Goal: Information Seeking & Learning: Compare options

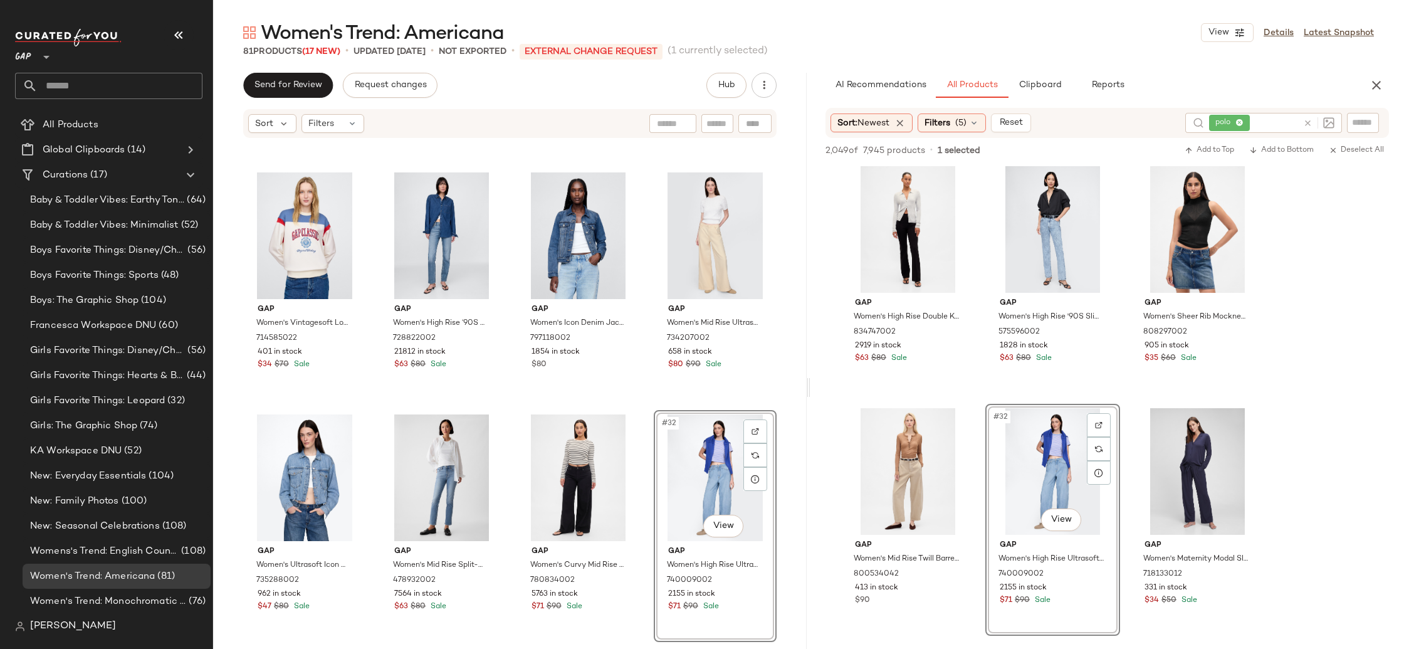
scroll to position [1429, 0]
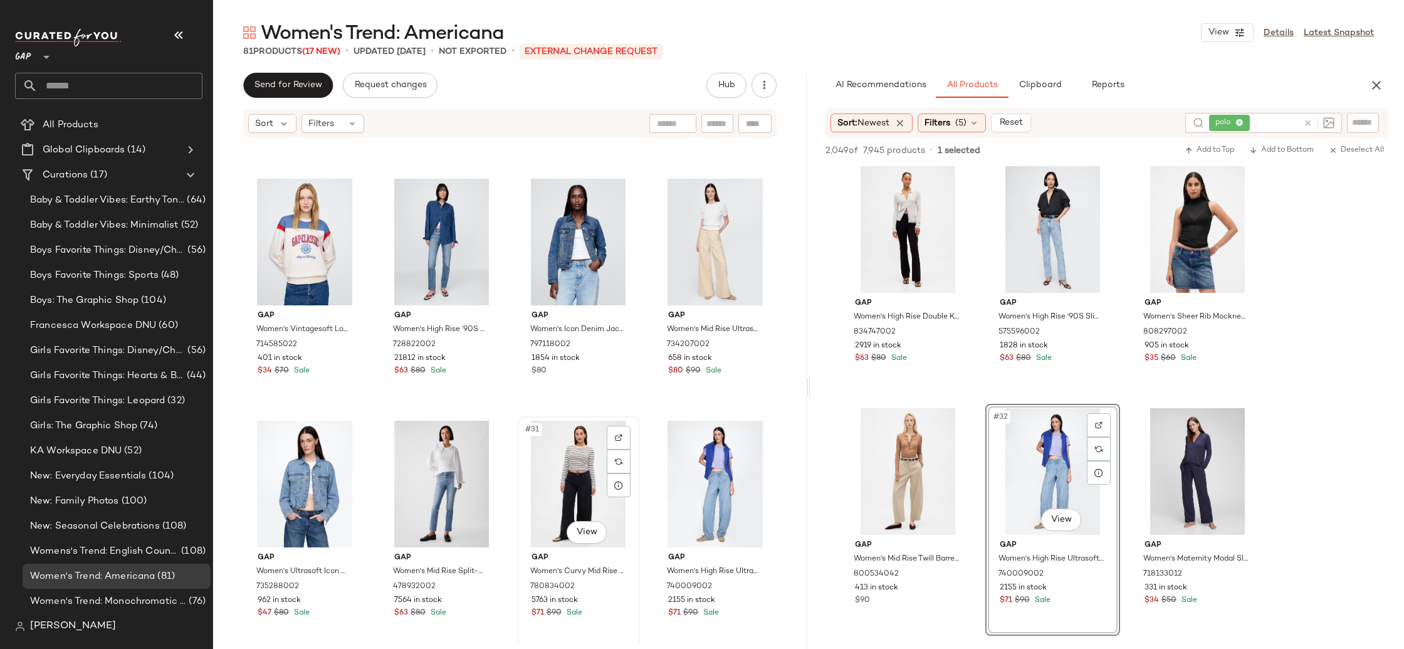
click at [550, 489] on div "#31 View" at bounding box center [579, 484] width 114 height 127
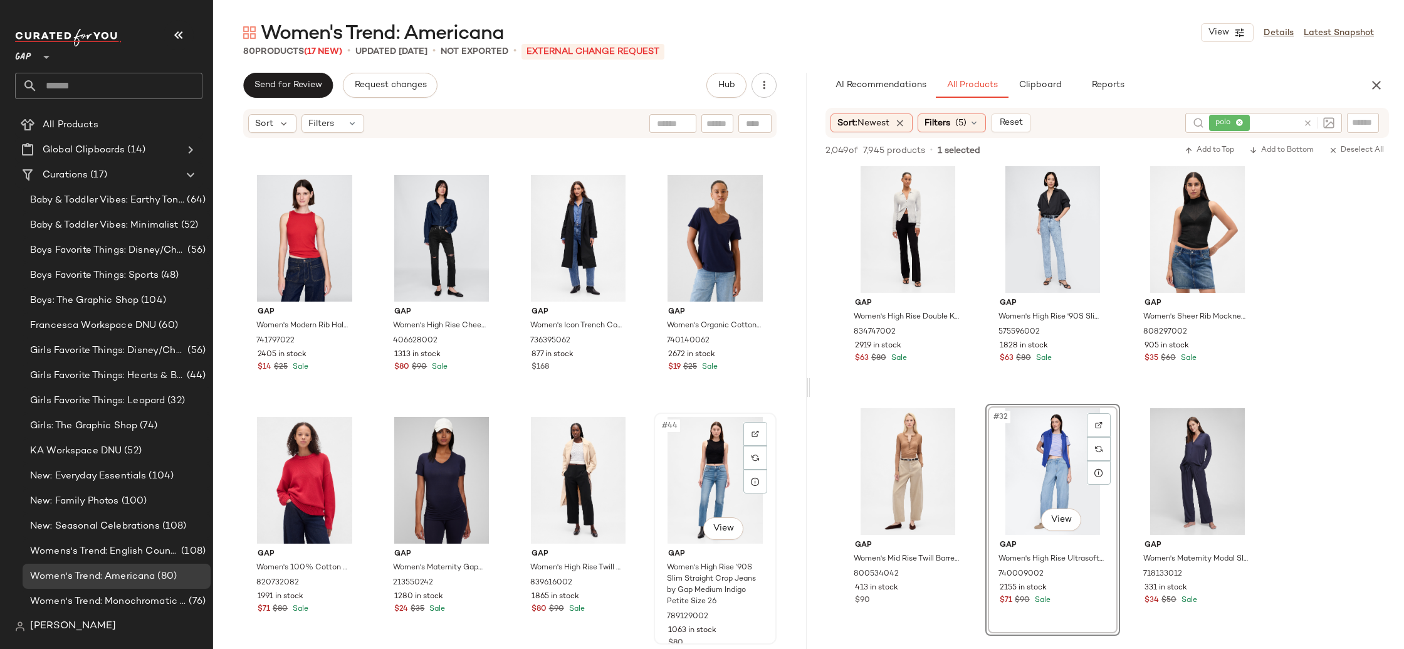
scroll to position [2205, 0]
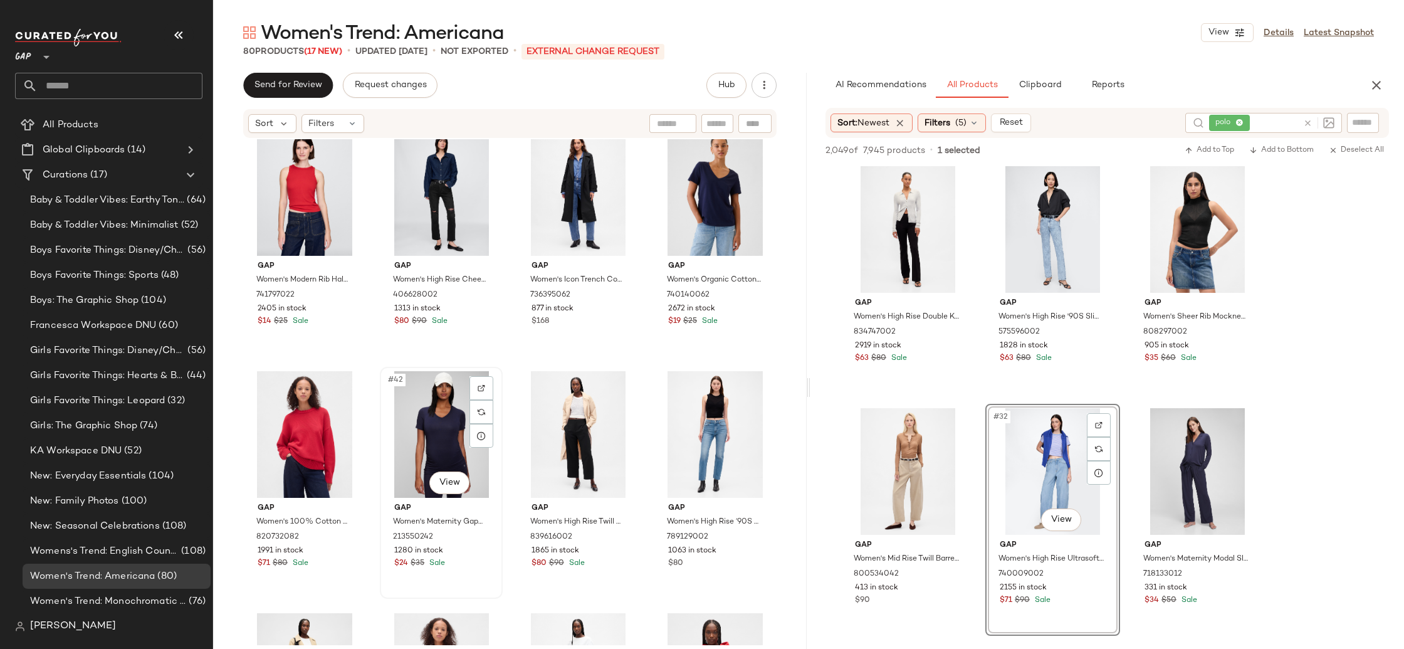
click at [410, 438] on div "#42 View" at bounding box center [441, 434] width 114 height 127
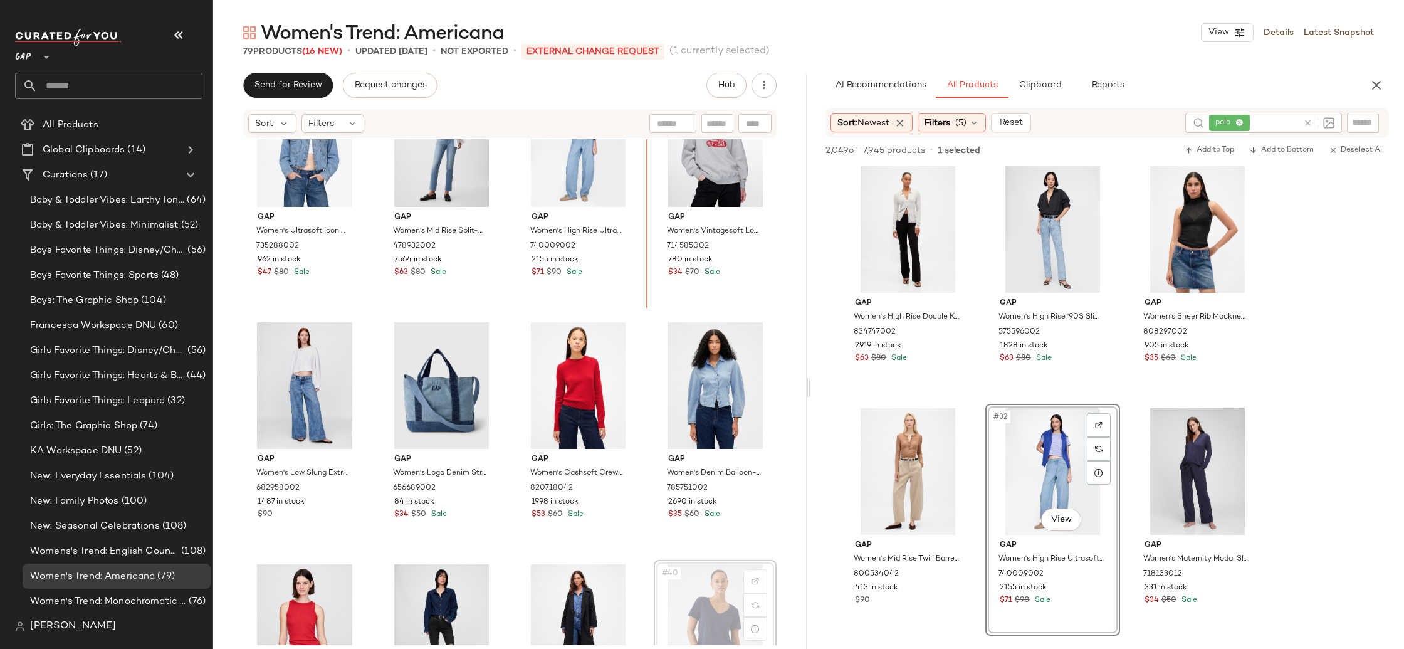
scroll to position [1711, 0]
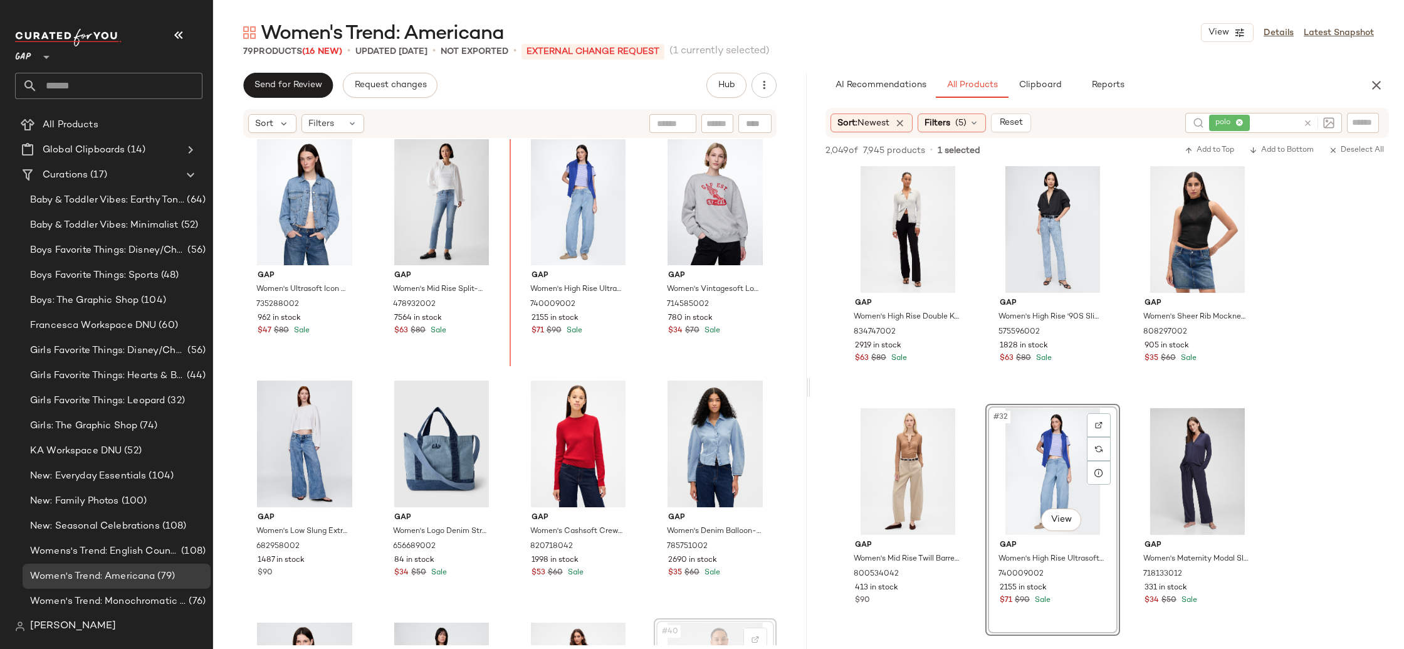
drag, startPoint x: 695, startPoint y: 401, endPoint x: 690, endPoint y: 395, distance: 7.7
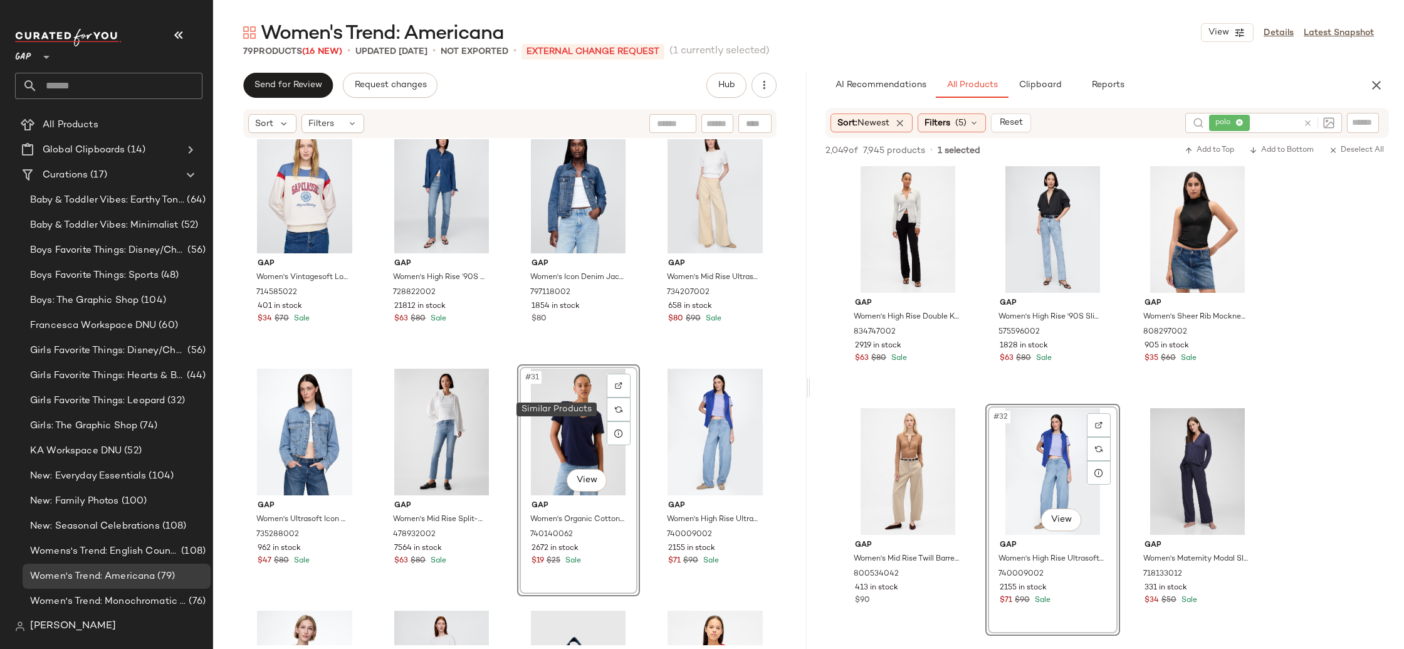
scroll to position [1480, 0]
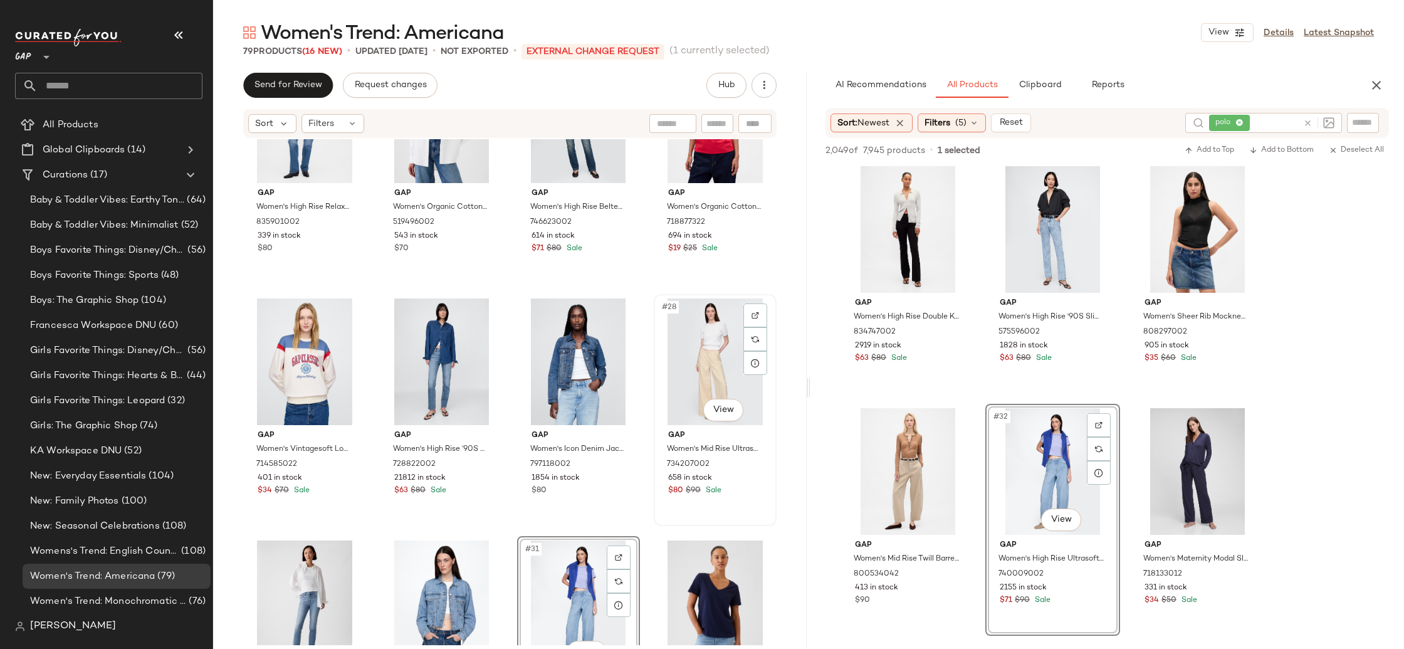
scroll to position [1304, 0]
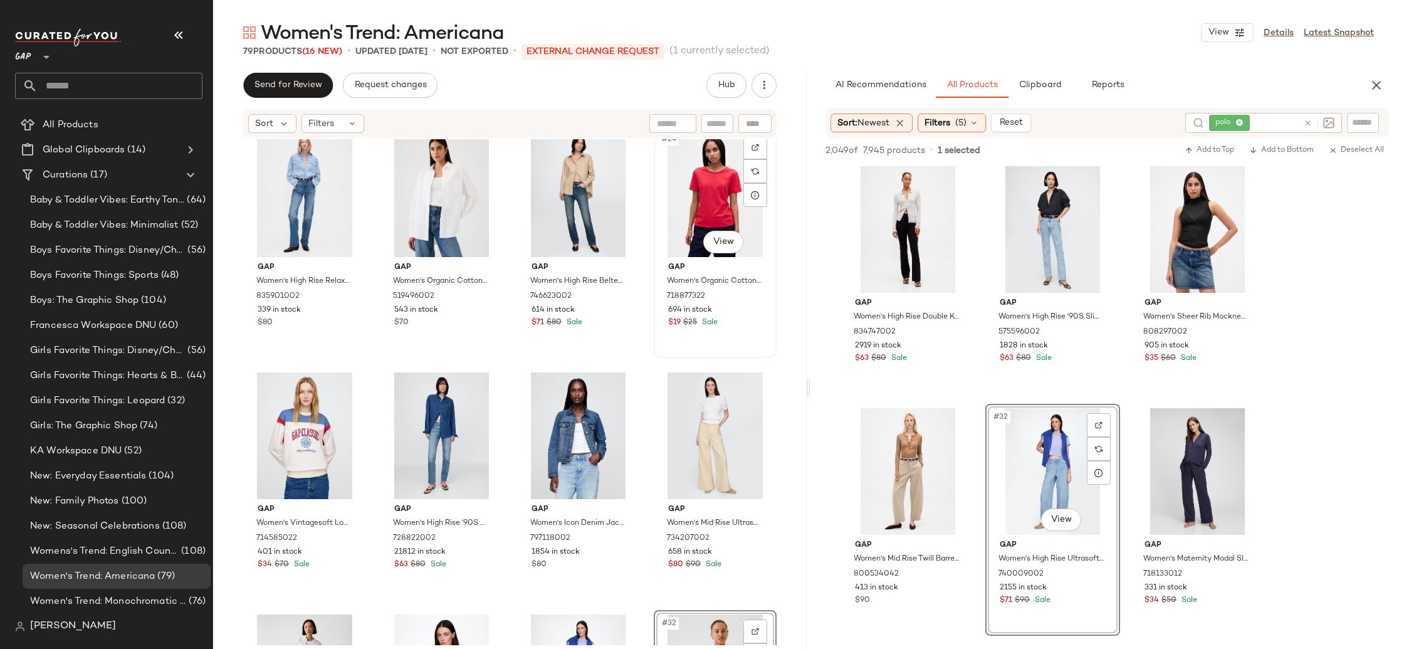
scroll to position [1231, 0]
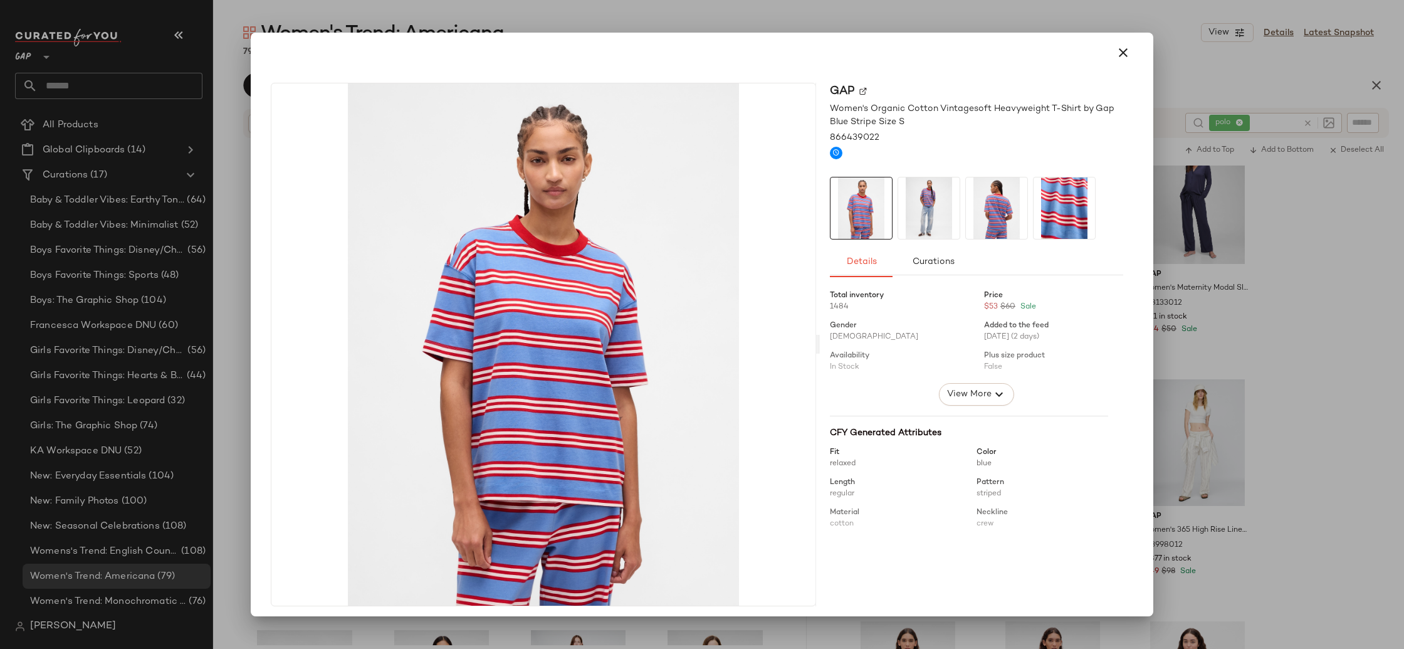
scroll to position [1, 0]
click at [1116, 57] on icon "button" at bounding box center [1123, 52] width 15 height 15
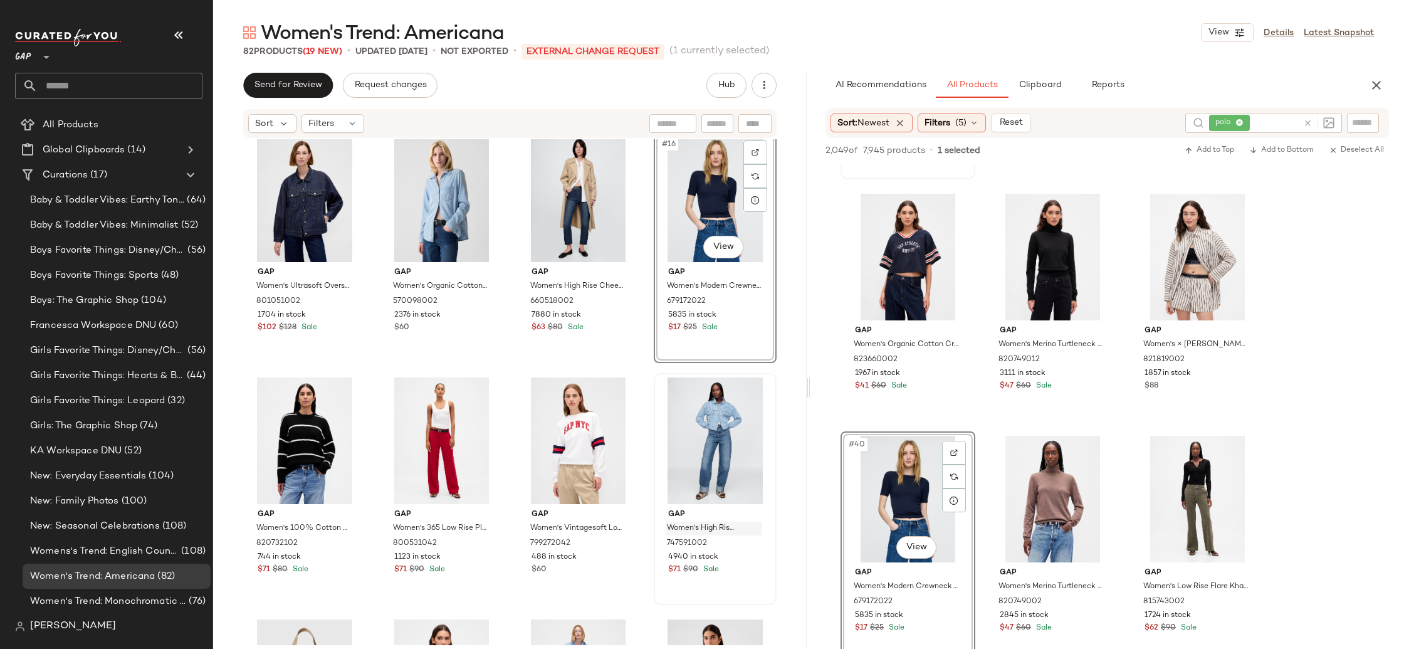
scroll to position [836, 0]
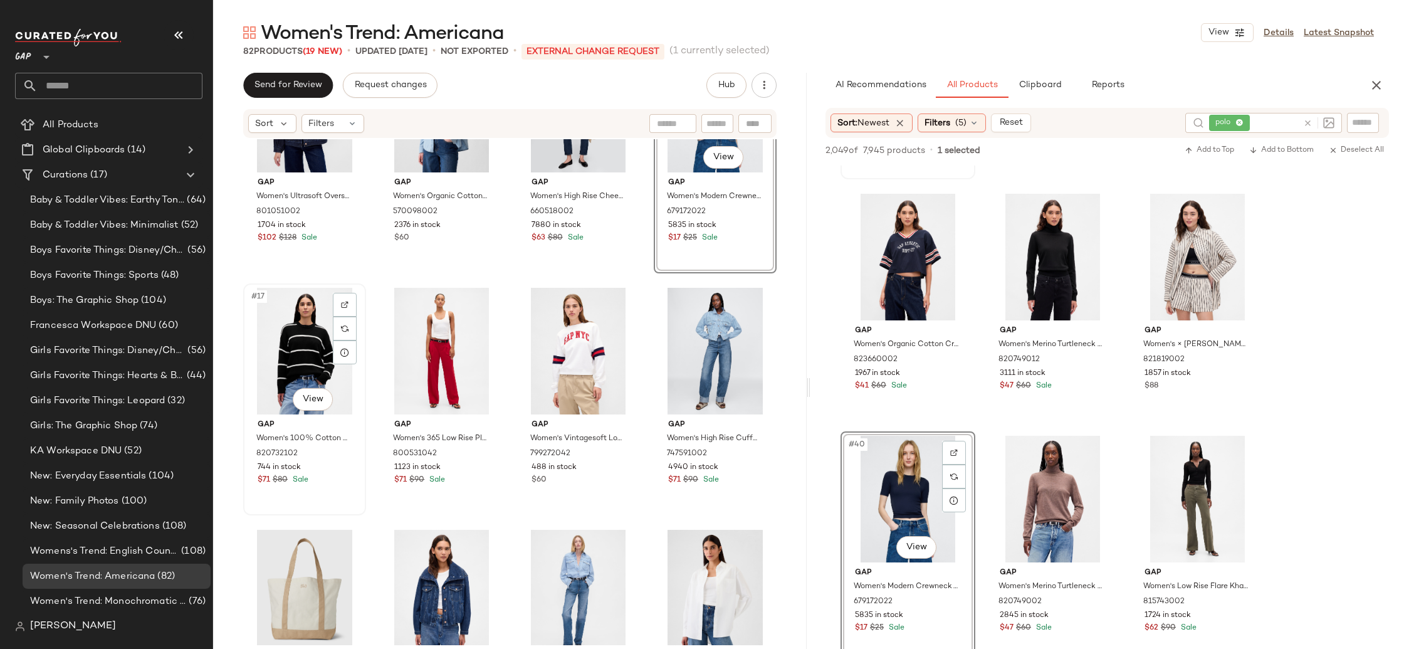
click at [289, 359] on div "#17 View" at bounding box center [305, 351] width 114 height 127
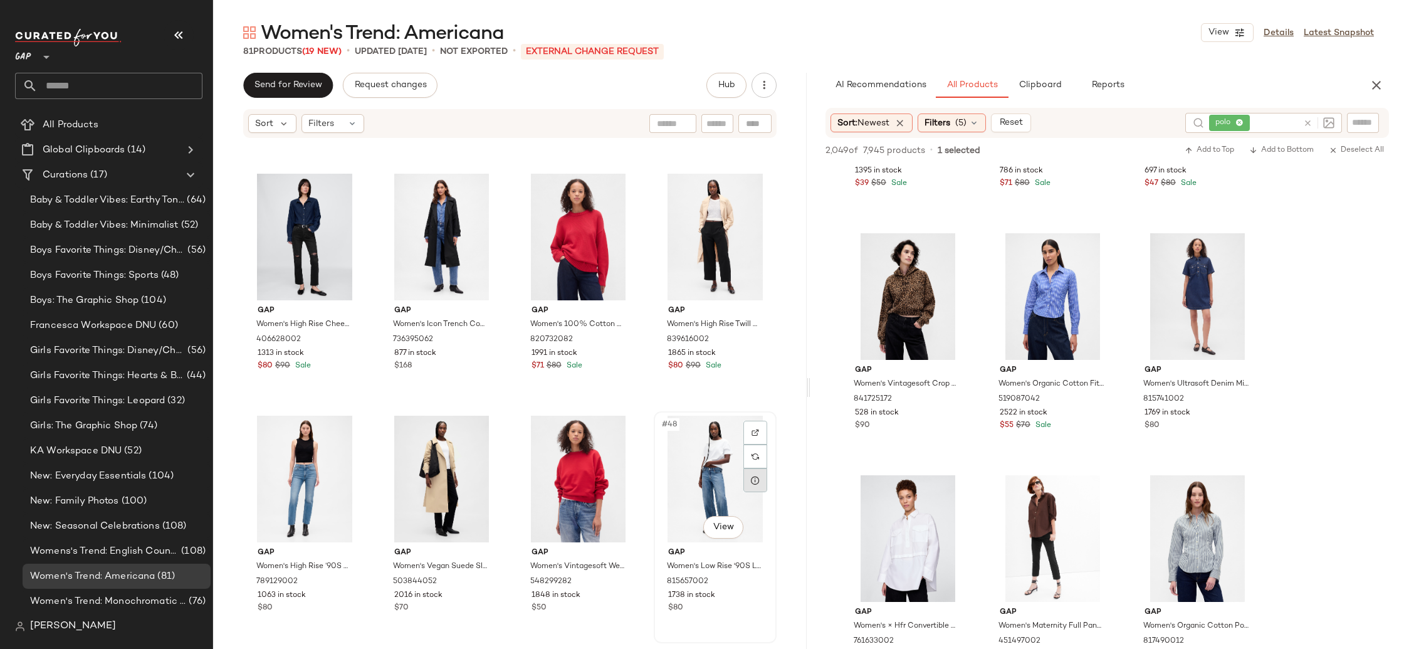
scroll to position [2383, 0]
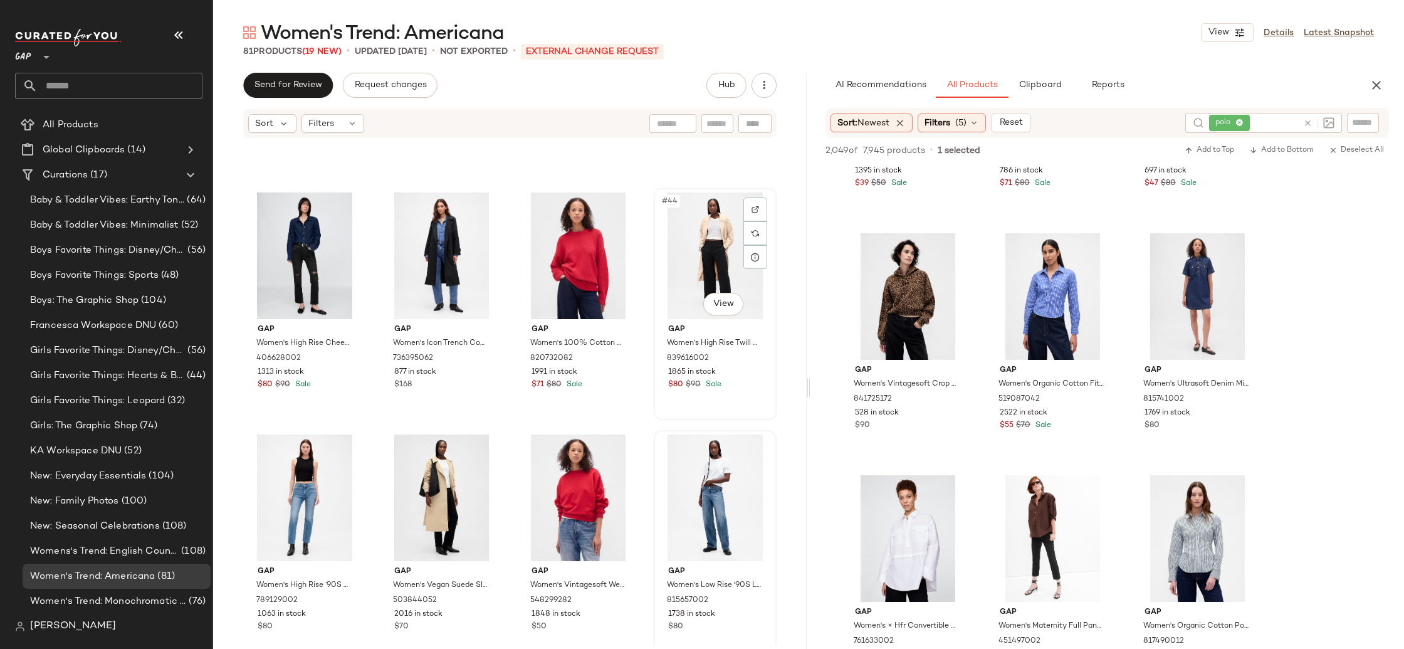
click at [701, 231] on div "#44 View" at bounding box center [715, 255] width 114 height 127
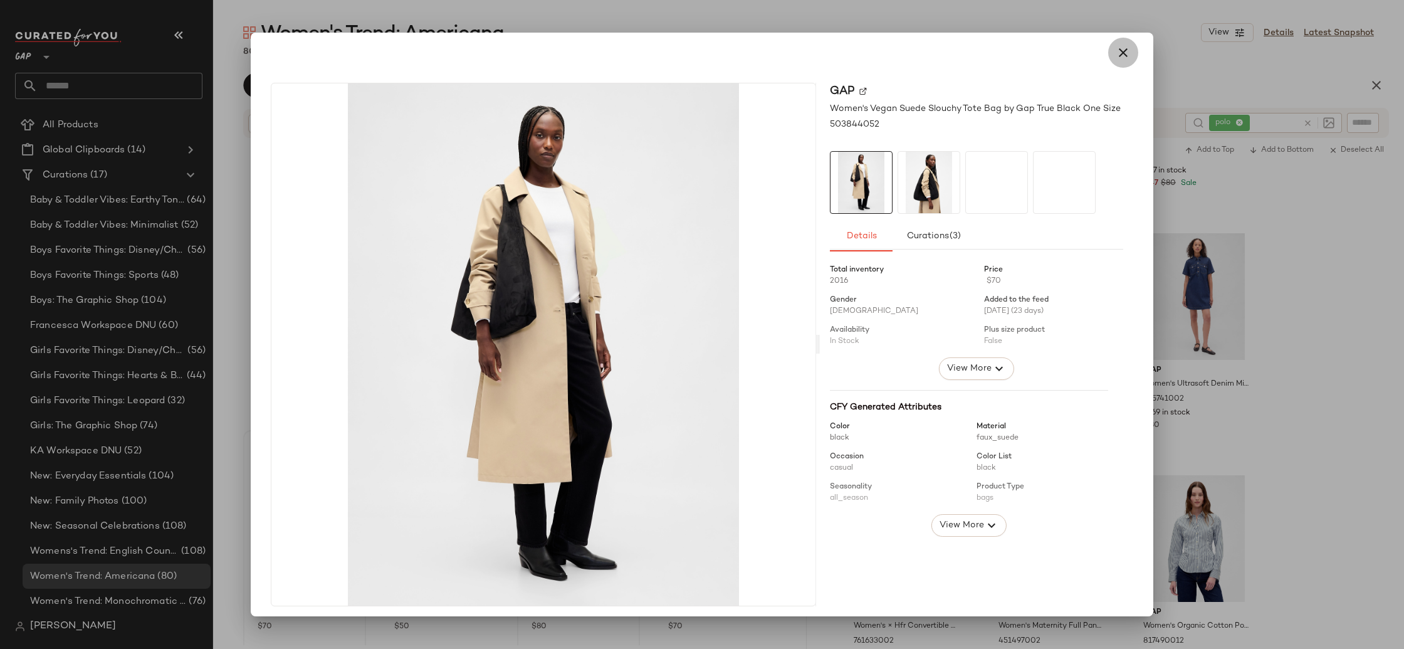
click at [1113, 39] on button "button" at bounding box center [1123, 53] width 30 height 30
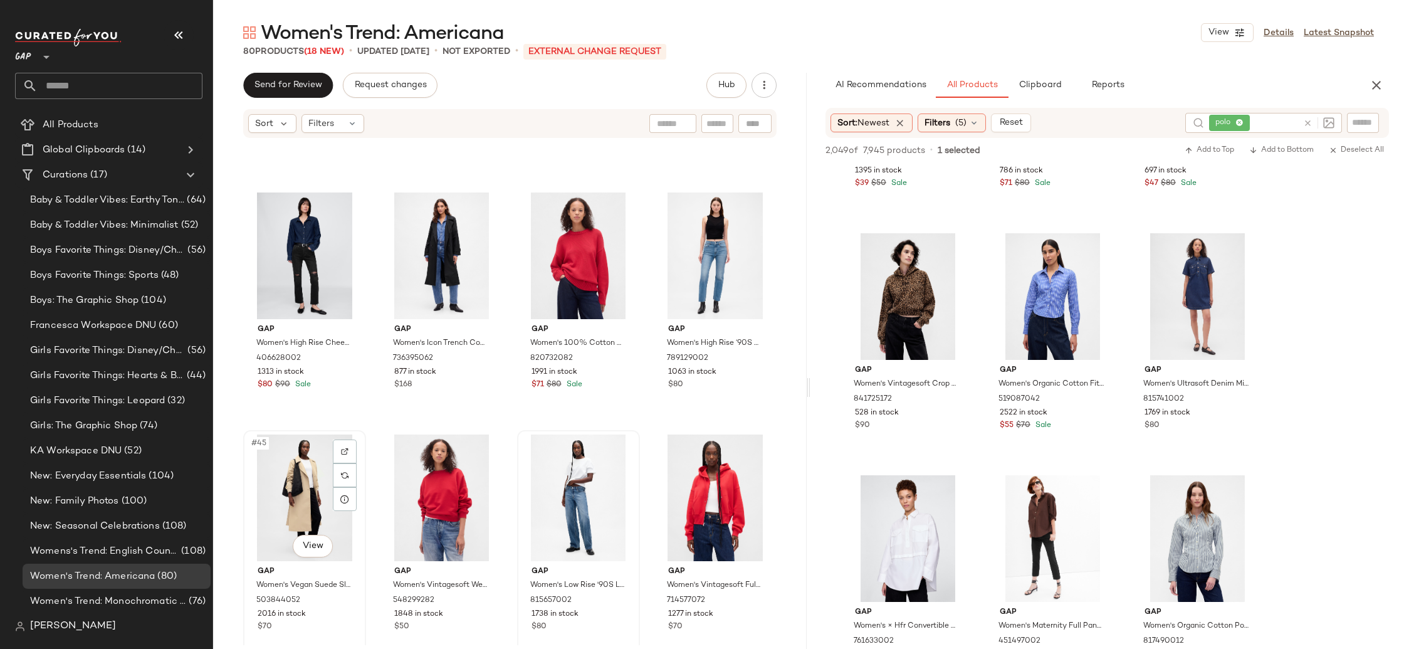
click at [295, 496] on div "#45 View" at bounding box center [305, 497] width 114 height 127
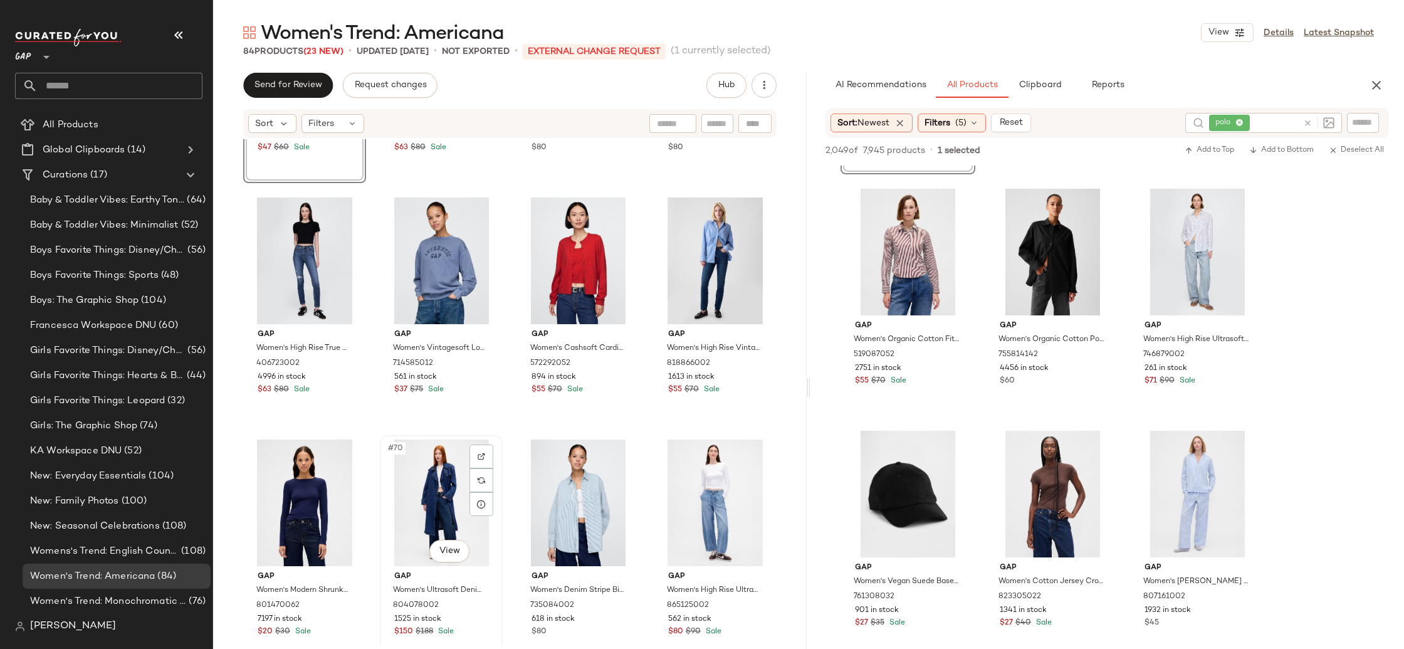
scroll to position [3838, 0]
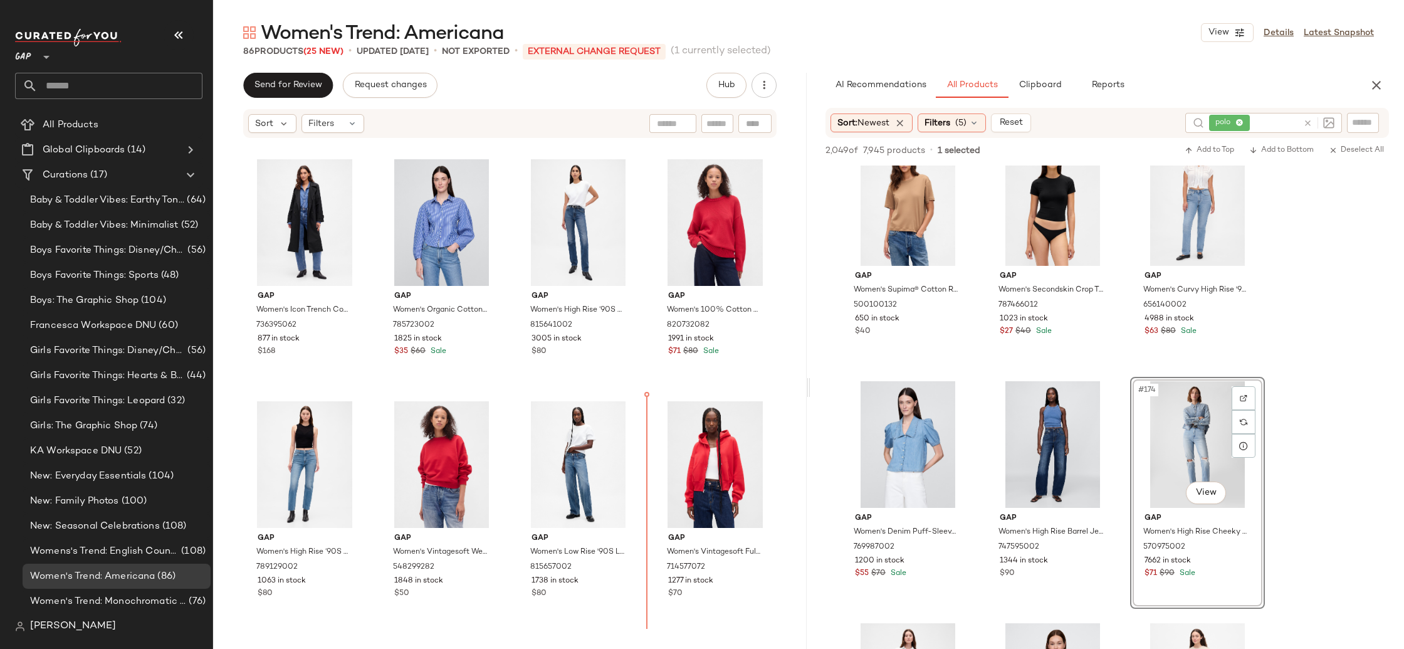
scroll to position [2661, 0]
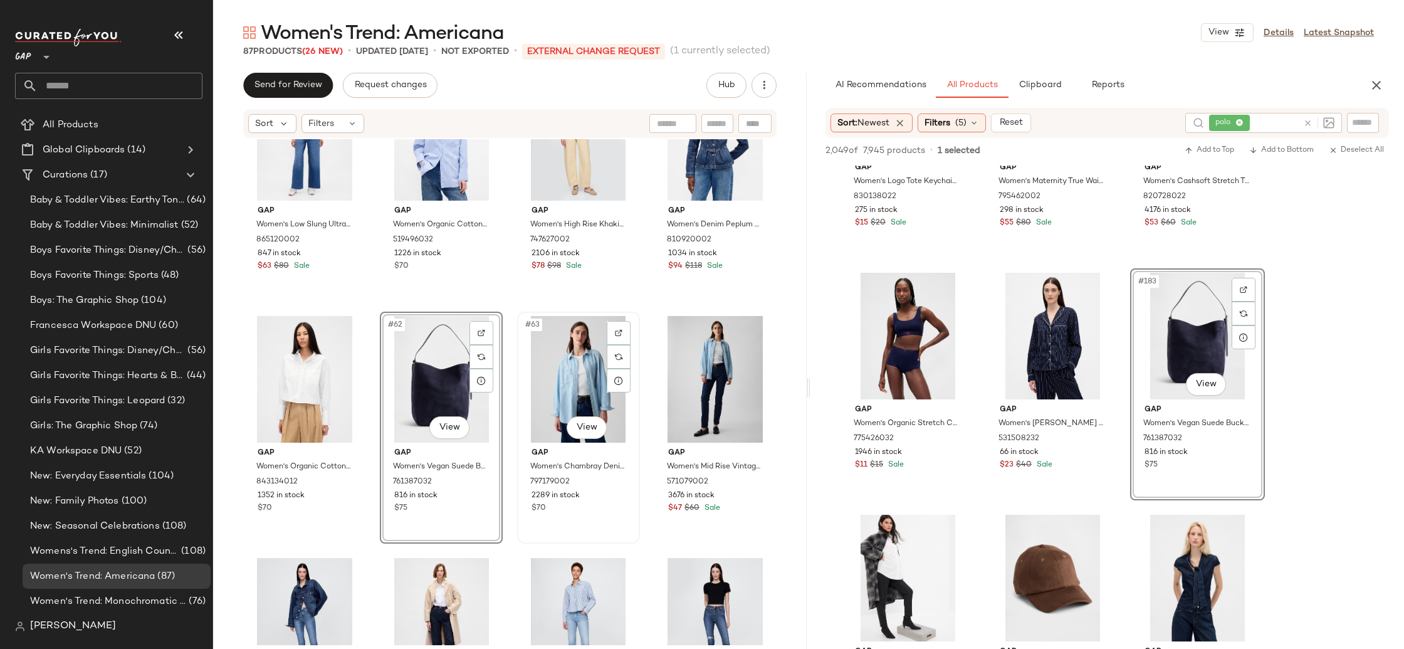
scroll to position [3408, 0]
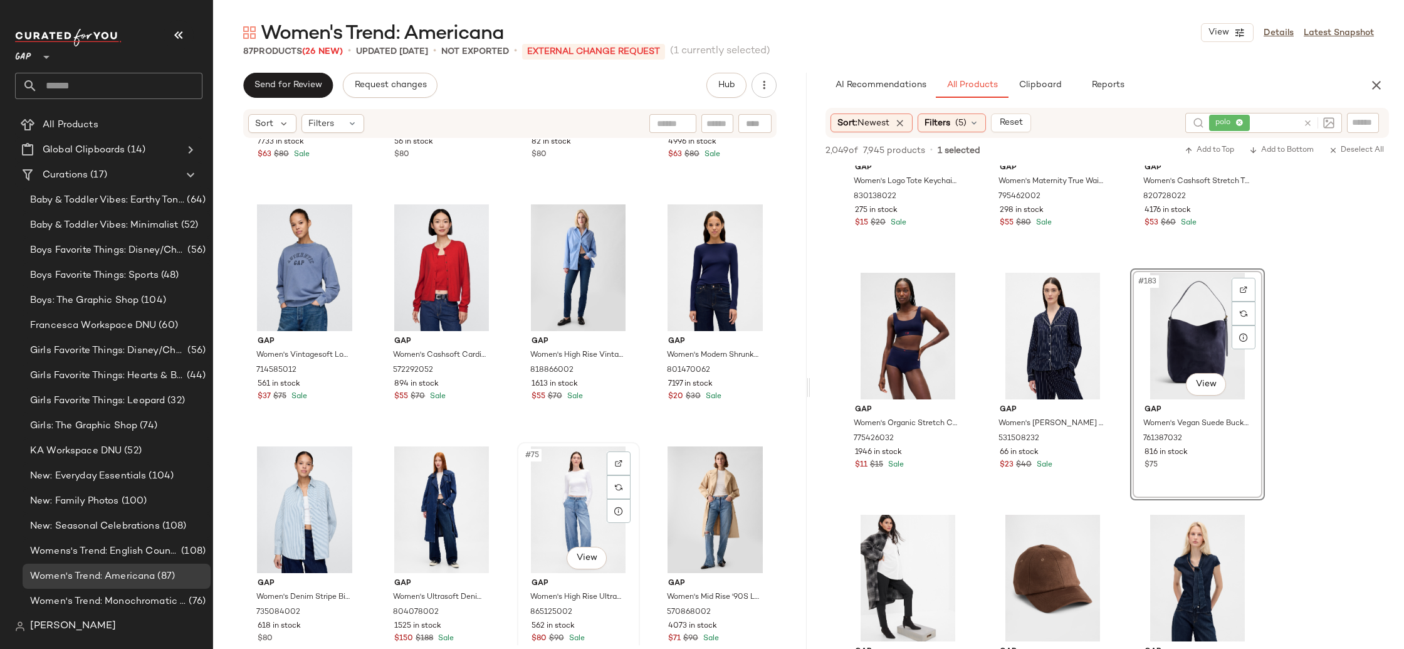
scroll to position [4085, 0]
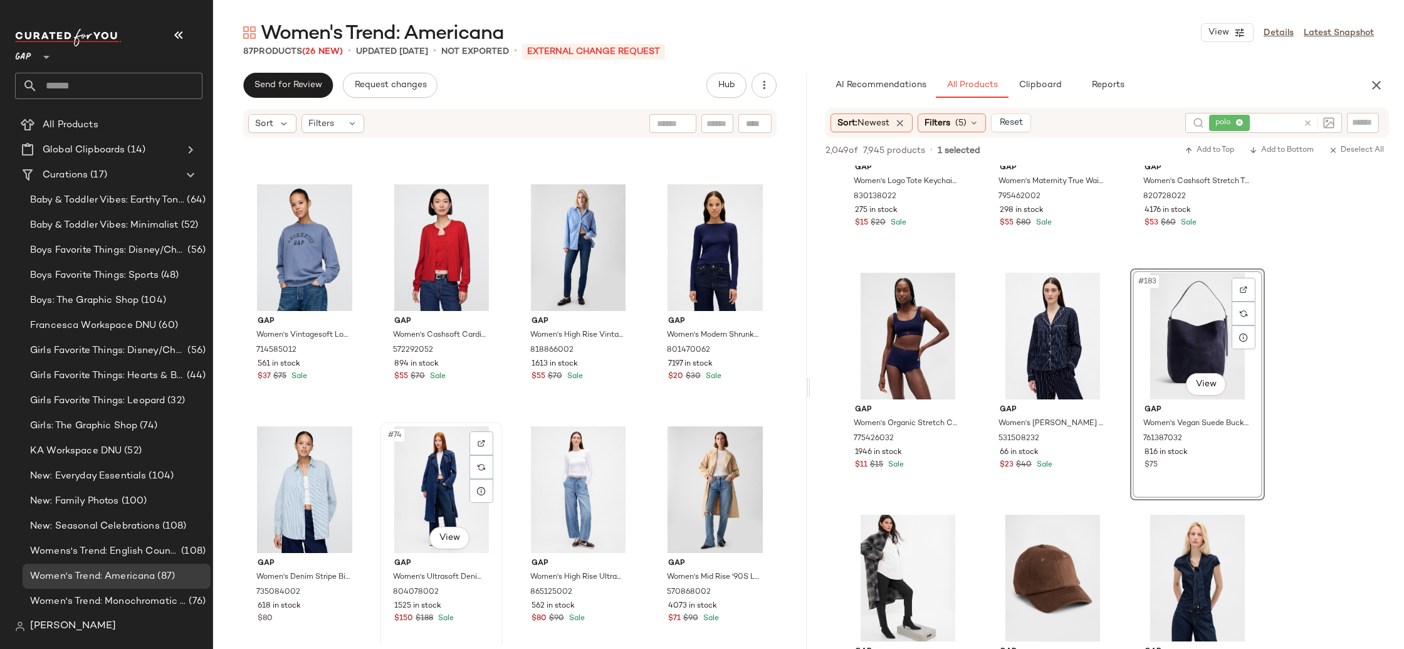
click at [448, 501] on div "#74 View" at bounding box center [441, 489] width 114 height 127
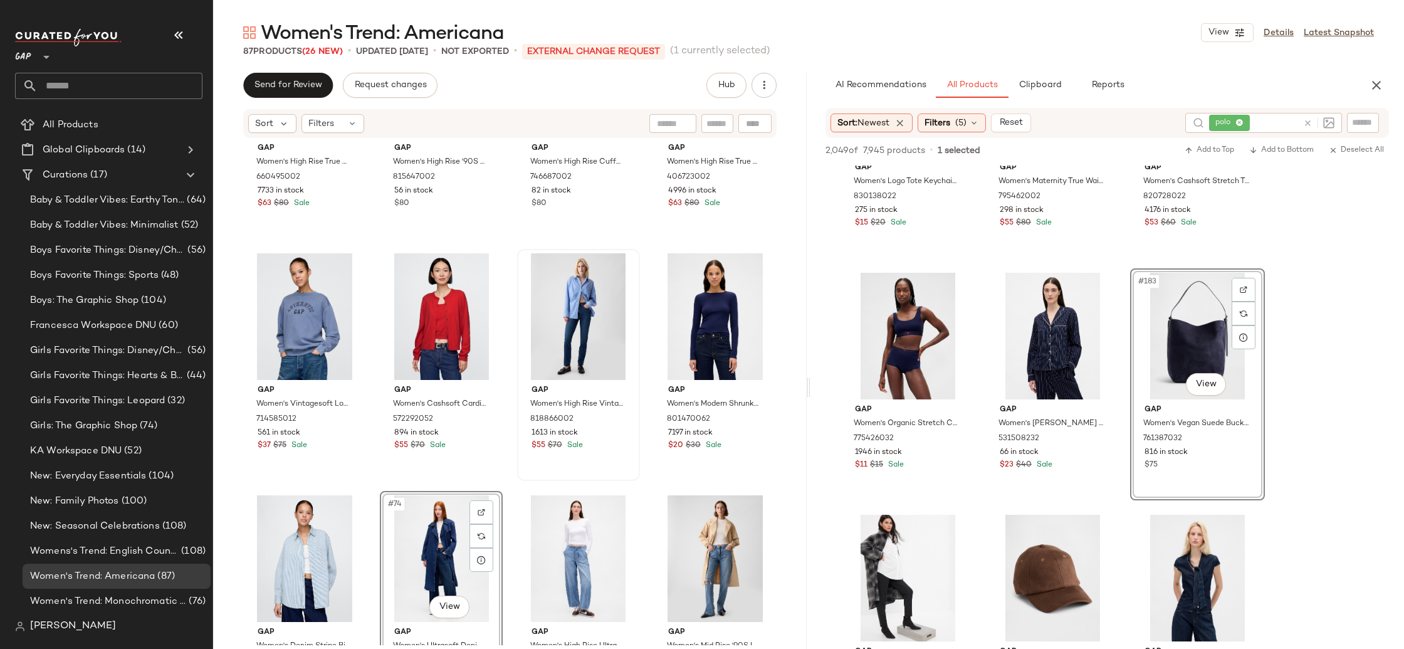
scroll to position [4003, 0]
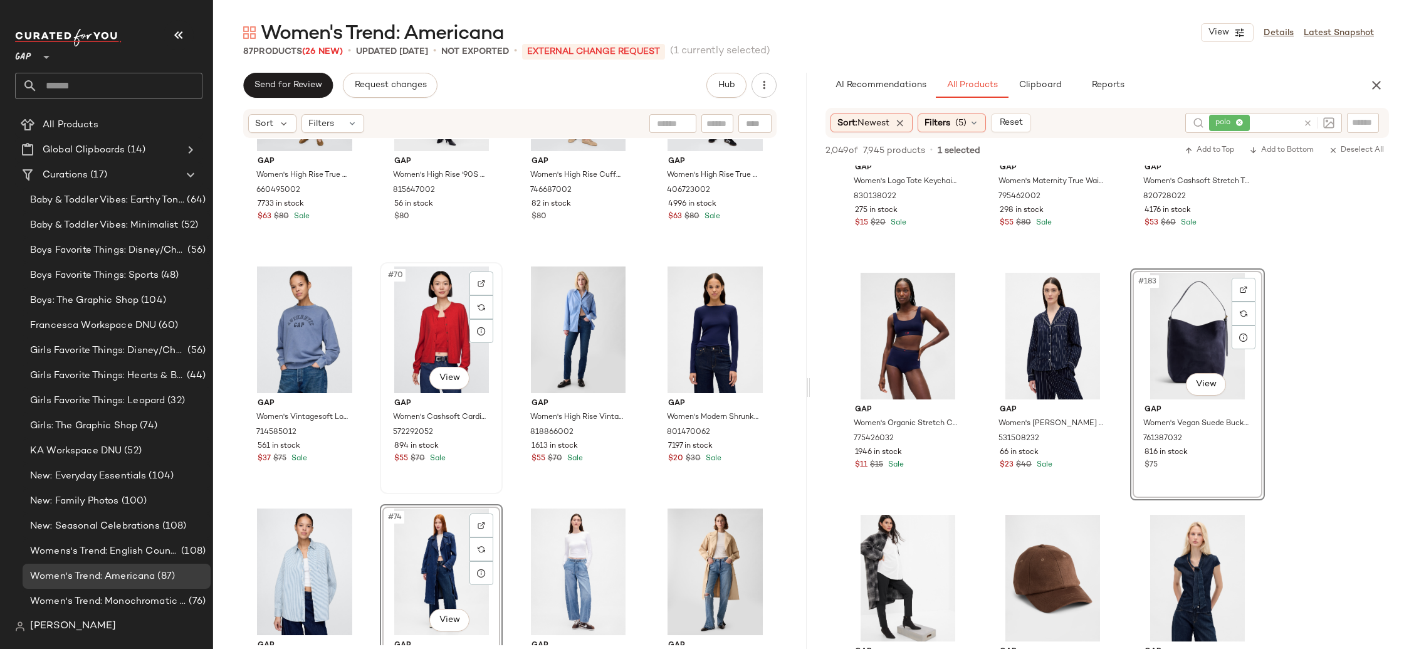
click at [438, 342] on div "#70 View" at bounding box center [441, 329] width 114 height 127
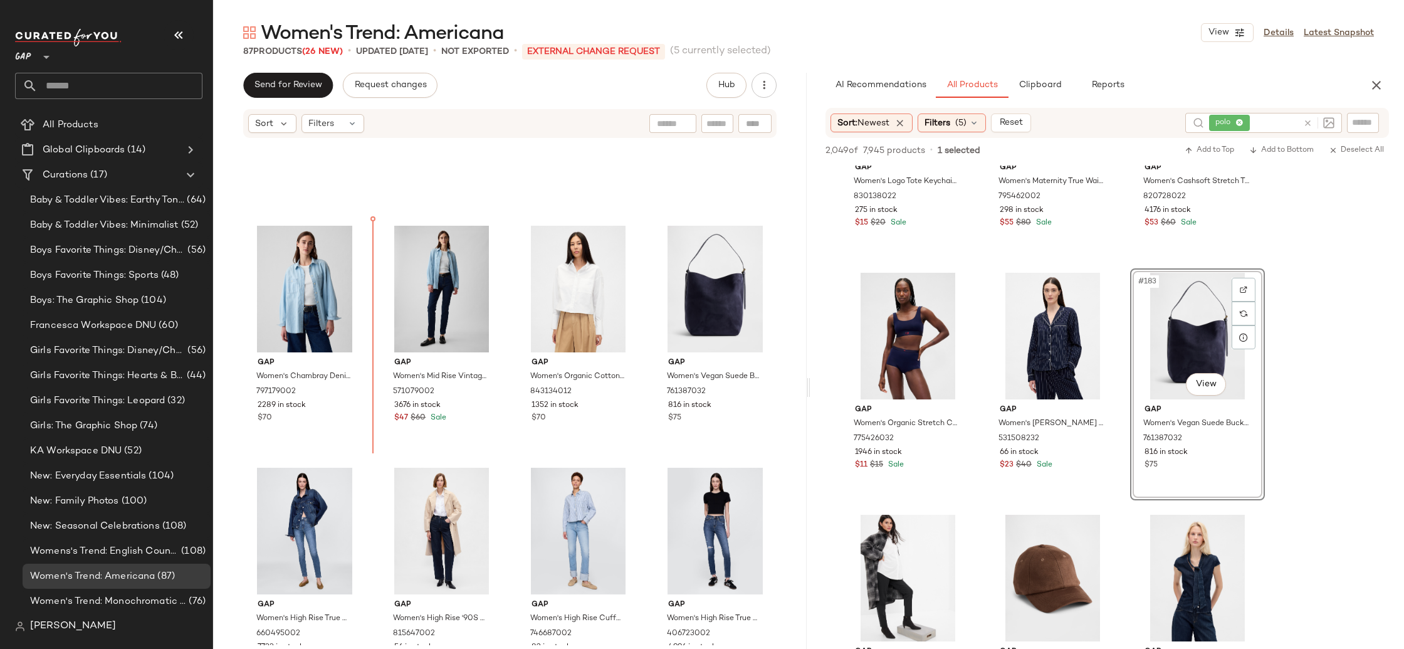
scroll to position [3528, 0]
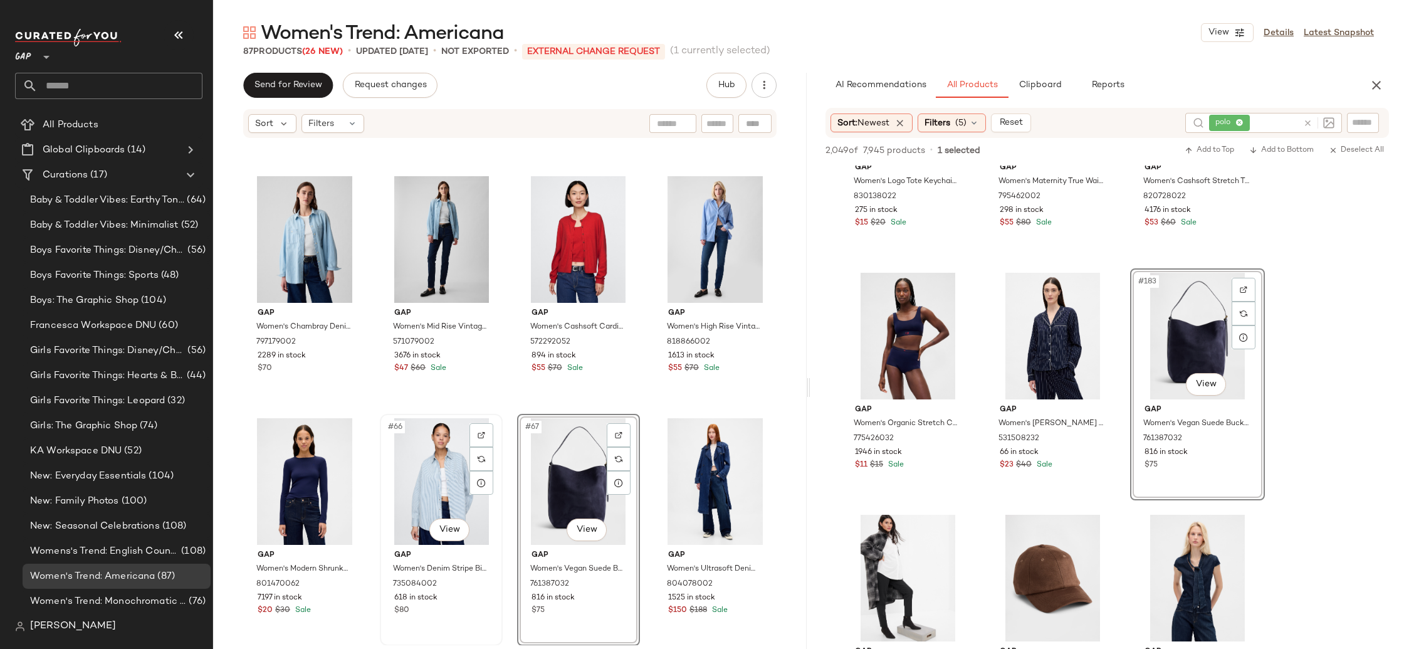
scroll to position [3608, 0]
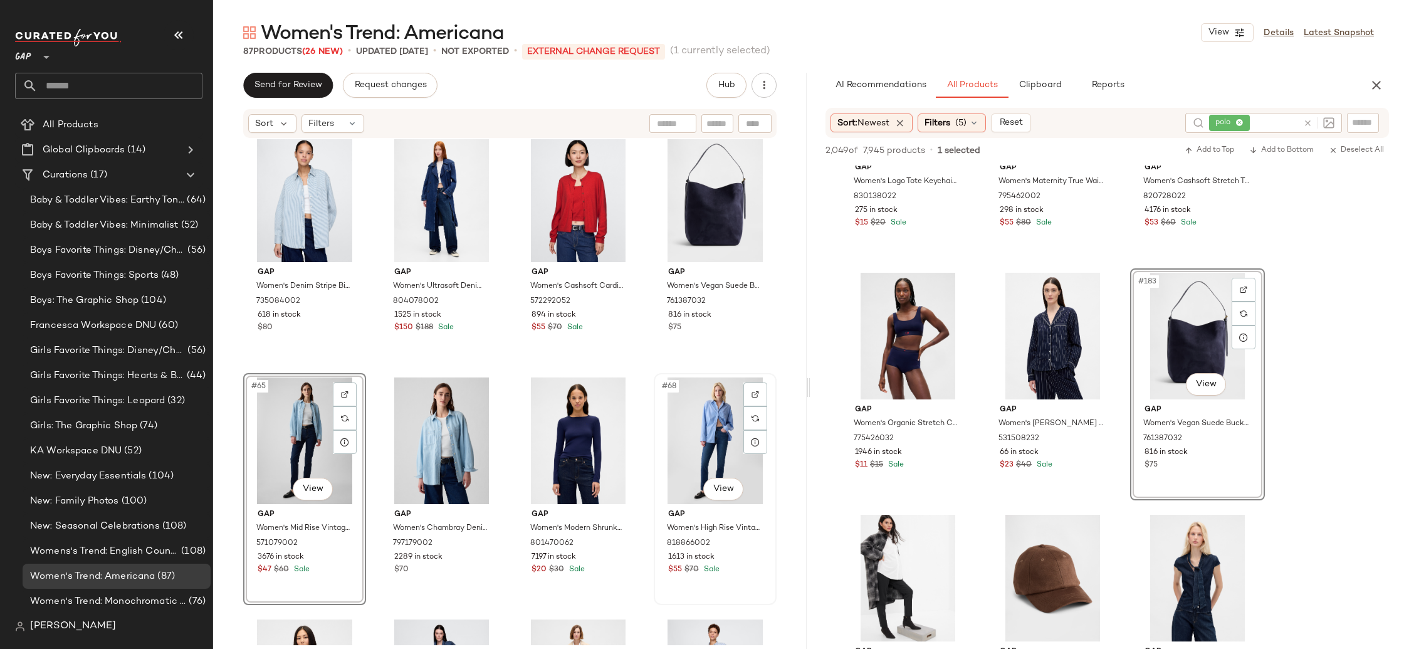
scroll to position [3648, 0]
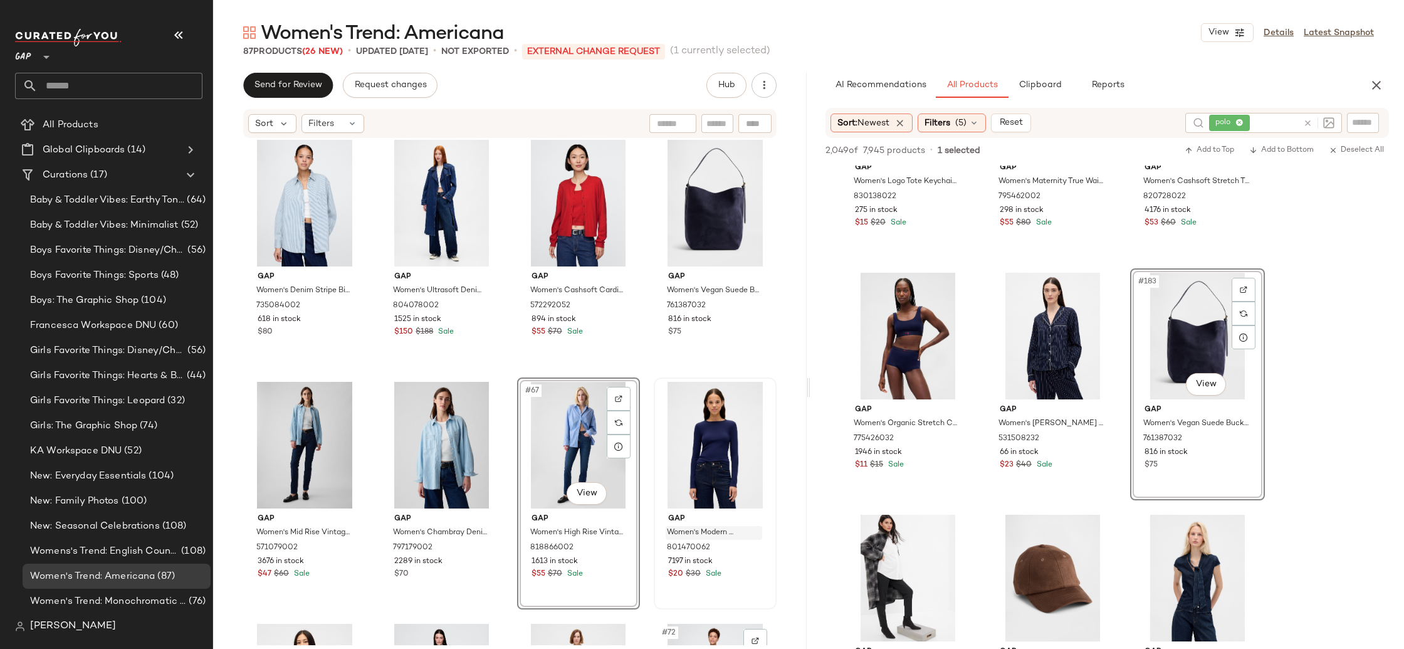
scroll to position [3607, 0]
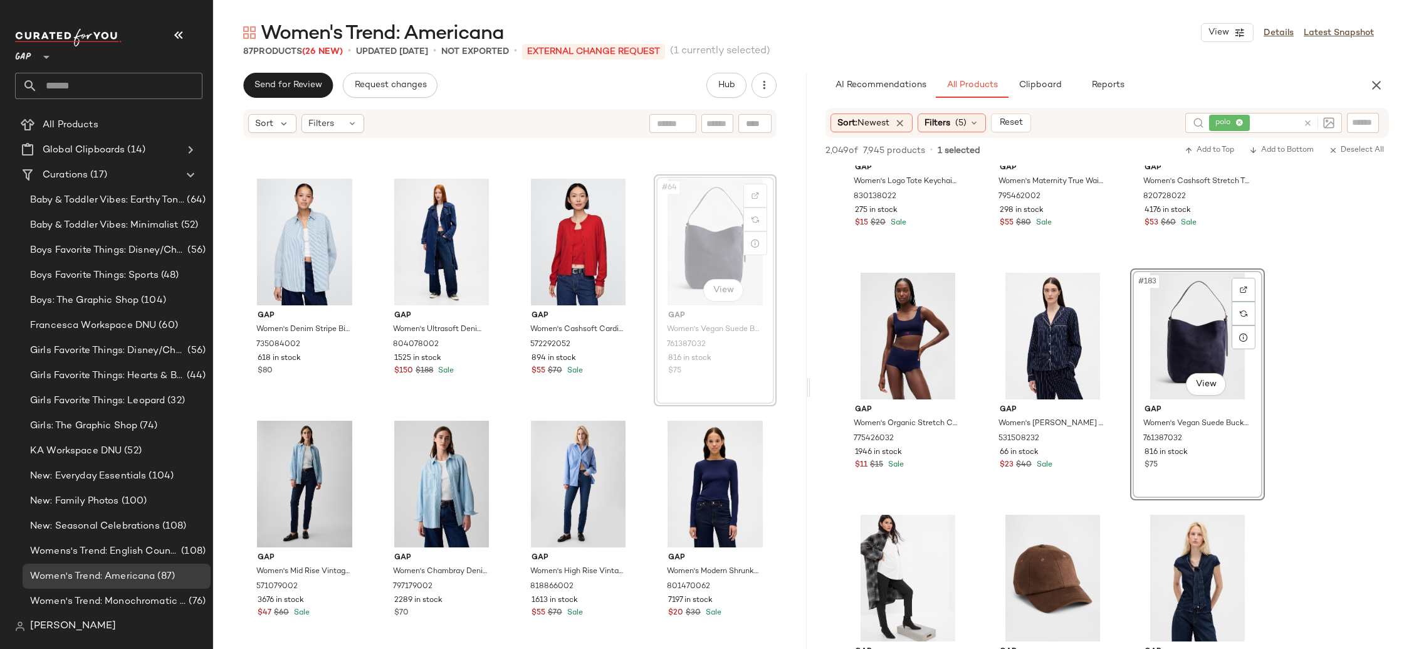
scroll to position [3599, 0]
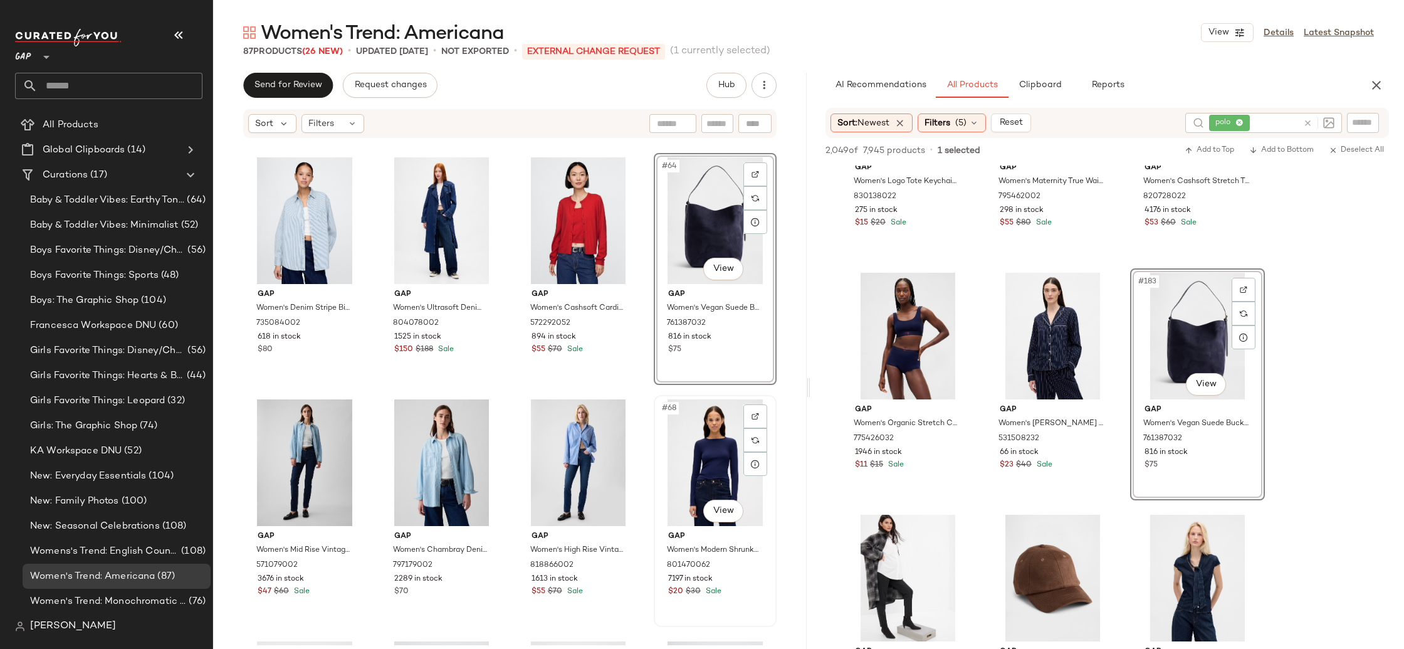
scroll to position [3628, 0]
click at [1238, 122] on icon at bounding box center [1240, 123] width 8 height 8
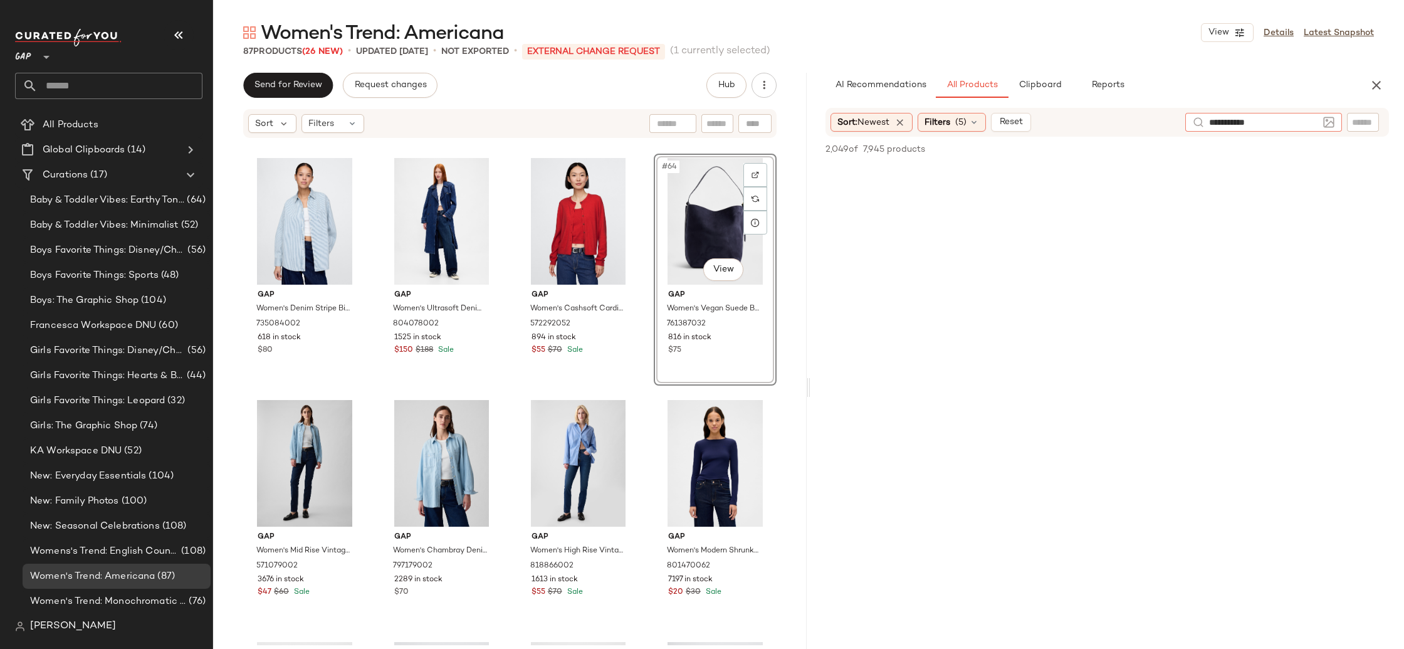
type input "**********"
click at [1380, 92] on icon "button" at bounding box center [1376, 85] width 15 height 15
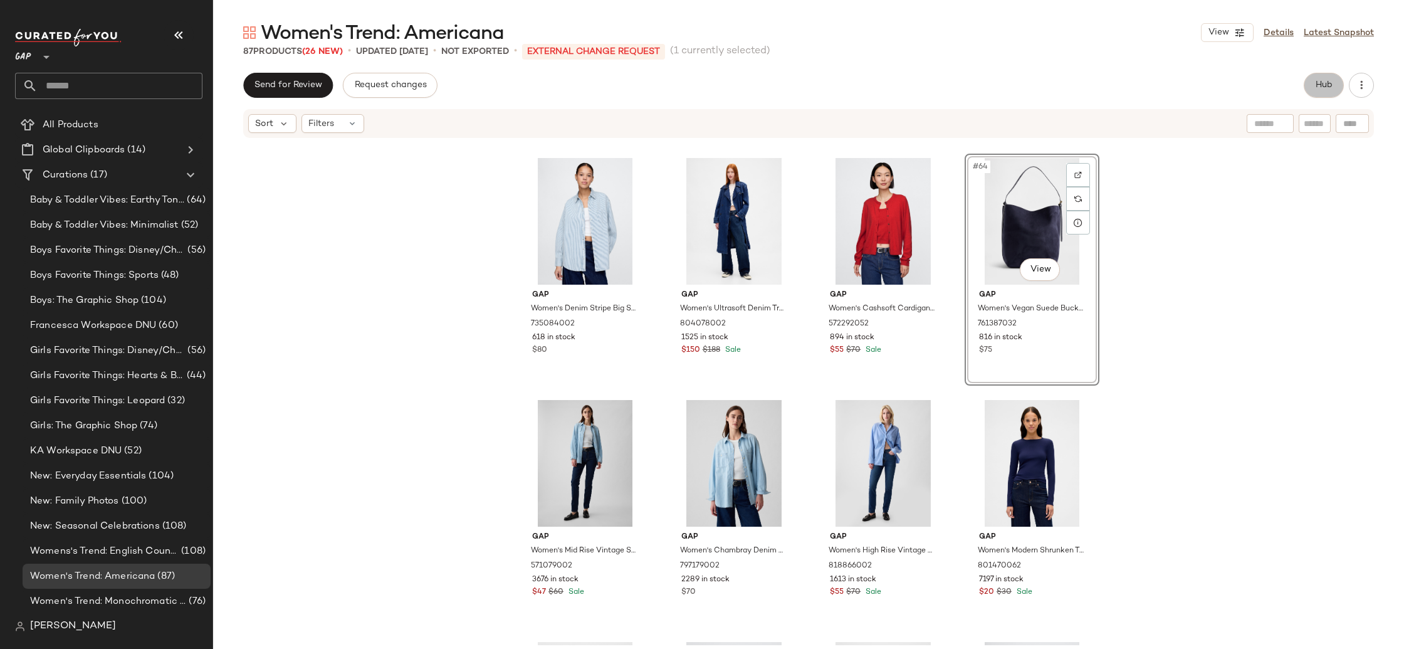
click at [1313, 84] on button "Hub" at bounding box center [1324, 85] width 40 height 25
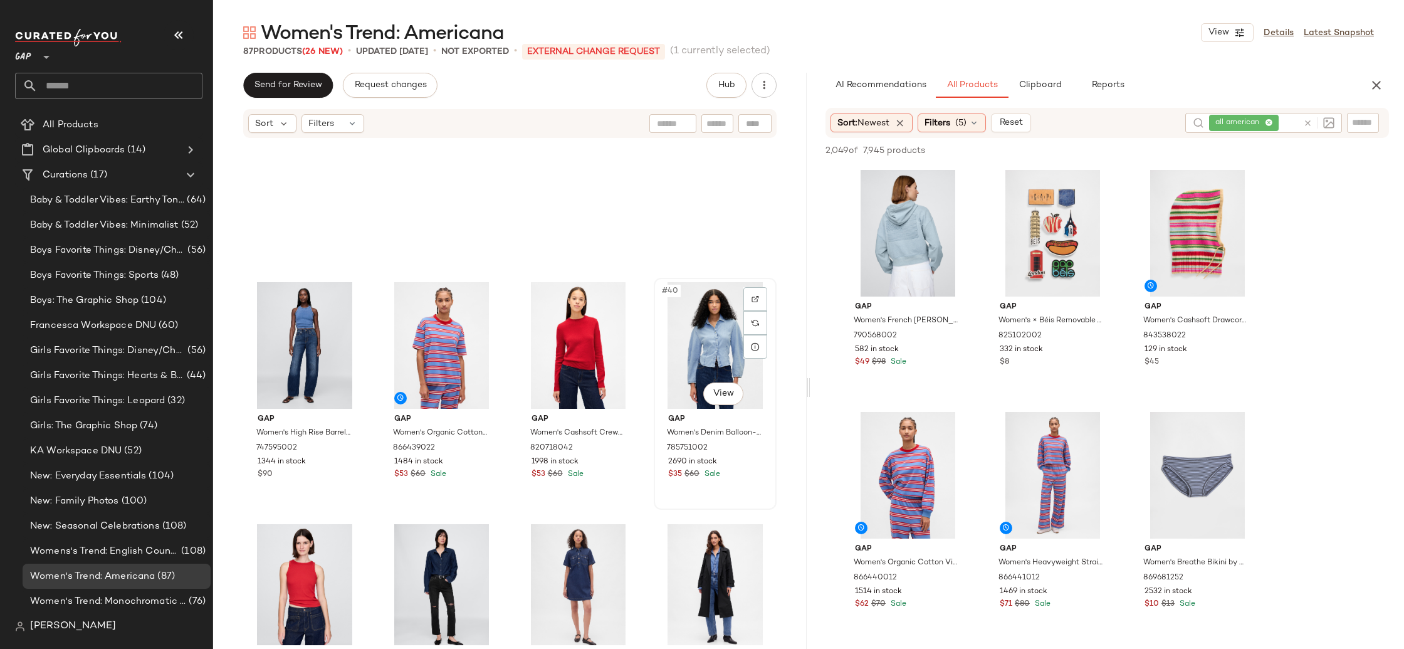
scroll to position [1927, 0]
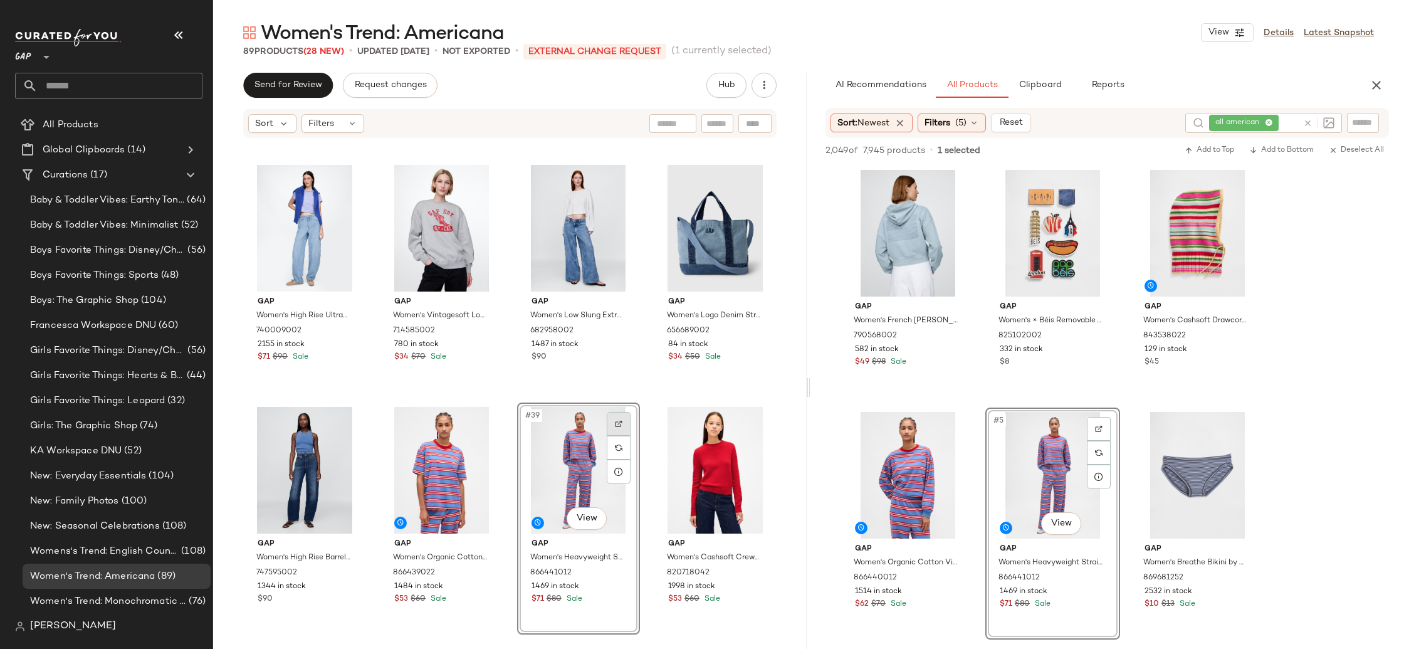
click at [615, 426] on img at bounding box center [619, 424] width 8 height 8
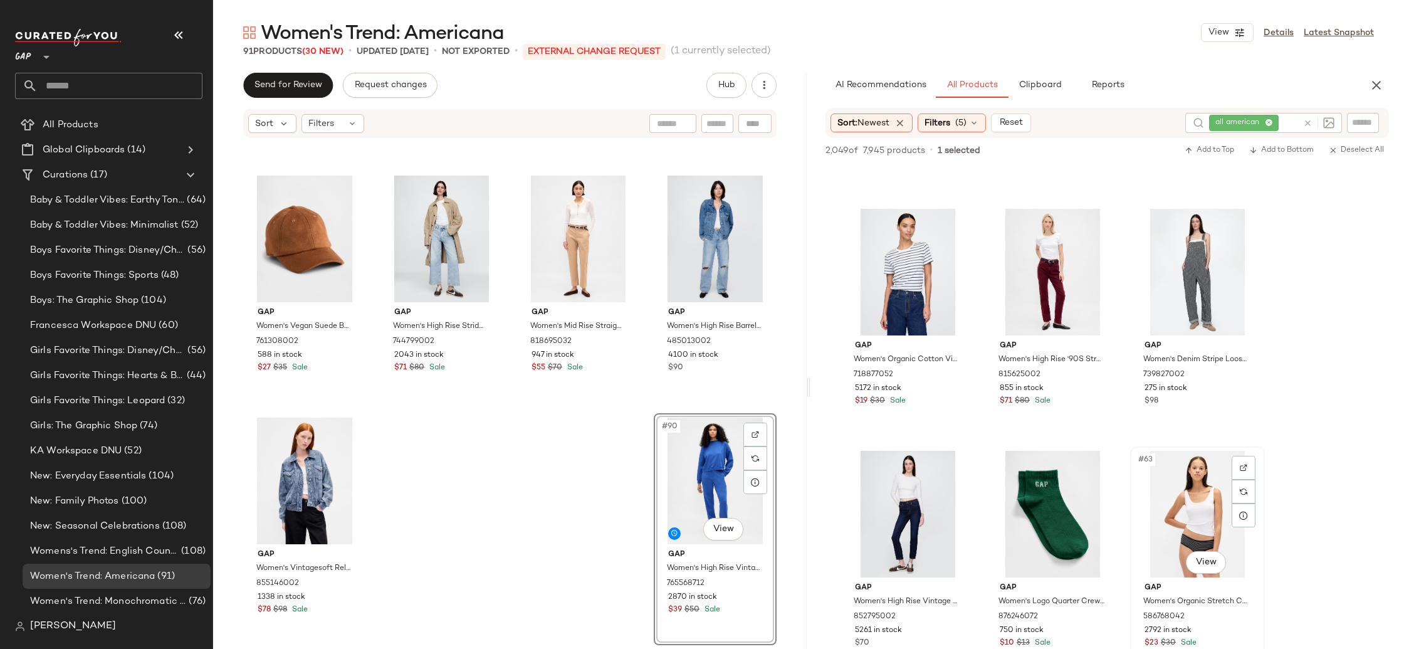
scroll to position [4456, 0]
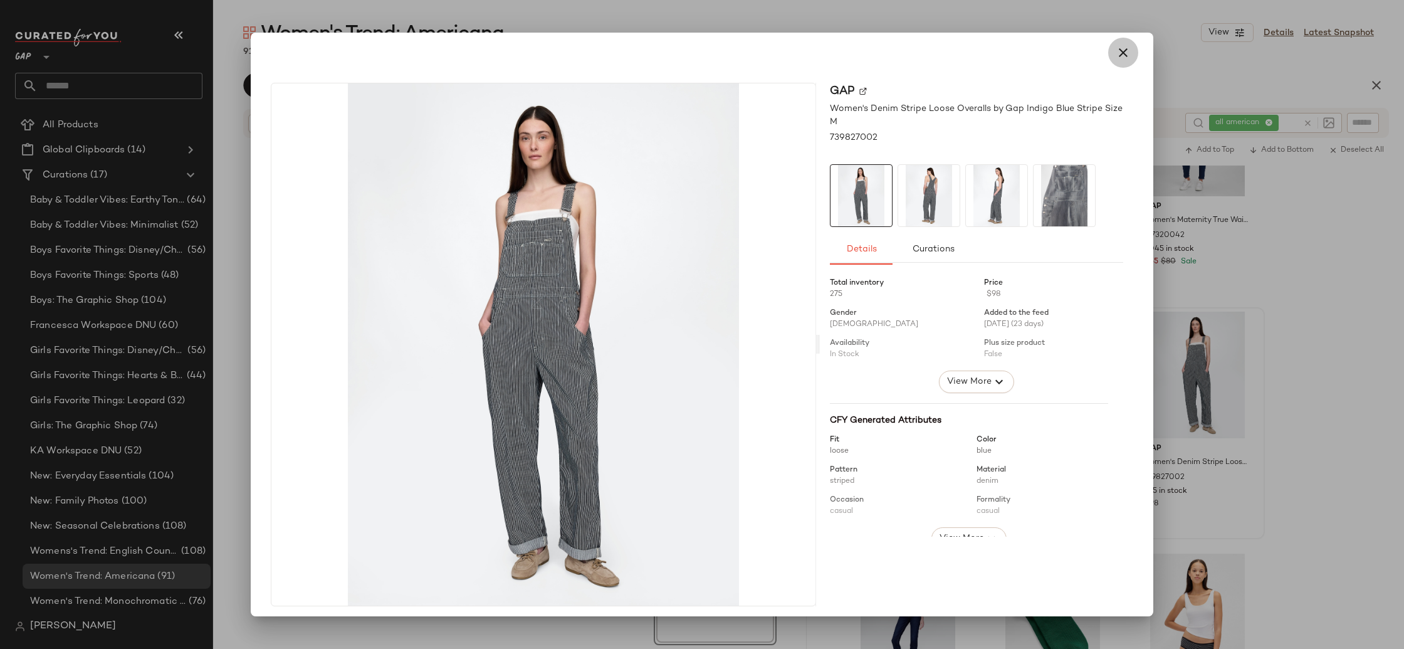
drag, startPoint x: 1117, startPoint y: 46, endPoint x: 798, endPoint y: 254, distance: 380.6
click at [1117, 47] on icon "button" at bounding box center [1123, 52] width 15 height 15
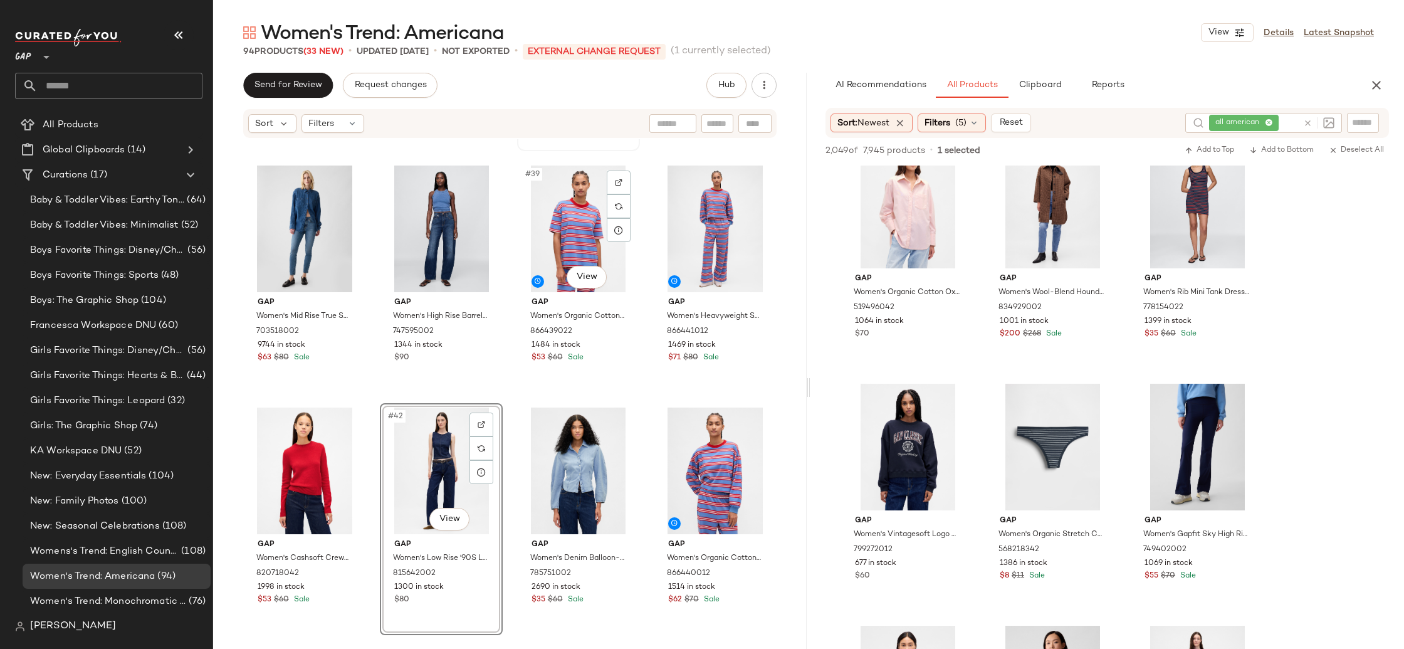
scroll to position [2171, 0]
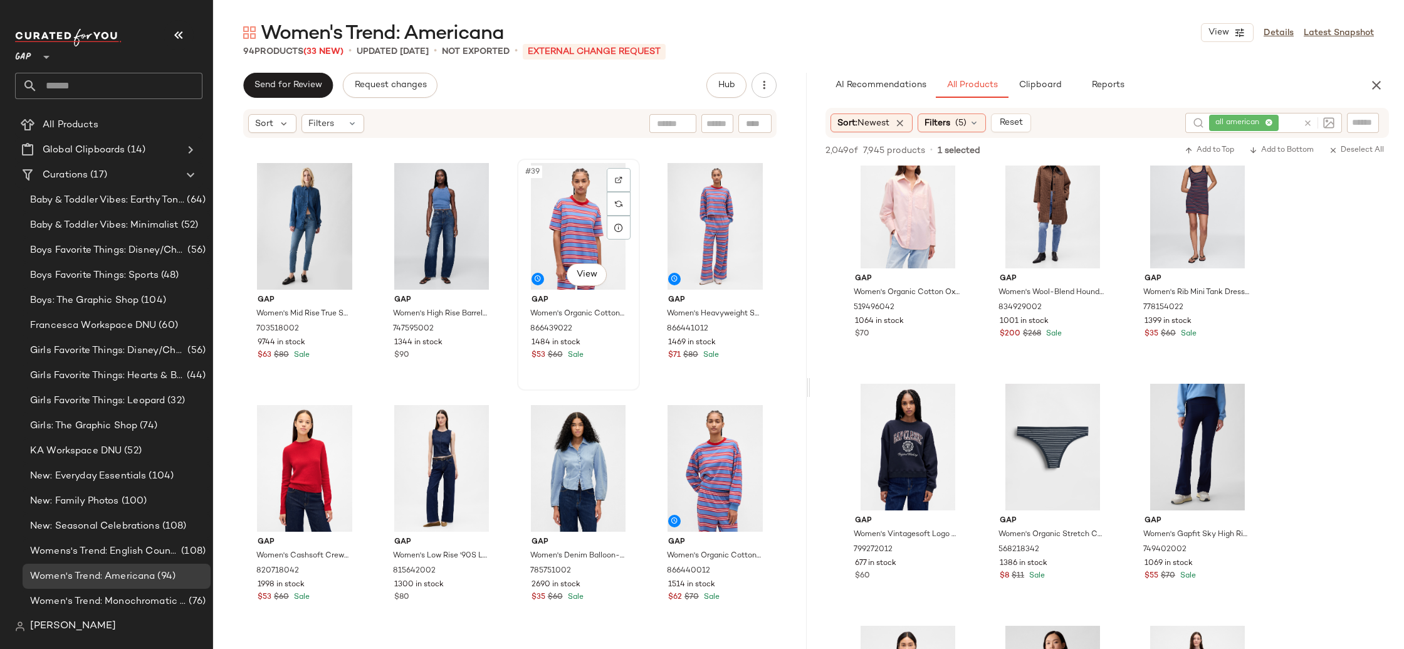
scroll to position [2167, 0]
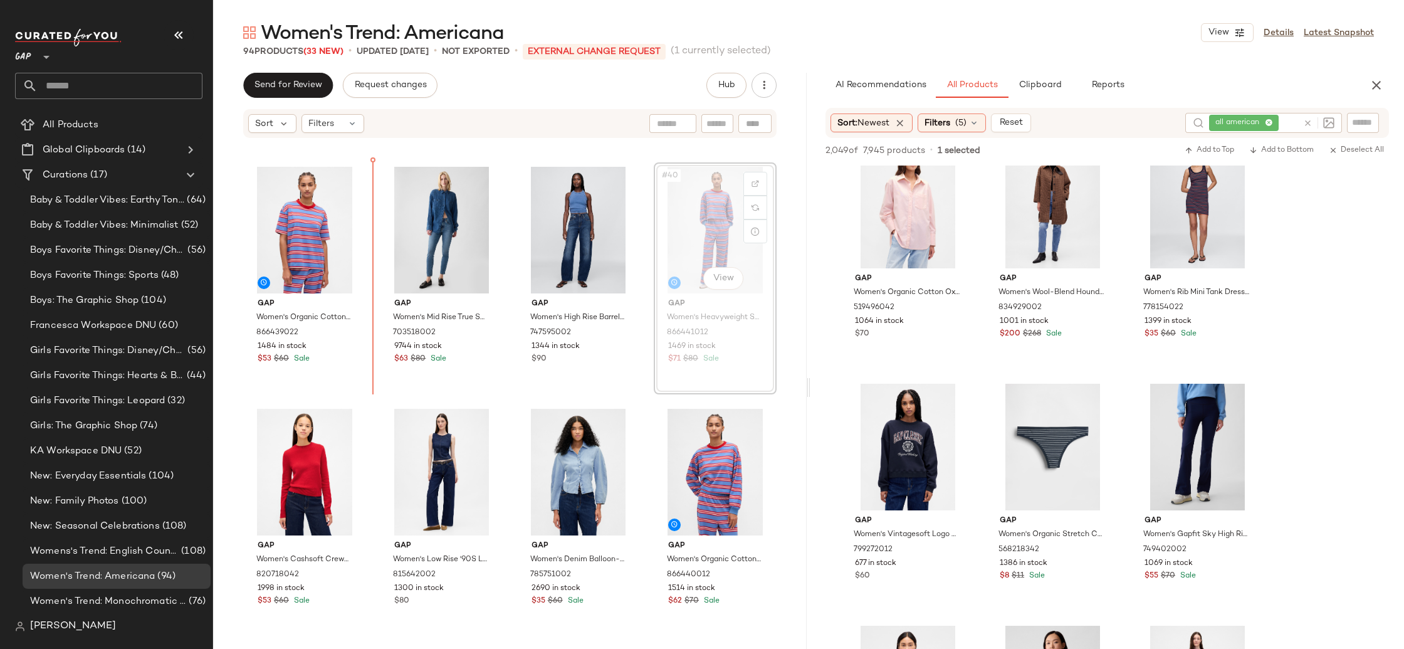
scroll to position [2165, 0]
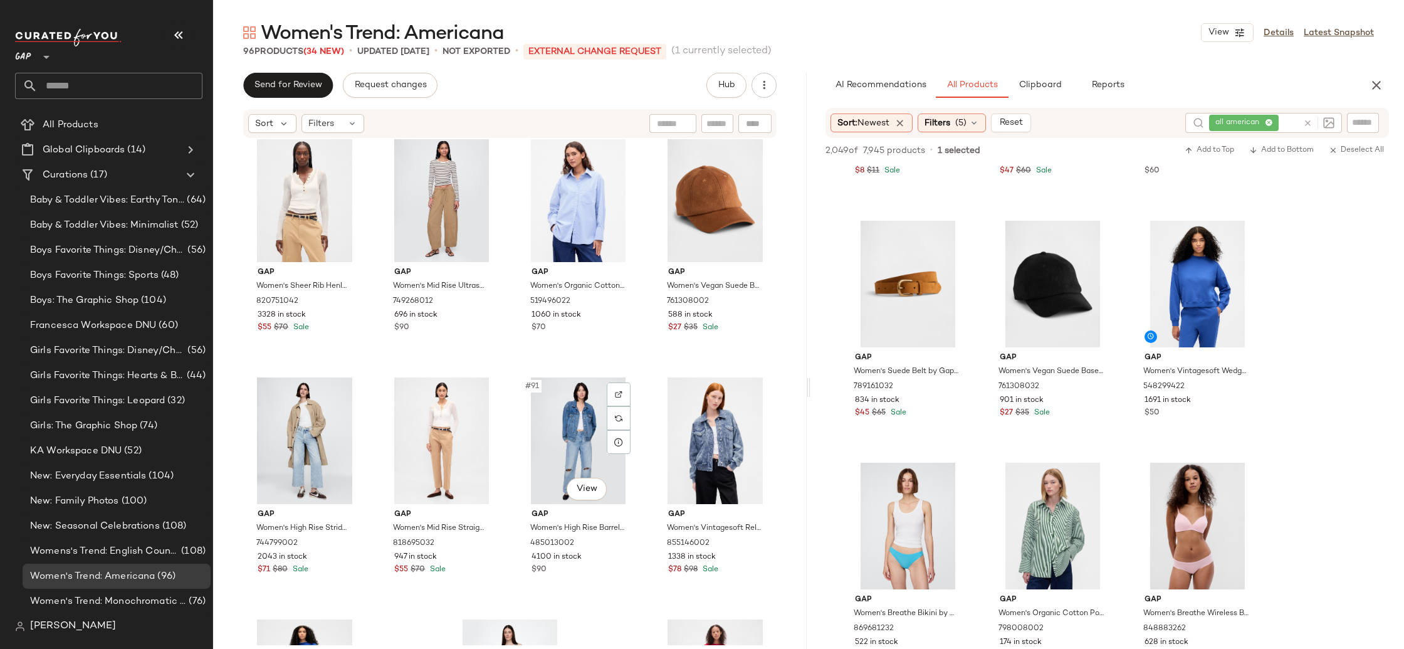
scroll to position [5304, 0]
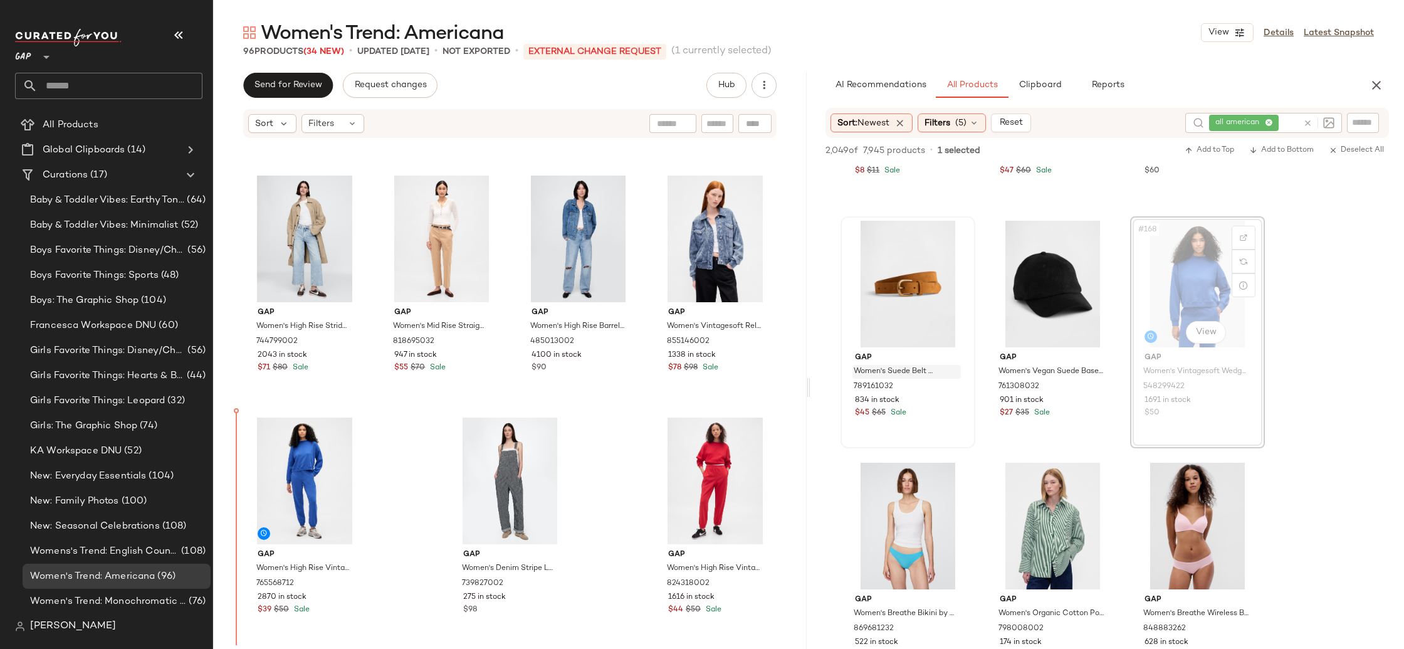
drag, startPoint x: 1182, startPoint y: 290, endPoint x: 884, endPoint y: 377, distance: 310.2
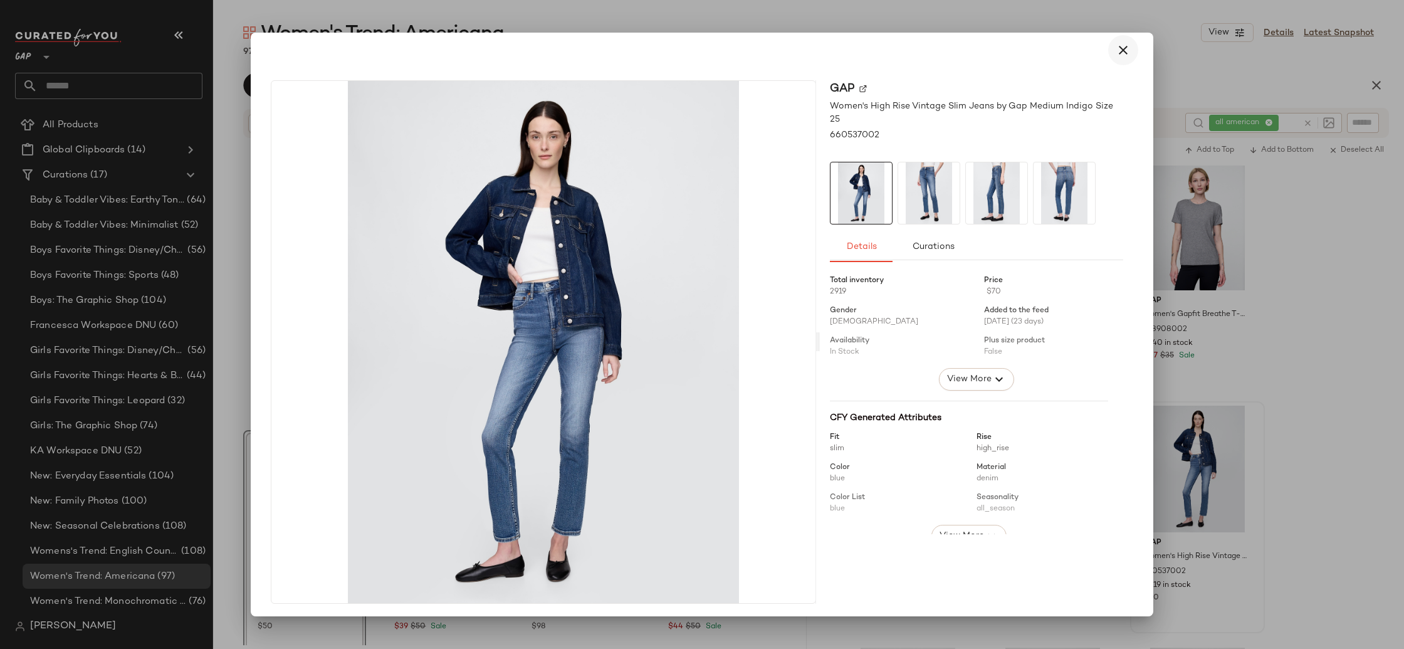
scroll to position [3, 0]
click at [1111, 59] on button "button" at bounding box center [1123, 49] width 30 height 30
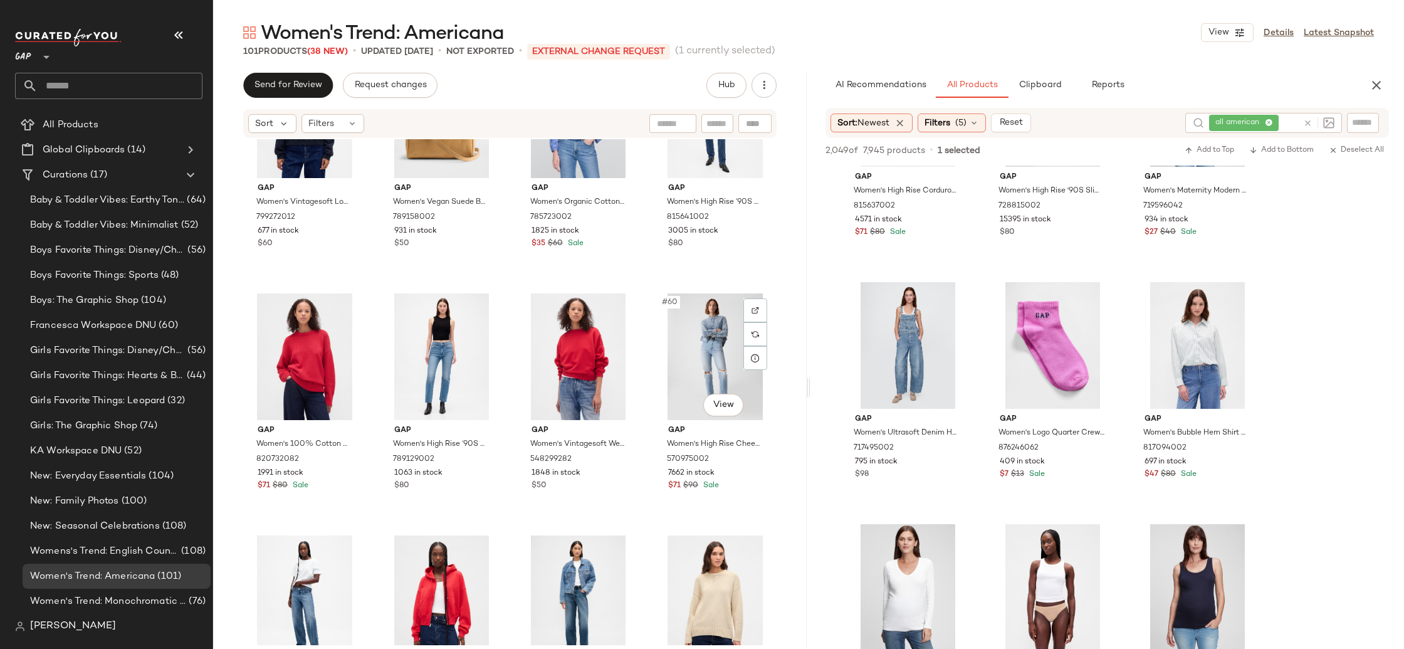
scroll to position [3318, 0]
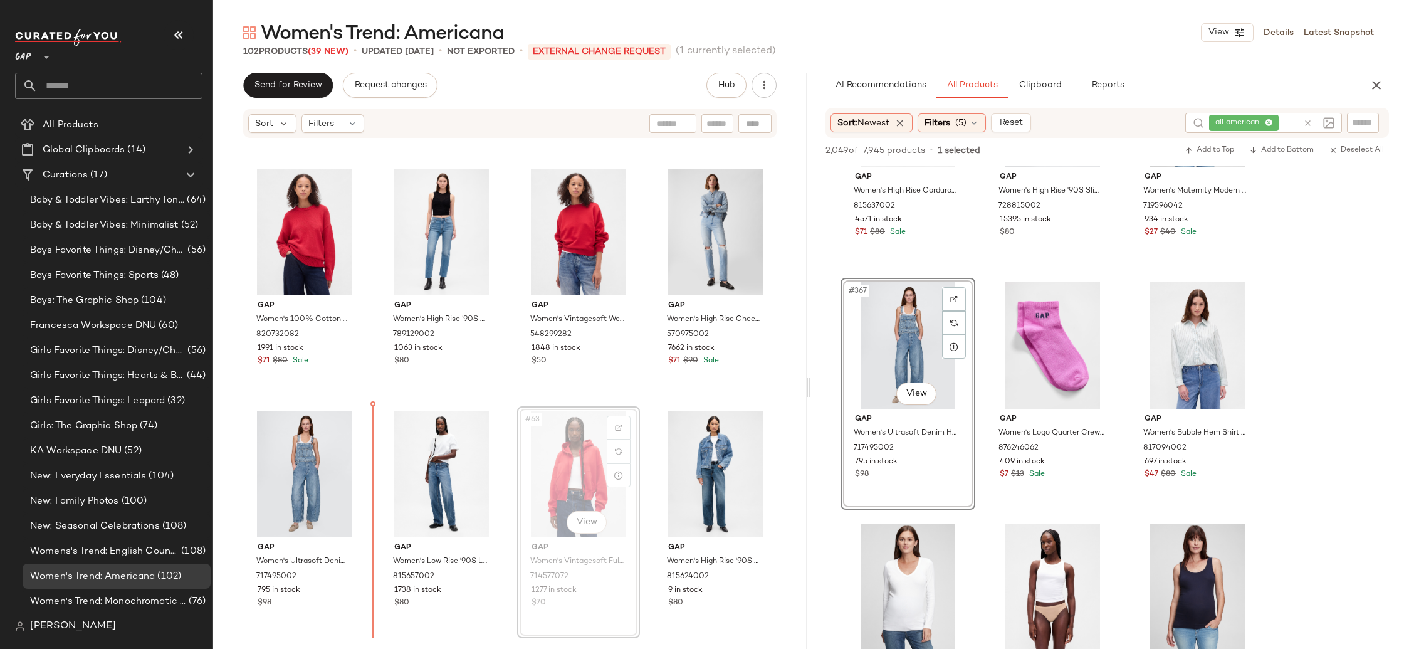
scroll to position [3384, 0]
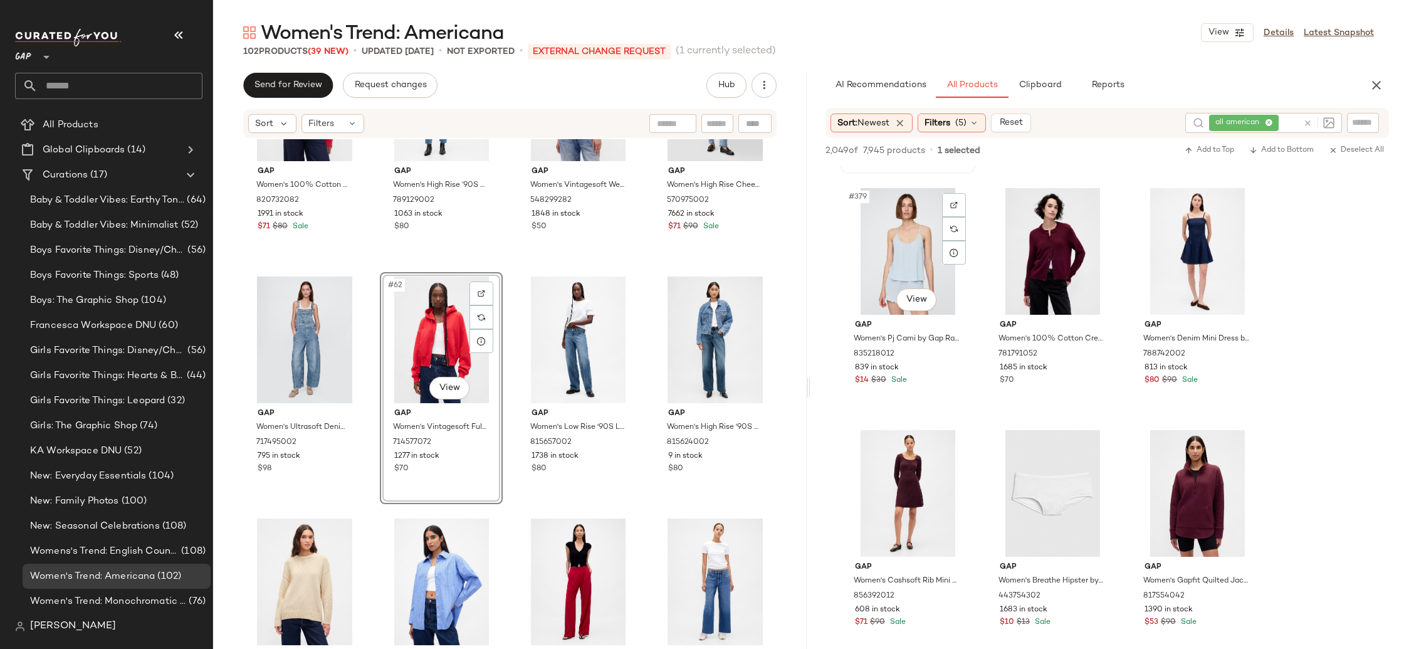
scroll to position [30498, 0]
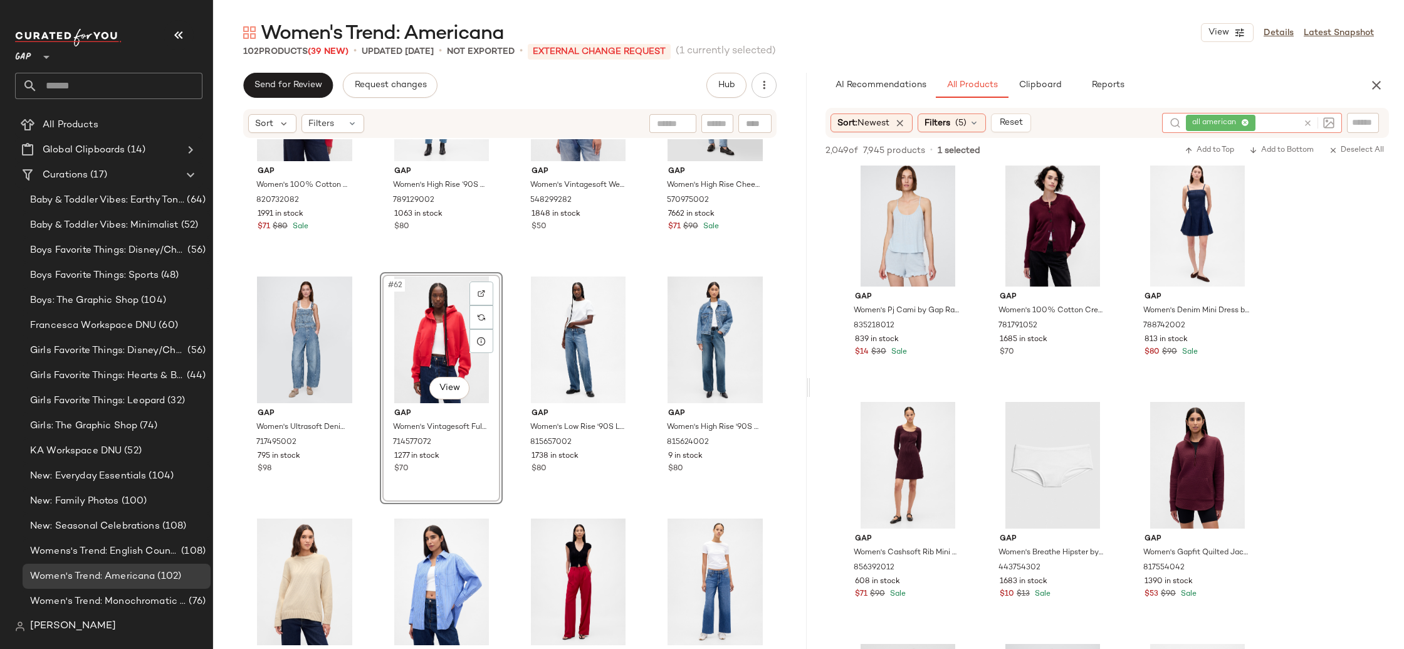
click at [1273, 121] on div "all american" at bounding box center [1242, 123] width 112 height 20
click at [1242, 122] on icon at bounding box center [1245, 123] width 8 height 8
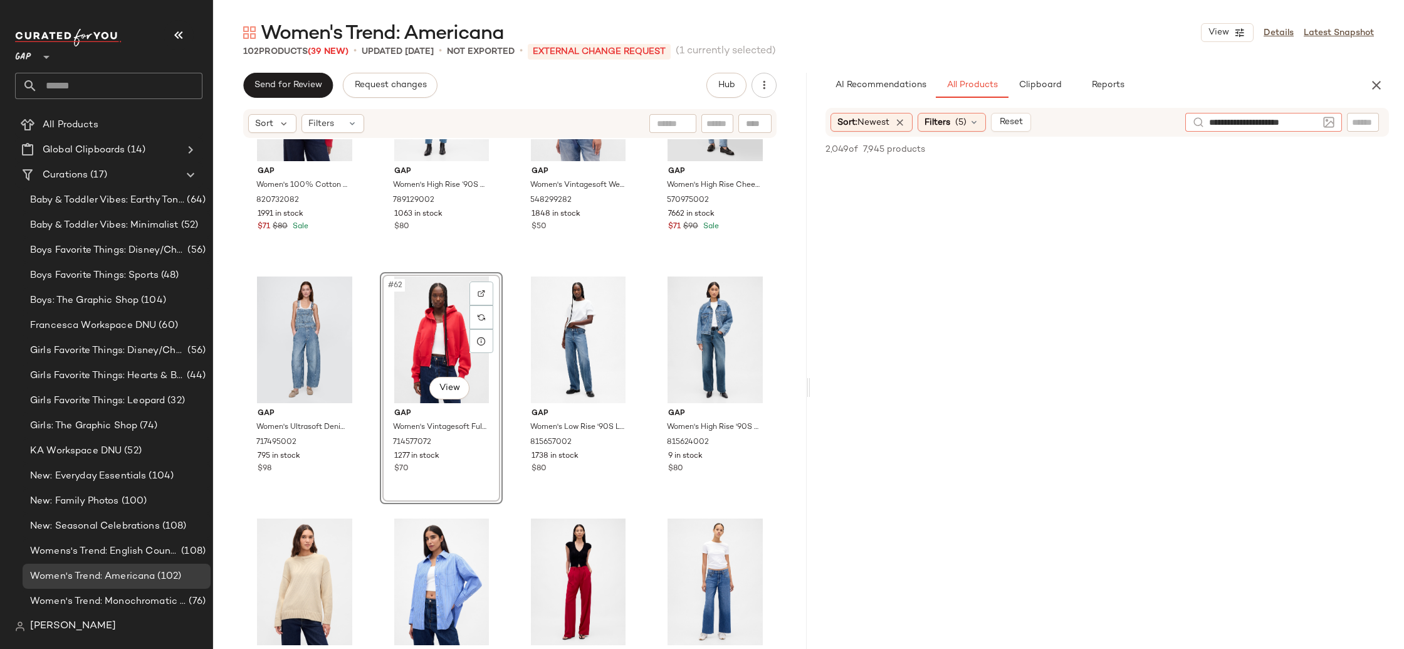
type input "**********"
click at [1382, 87] on icon "button" at bounding box center [1376, 85] width 15 height 15
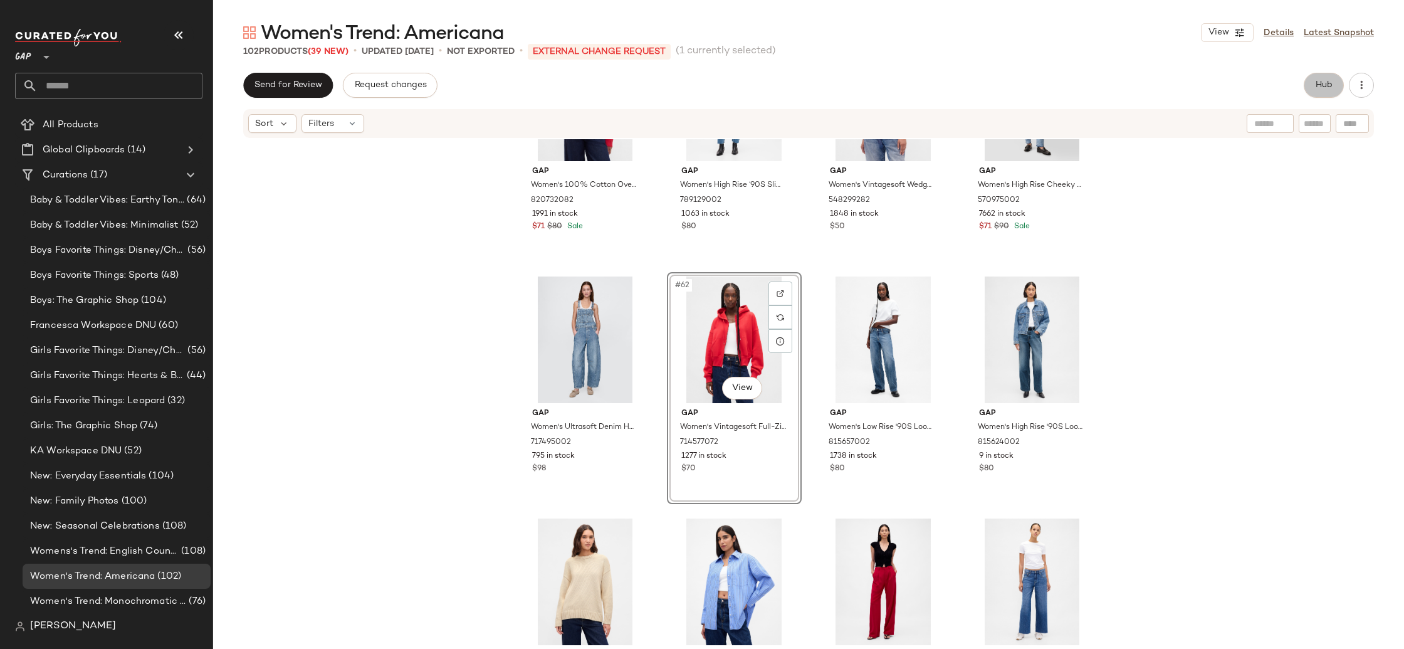
click at [1322, 88] on span "Hub" at bounding box center [1324, 85] width 18 height 10
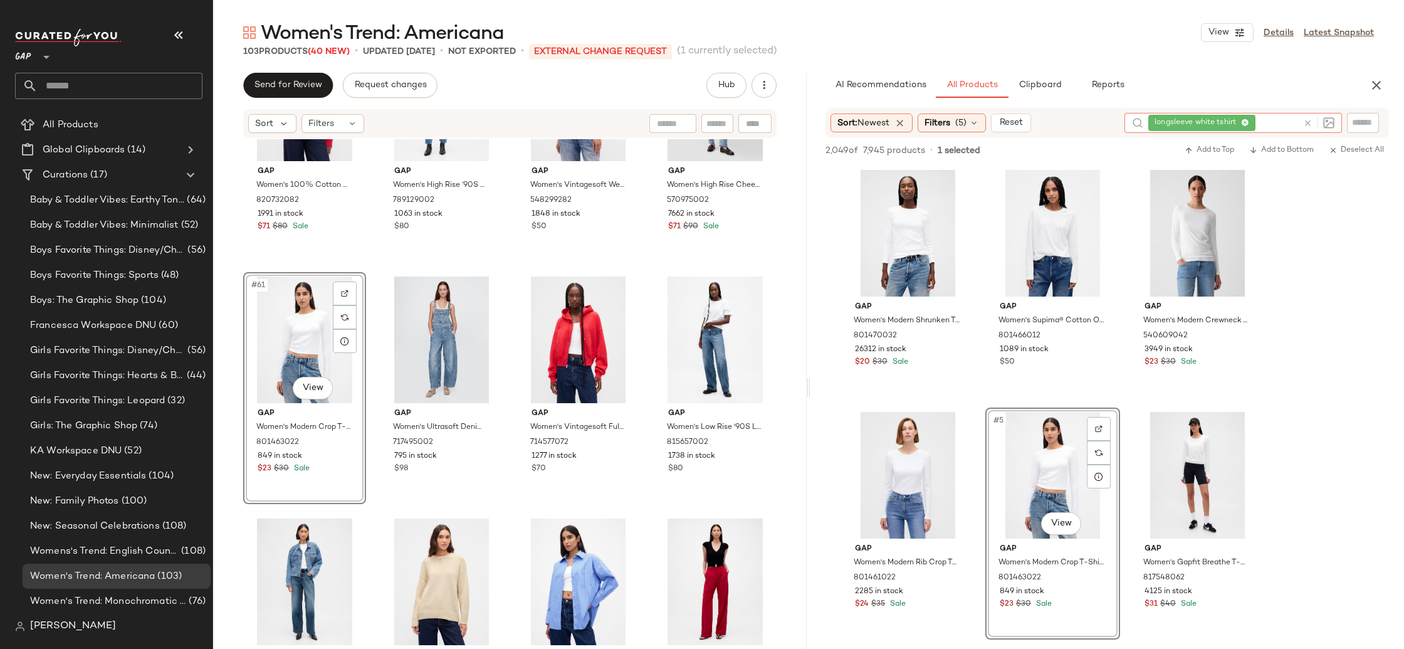
click at [1278, 120] on div "longsleeve white tshirt" at bounding box center [1223, 123] width 150 height 20
click at [1244, 121] on icon at bounding box center [1245, 123] width 8 height 8
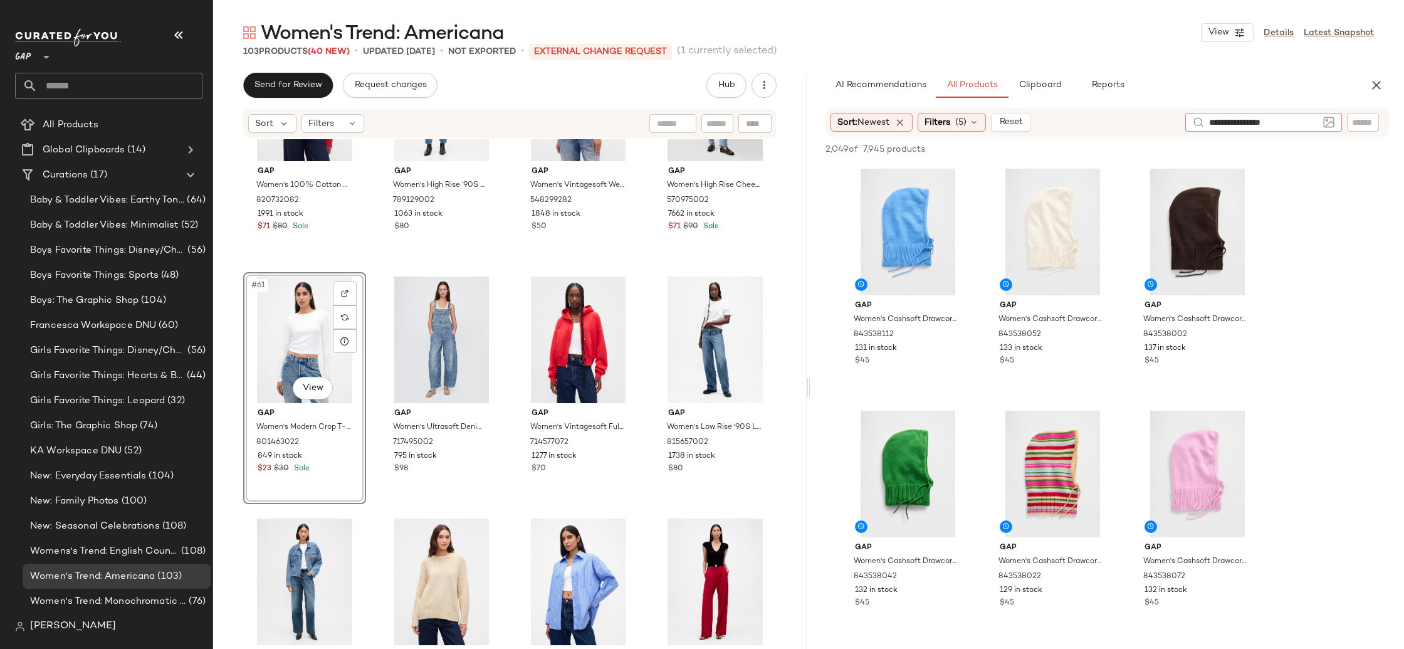
type input "**********"
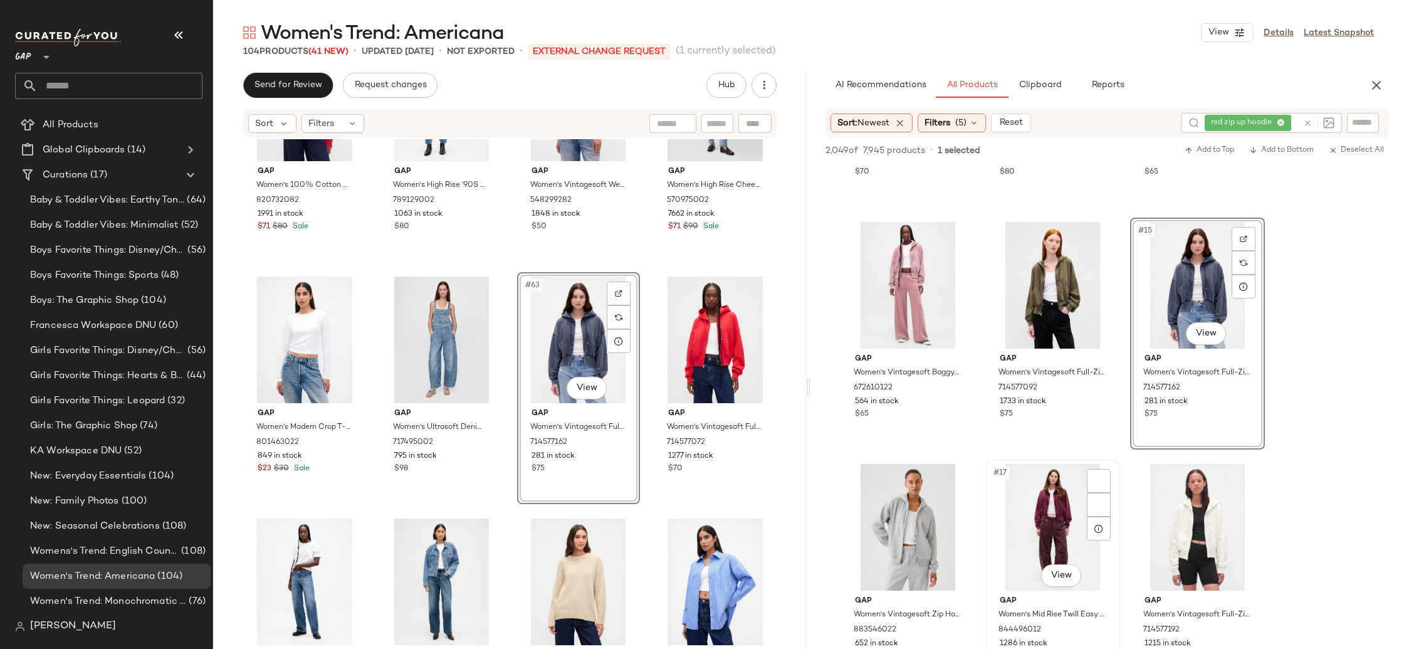
scroll to position [1086, 0]
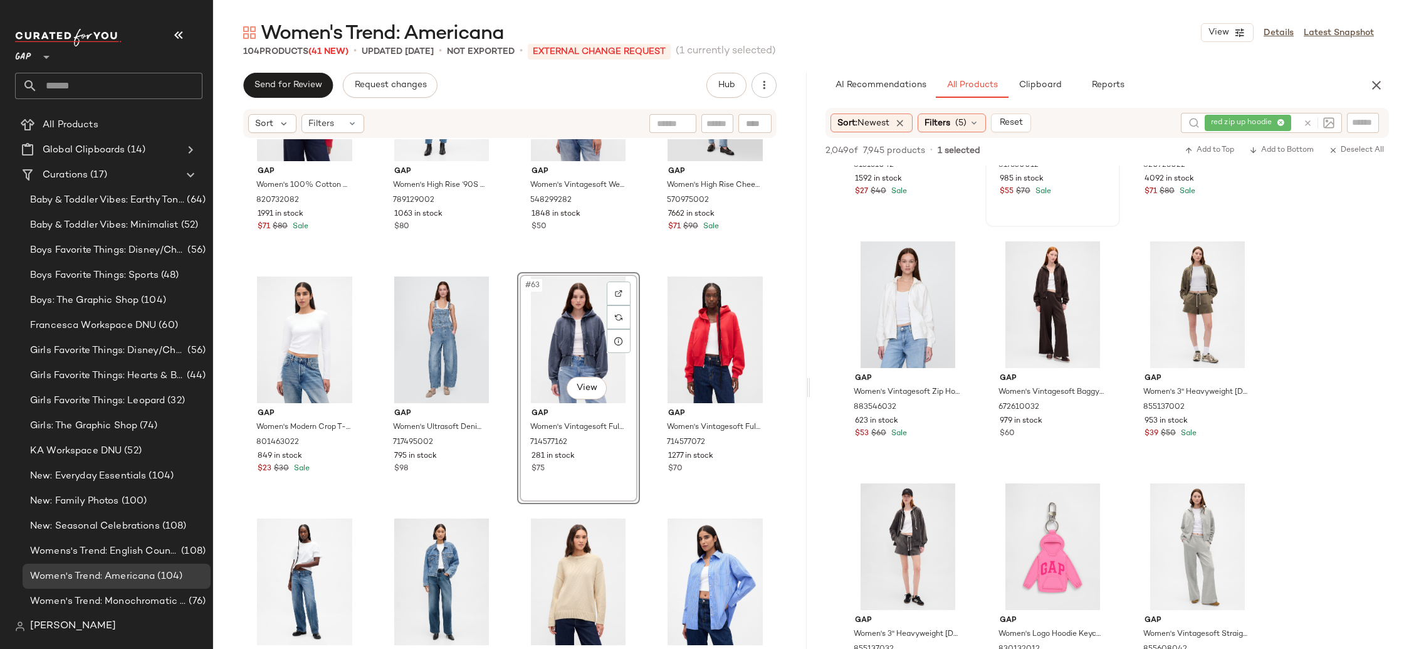
scroll to position [3073, 0]
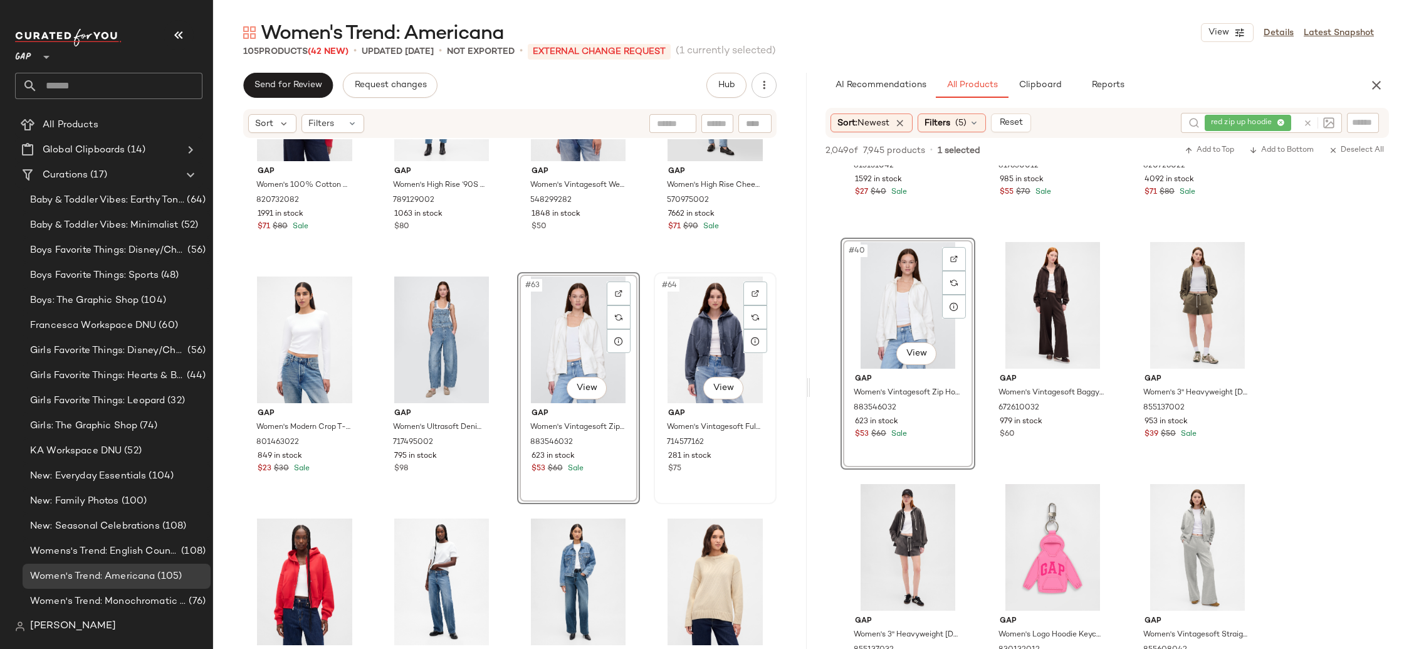
click at [698, 344] on div "#64 View" at bounding box center [715, 339] width 114 height 127
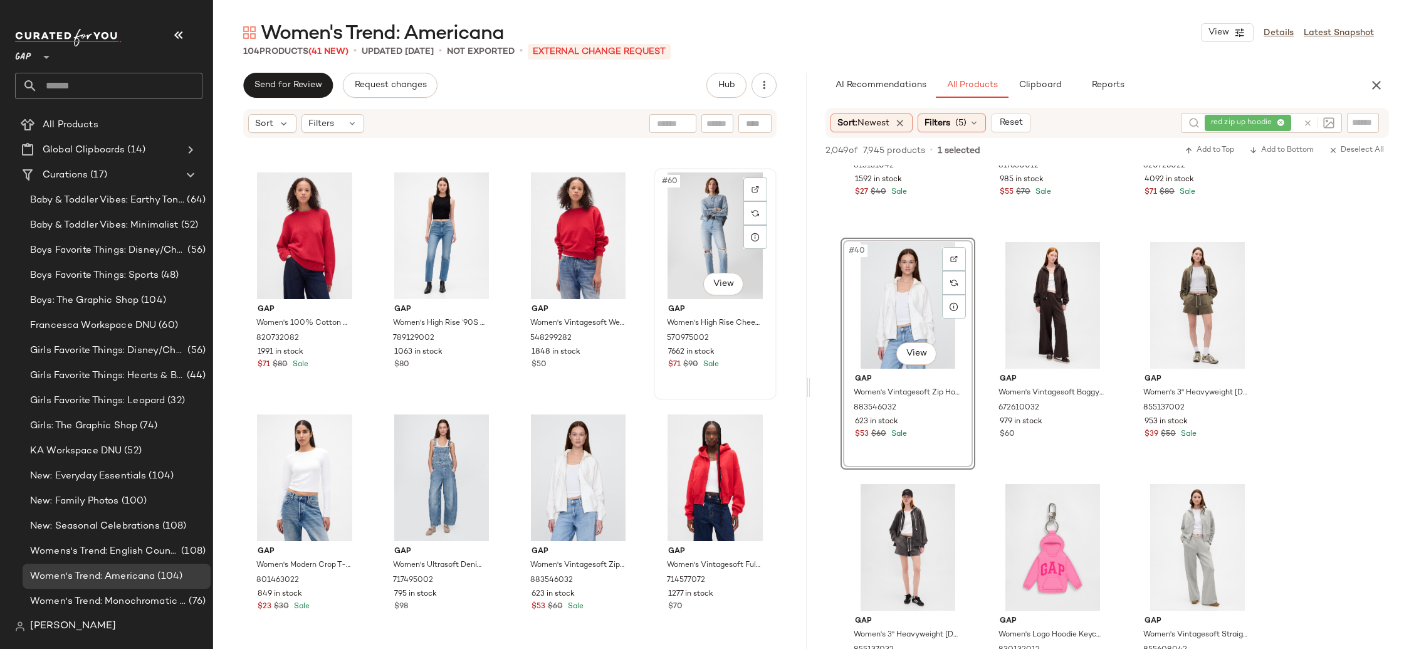
scroll to position [3371, 0]
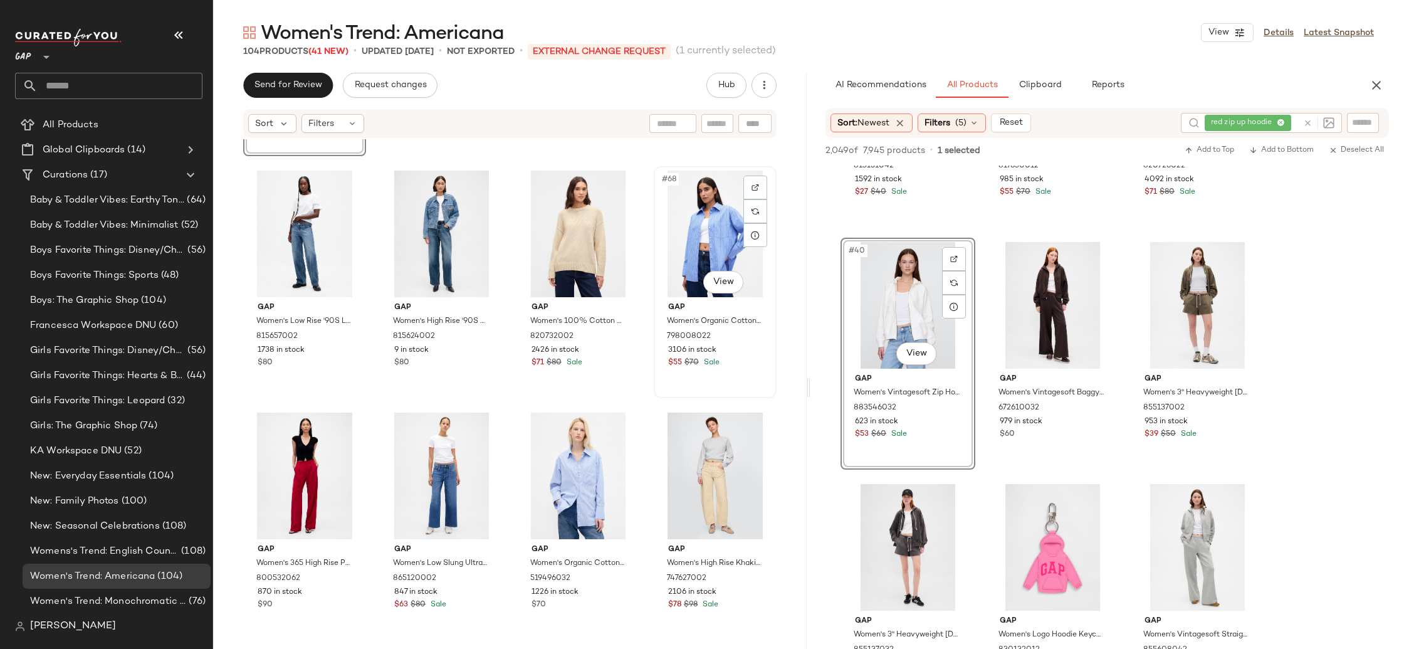
scroll to position [3859, 0]
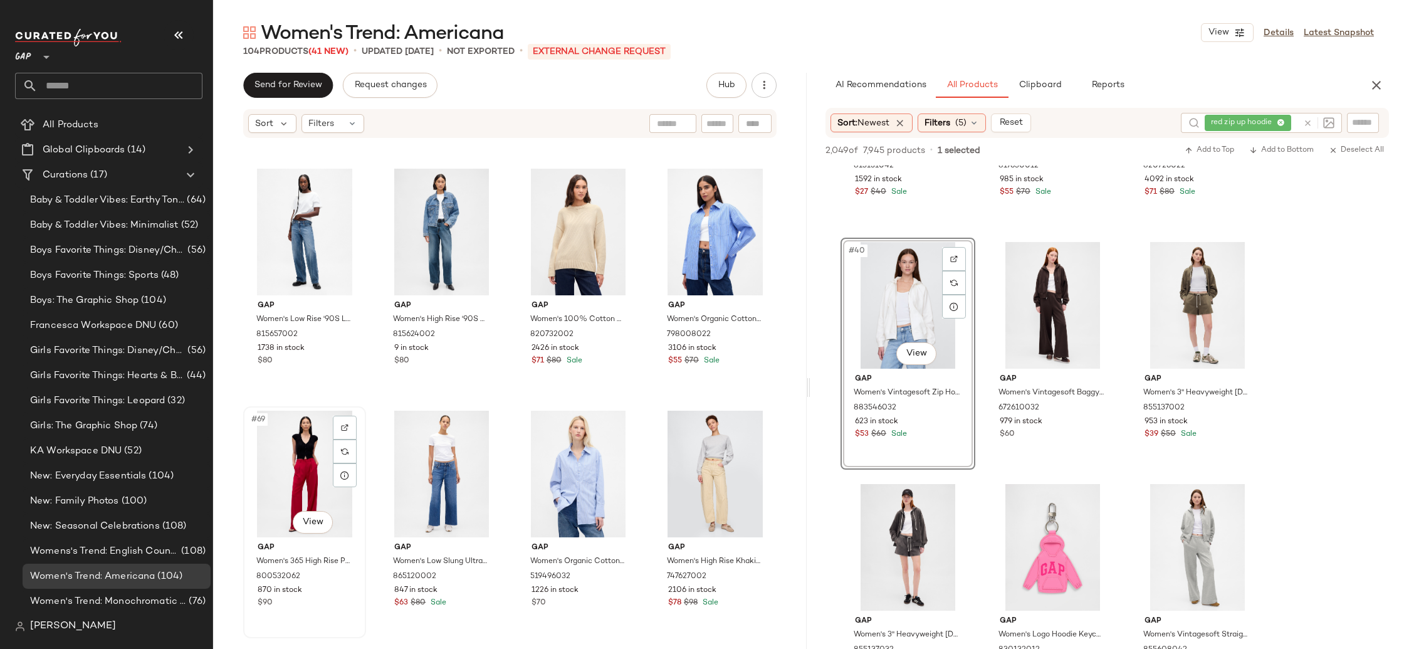
click at [278, 451] on div "#69 View" at bounding box center [305, 474] width 114 height 127
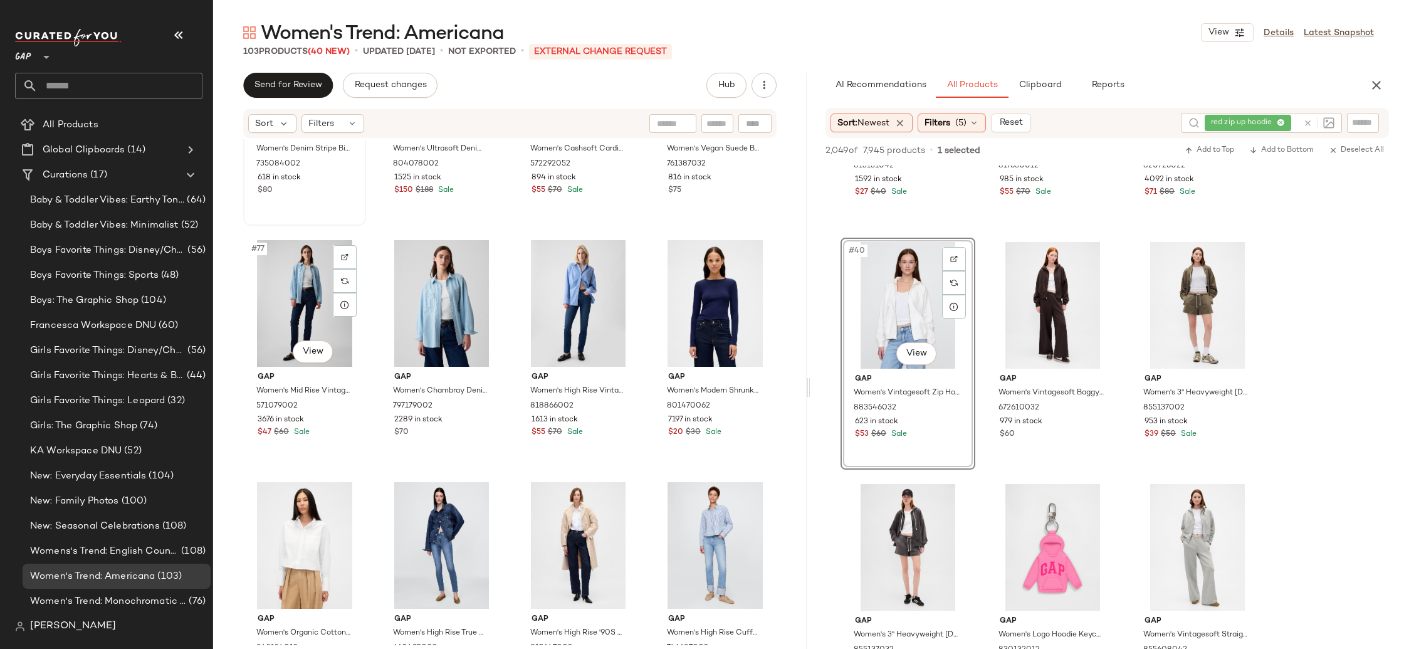
scroll to position [4529, 0]
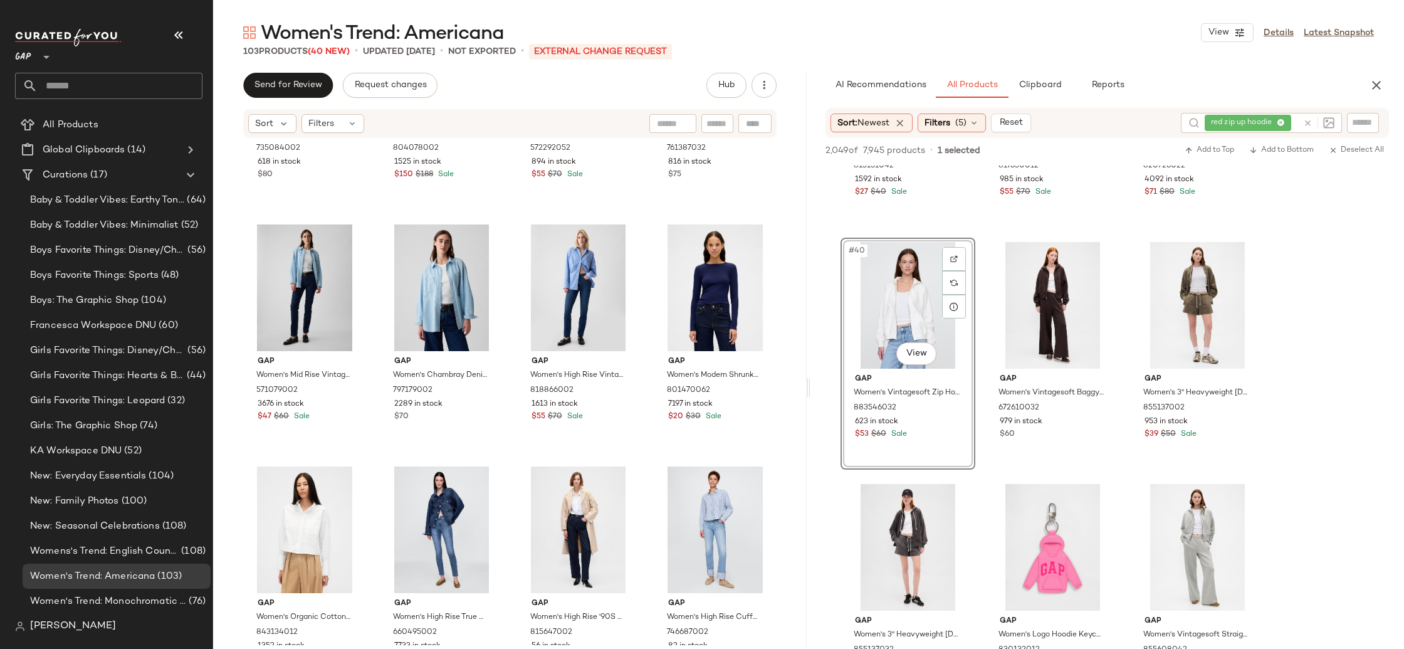
click at [1276, 122] on div "red zip up hoodie" at bounding box center [1251, 123] width 93 height 20
click at [1246, 122] on icon at bounding box center [1245, 123] width 8 height 8
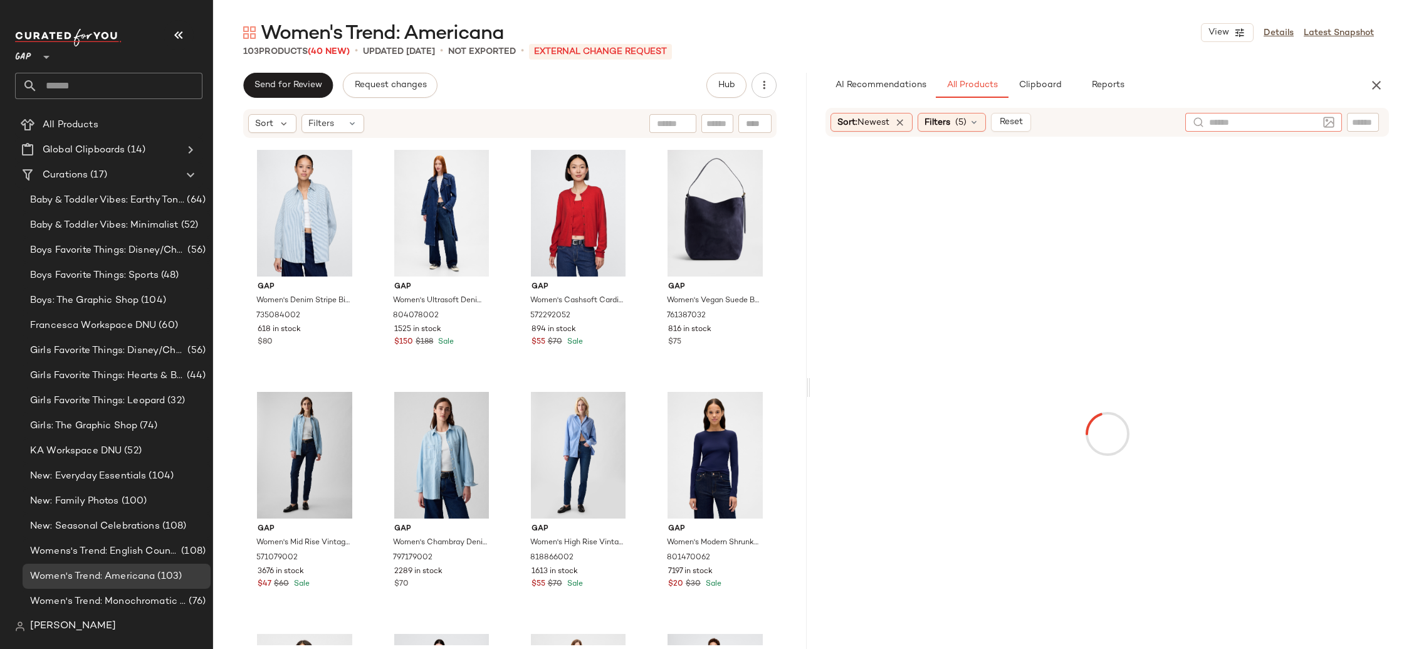
scroll to position [4363, 0]
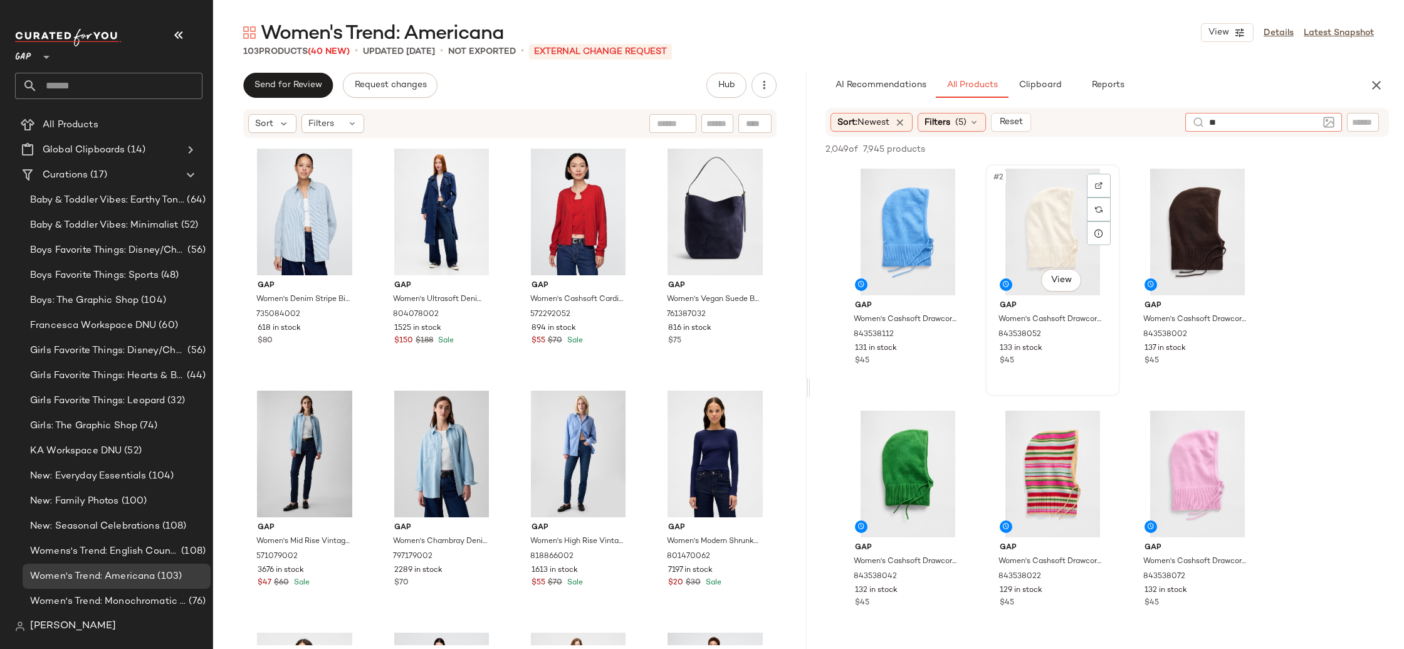
type input "*"
type input "**********"
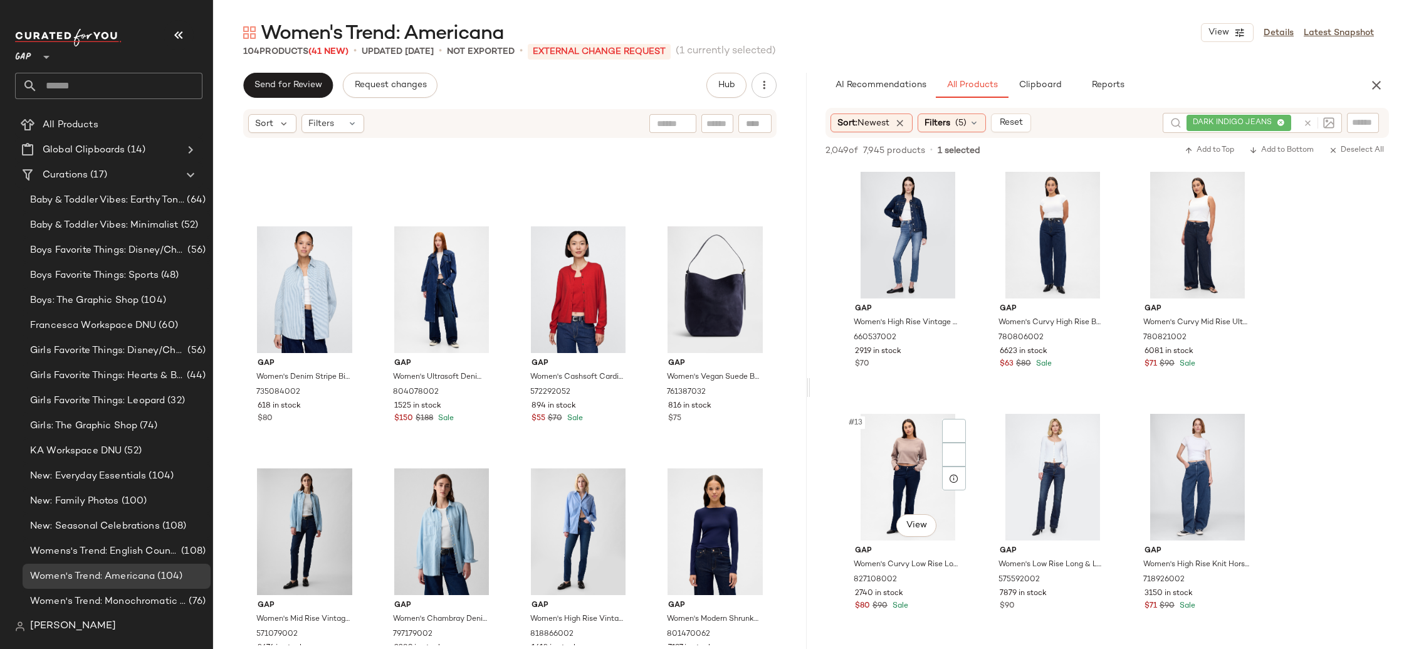
scroll to position [734, 0]
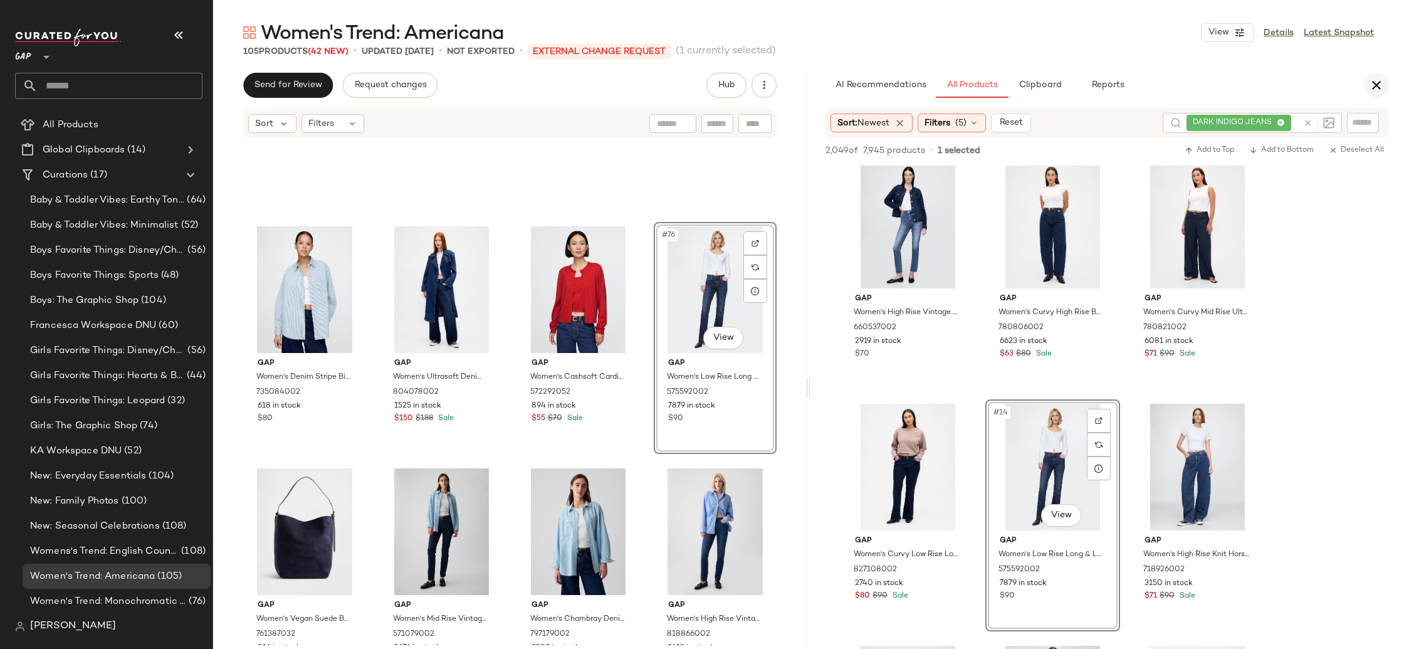
click at [1373, 88] on icon "button" at bounding box center [1376, 85] width 15 height 15
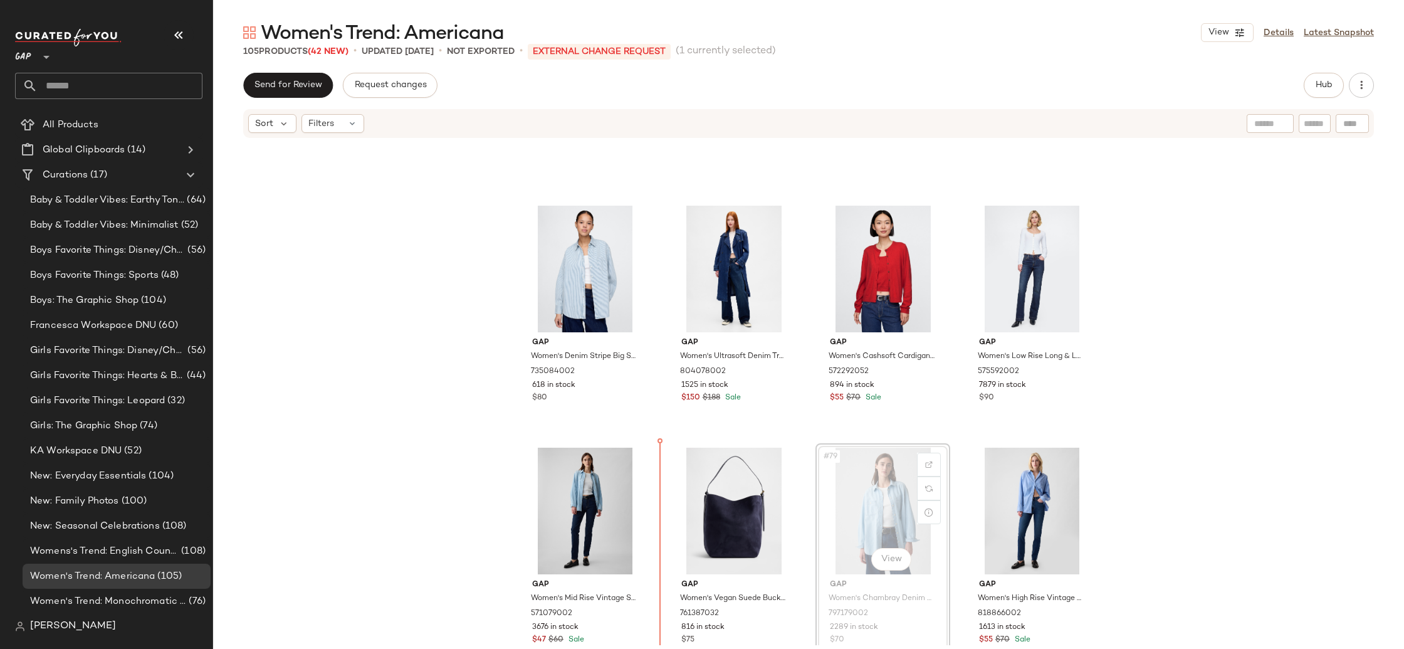
scroll to position [4313, 0]
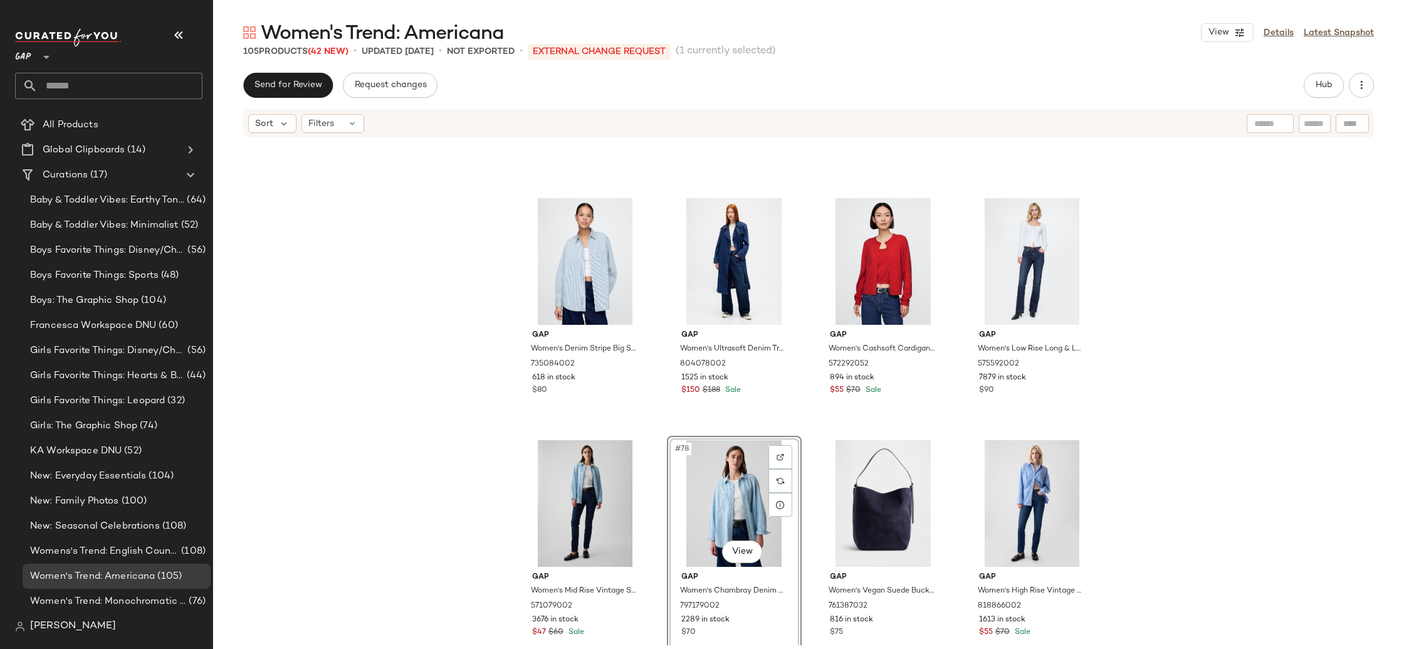
click at [1230, 513] on div "Gap Women's Denim Stripe Big Shirt by Gap Blue Railroad Stripe Size XS 73508400…" at bounding box center [808, 392] width 1191 height 506
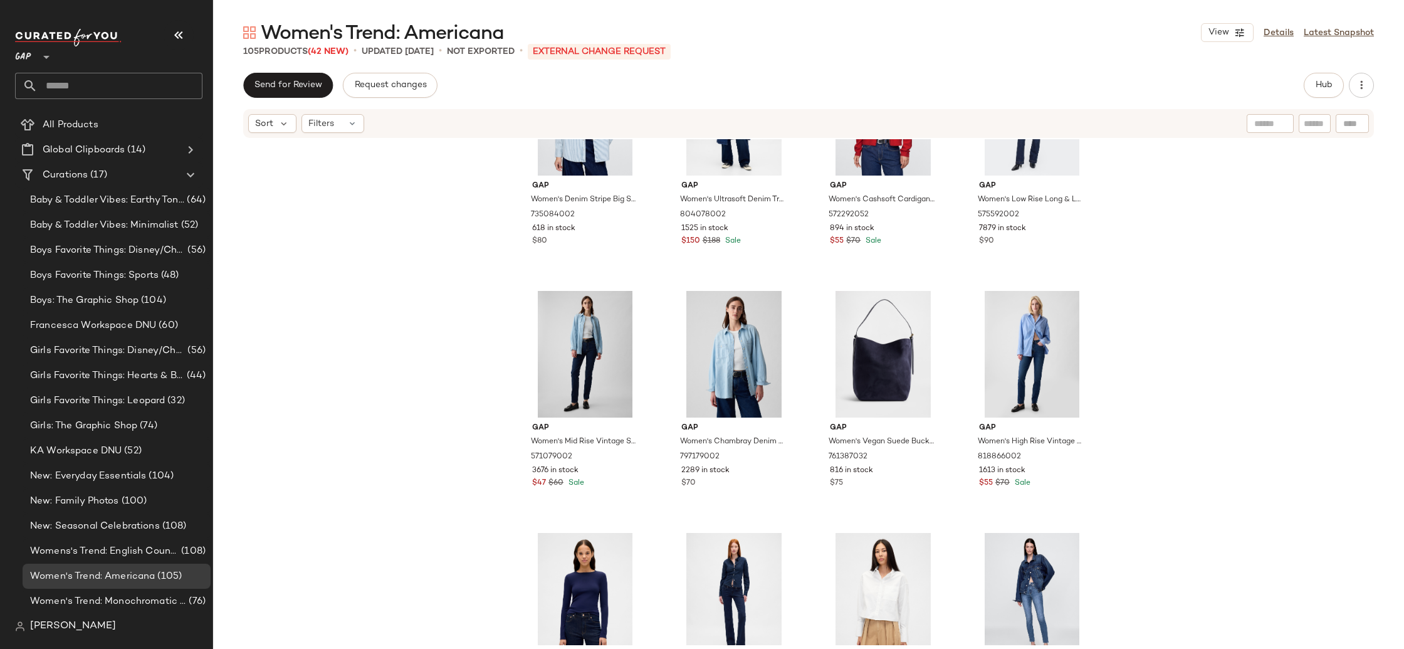
scroll to position [4463, 0]
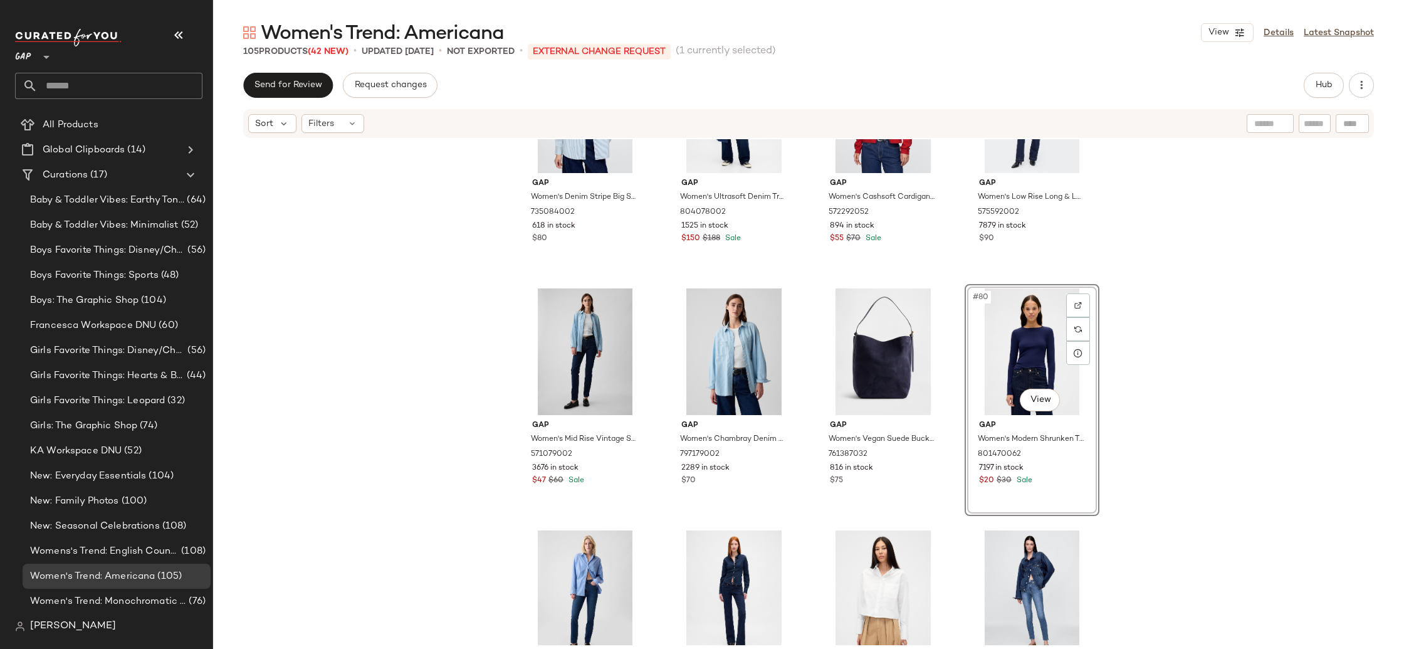
click at [1199, 464] on div "Gap Women's Denim Stripe Big Shirt by Gap Blue Railroad Stripe Size XS 73508400…" at bounding box center [808, 392] width 1191 height 506
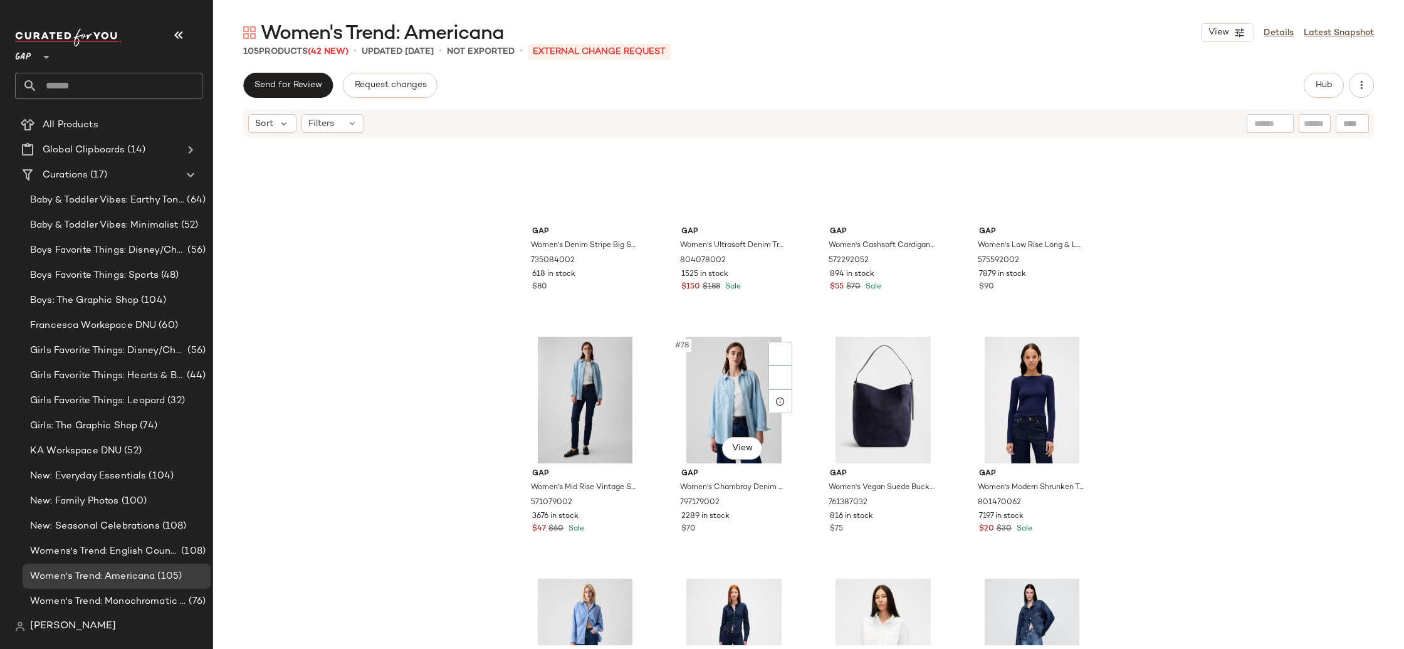
scroll to position [4350, 0]
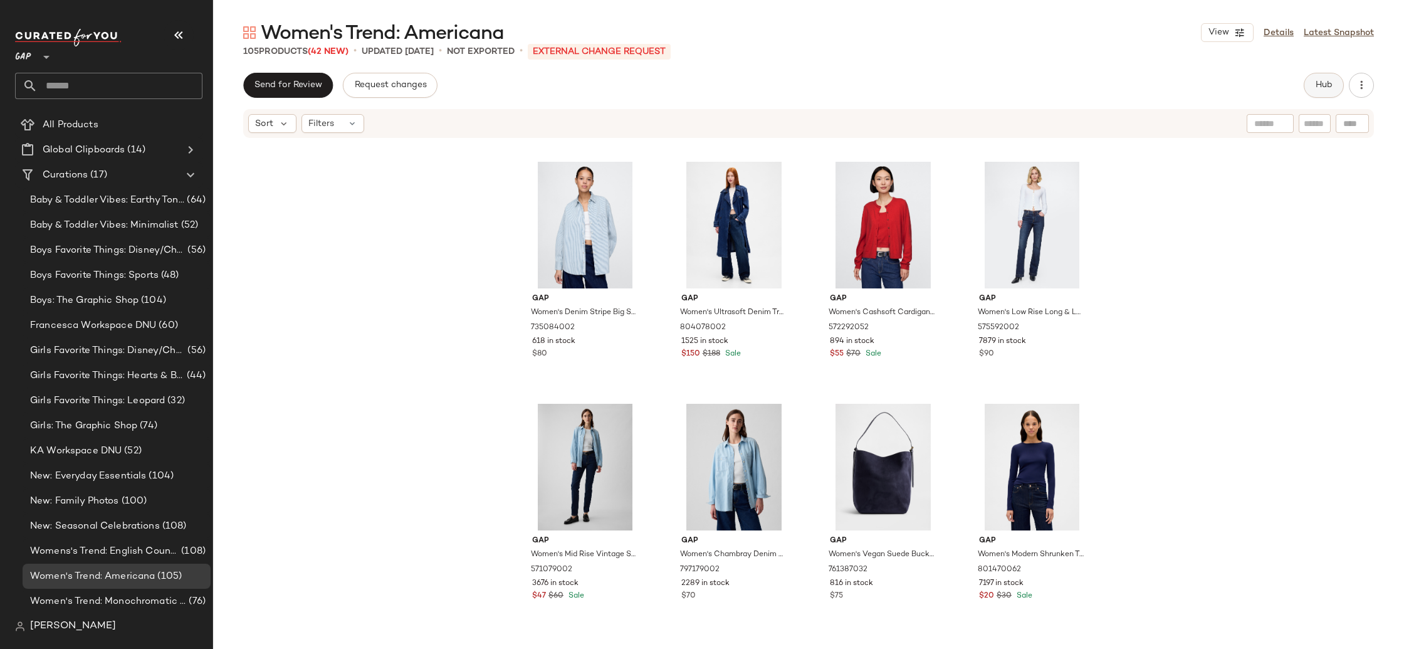
click at [1322, 98] on div "Send for Review Request changes Hub Sort Filters Gap Women's Denim Stripe Big S…" at bounding box center [808, 387] width 1191 height 629
click at [1320, 91] on button "Hub" at bounding box center [1324, 85] width 40 height 25
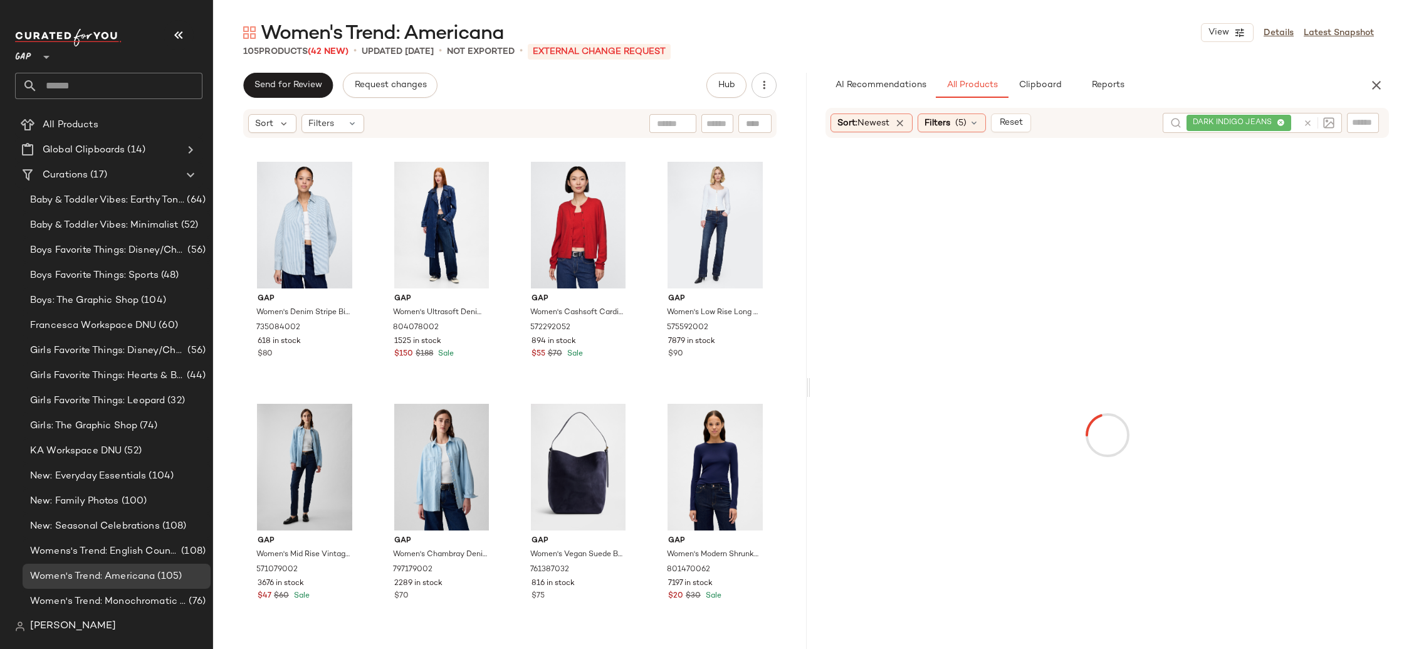
click at [1277, 120] on div "DARK INDIGO JEANS" at bounding box center [1243, 123] width 112 height 20
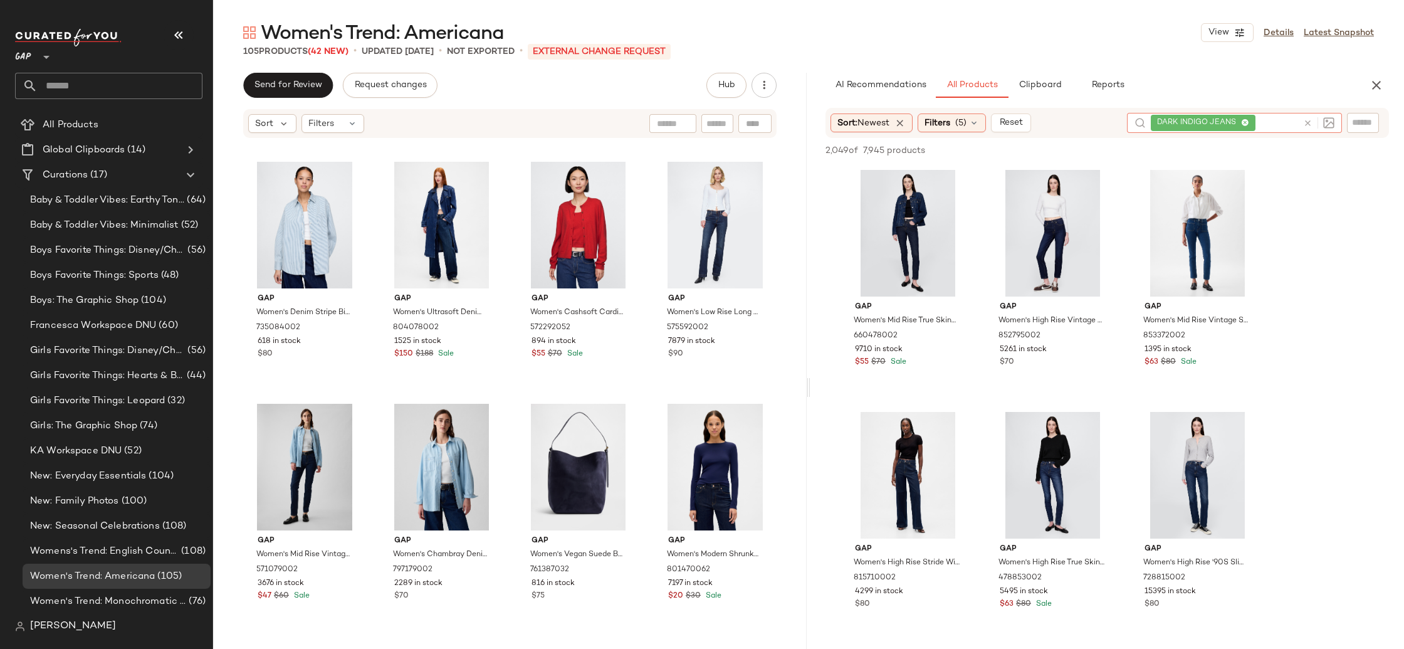
click at [1246, 120] on icon at bounding box center [1245, 123] width 8 height 8
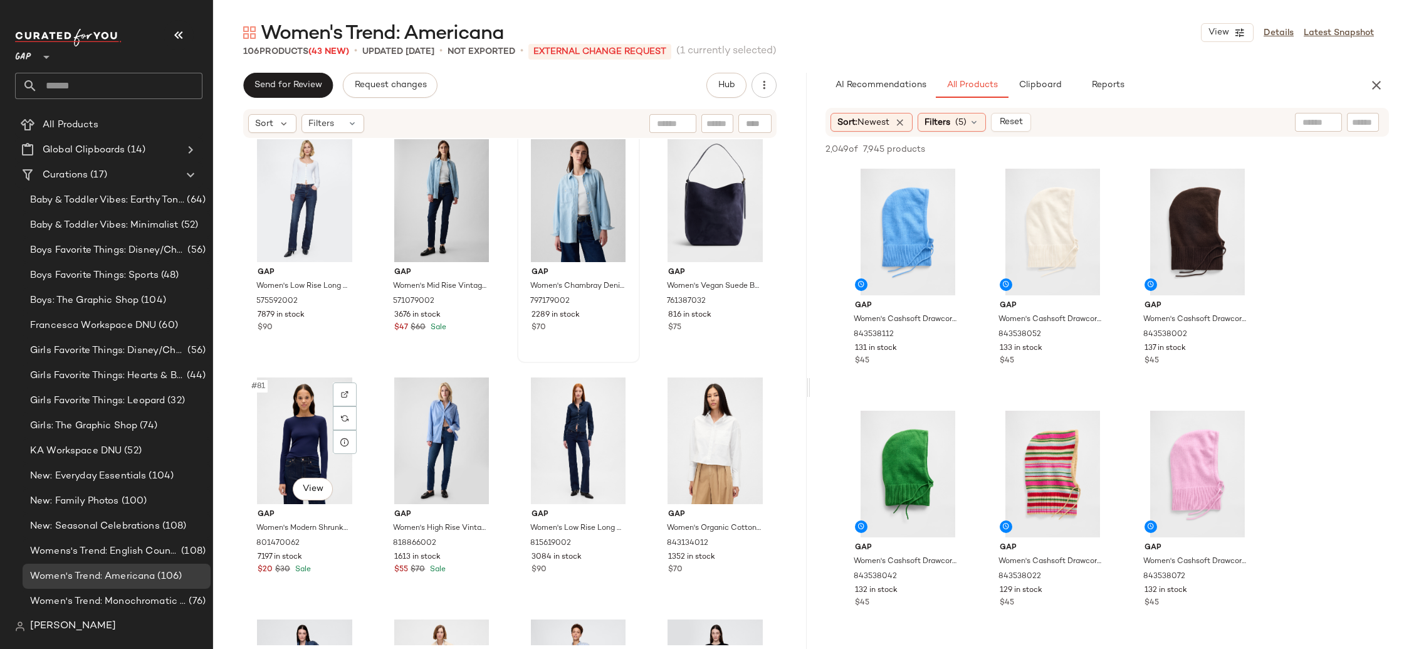
scroll to position [4376, 0]
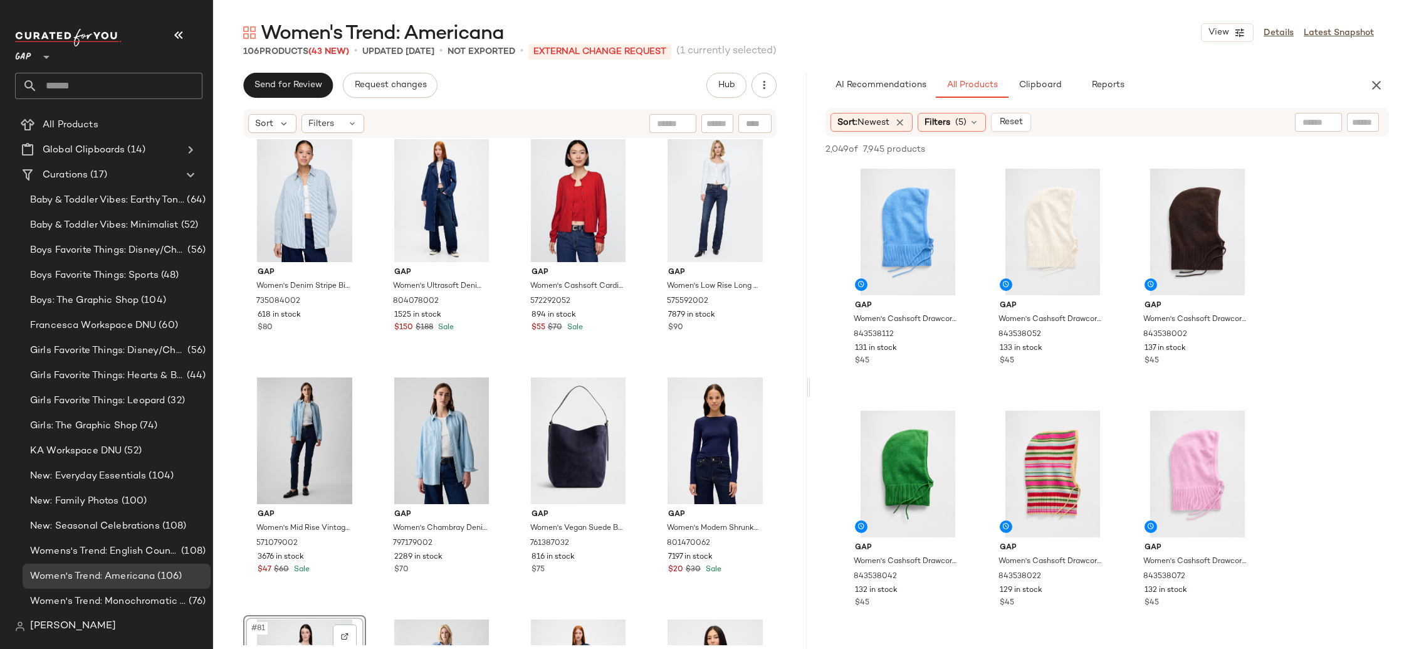
click at [1310, 117] on input "text" at bounding box center [1319, 122] width 32 height 13
type input "**********"
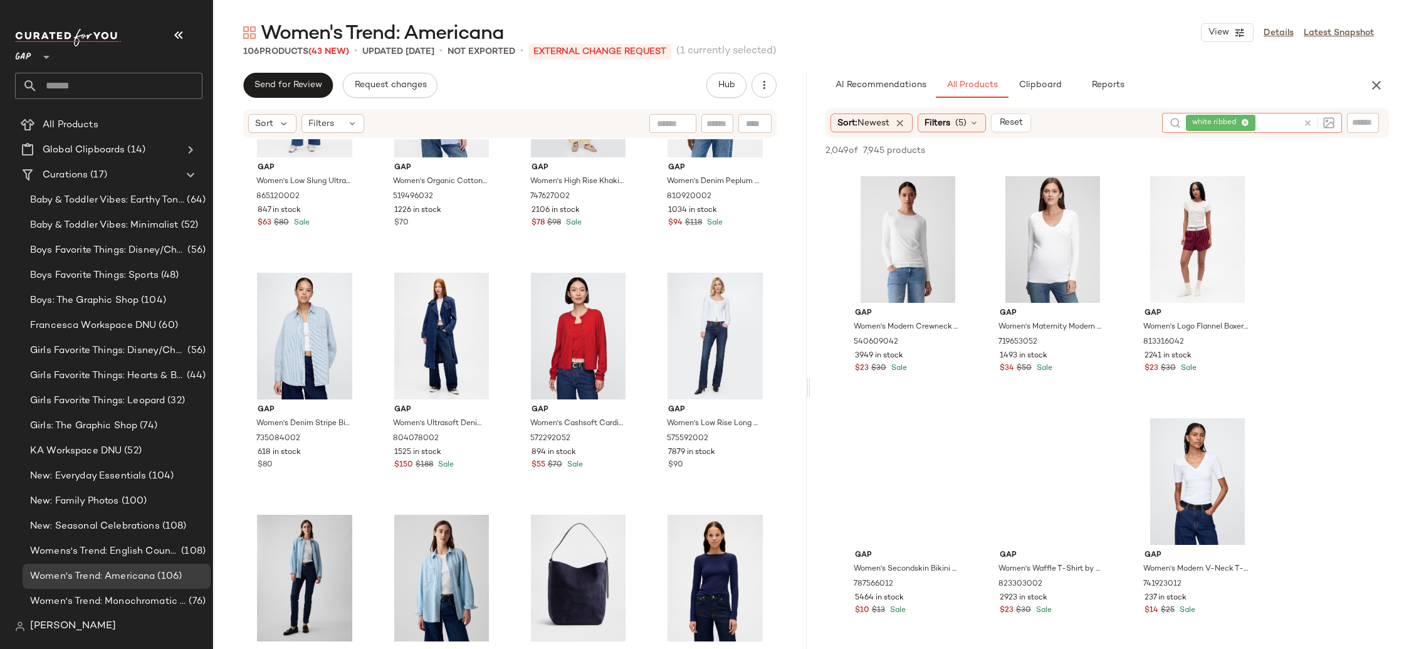
scroll to position [2680, 0]
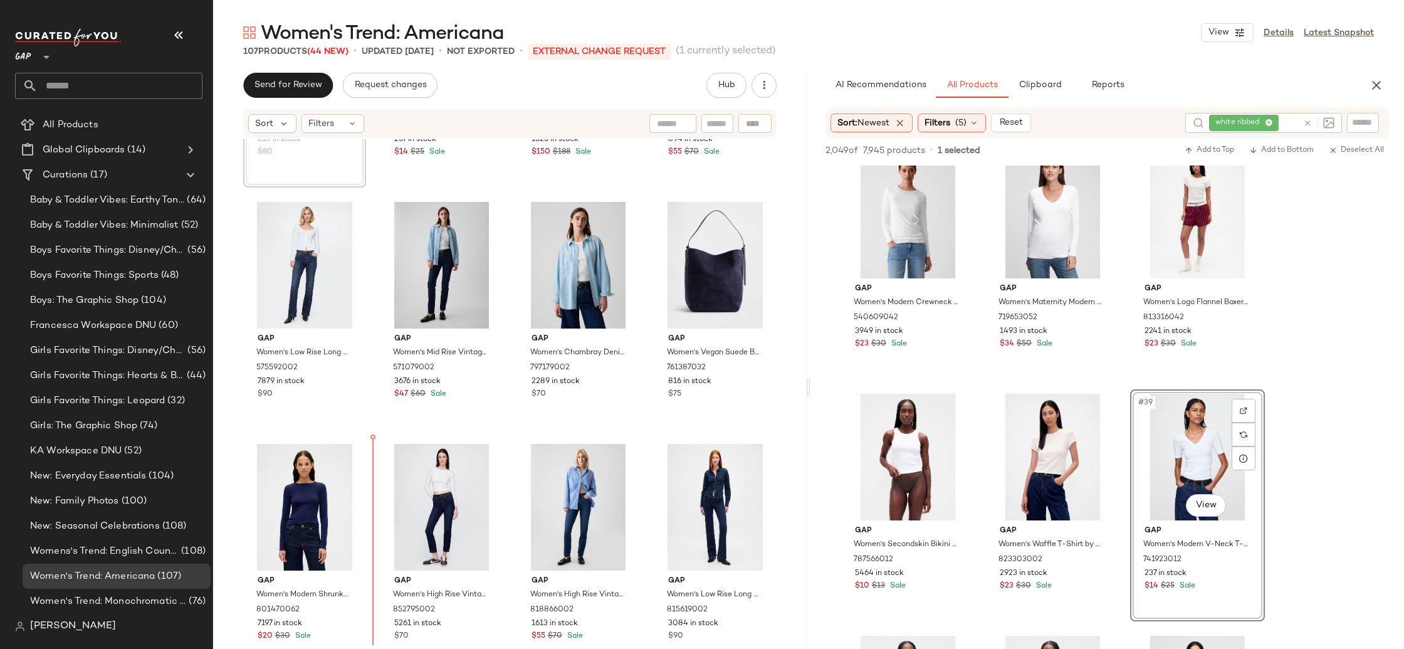
scroll to position [4558, 0]
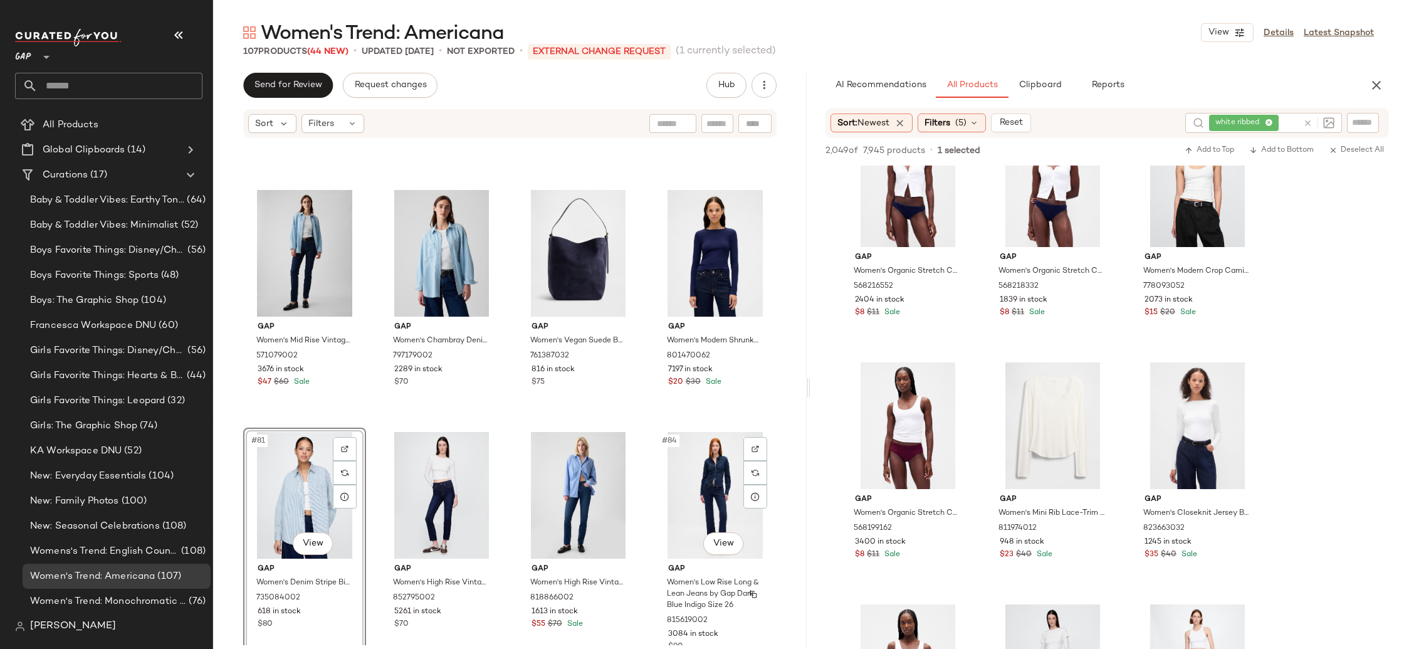
scroll to position [4558, 0]
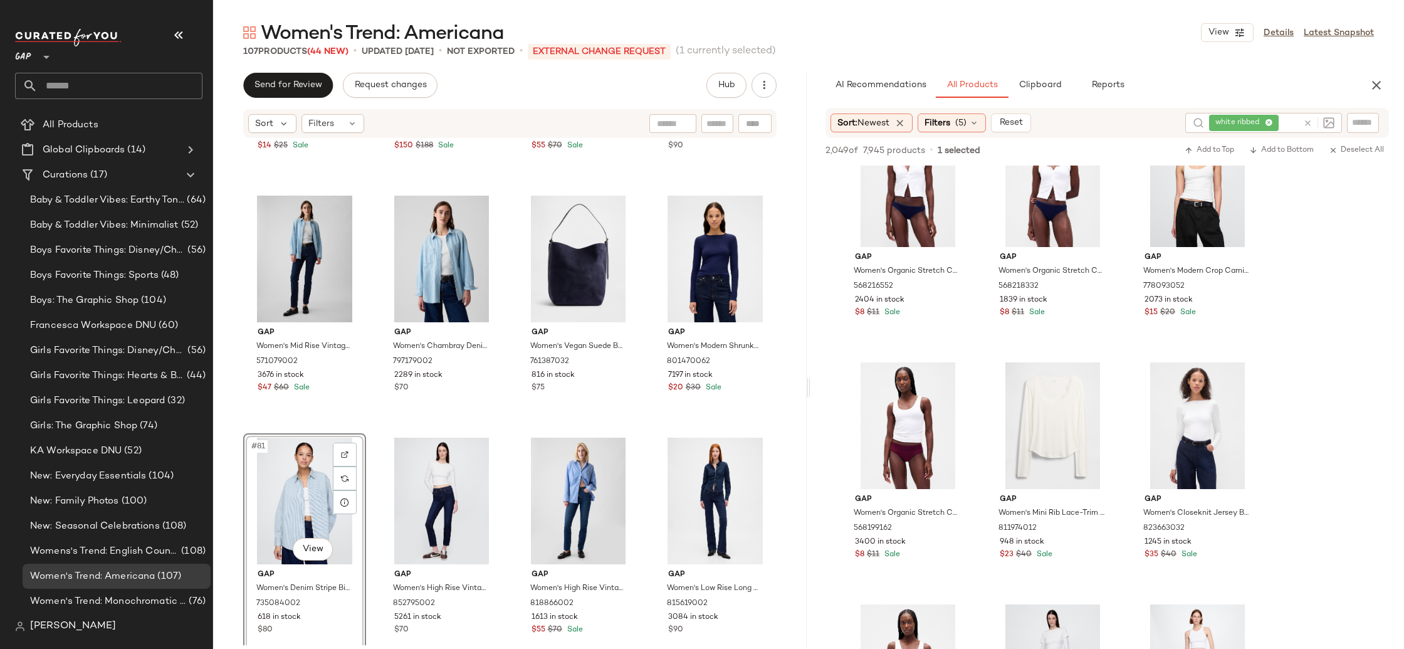
click at [1268, 121] on div "white ribbed" at bounding box center [1253, 123] width 89 height 20
click at [1244, 121] on icon at bounding box center [1245, 123] width 8 height 8
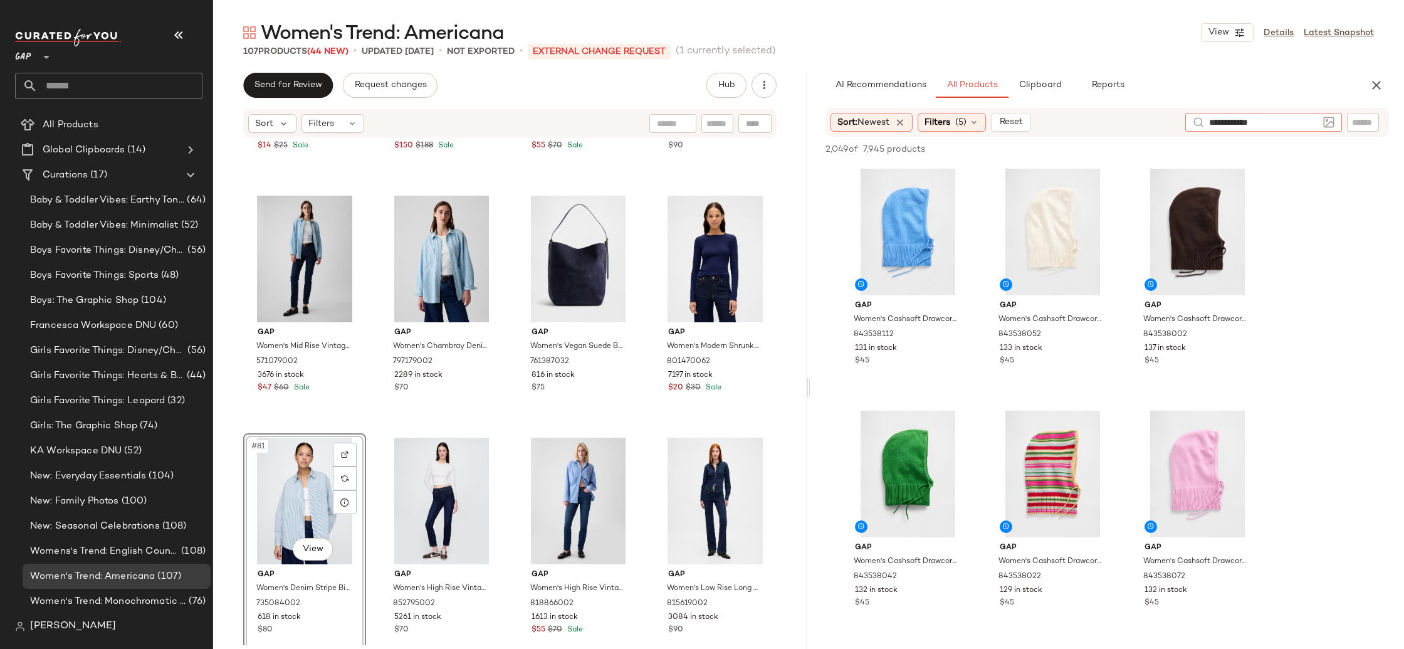
type input "**********"
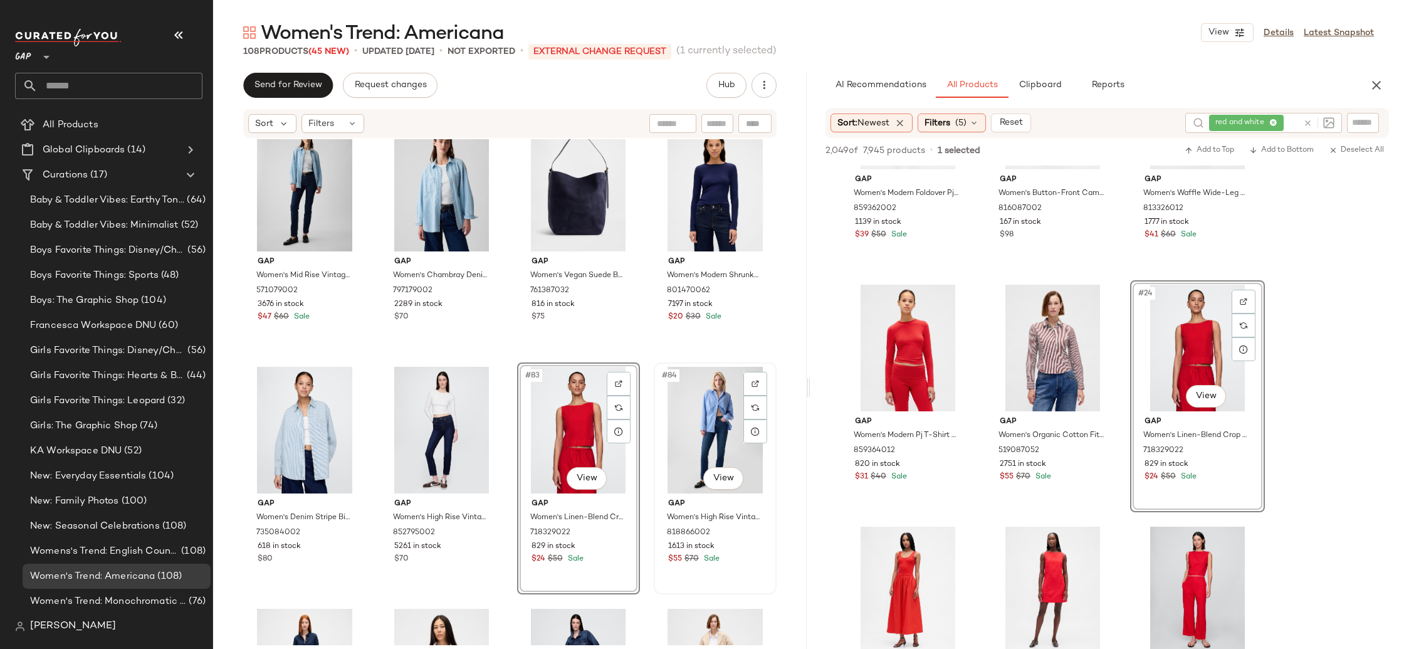
scroll to position [4626, 0]
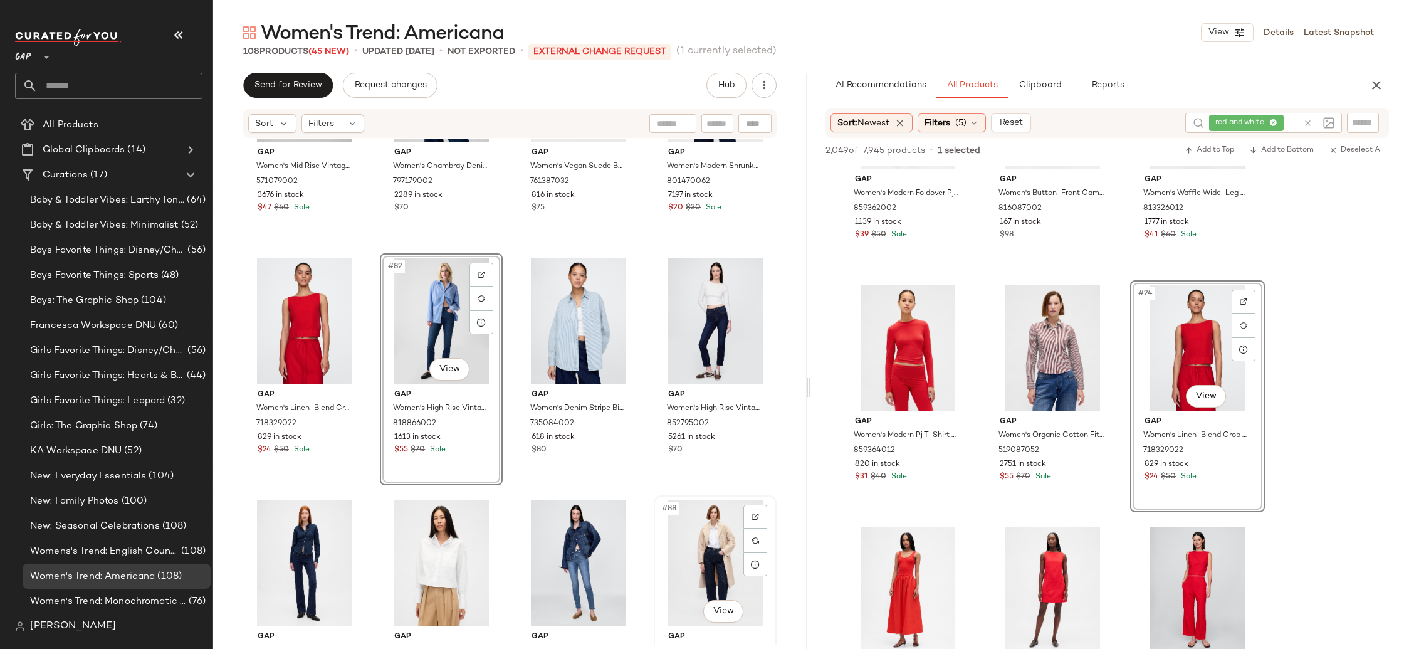
scroll to position [4736, 0]
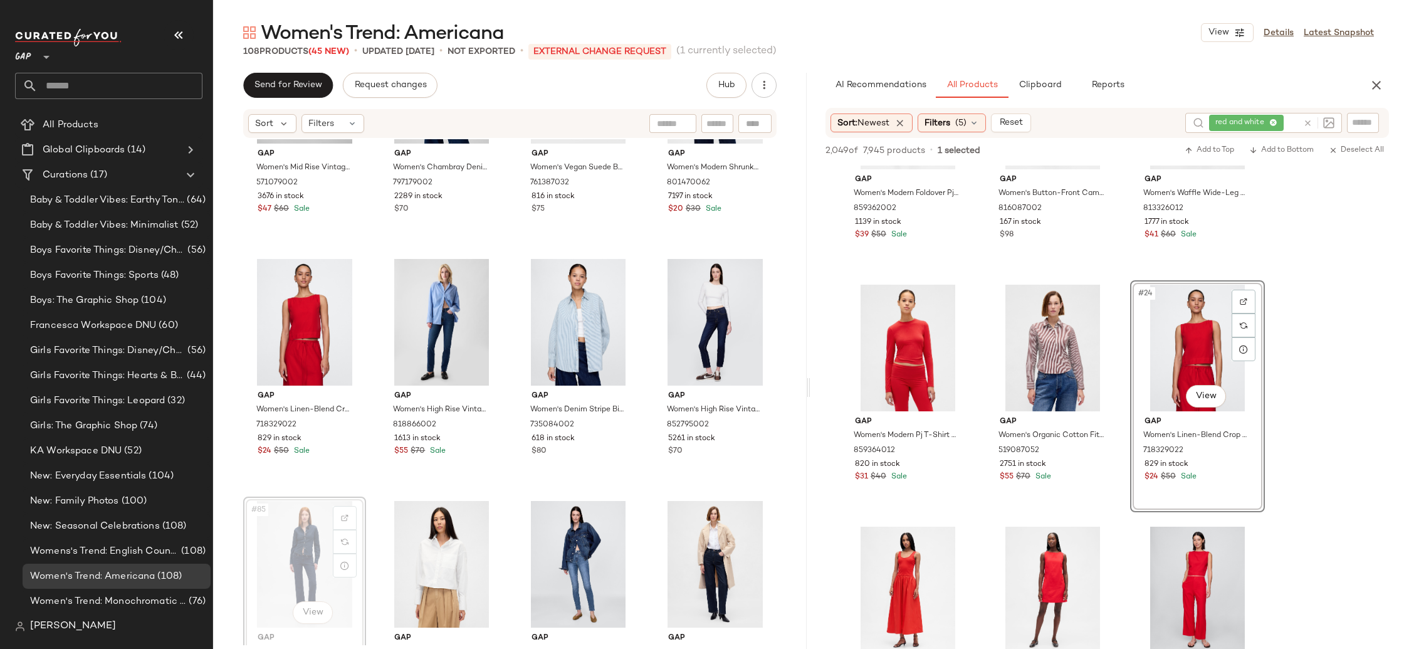
scroll to position [4738, 0]
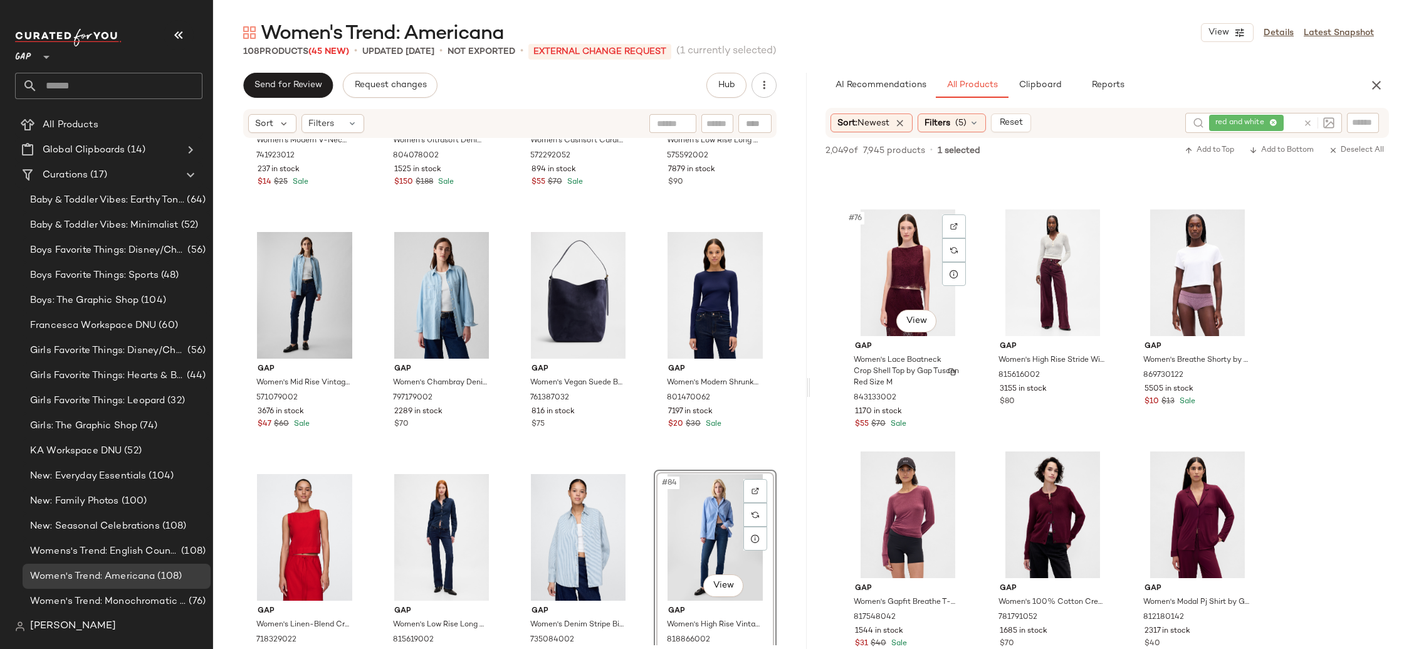
scroll to position [6321, 0]
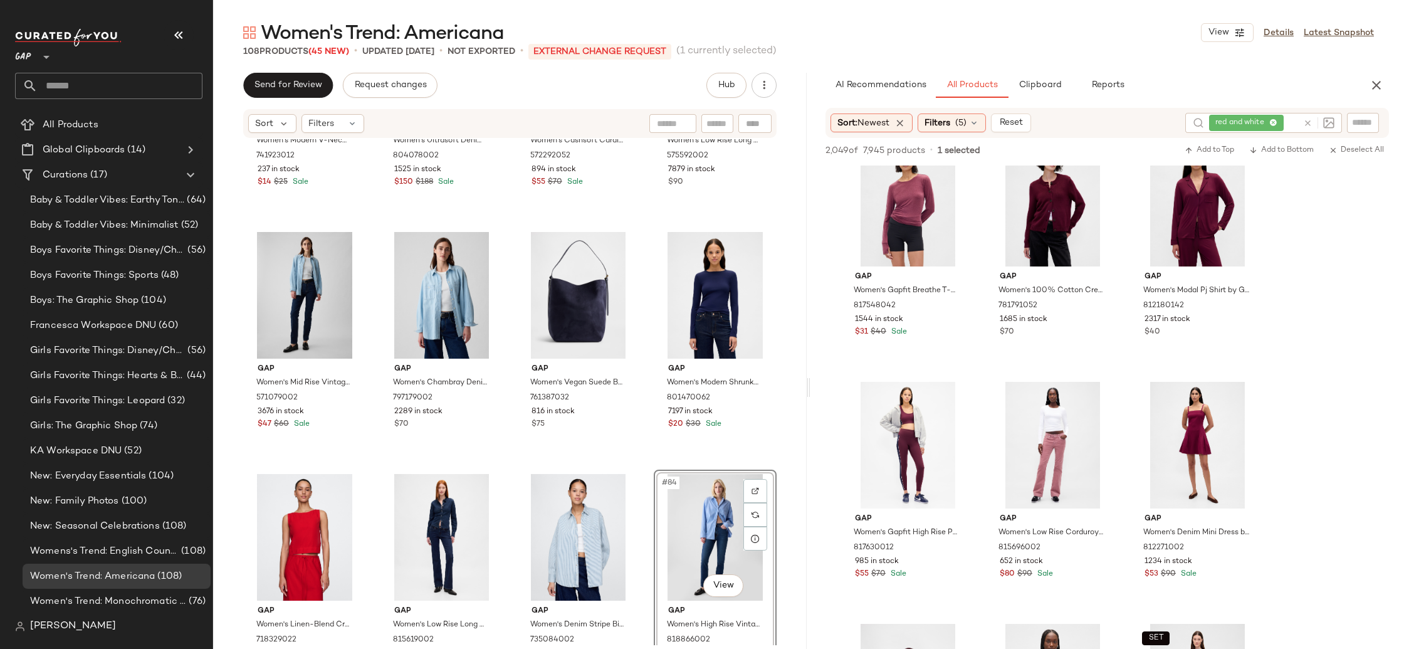
drag, startPoint x: 1378, startPoint y: 83, endPoint x: 1404, endPoint y: 155, distance: 76.5
click at [1378, 84] on icon "button" at bounding box center [1376, 85] width 15 height 15
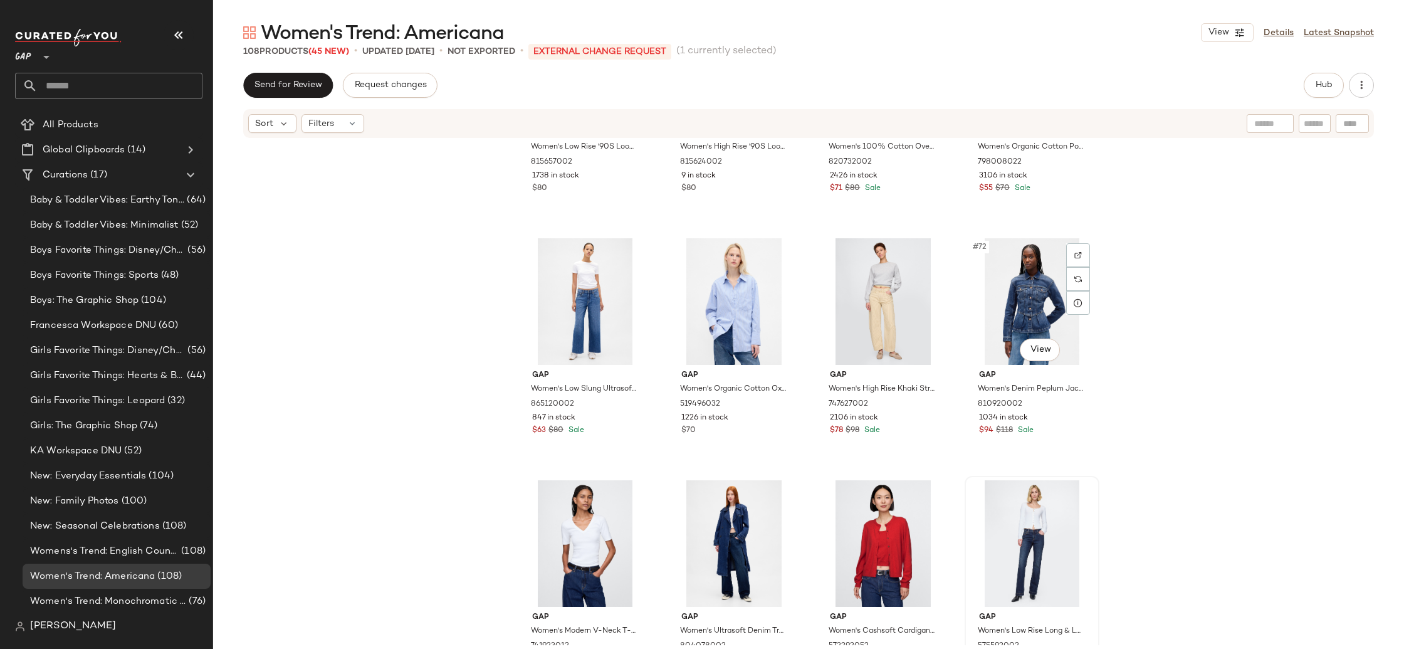
scroll to position [4080, 0]
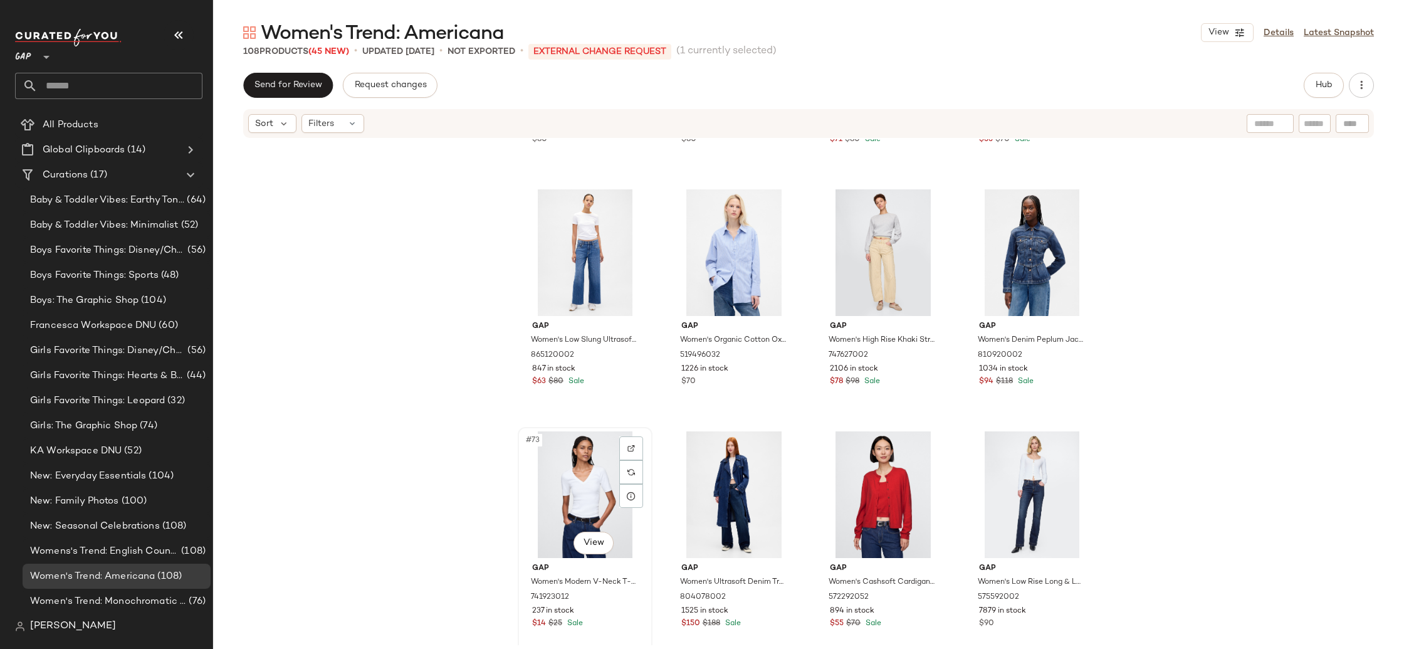
click at [585, 491] on div "#73 View" at bounding box center [585, 494] width 126 height 127
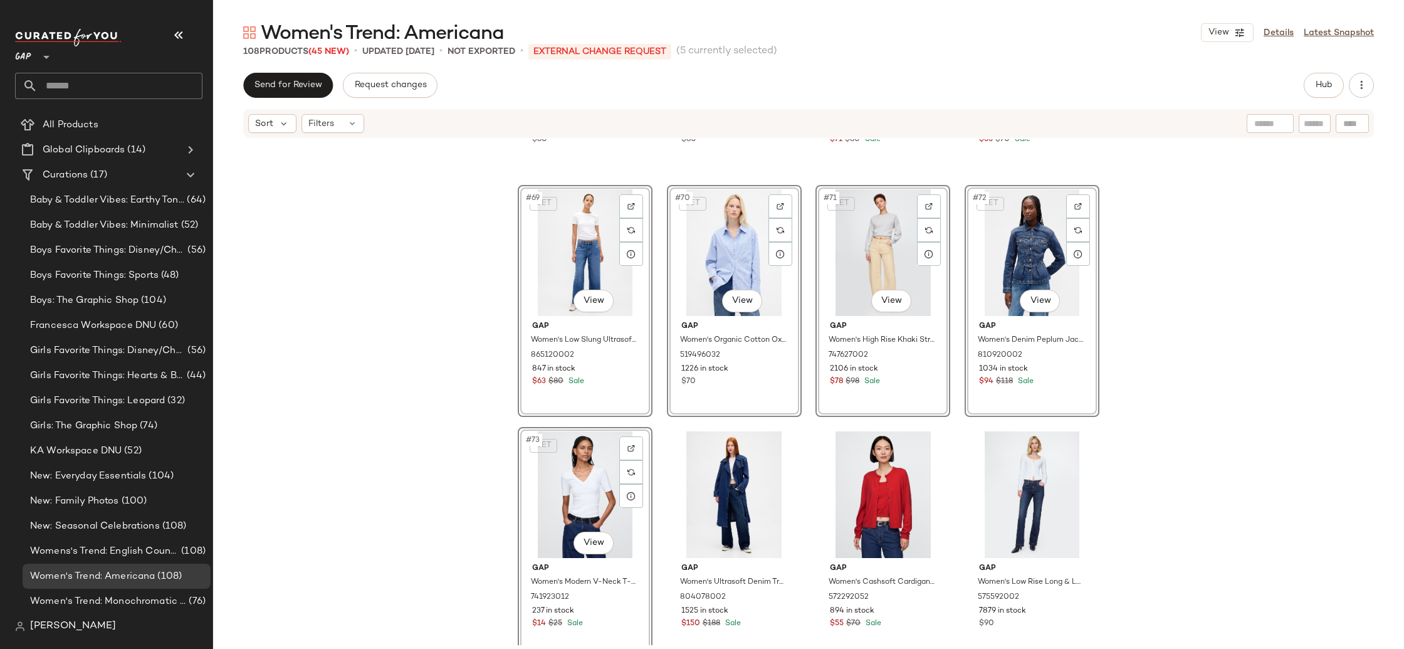
click at [475, 487] on div "Gap Women's Low Rise '90S Loose Jeans by Gap Medium Indigo Size 25 815657002 17…" at bounding box center [808, 392] width 1191 height 506
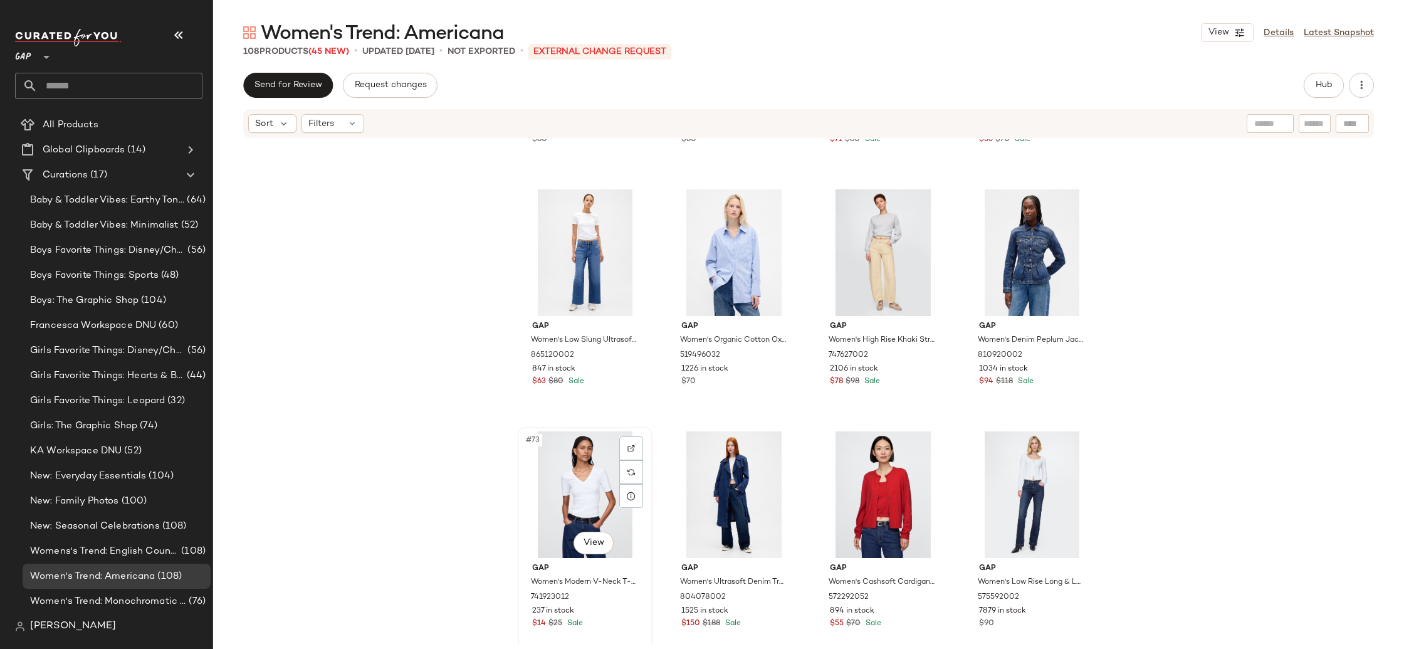
click at [579, 476] on div "#73 View" at bounding box center [585, 494] width 126 height 127
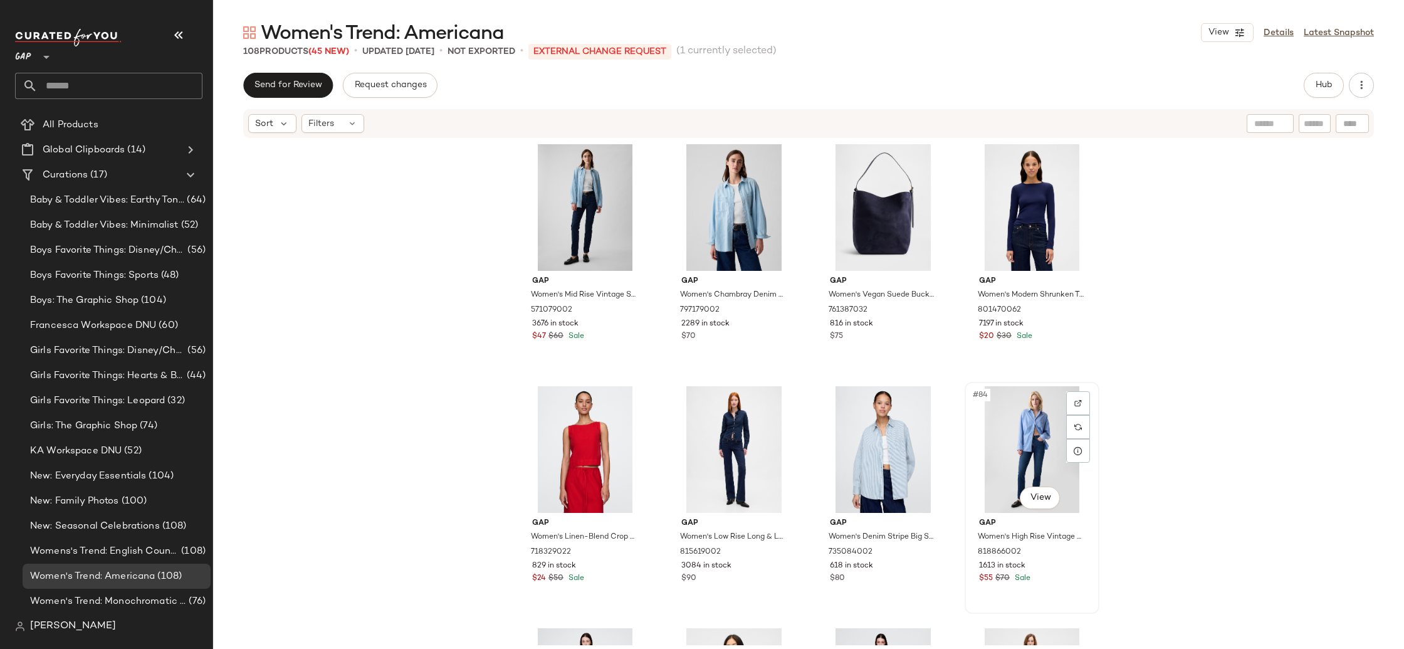
click at [1004, 424] on div "#84 View" at bounding box center [1032, 449] width 126 height 127
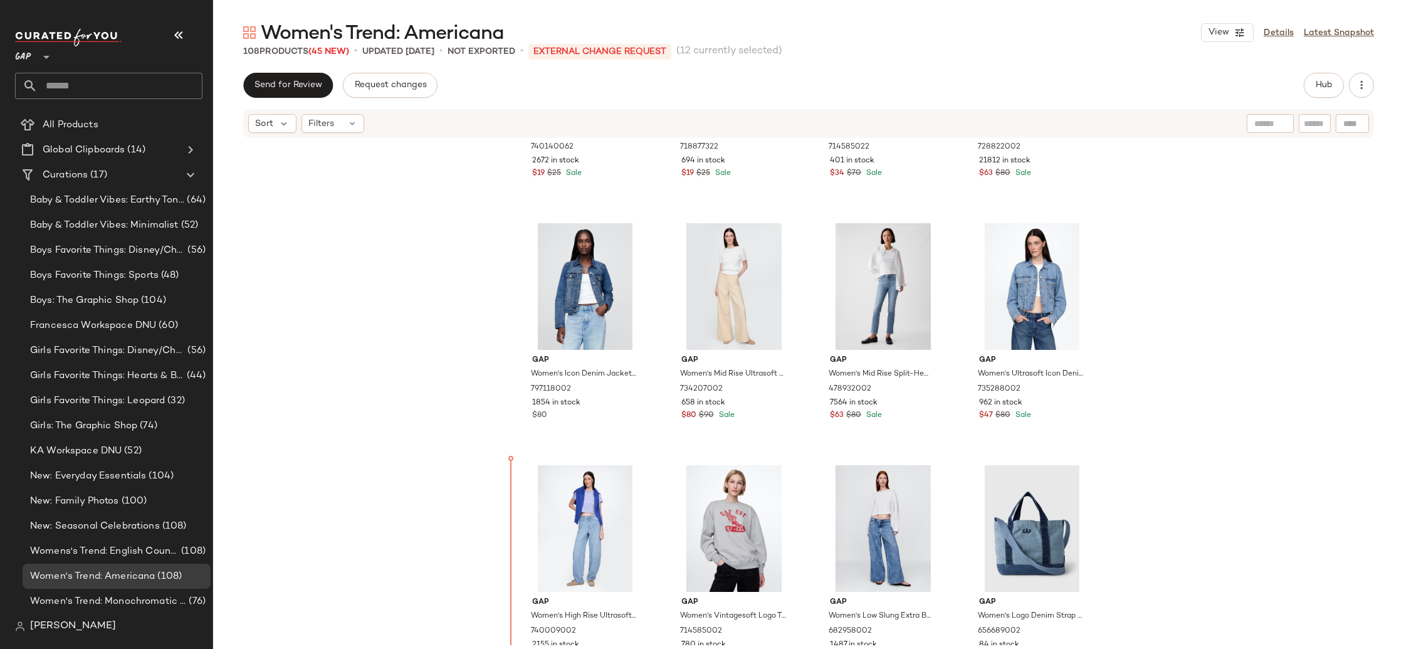
scroll to position [1637, 0]
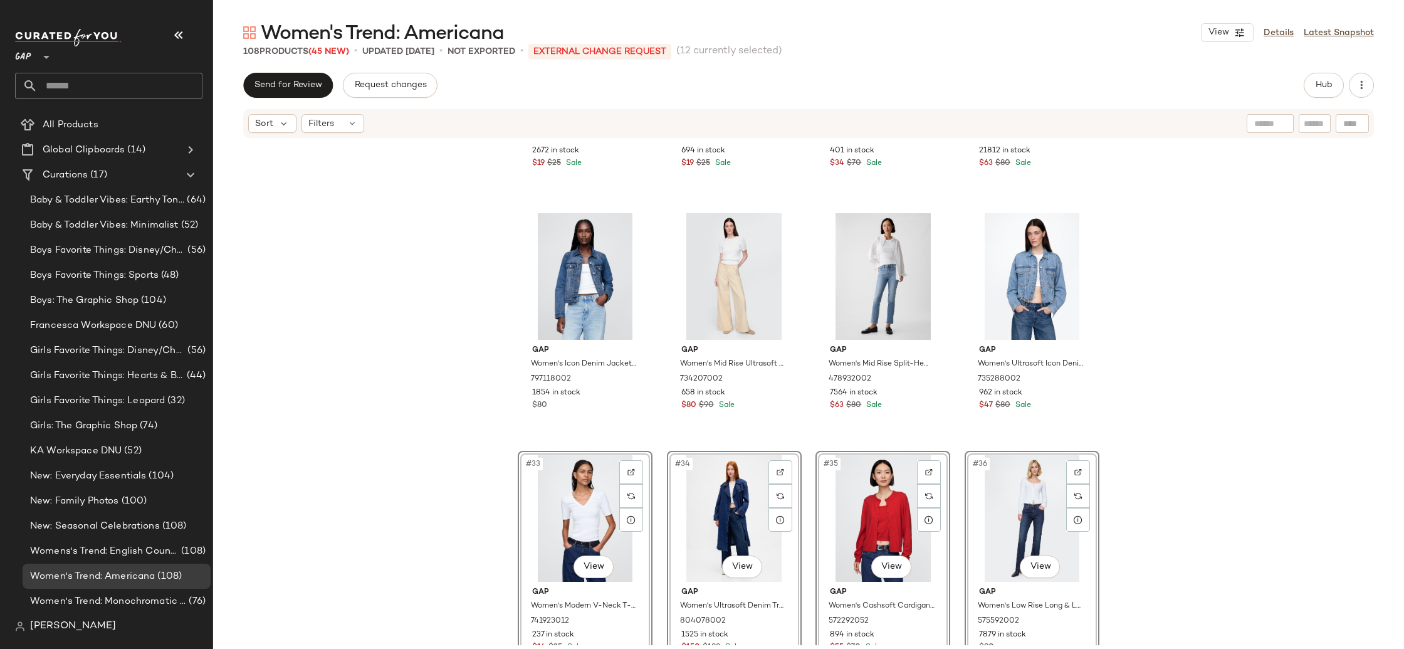
click at [416, 486] on div "Gap Women's Organic Cotton Vintagesoft V-Neck T-Shirt by Gap Navy Blue Size S 7…" at bounding box center [808, 392] width 1191 height 506
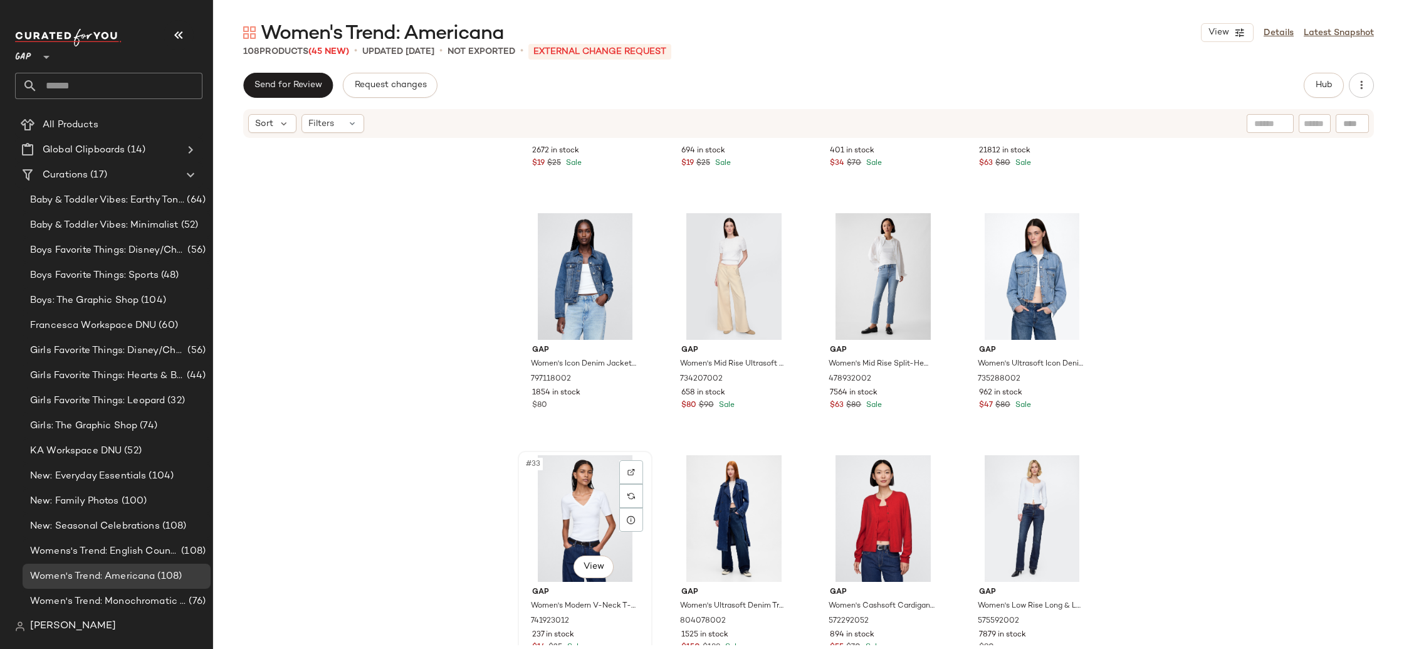
click at [573, 506] on div "#33 View" at bounding box center [585, 518] width 126 height 127
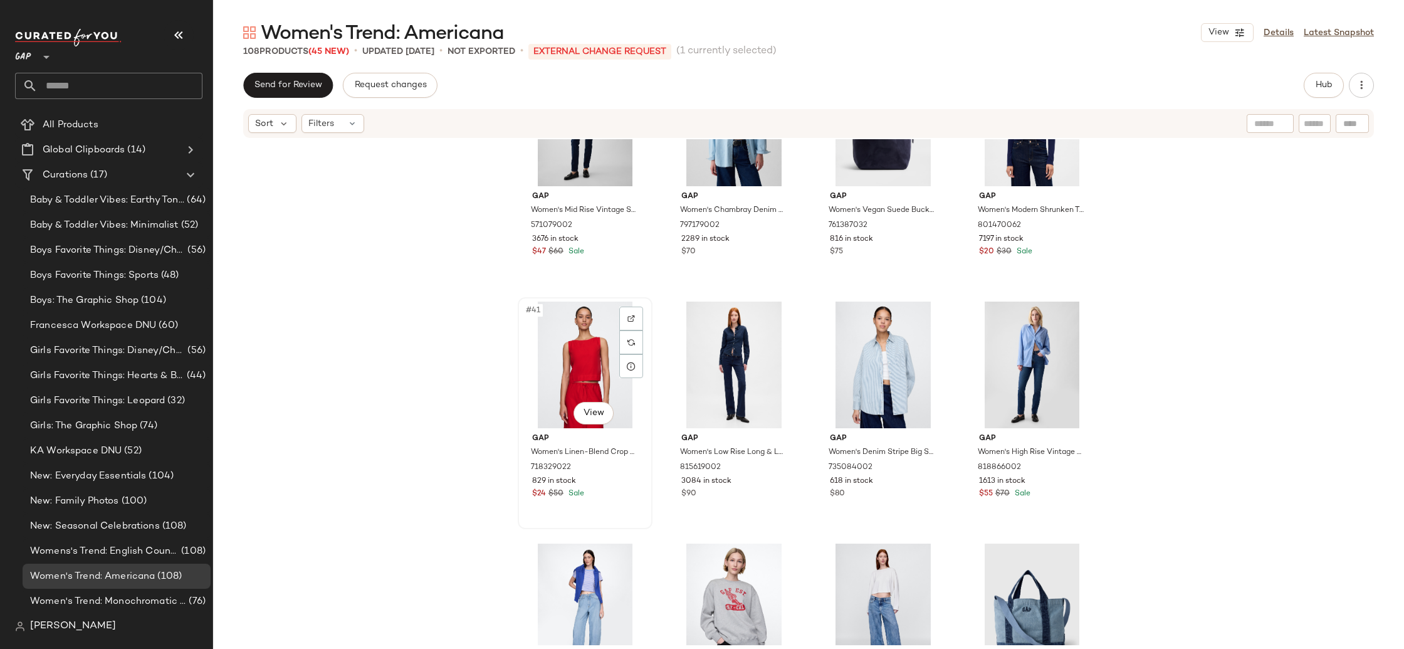
scroll to position [2275, 0]
click at [1026, 370] on div "#44 View" at bounding box center [1032, 363] width 126 height 127
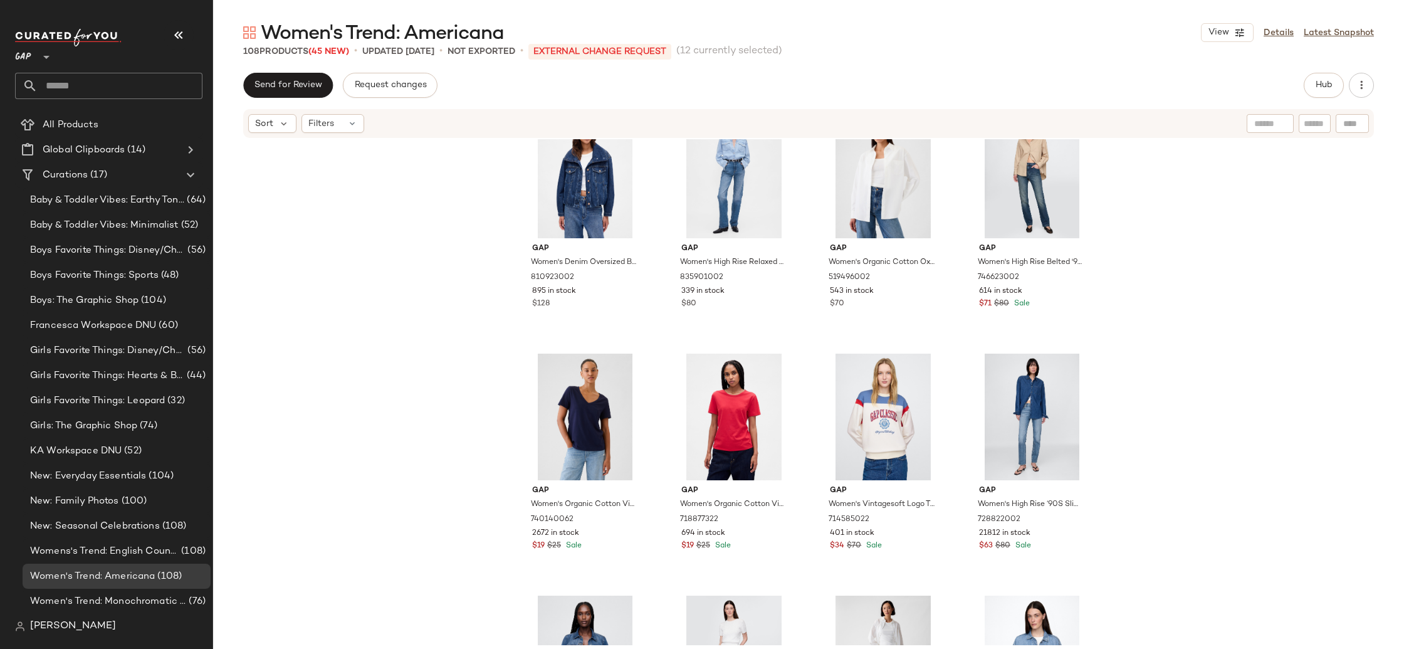
scroll to position [1254, 0]
click at [1269, 427] on div "Gap Women's Denim Oversized Bubble Jacket by Gap Medium Wash Size M 810923002 8…" at bounding box center [808, 392] width 1191 height 506
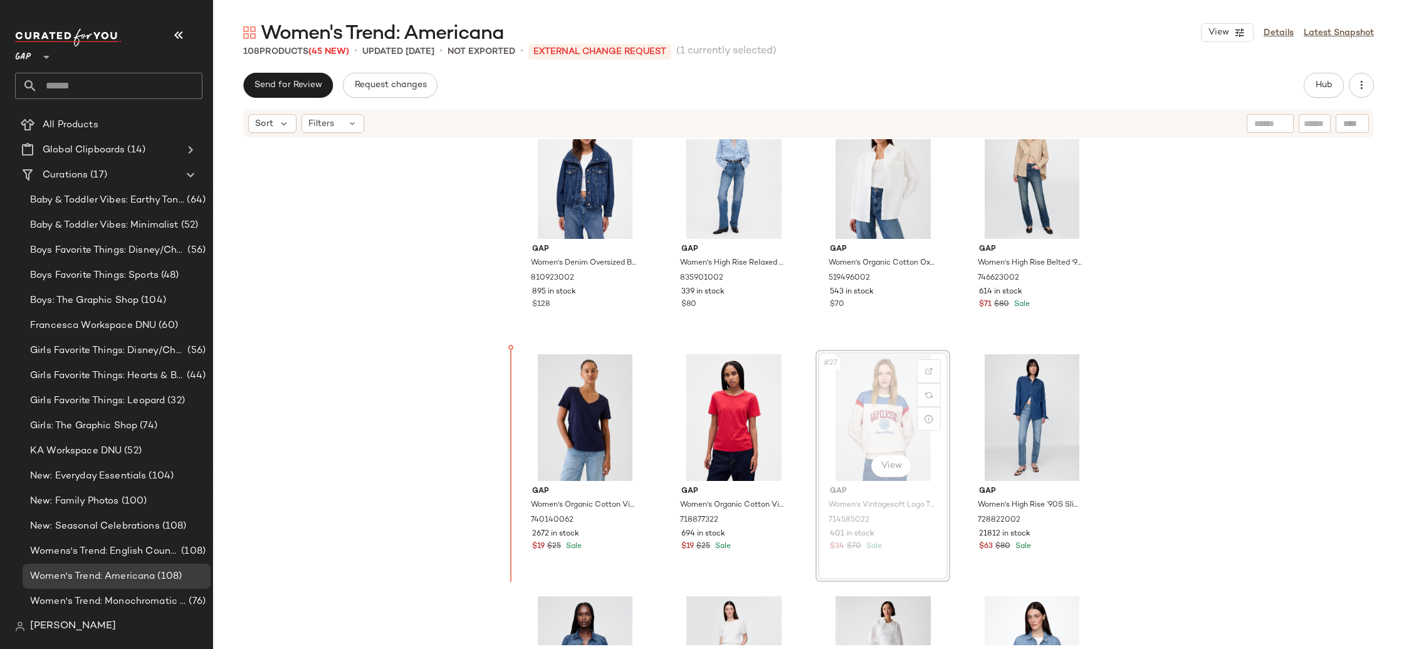
drag, startPoint x: 863, startPoint y: 422, endPoint x: 852, endPoint y: 423, distance: 11.4
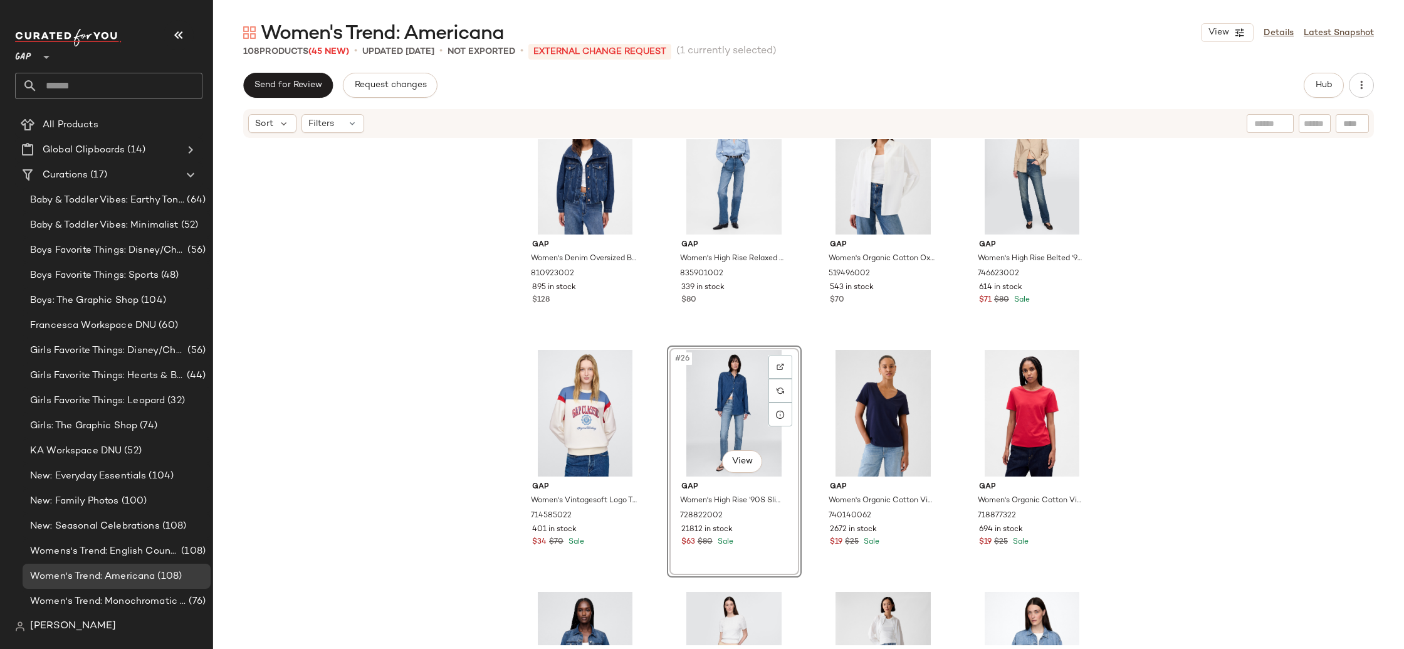
scroll to position [1257, 0]
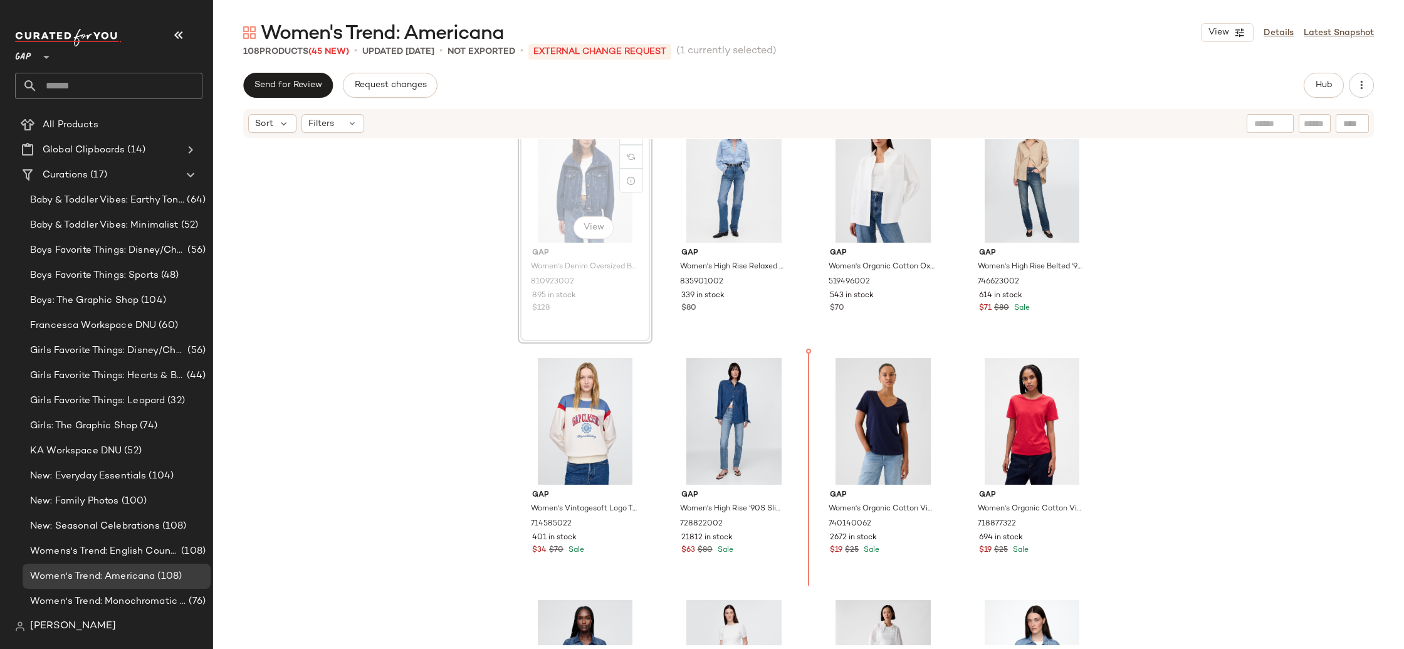
scroll to position [1249, 0]
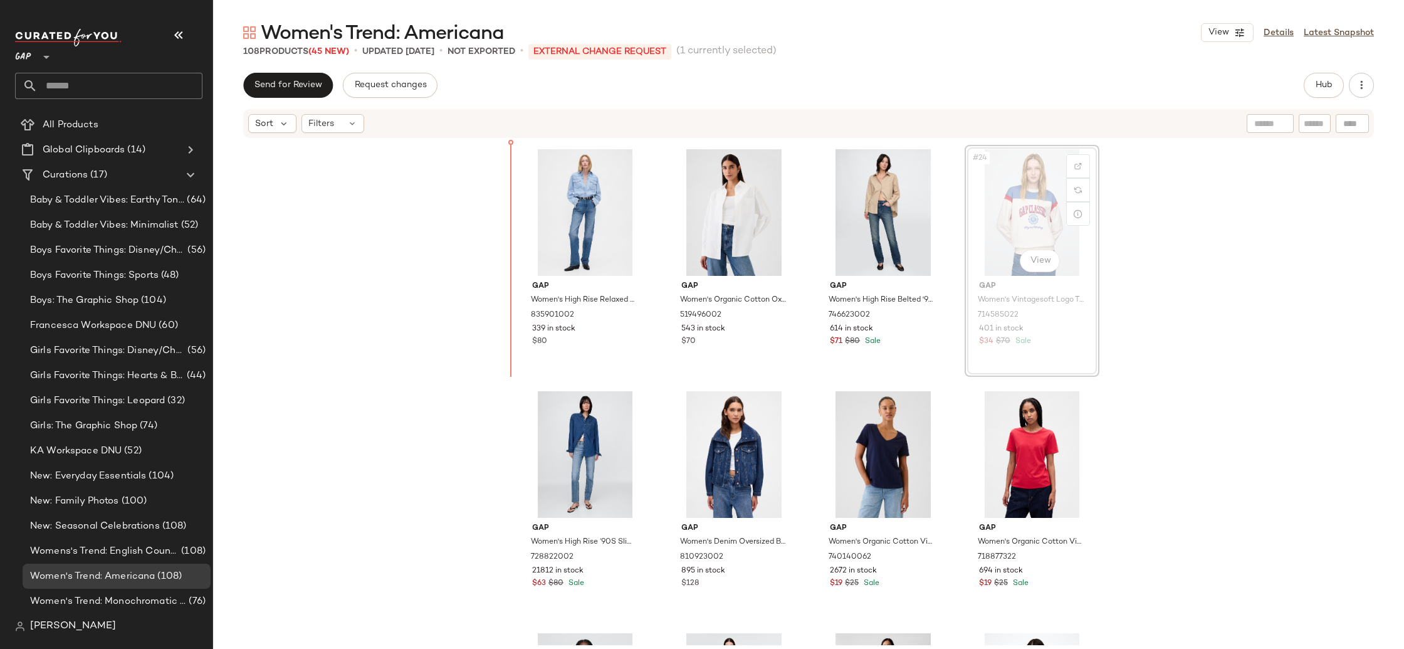
scroll to position [1187, 0]
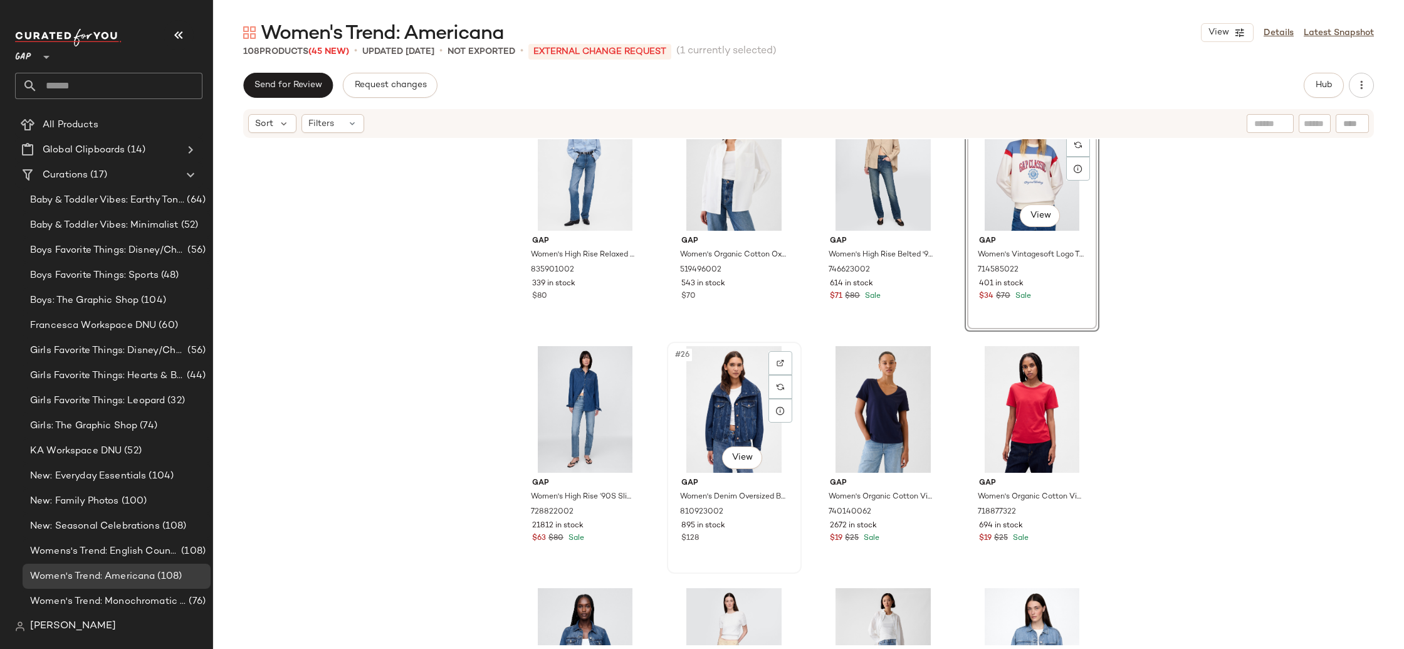
scroll to position [1269, 0]
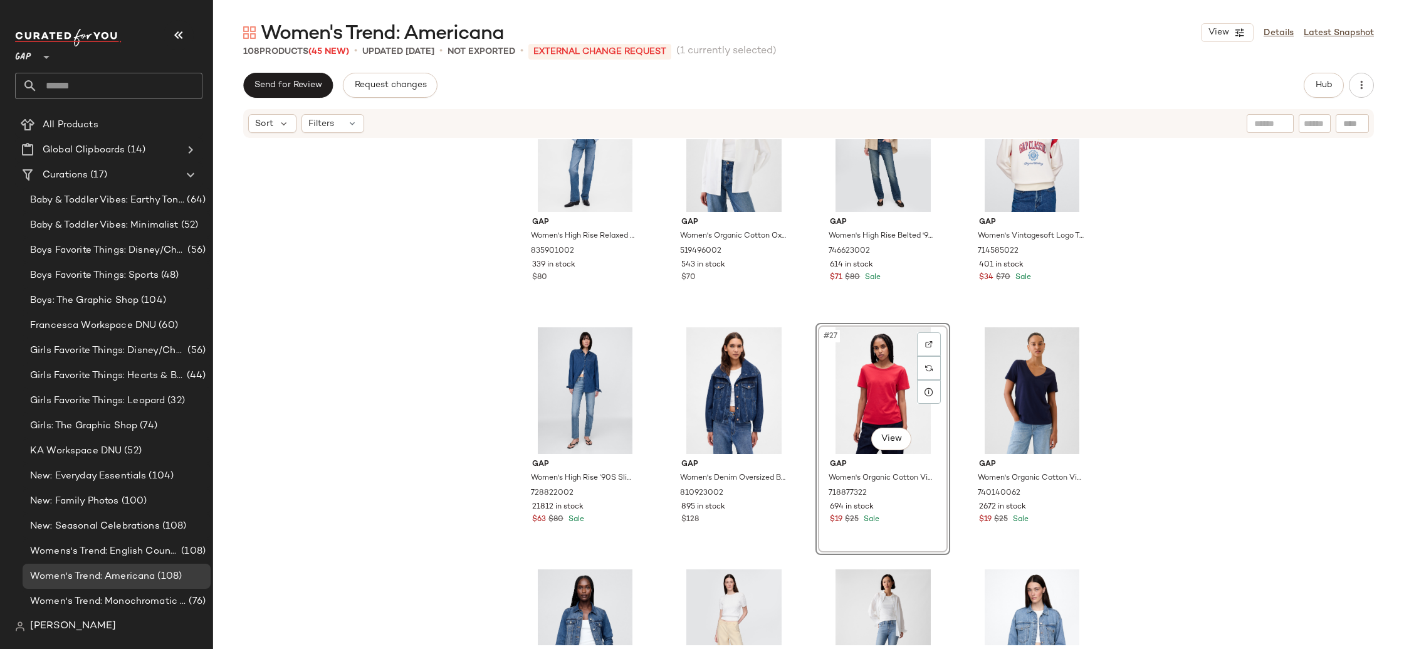
scroll to position [1208, 0]
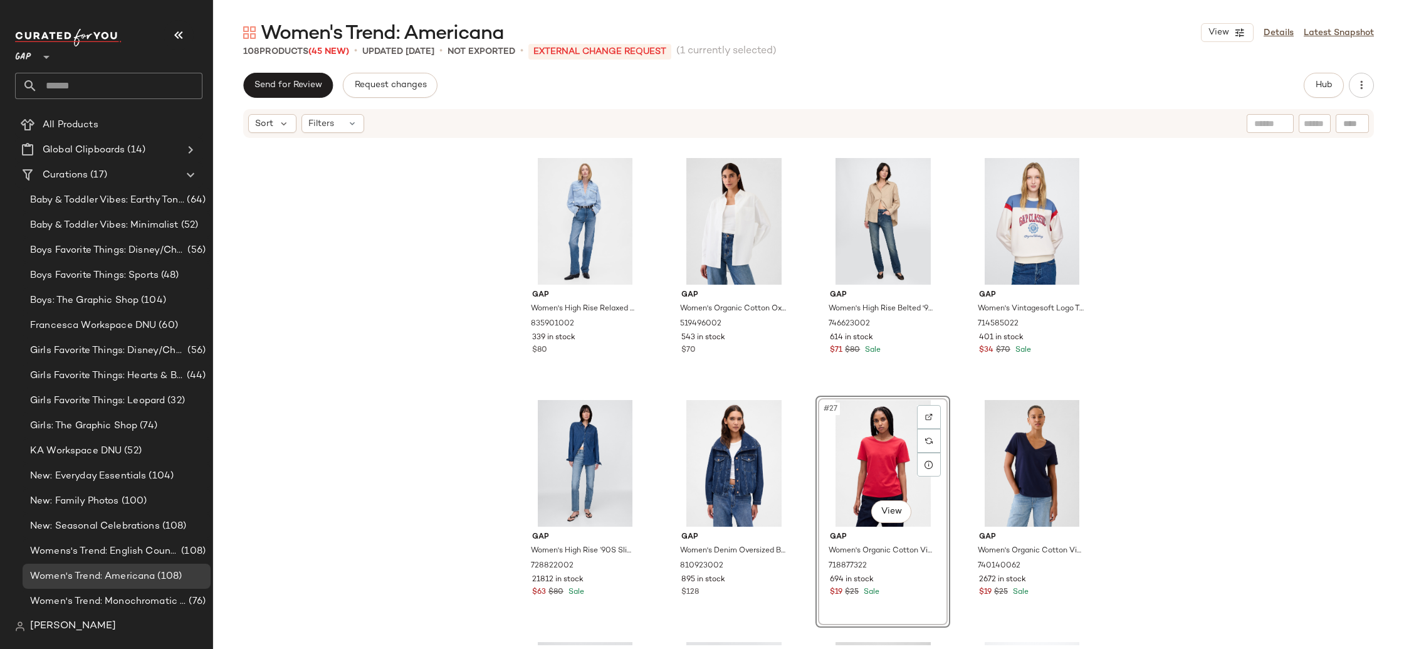
click at [1145, 443] on div "Gap Women's High Rise Relaxed Straight Jeans by Gap Medium Indigo Petite Size 2…" at bounding box center [808, 392] width 1191 height 506
click at [853, 429] on div "#27 View" at bounding box center [883, 463] width 126 height 127
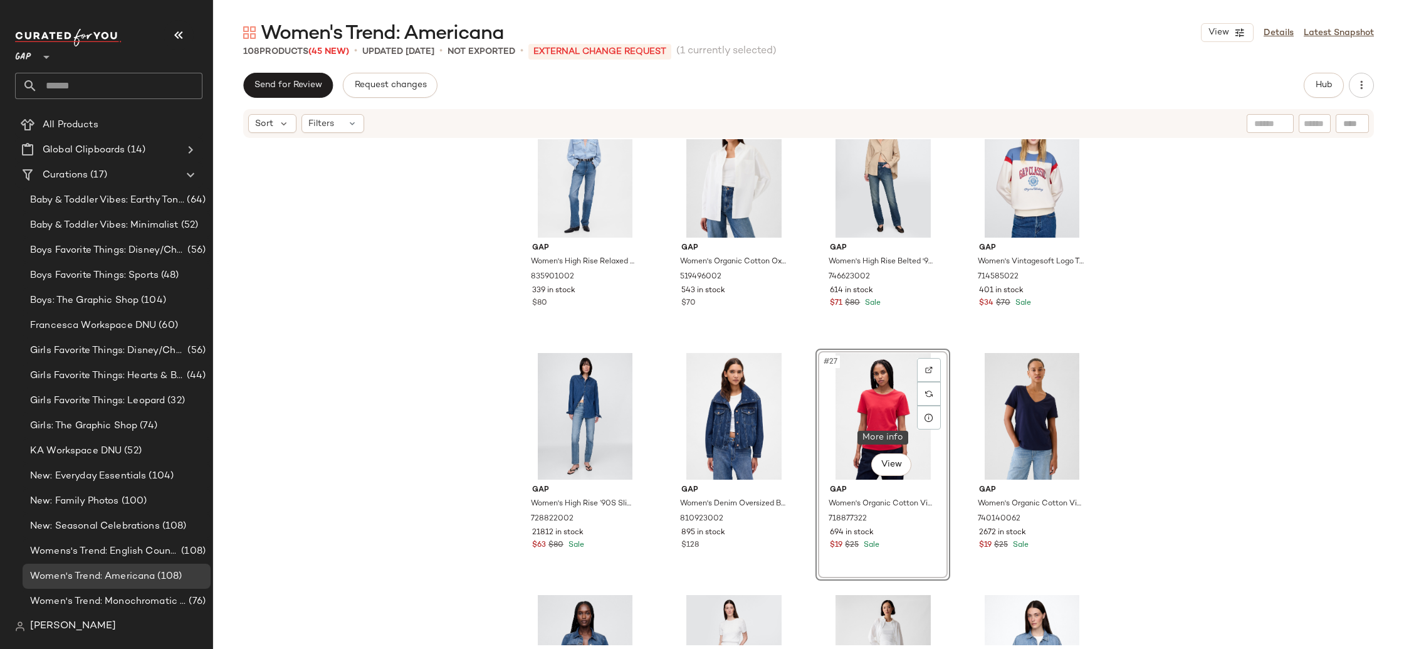
scroll to position [1235, 0]
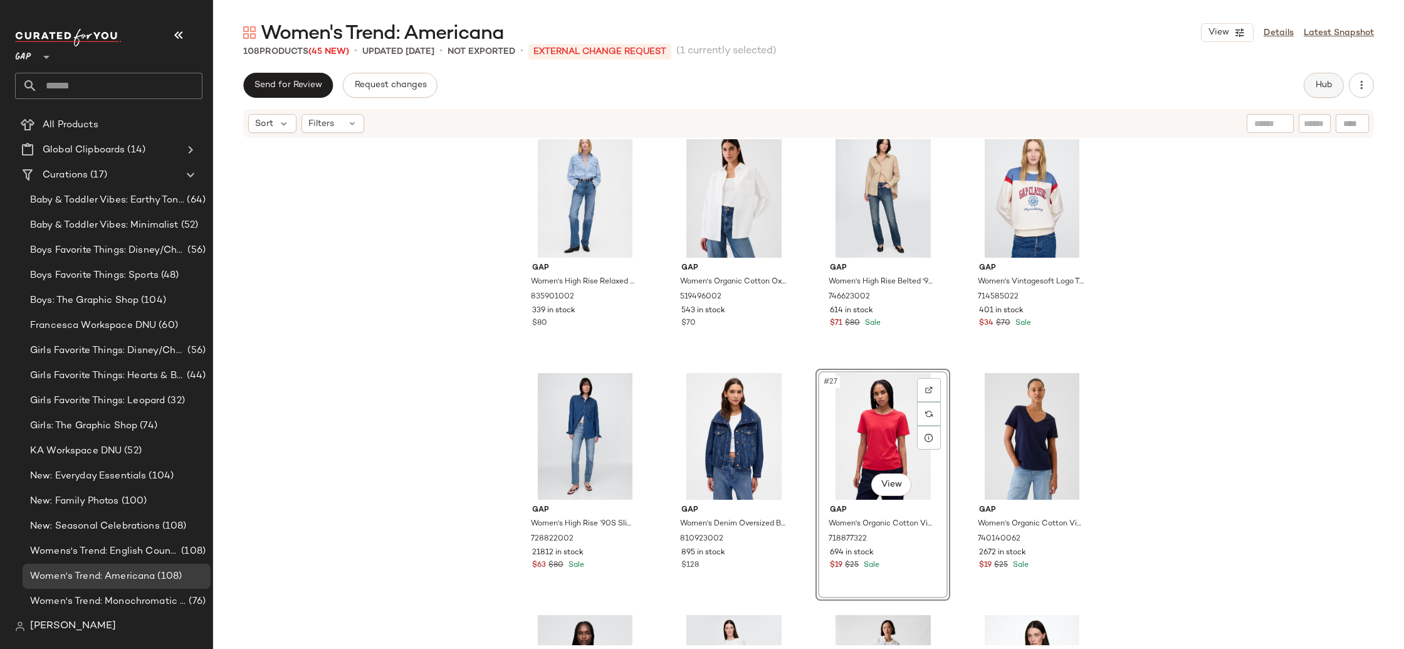
click at [1310, 77] on button "Hub" at bounding box center [1324, 85] width 40 height 25
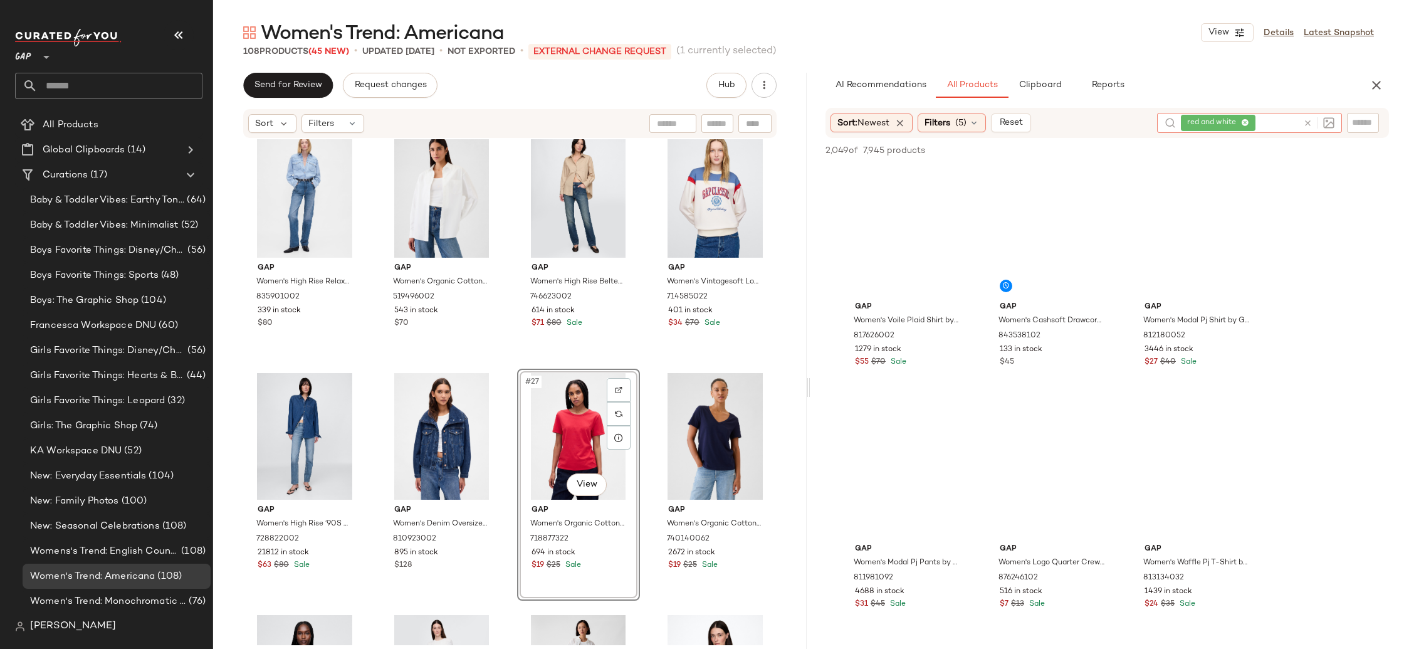
click at [1273, 123] on div "red and white" at bounding box center [1239, 123] width 117 height 20
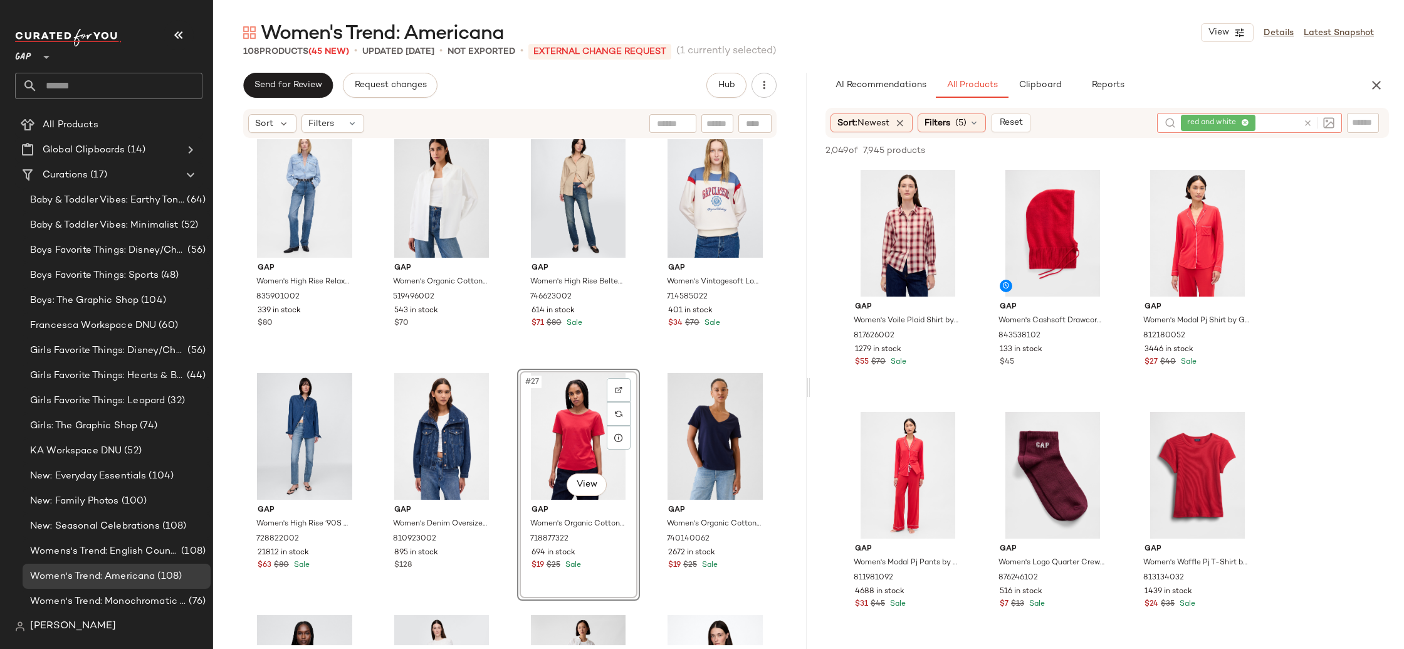
click at [1247, 122] on icon at bounding box center [1245, 123] width 8 height 8
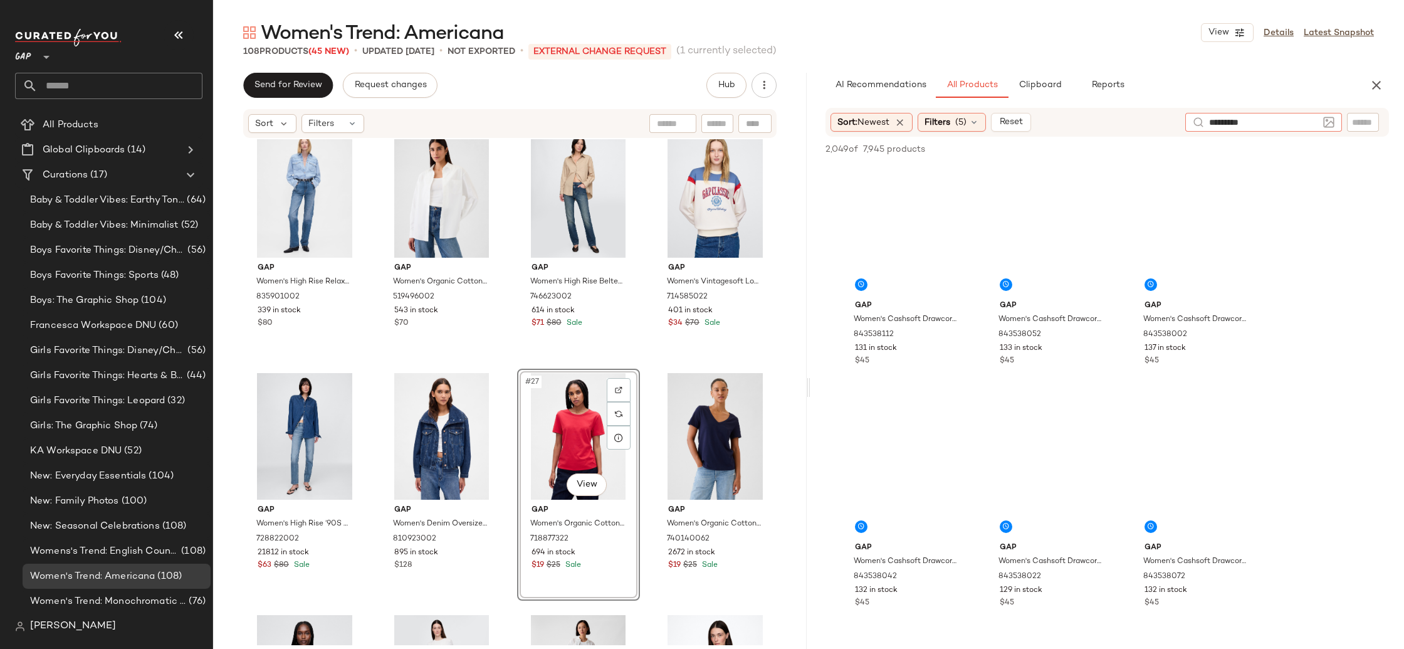
type input "**********"
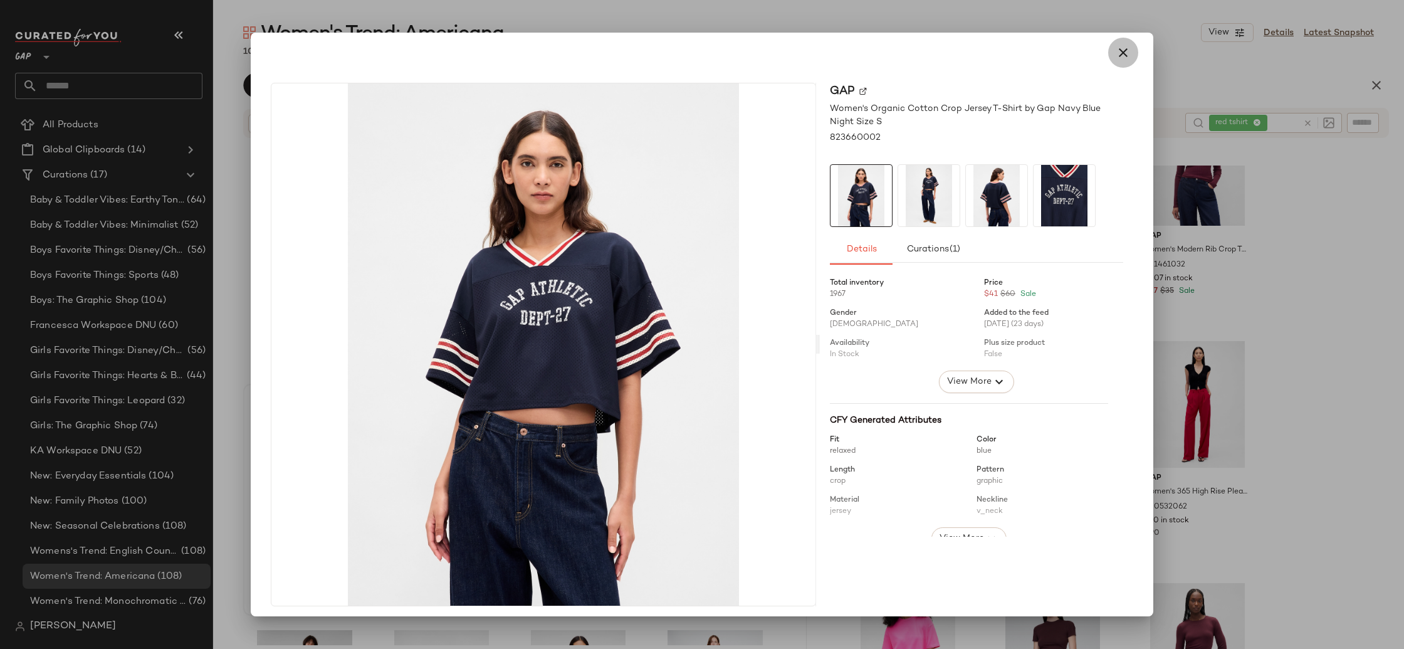
click at [1120, 43] on button "button" at bounding box center [1123, 53] width 30 height 30
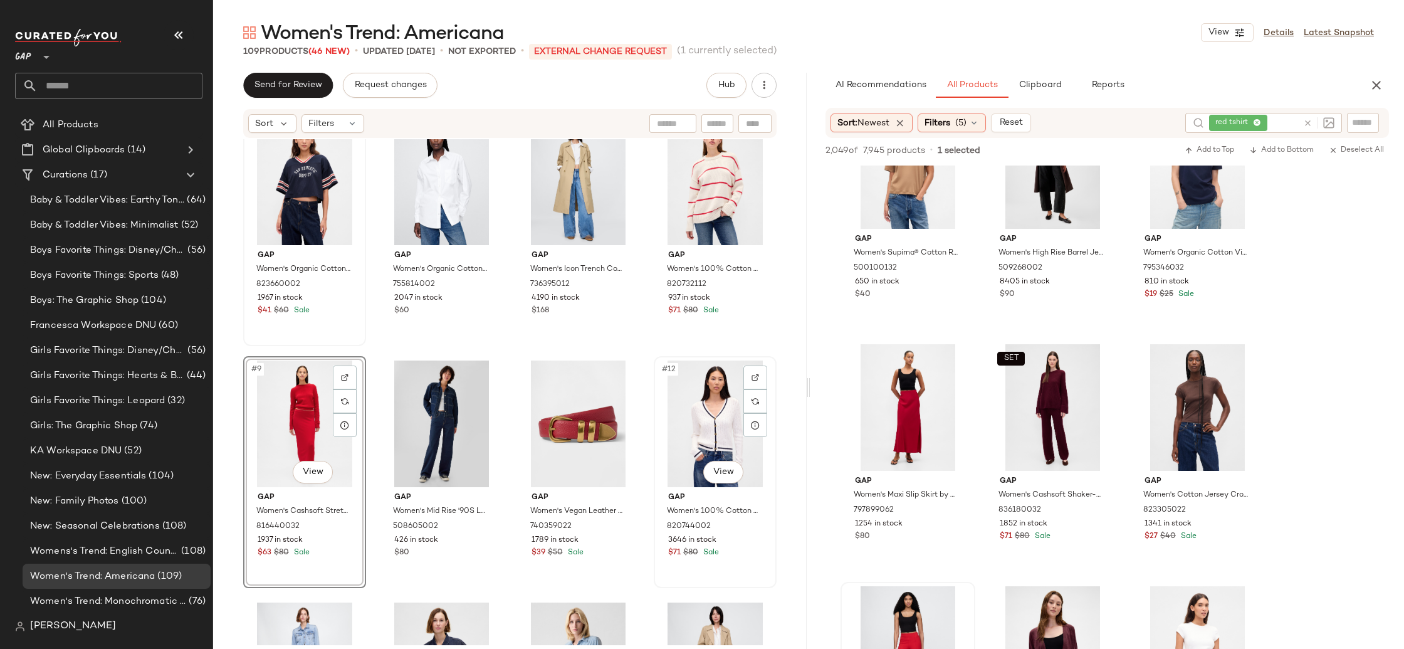
scroll to position [280, 0]
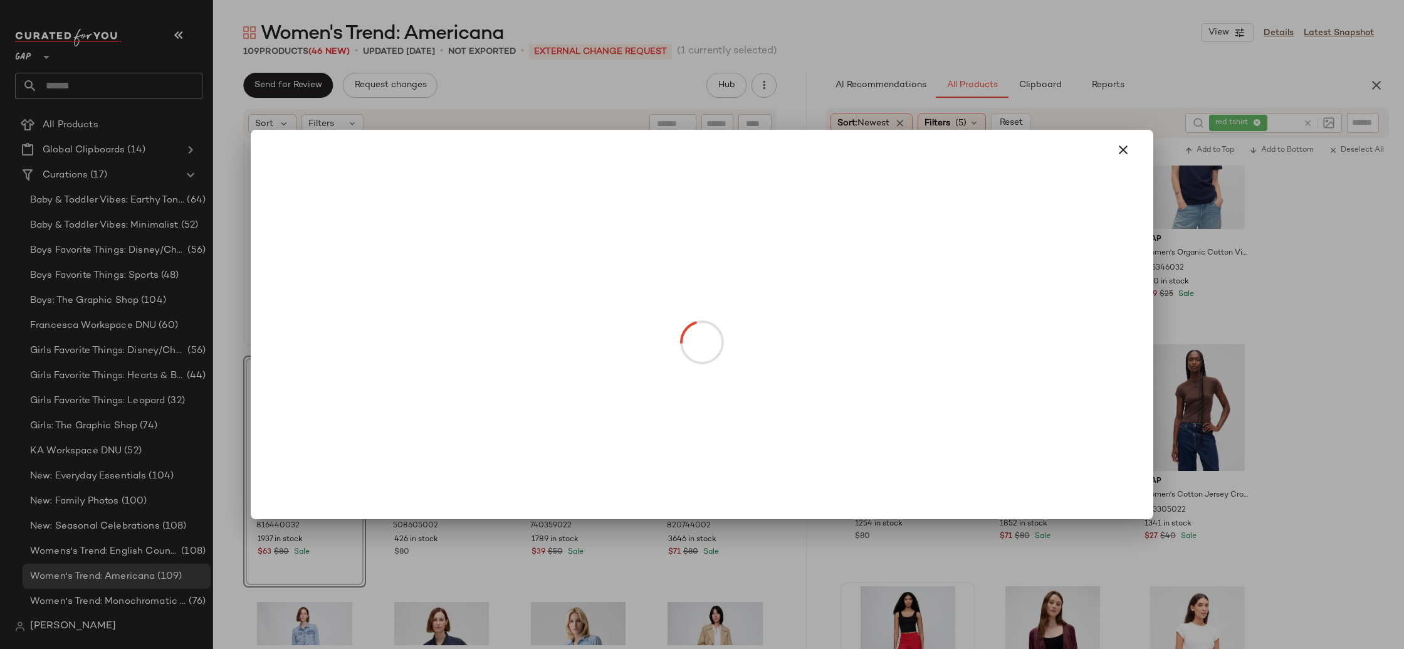
click at [301, 468] on body "GAP ** Dashboard All Products Global Clipboards (14) Curations (17) Baby & Todd…" at bounding box center [702, 324] width 1404 height 649
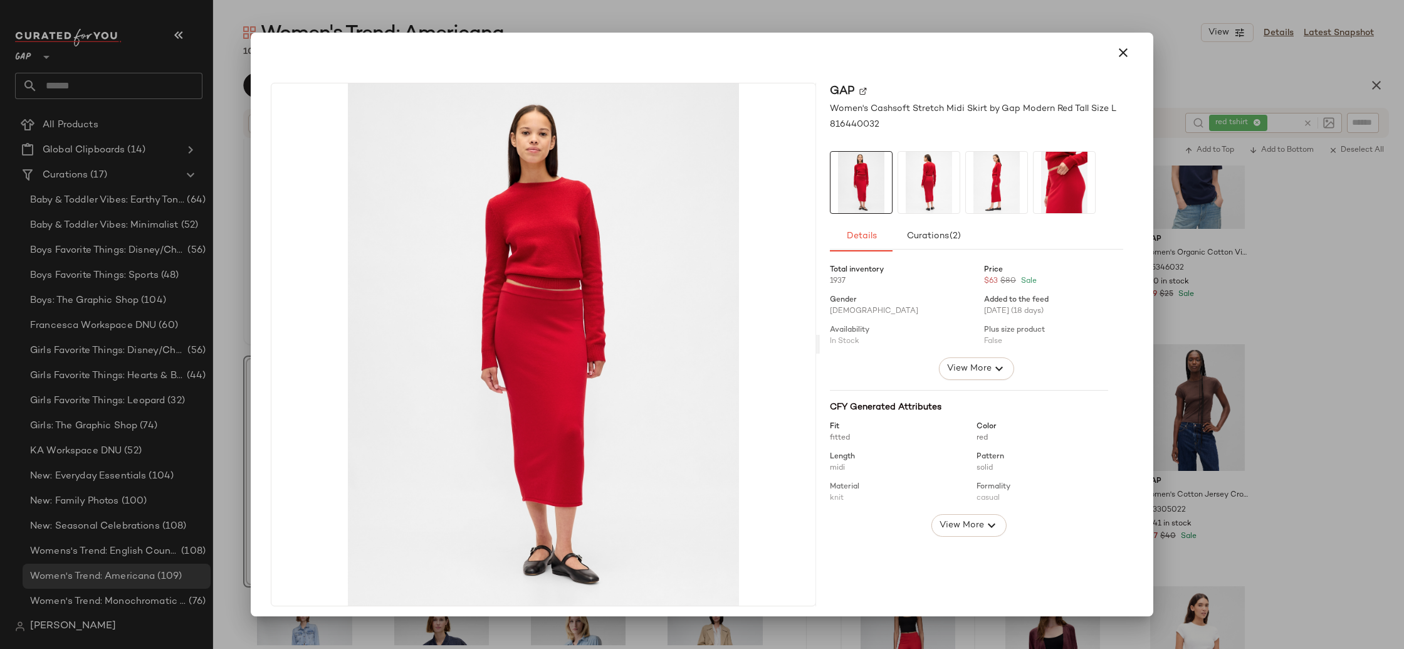
drag, startPoint x: 1116, startPoint y: 55, endPoint x: 1223, endPoint y: 97, distance: 114.5
click at [1118, 56] on icon "button" at bounding box center [1123, 52] width 15 height 15
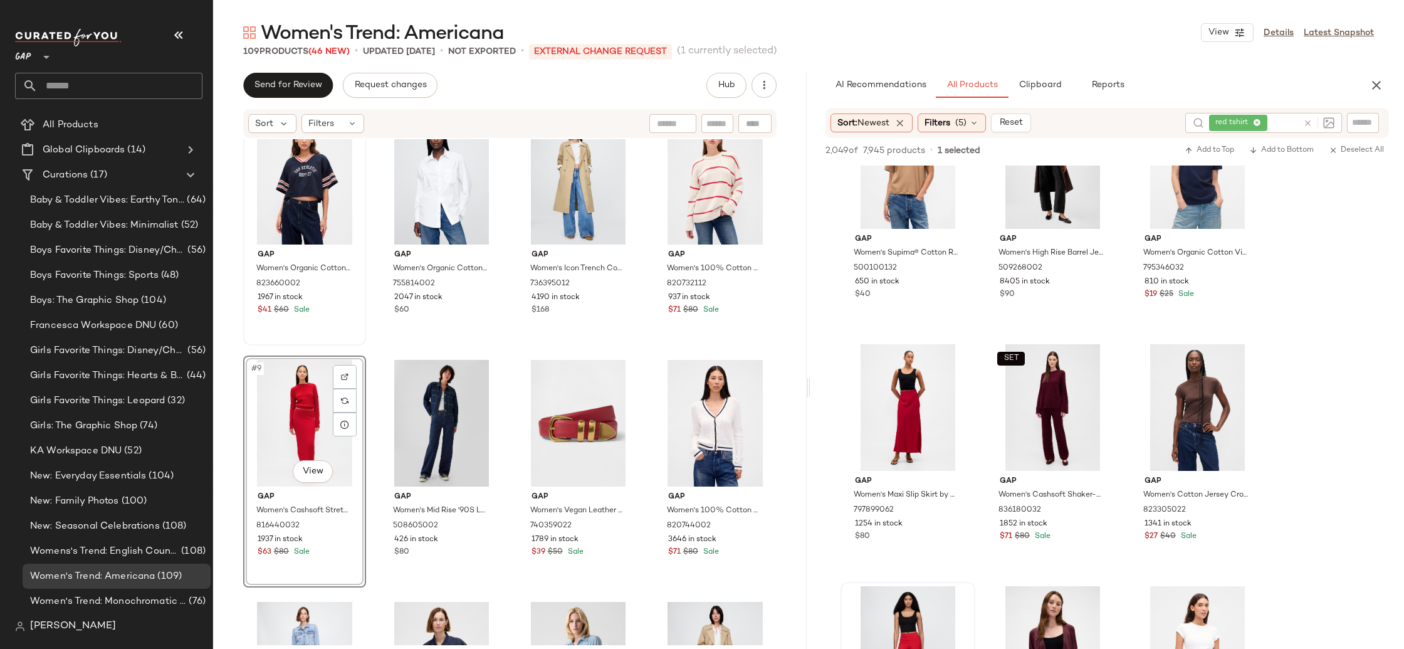
click at [1257, 120] on div "red tshirt" at bounding box center [1253, 123] width 89 height 20
click at [1247, 120] on icon at bounding box center [1245, 123] width 8 height 8
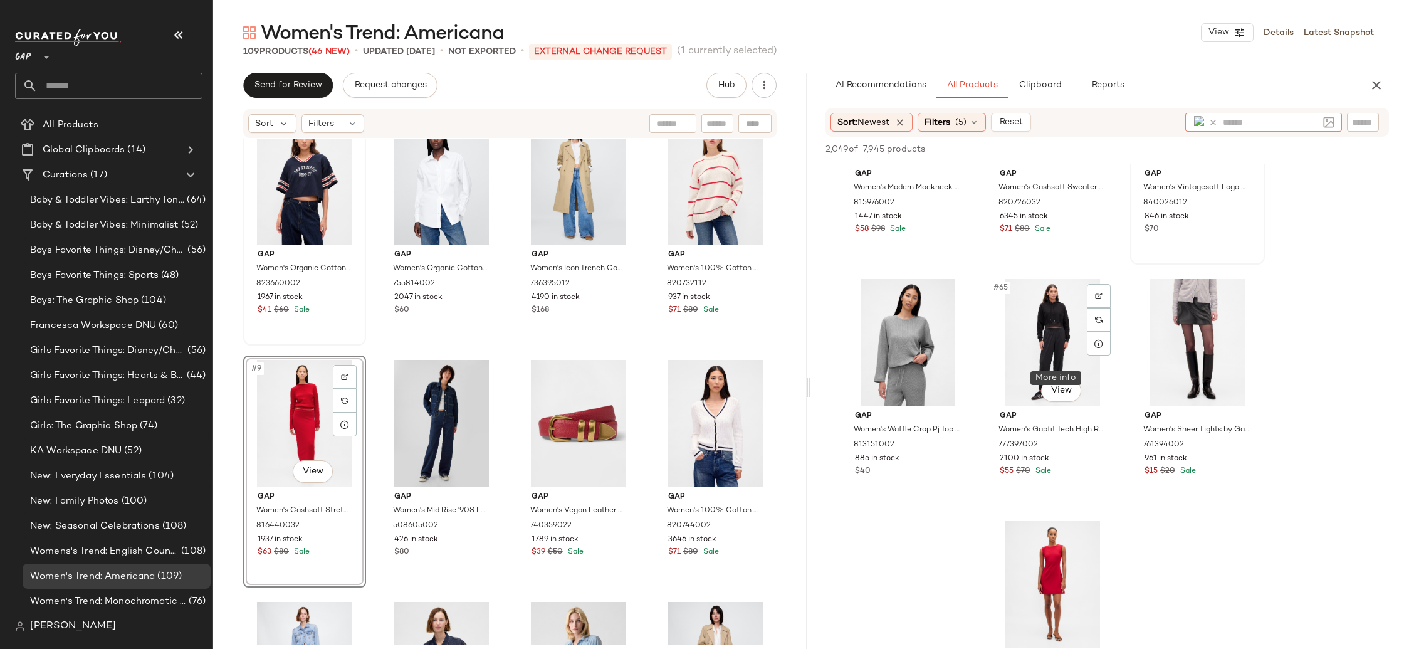
scroll to position [5004, 0]
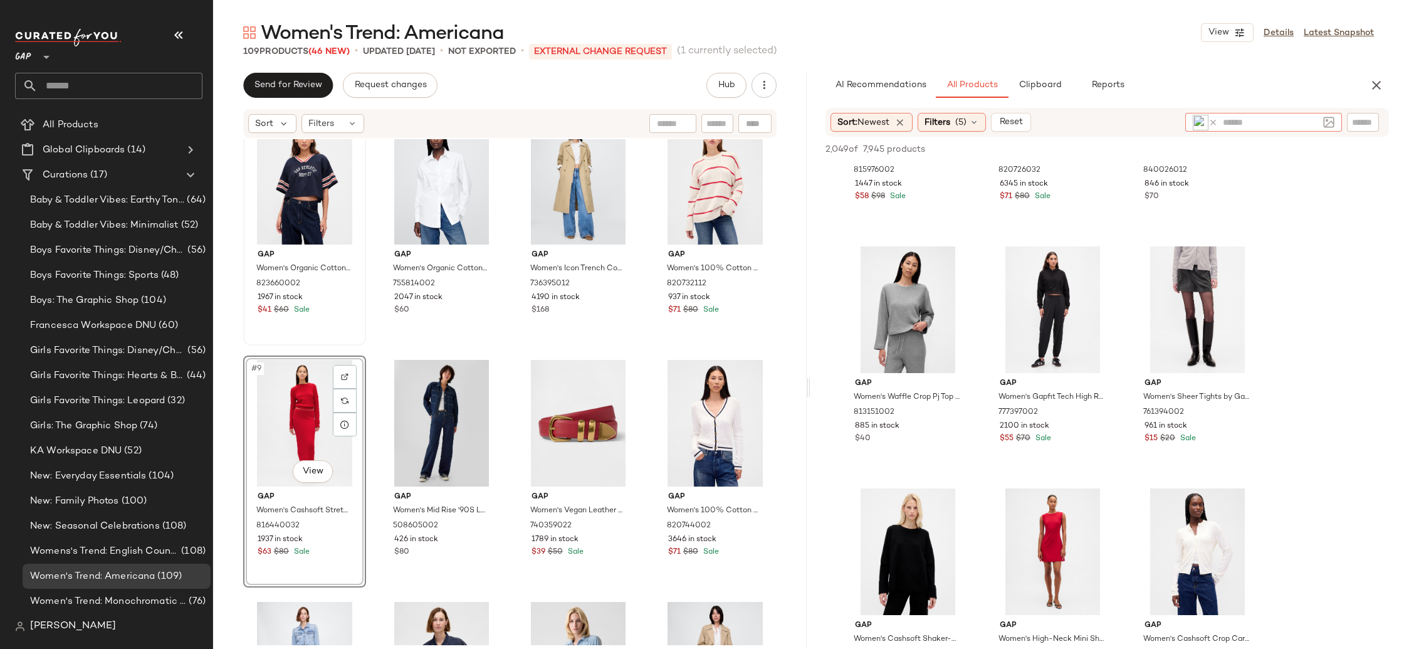
click at [1211, 125] on icon at bounding box center [1213, 122] width 9 height 9
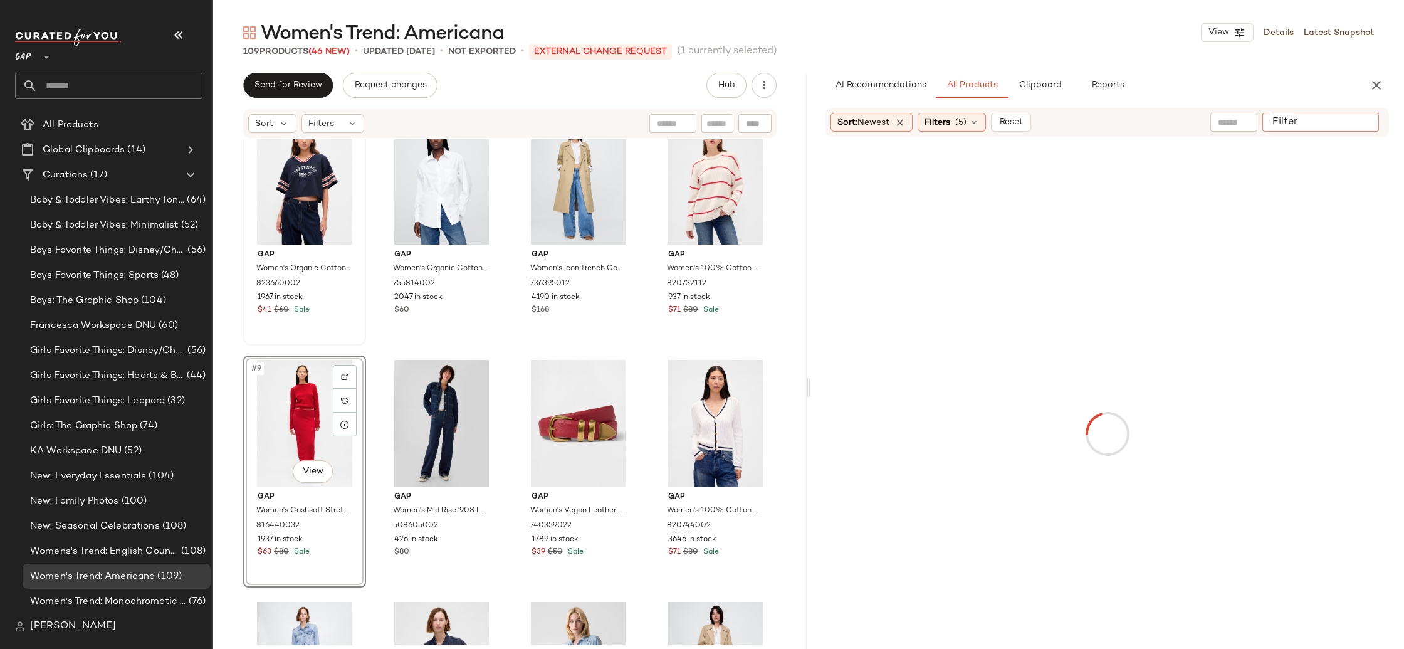
click at [1363, 123] on input "Filter" at bounding box center [1320, 122] width 107 height 13
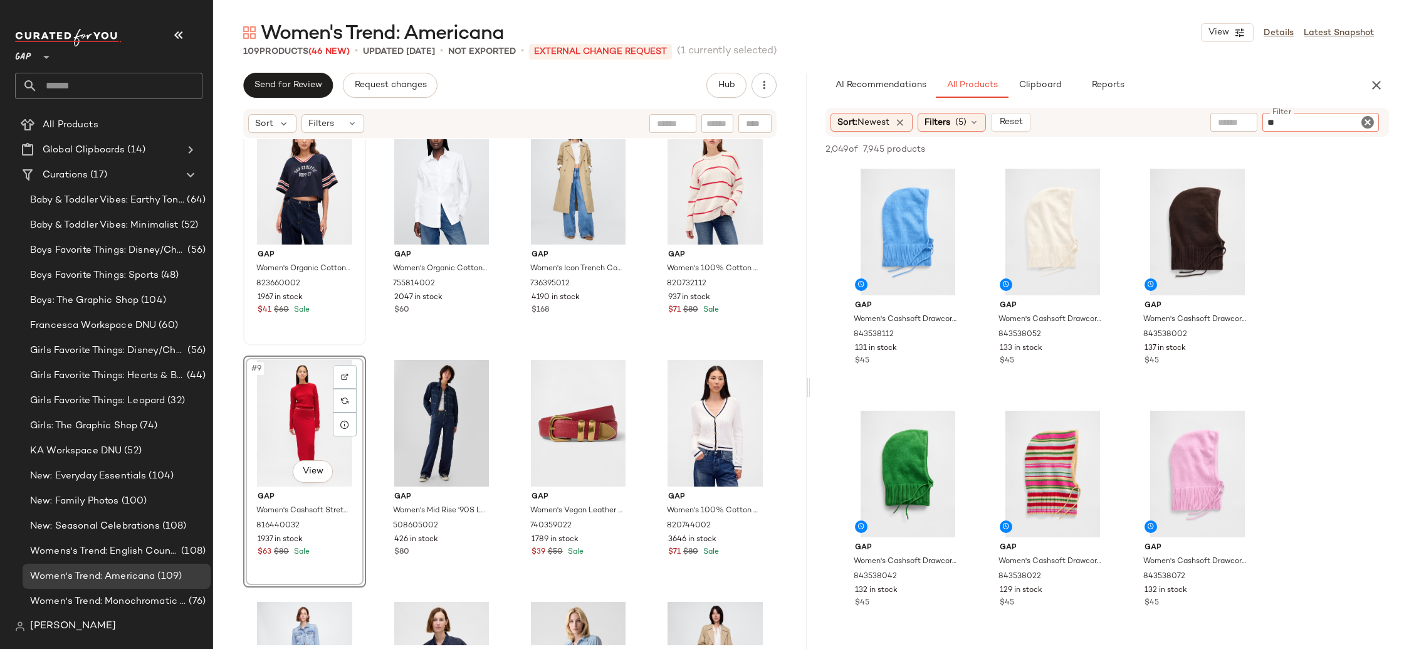
type input "*"
click at [1238, 120] on input "text" at bounding box center [1234, 122] width 32 height 13
type input "**********"
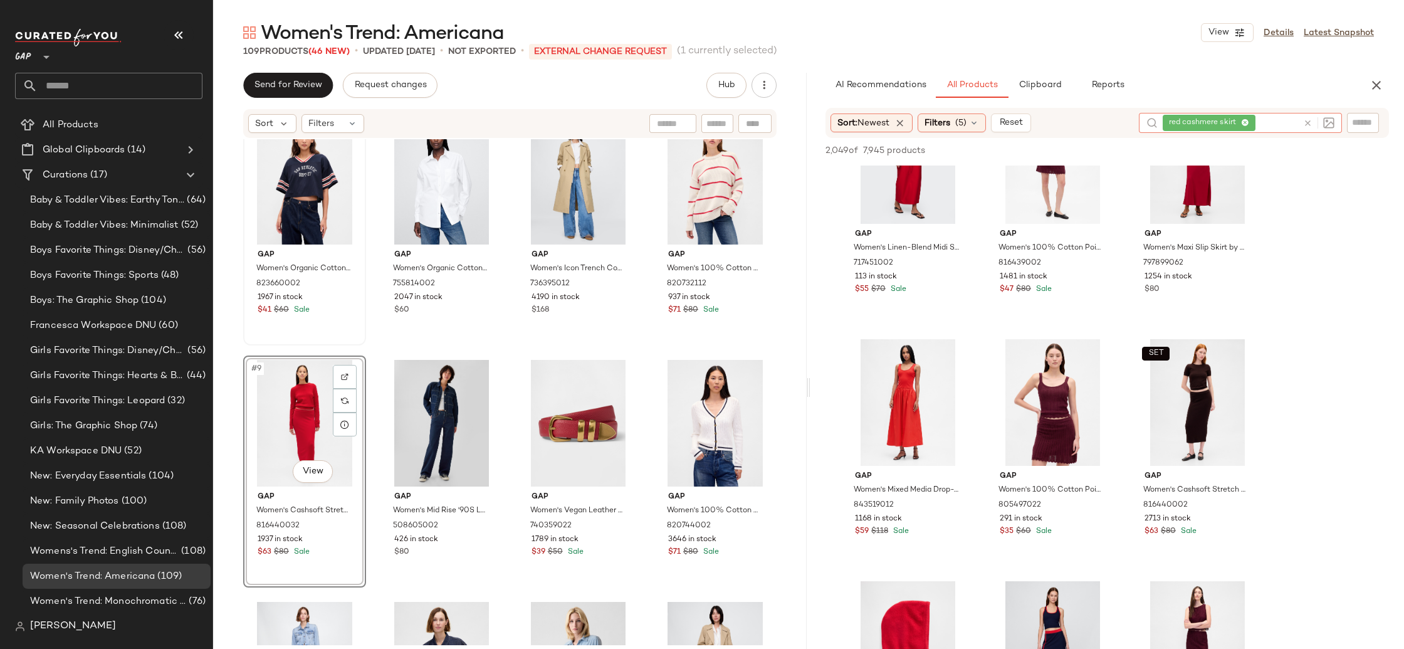
scroll to position [83, 0]
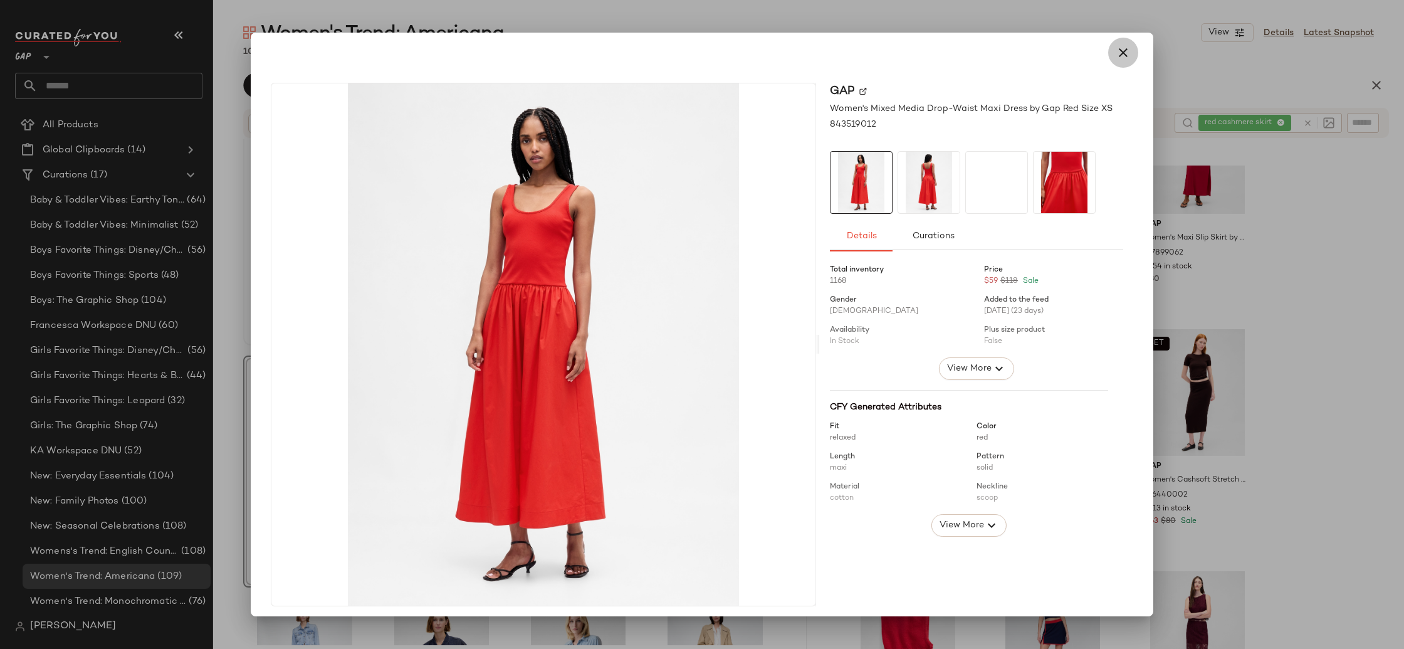
drag, startPoint x: 1115, startPoint y: 53, endPoint x: 661, endPoint y: 279, distance: 507.7
click at [1116, 53] on icon "button" at bounding box center [1123, 52] width 15 height 15
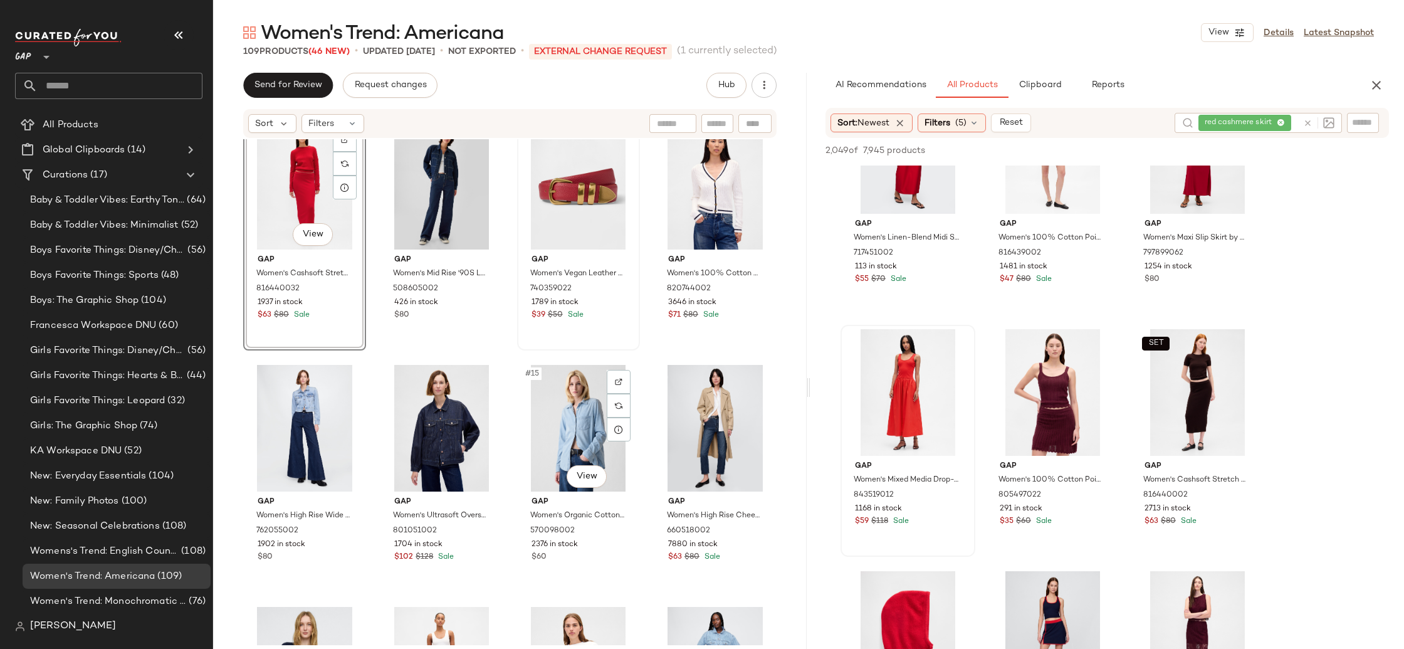
scroll to position [527, 0]
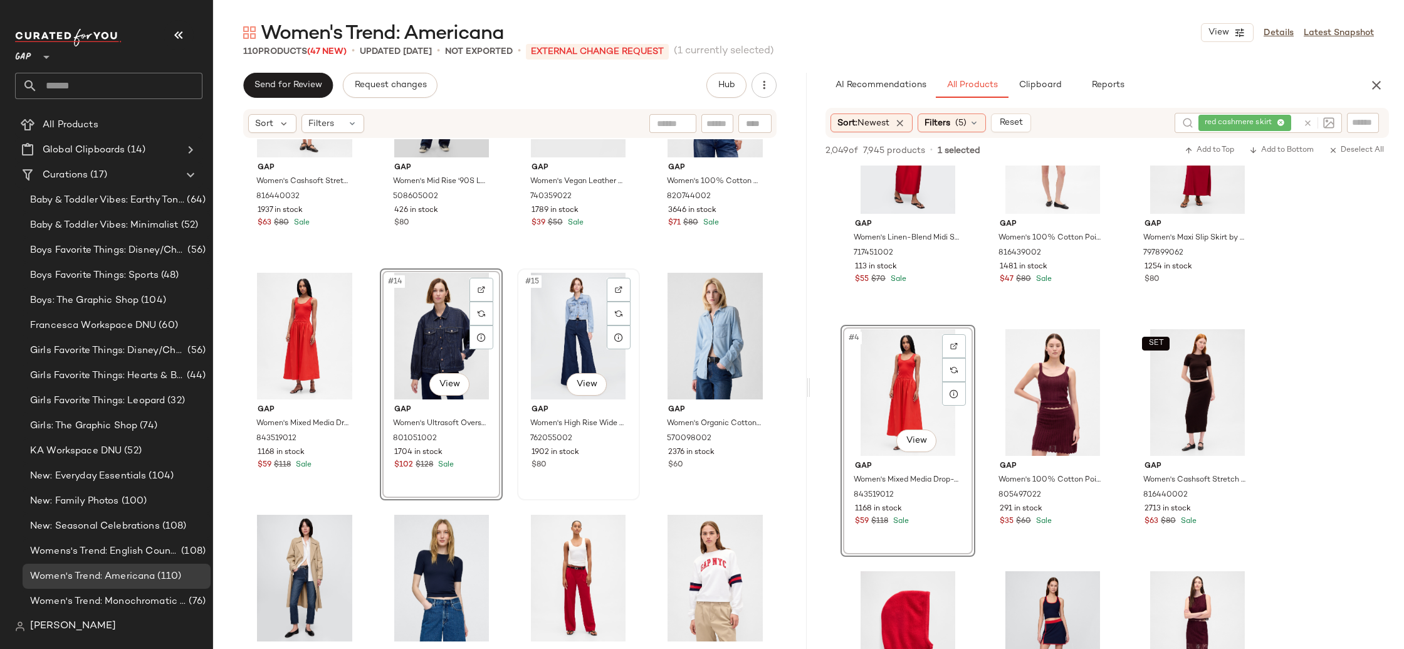
scroll to position [699, 0]
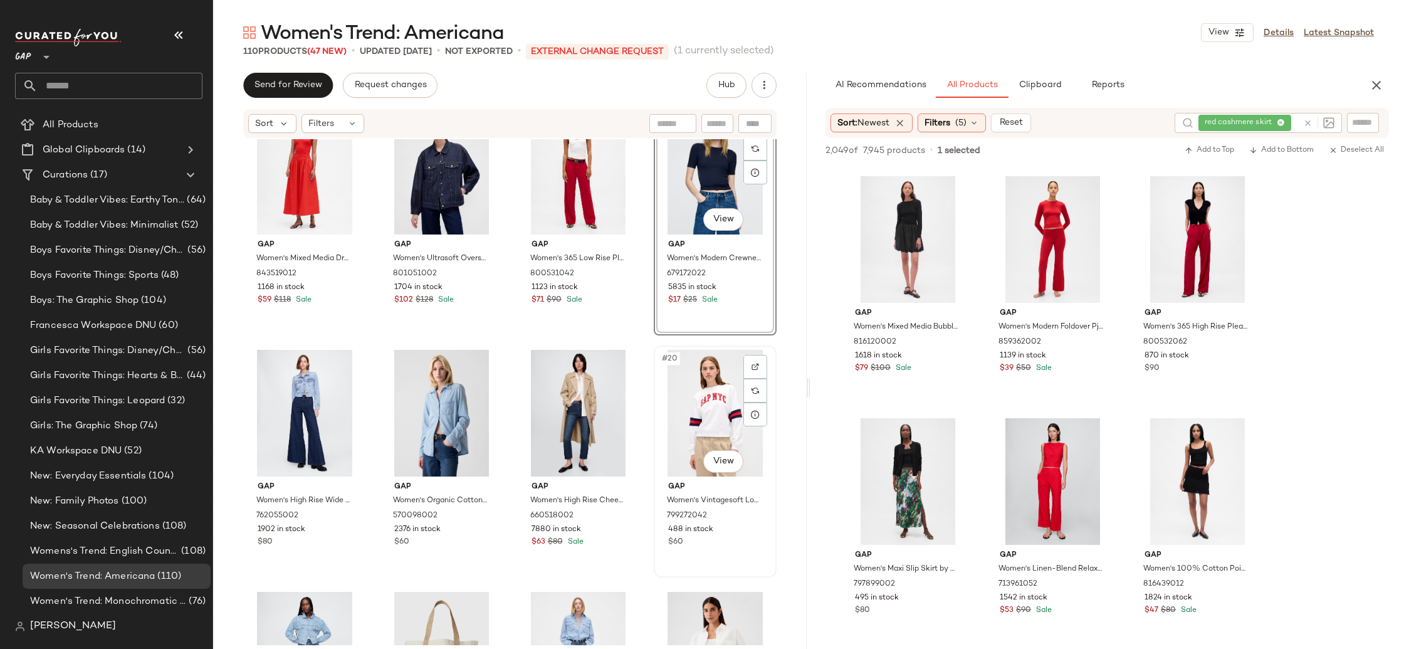
scroll to position [772, 0]
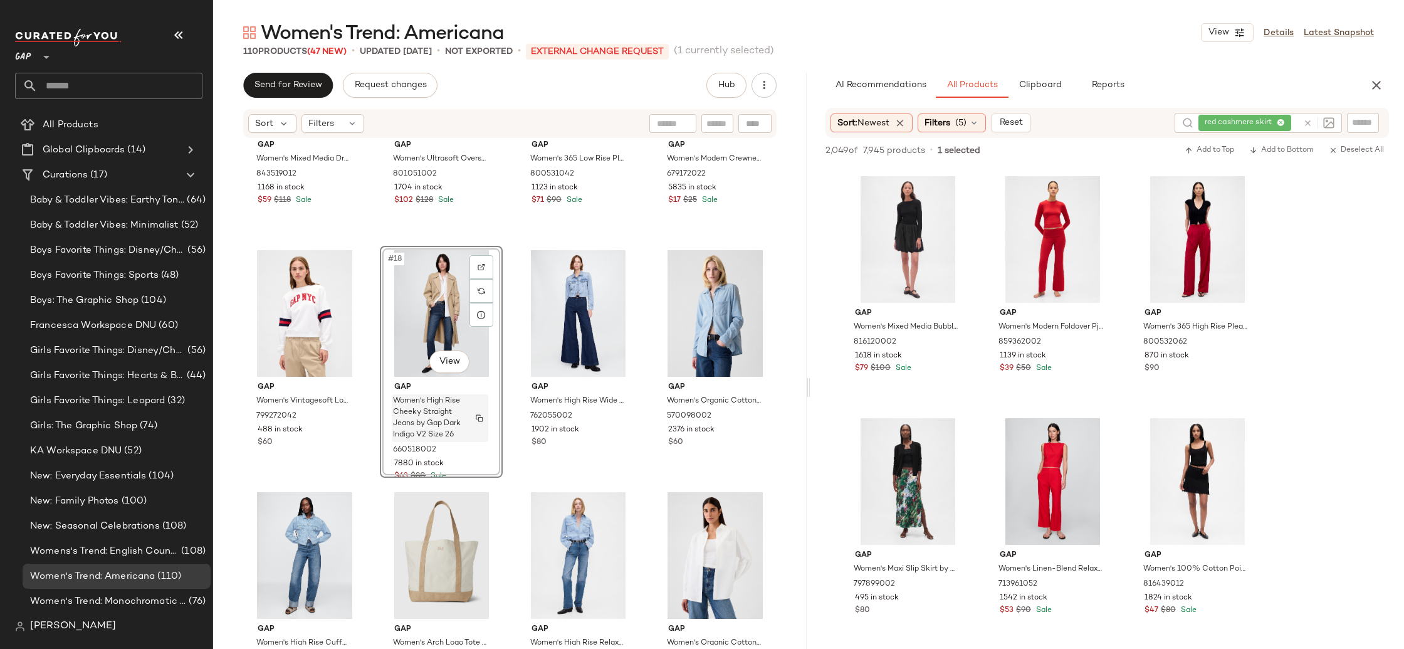
scroll to position [878, 0]
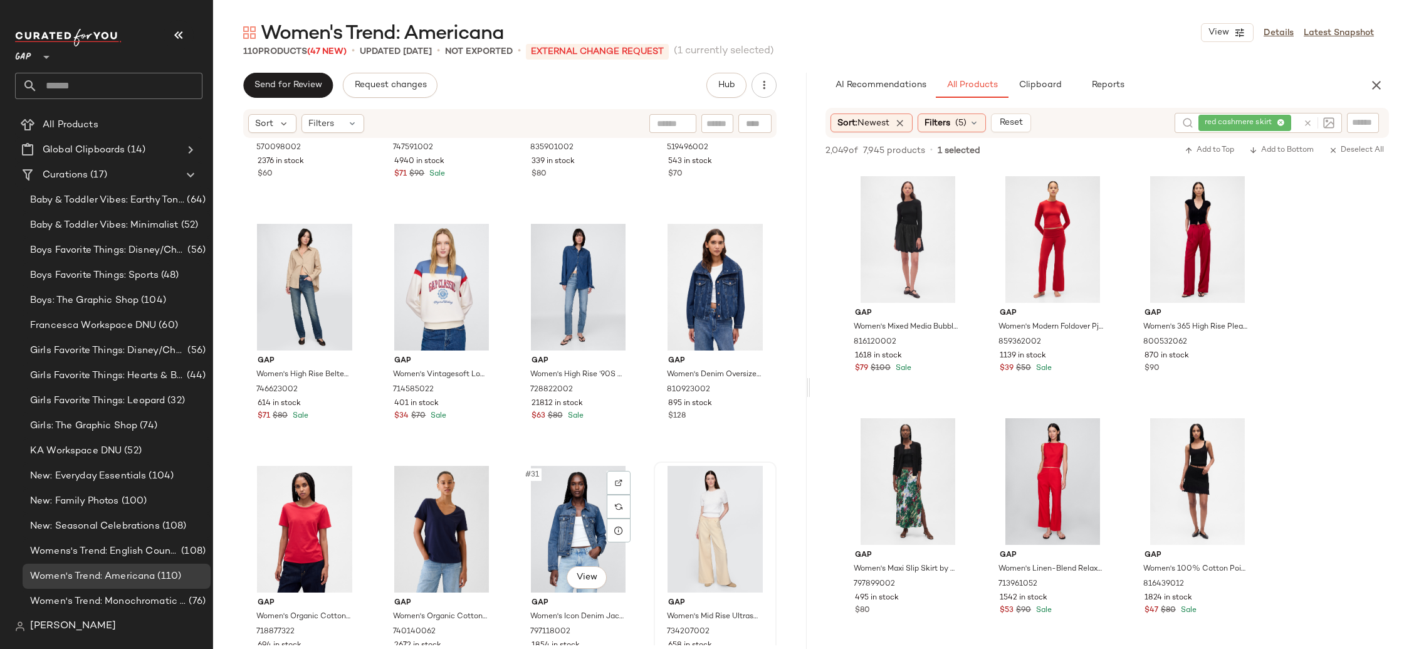
scroll to position [1385, 0]
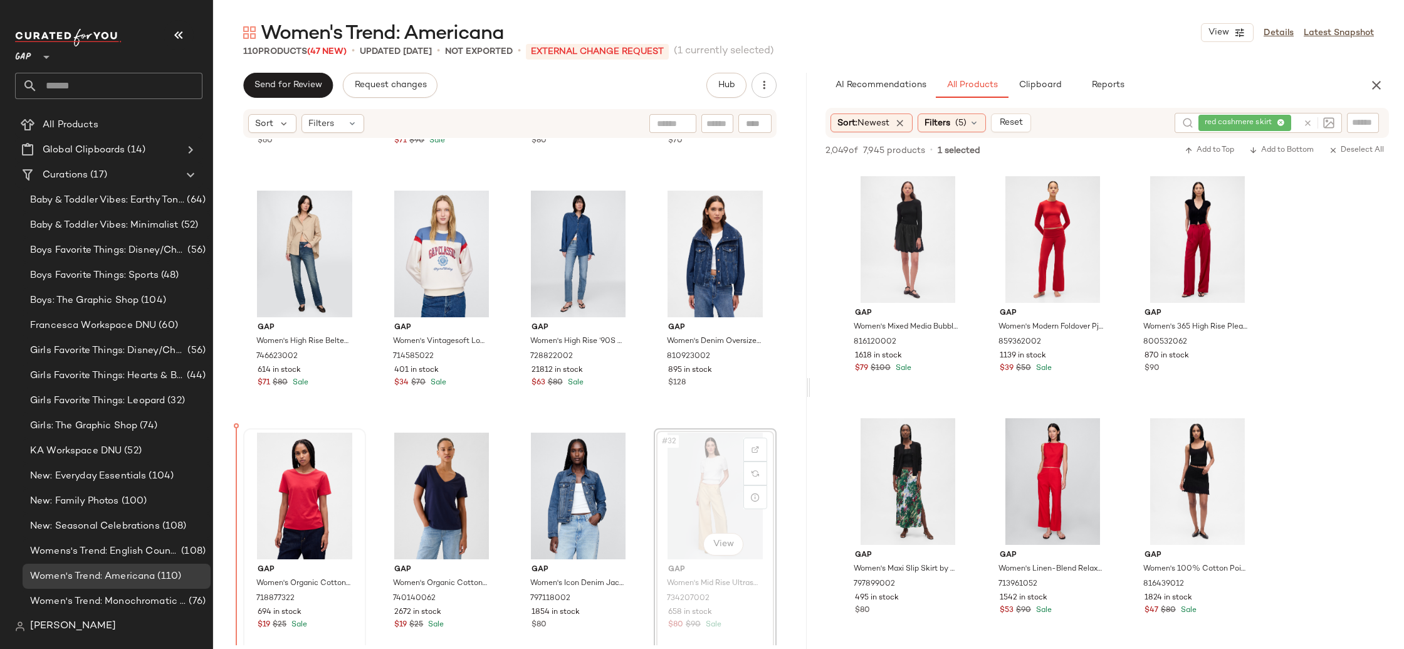
scroll to position [1422, 0]
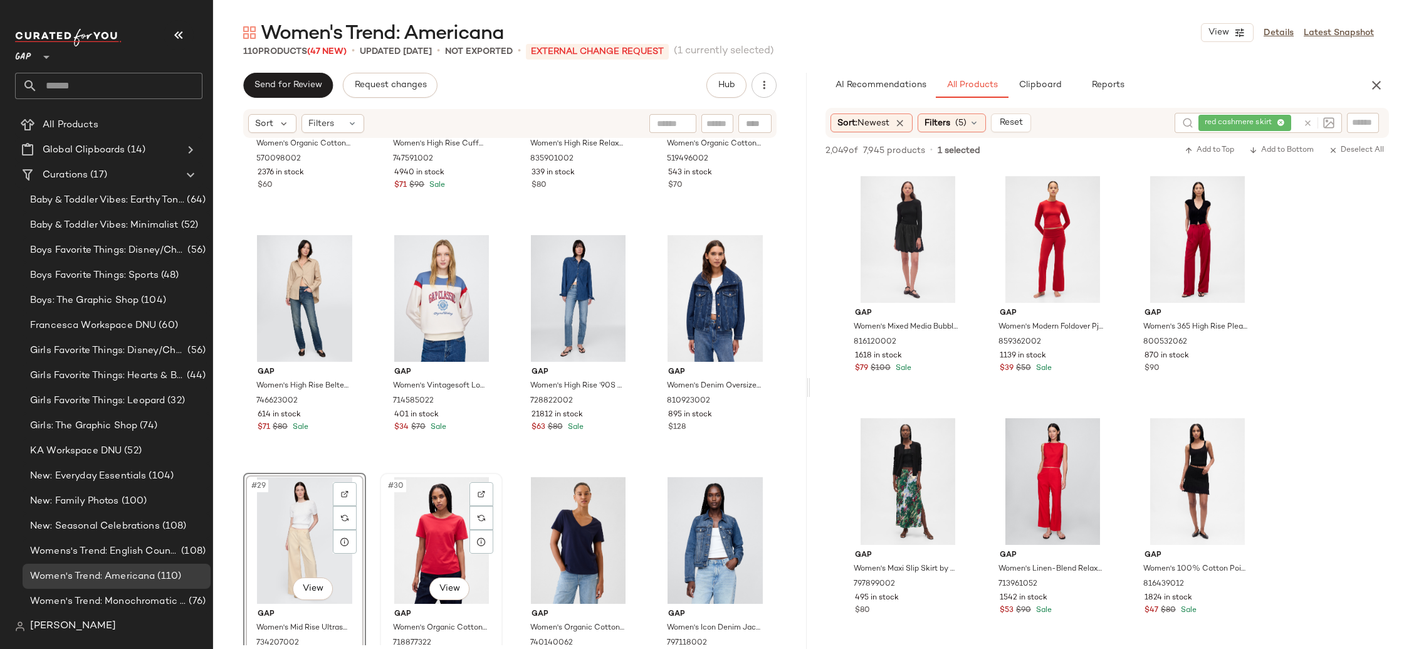
scroll to position [1339, 0]
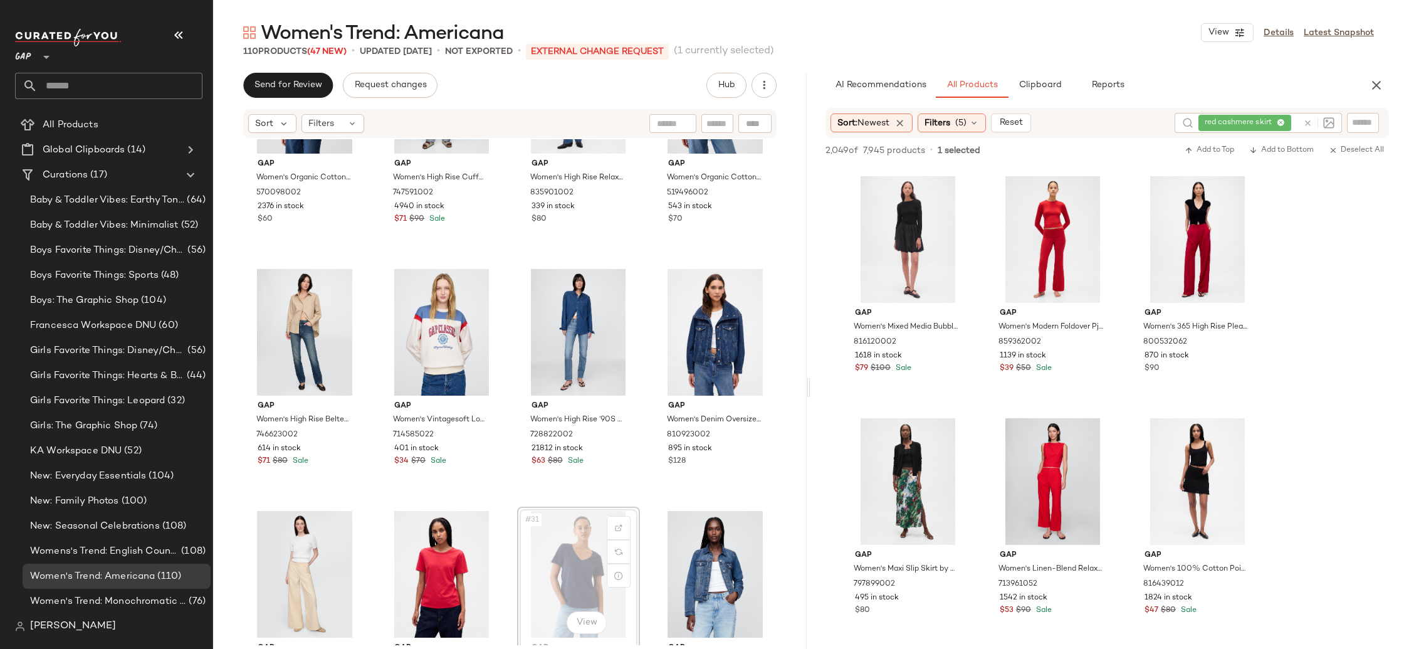
scroll to position [1343, 0]
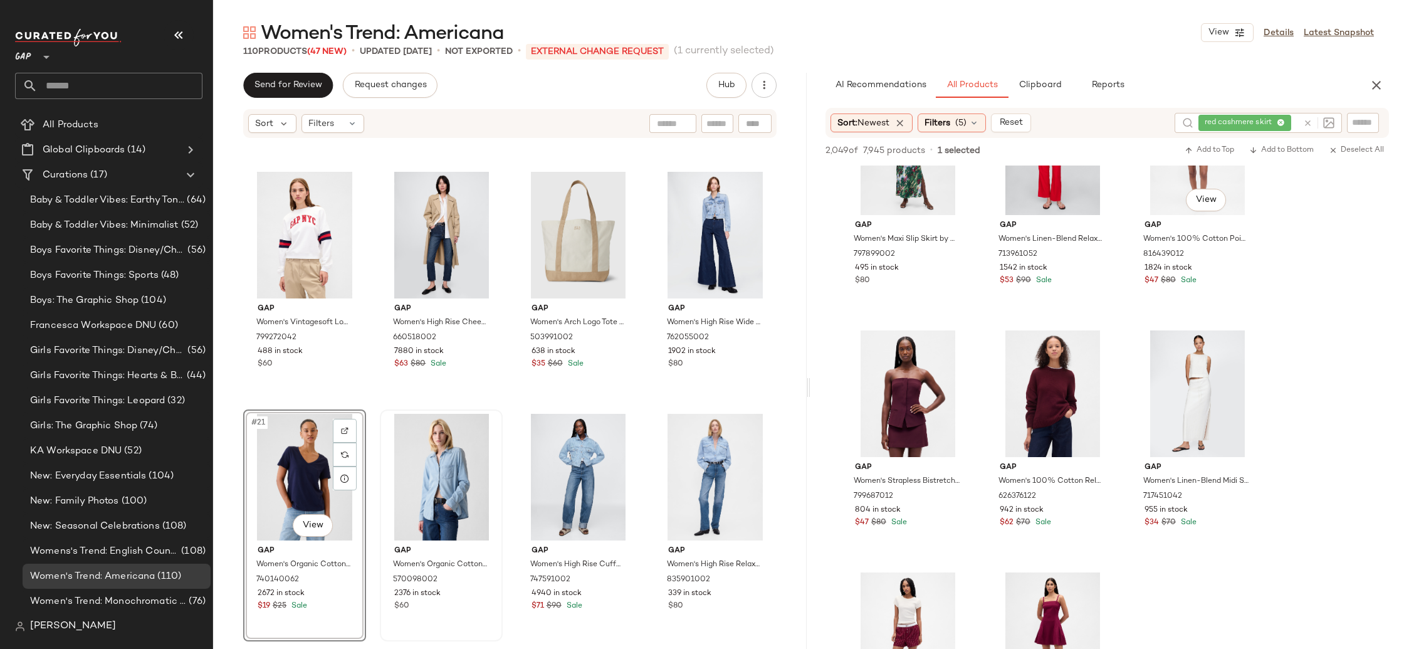
scroll to position [3047, 0]
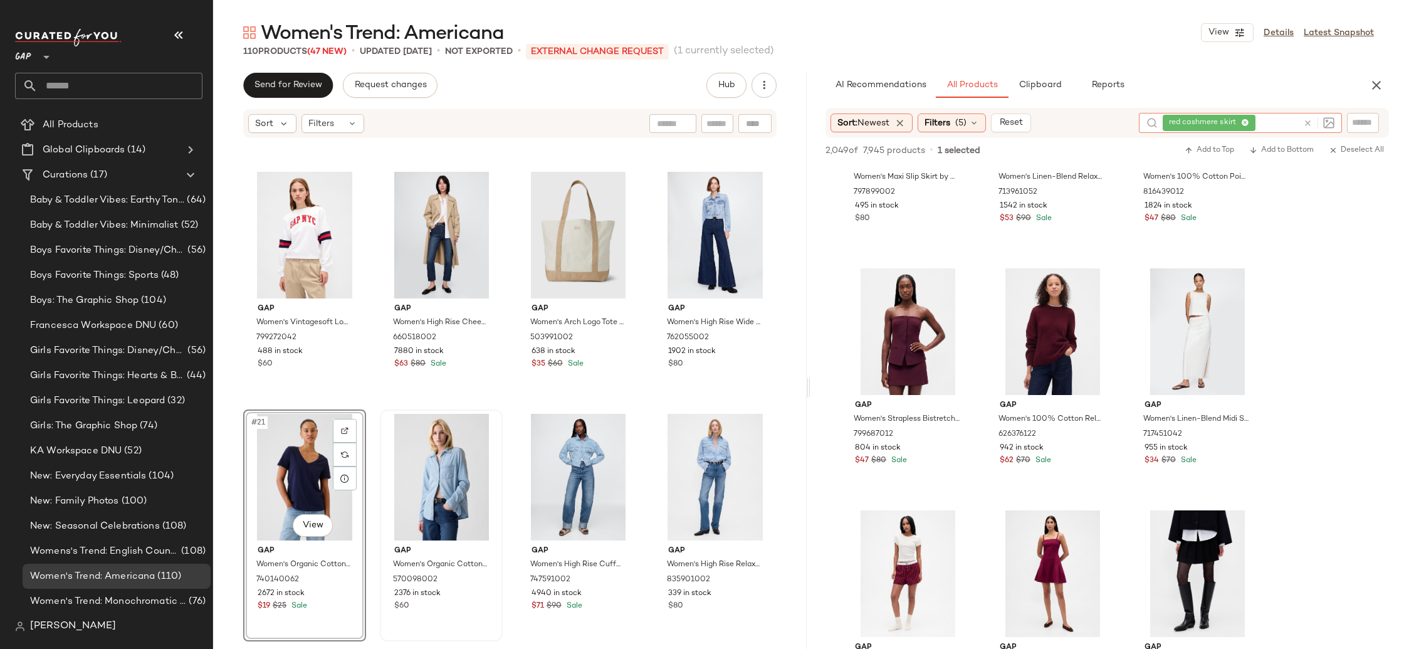
click at [1280, 122] on div "red cashmere skirt" at bounding box center [1230, 123] width 135 height 20
click at [1243, 121] on icon at bounding box center [1245, 123] width 8 height 8
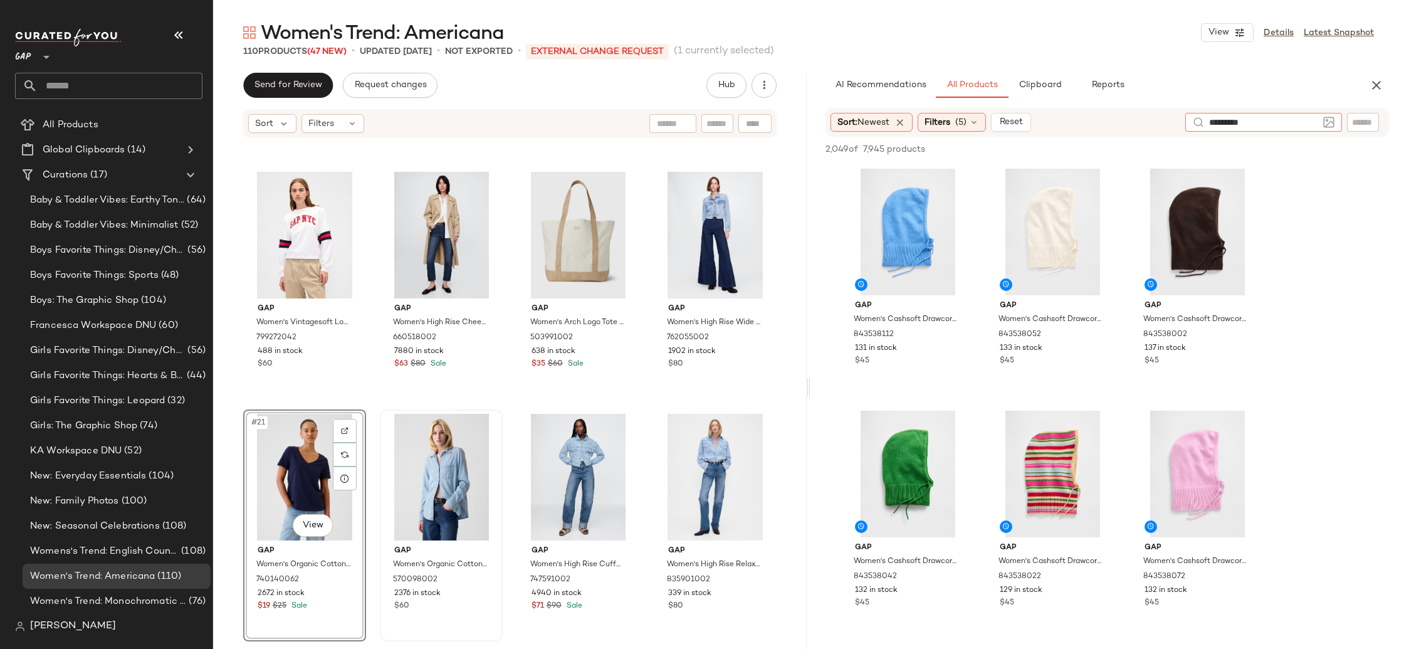
type input "**********"
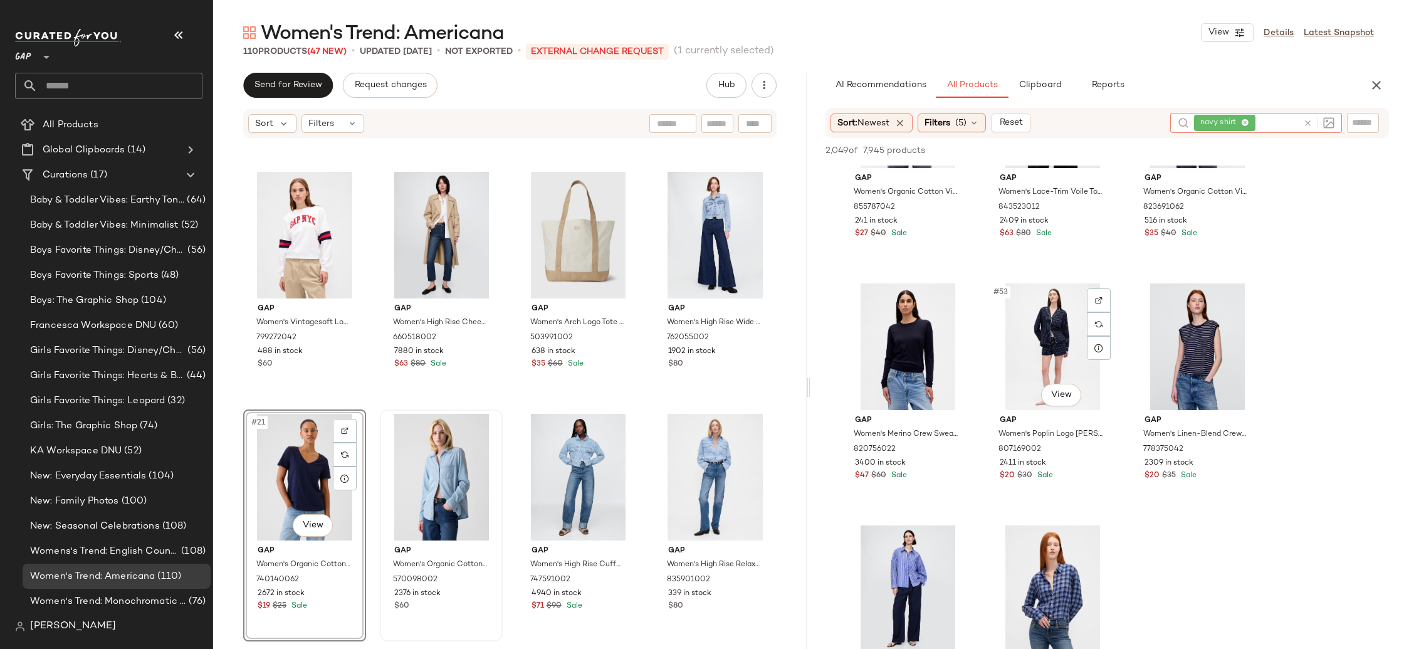
scroll to position [4078, 0]
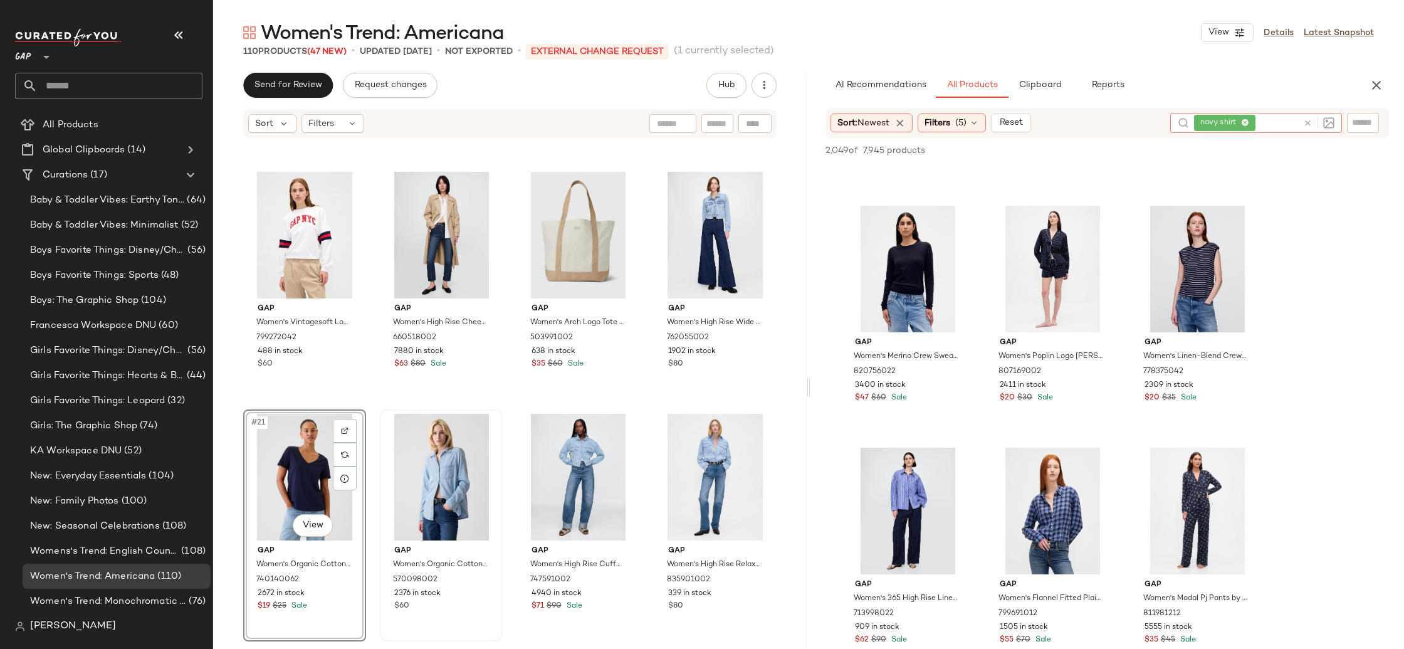
click at [1246, 122] on icon at bounding box center [1245, 123] width 8 height 8
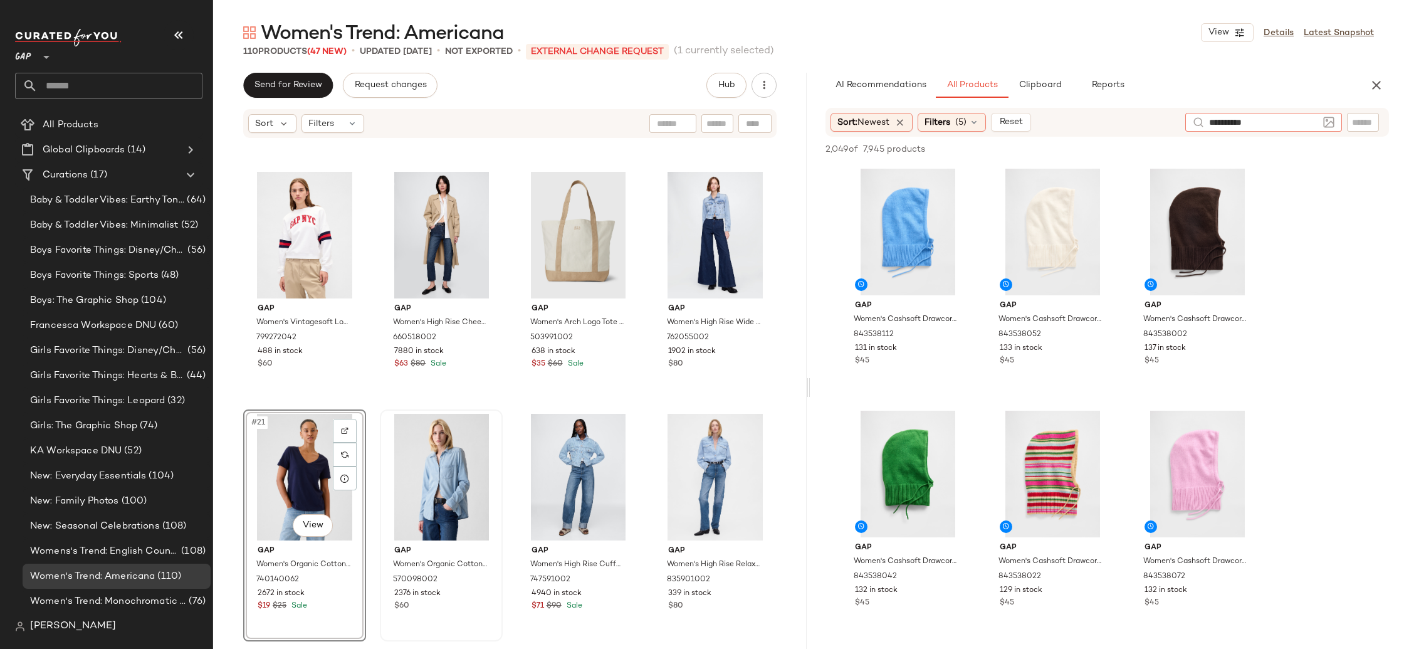
type input "**********"
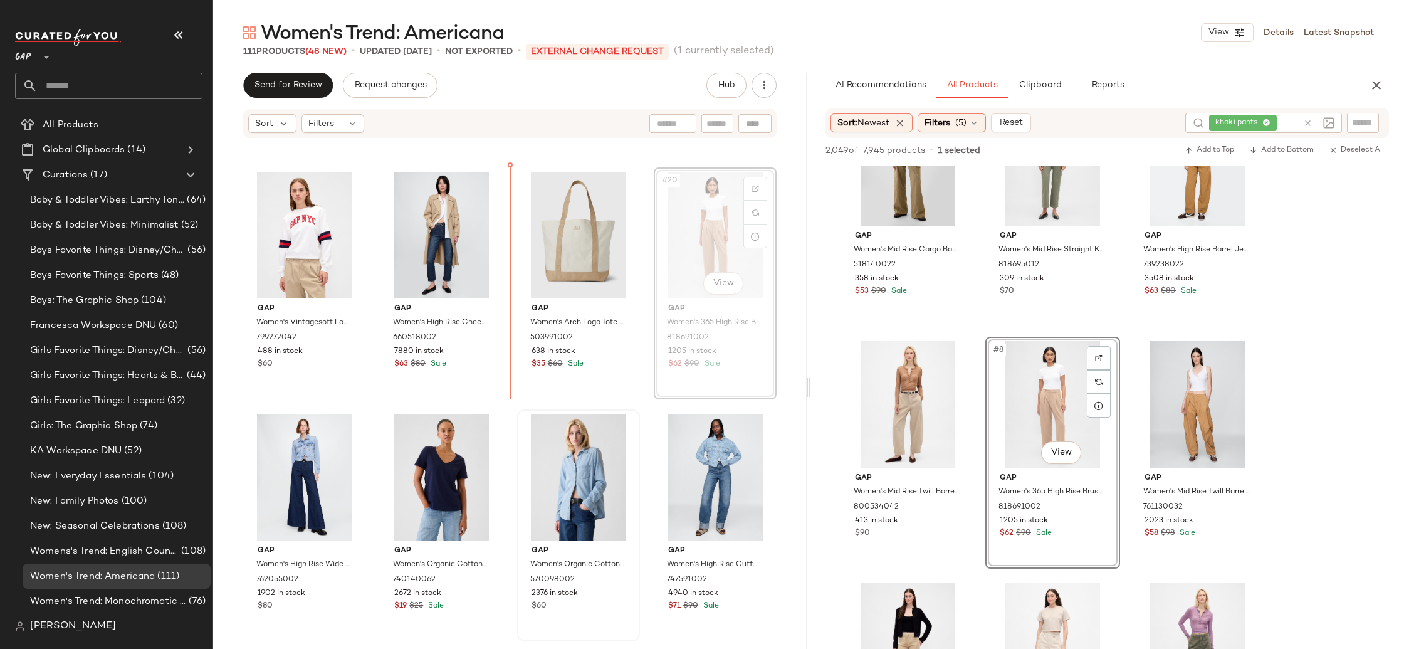
scroll to position [947, 0]
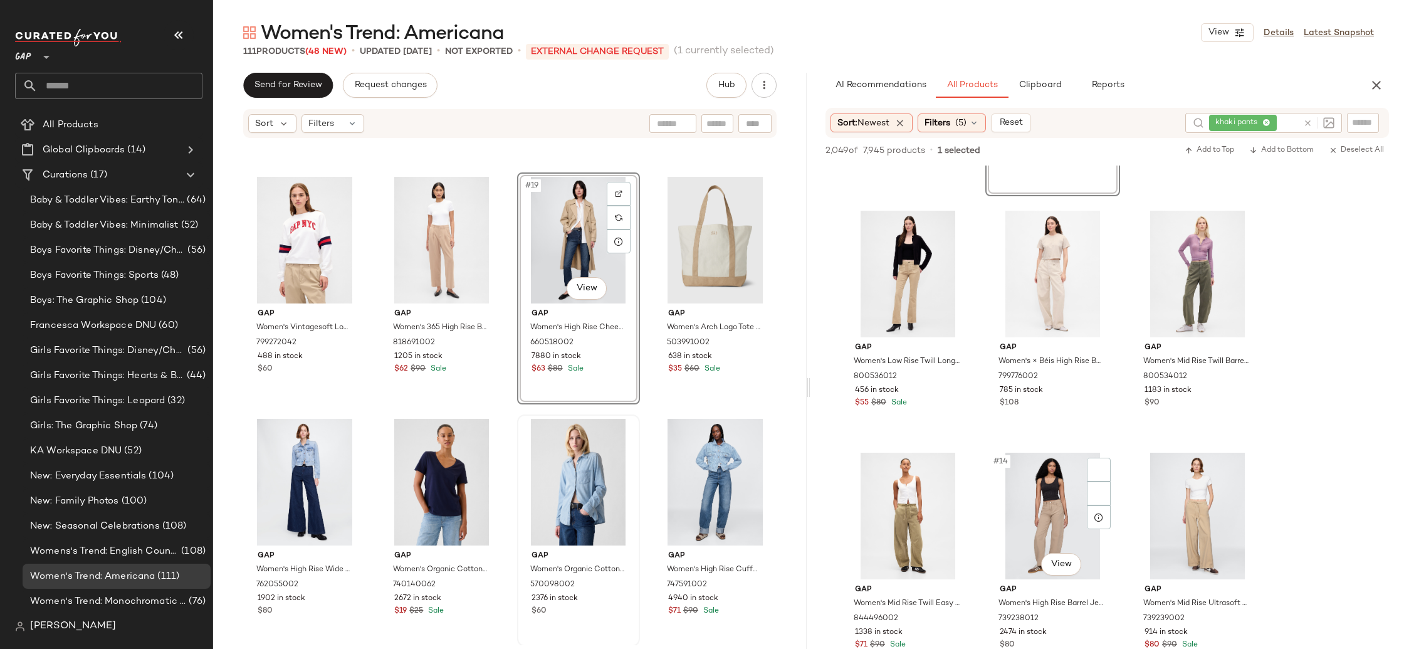
scroll to position [752, 0]
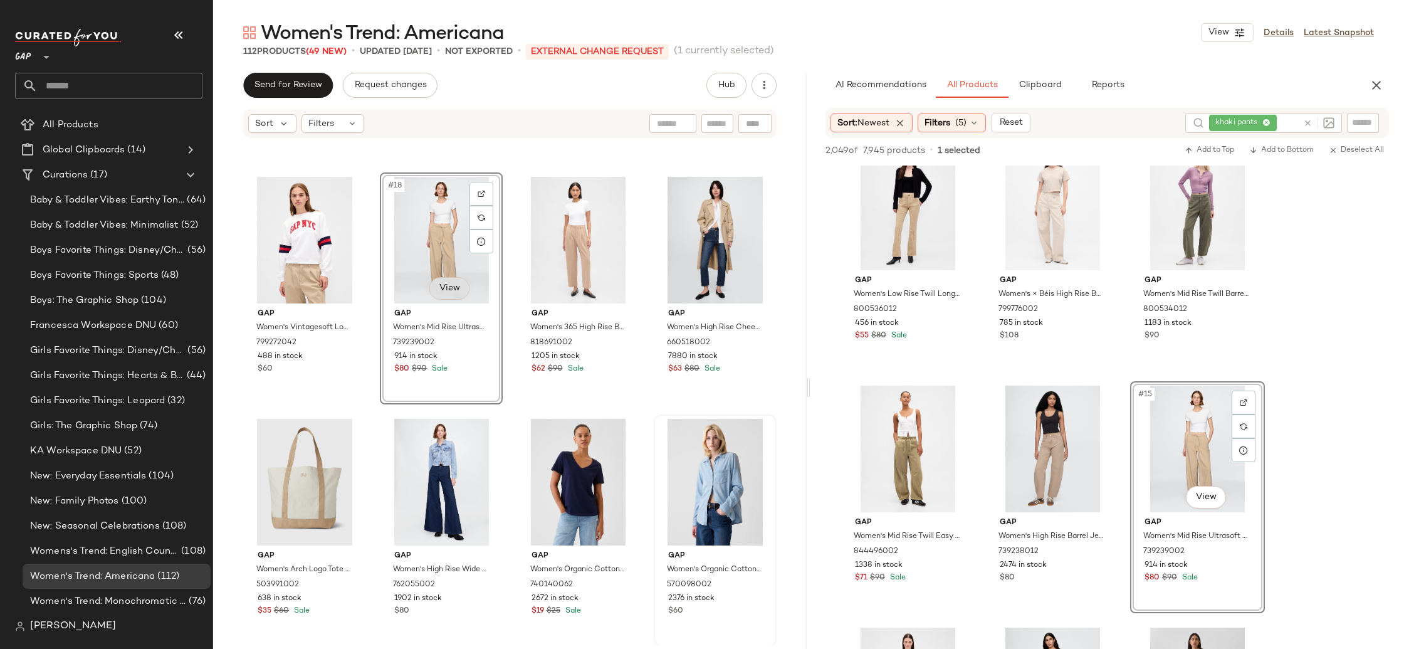
click at [447, 290] on body "GAP ** Dashboard All Products Global Clipboards (14) Curations (17) Baby & Todd…" at bounding box center [702, 324] width 1404 height 649
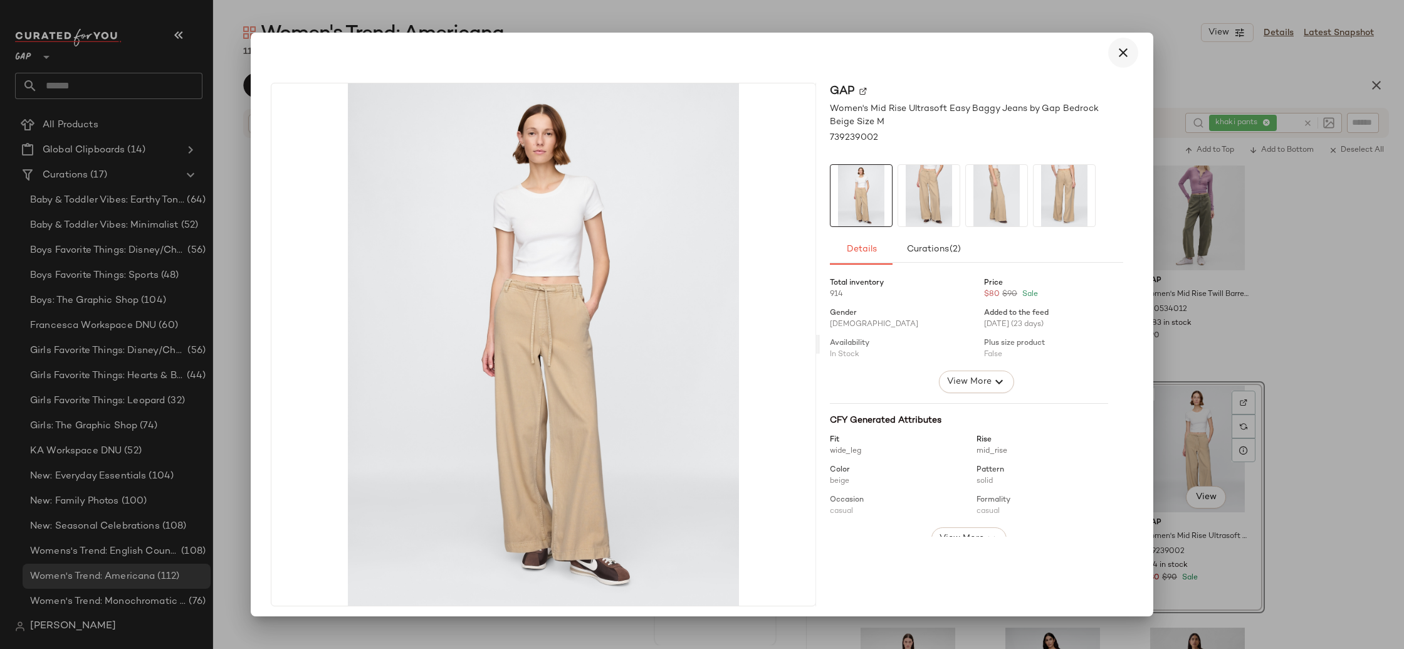
click at [1118, 59] on icon "button" at bounding box center [1123, 52] width 15 height 15
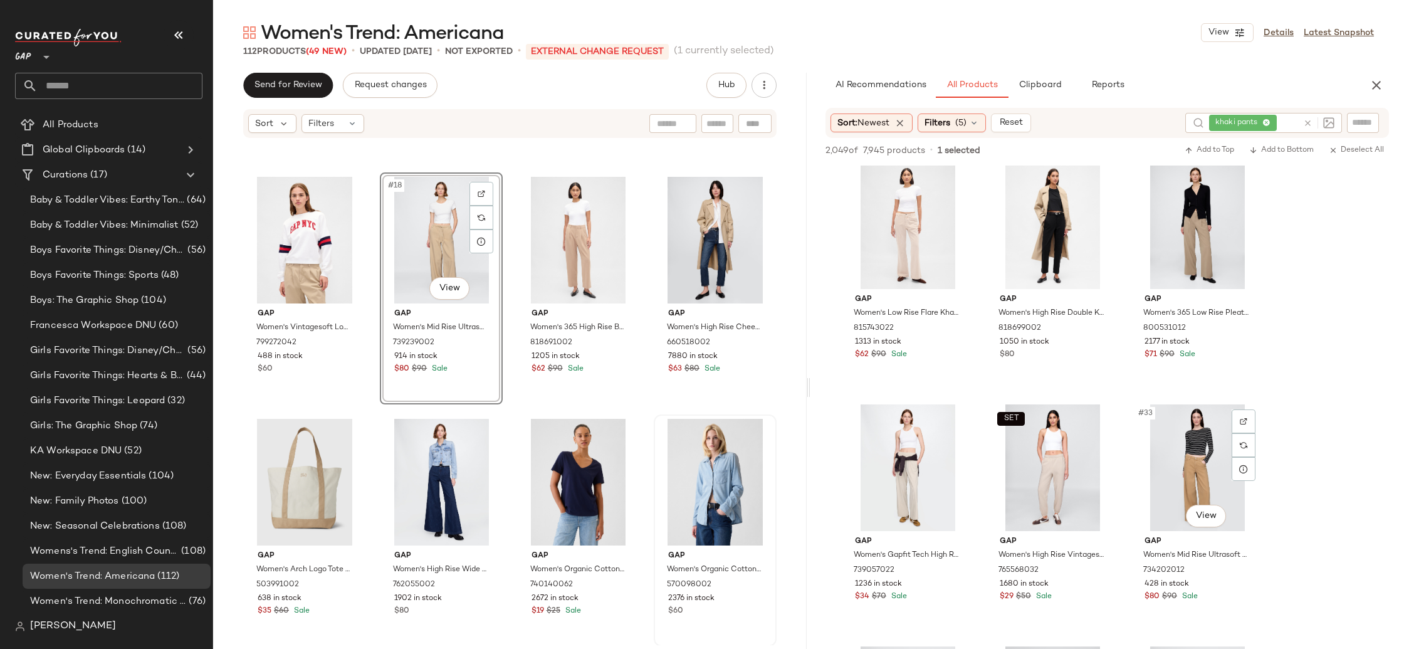
scroll to position [2185, 0]
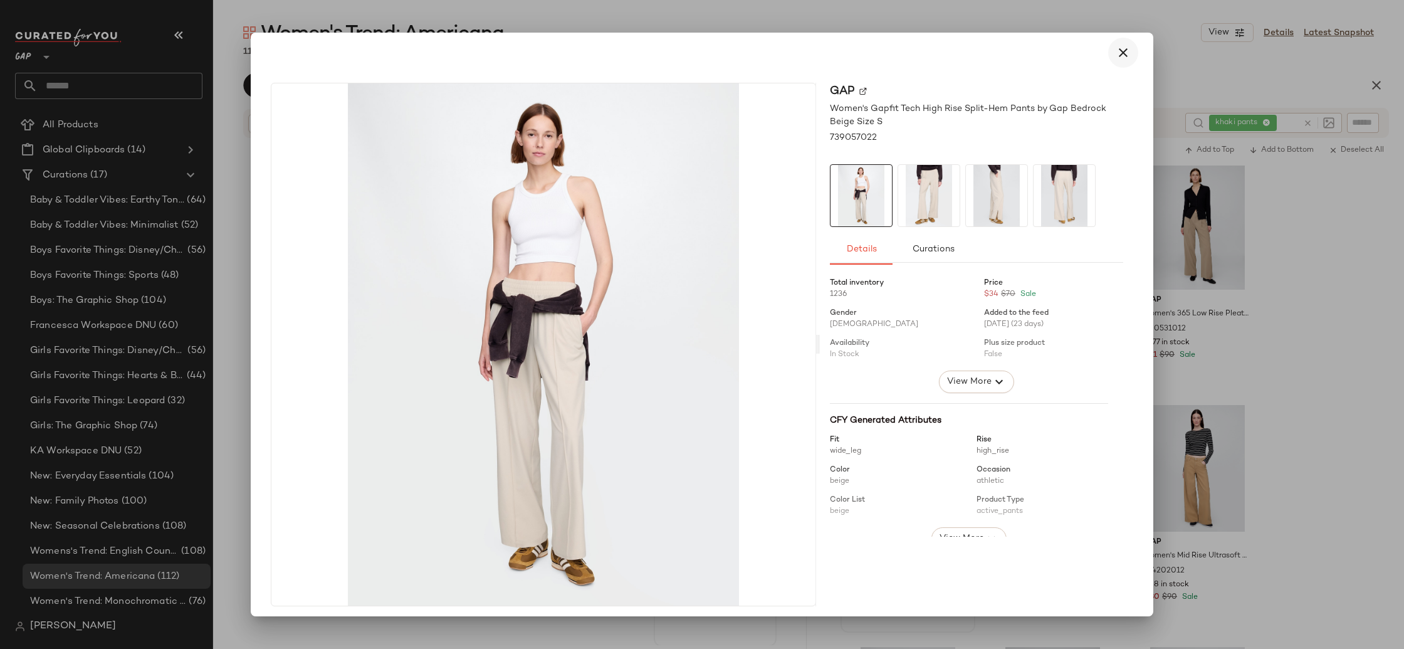
click at [1117, 56] on icon "button" at bounding box center [1123, 52] width 15 height 15
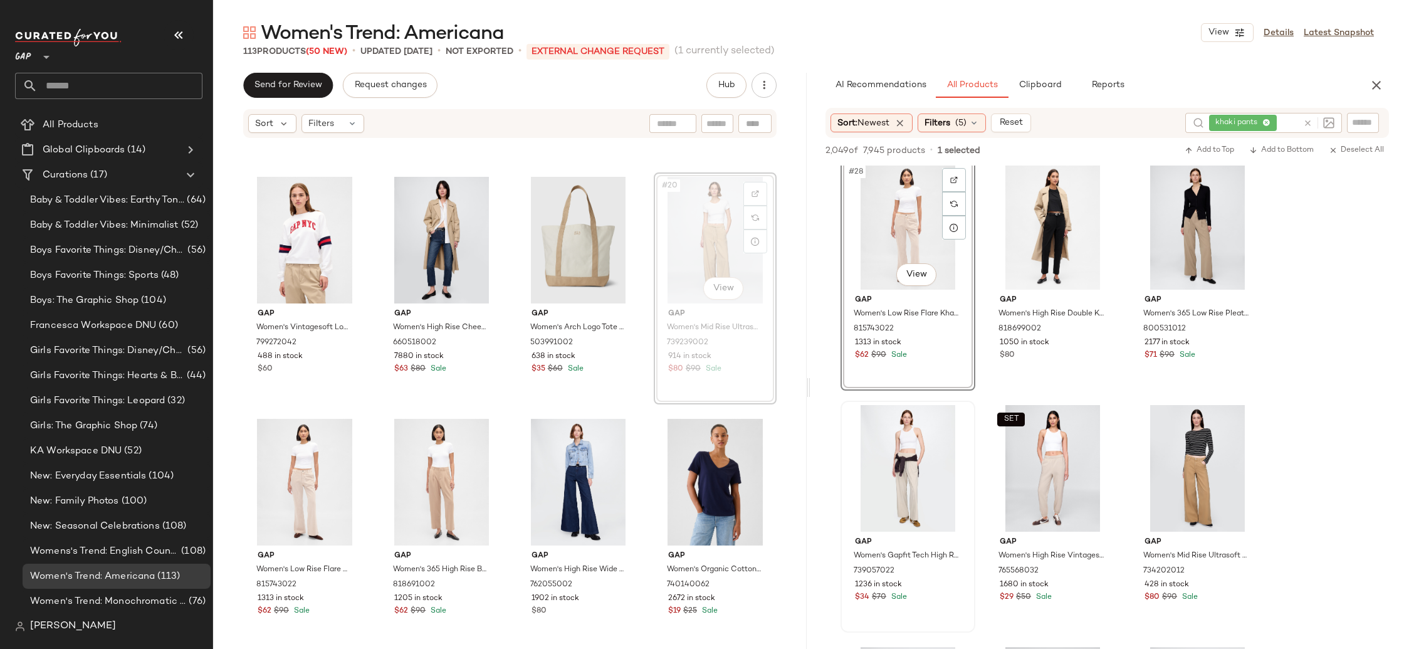
scroll to position [946, 0]
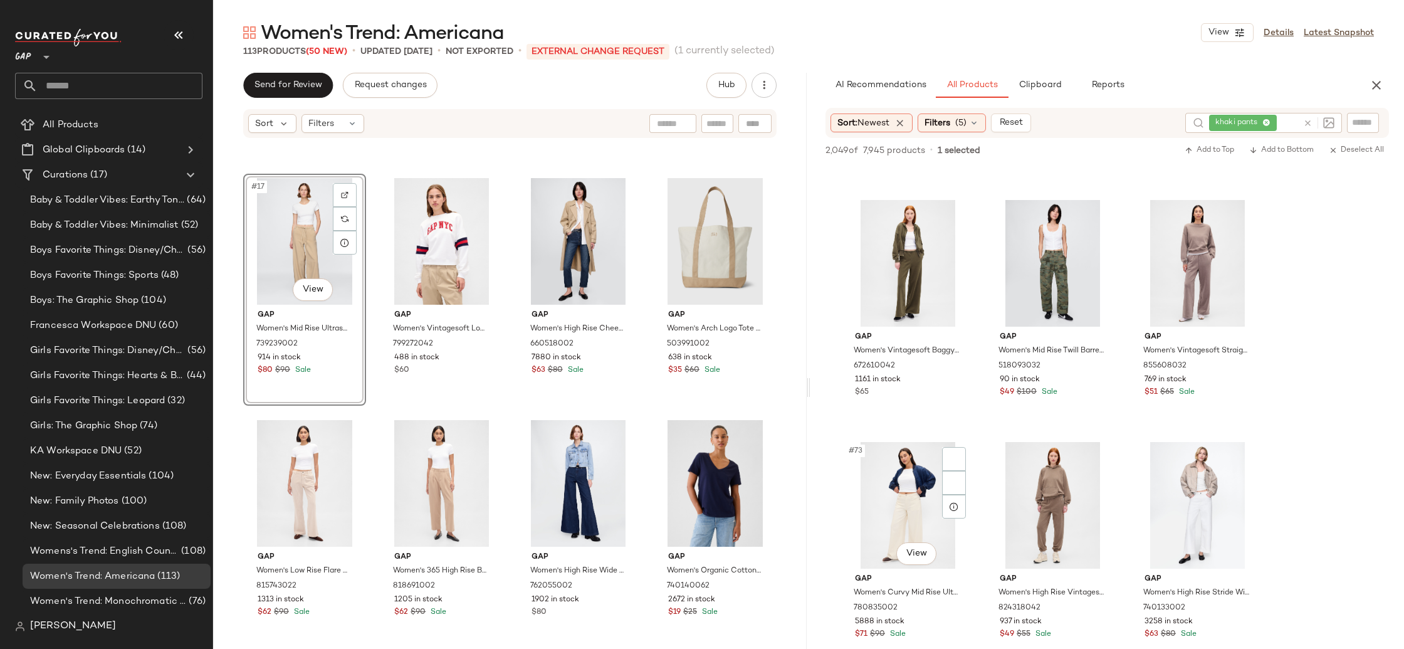
scroll to position [5797, 0]
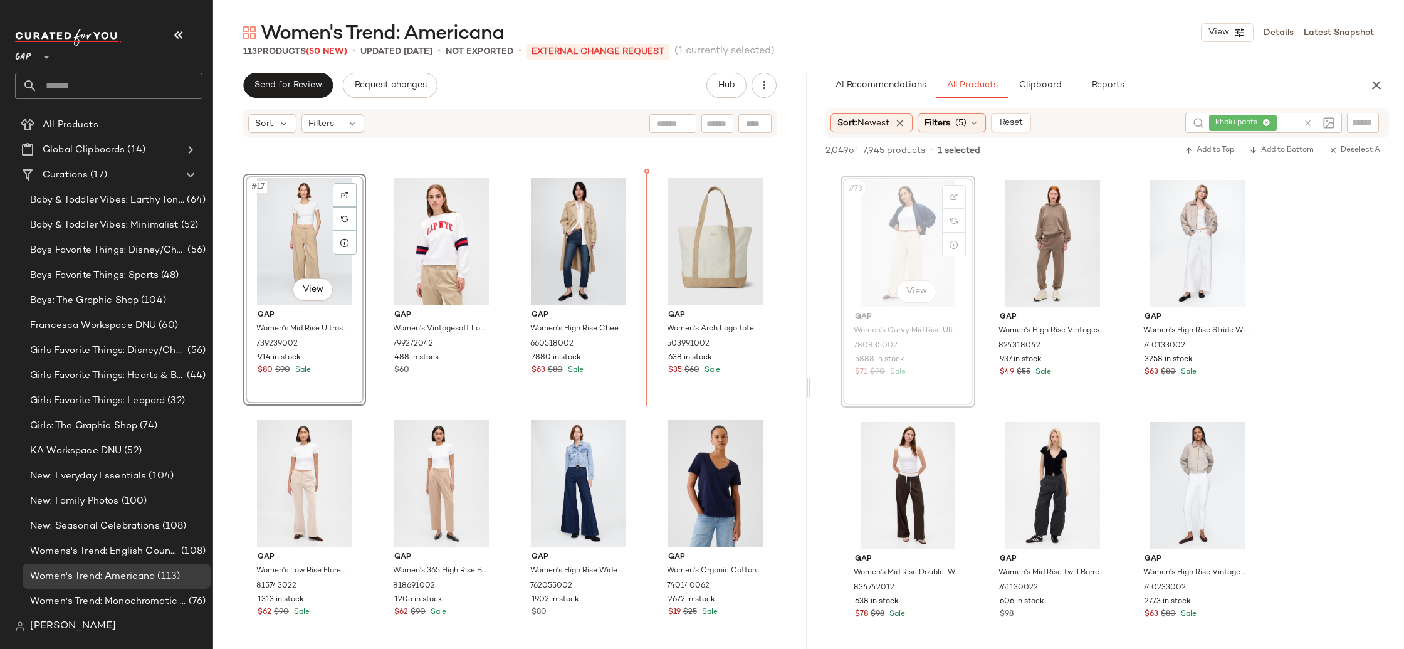
drag, startPoint x: 897, startPoint y: 243, endPoint x: 829, endPoint y: 255, distance: 68.9
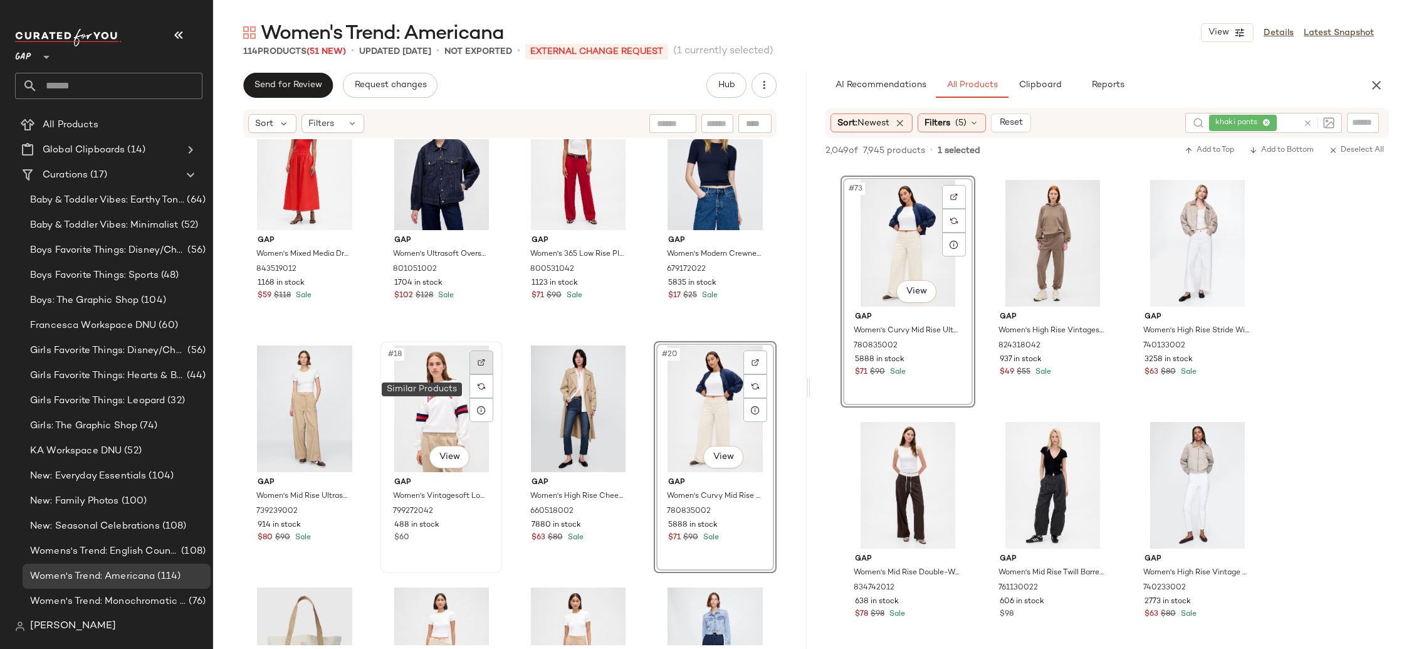
scroll to position [774, 0]
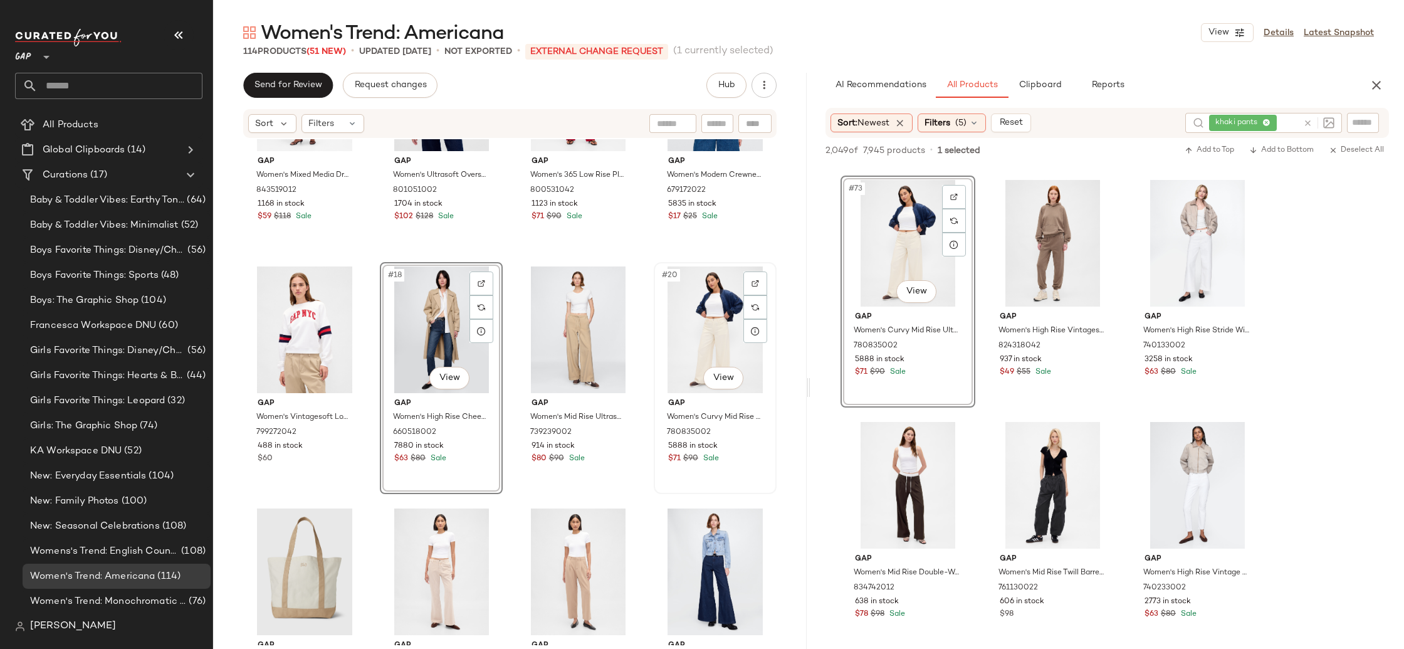
scroll to position [857, 0]
click at [1270, 120] on div "khaki pants" at bounding box center [1243, 123] width 110 height 20
click at [1248, 122] on icon at bounding box center [1245, 123] width 8 height 8
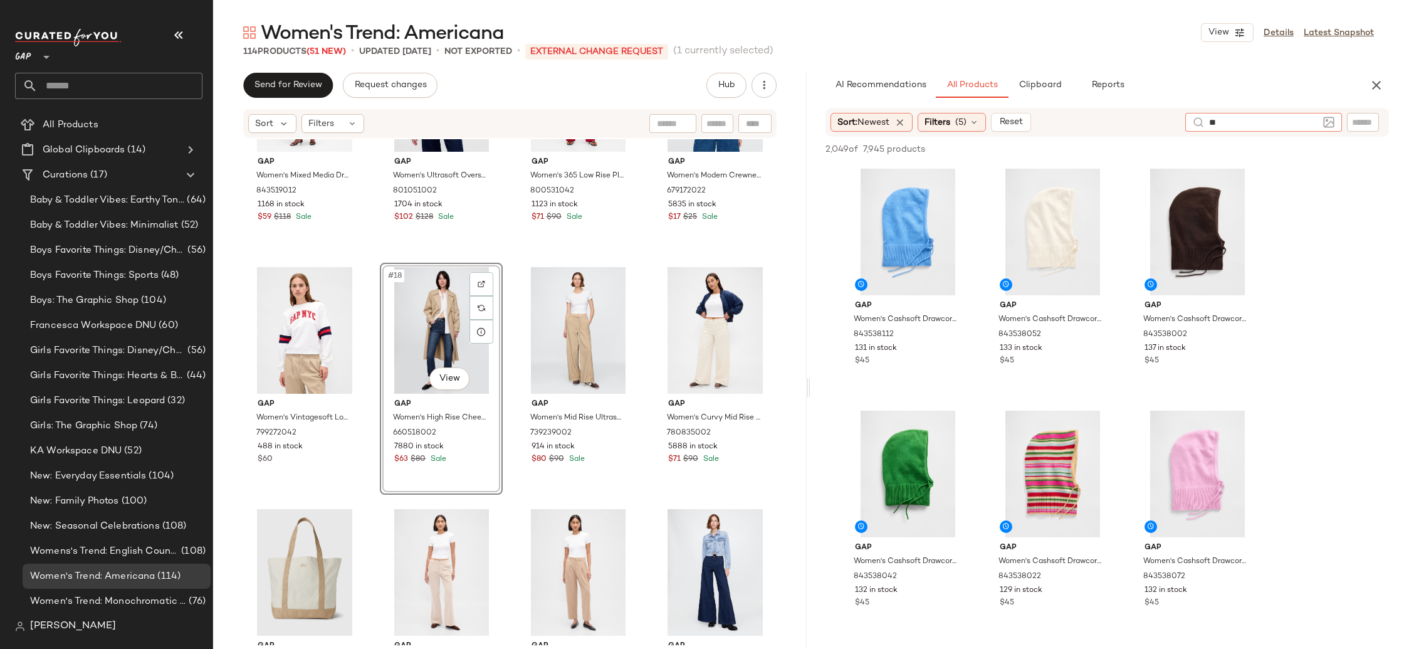
type input "*"
type input "**********"
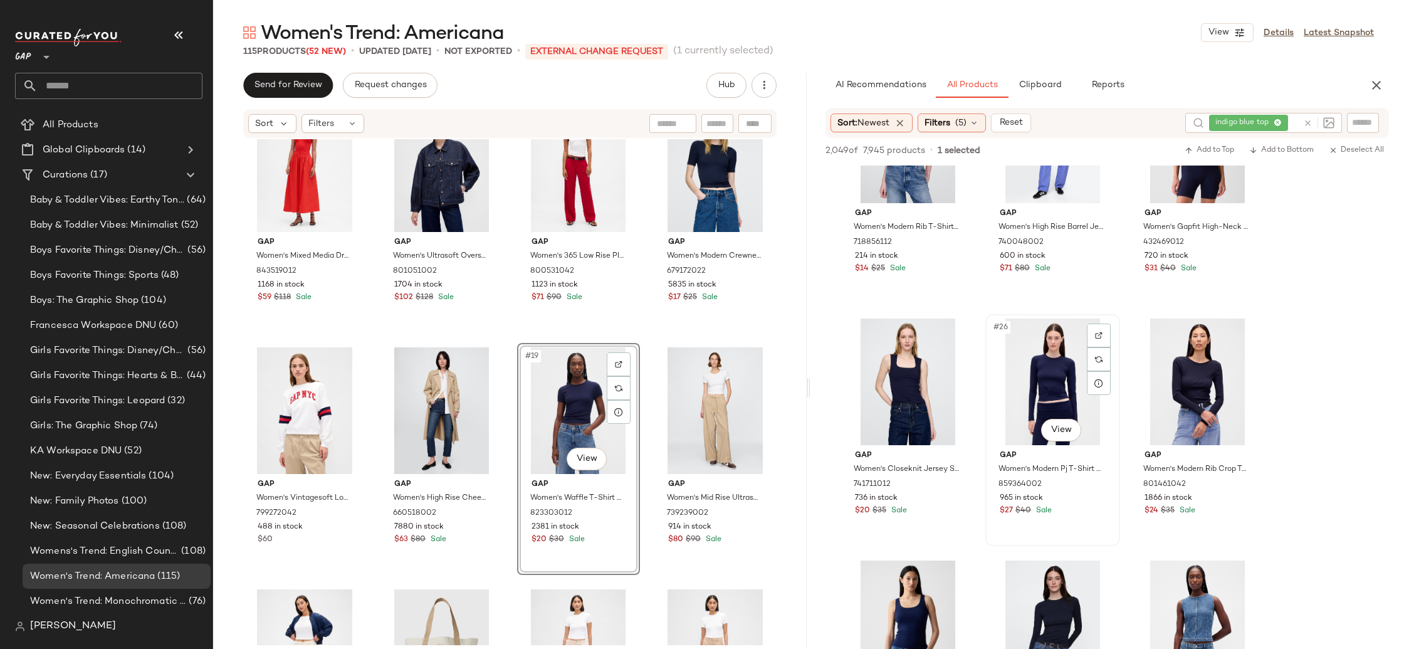
scroll to position [1792, 0]
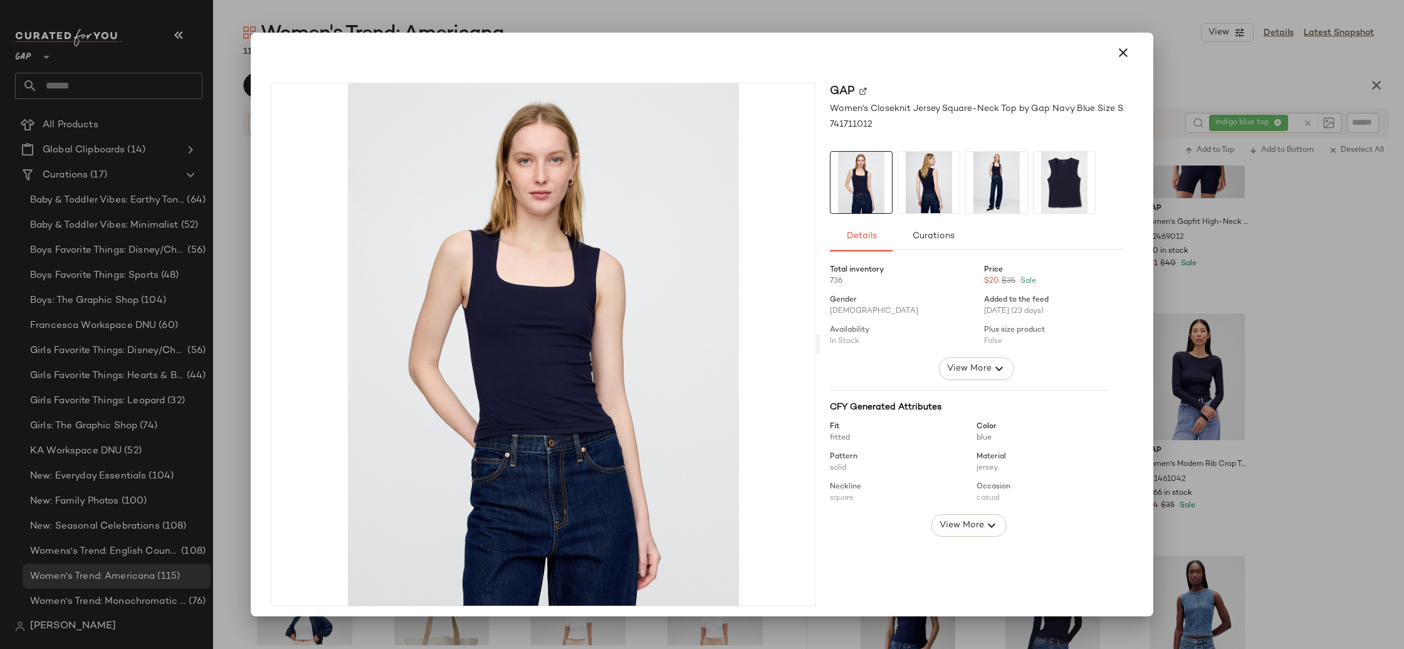
click at [1134, 43] on div at bounding box center [702, 53] width 893 height 40
drag, startPoint x: 1112, startPoint y: 56, endPoint x: 1160, endPoint y: 327, distance: 275.6
click at [1116, 56] on icon "button" at bounding box center [1123, 52] width 15 height 15
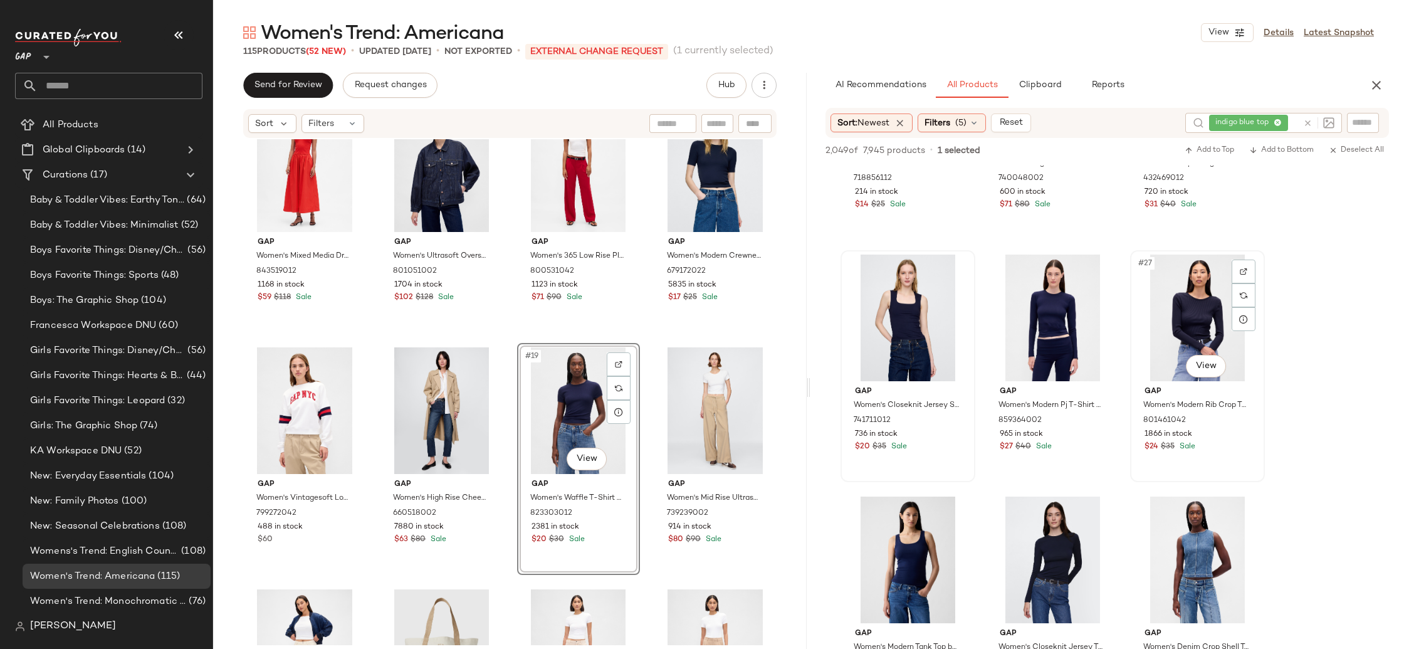
scroll to position [1874, 0]
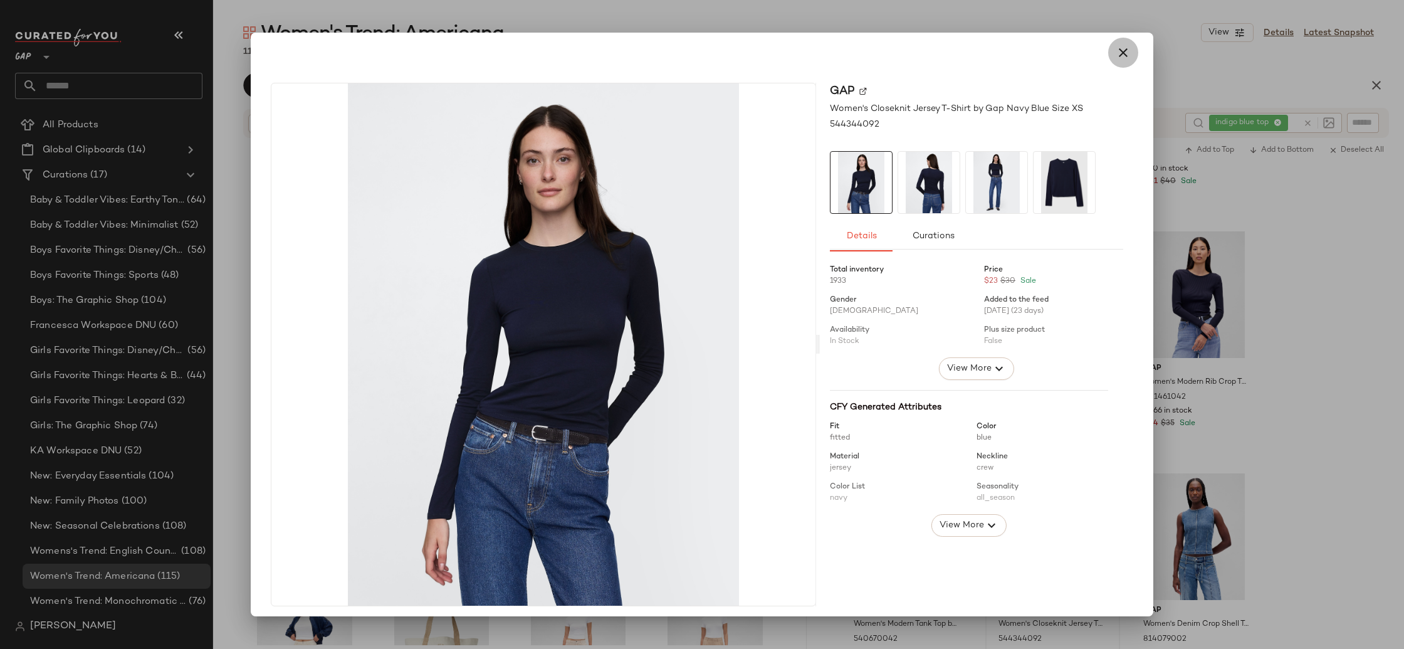
click at [1124, 49] on button "button" at bounding box center [1123, 53] width 30 height 30
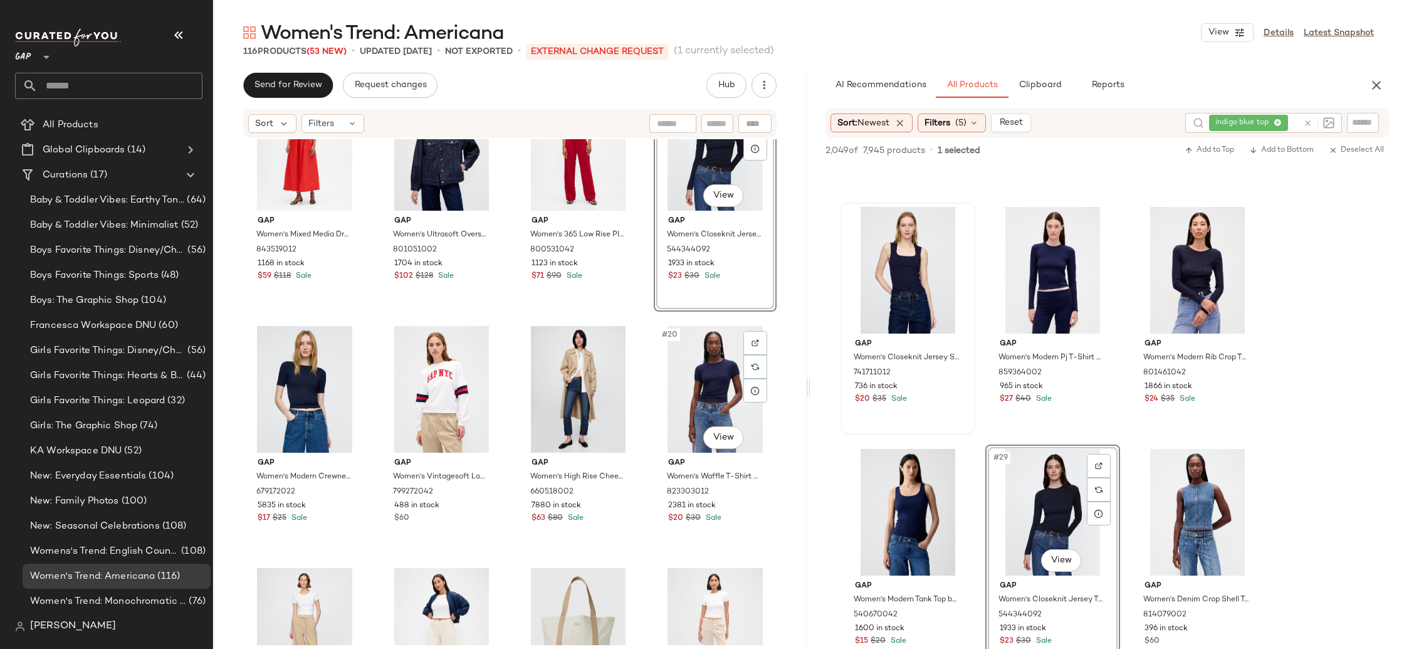
scroll to position [802, 0]
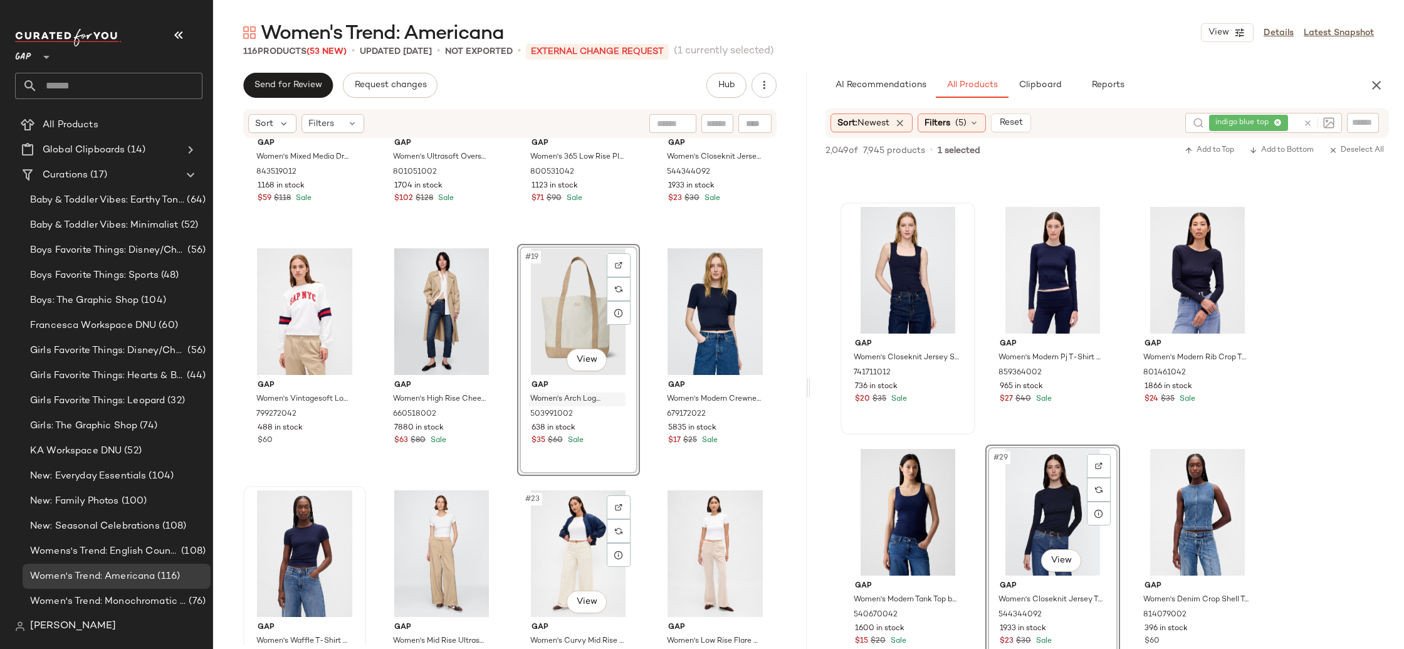
scroll to position [895, 0]
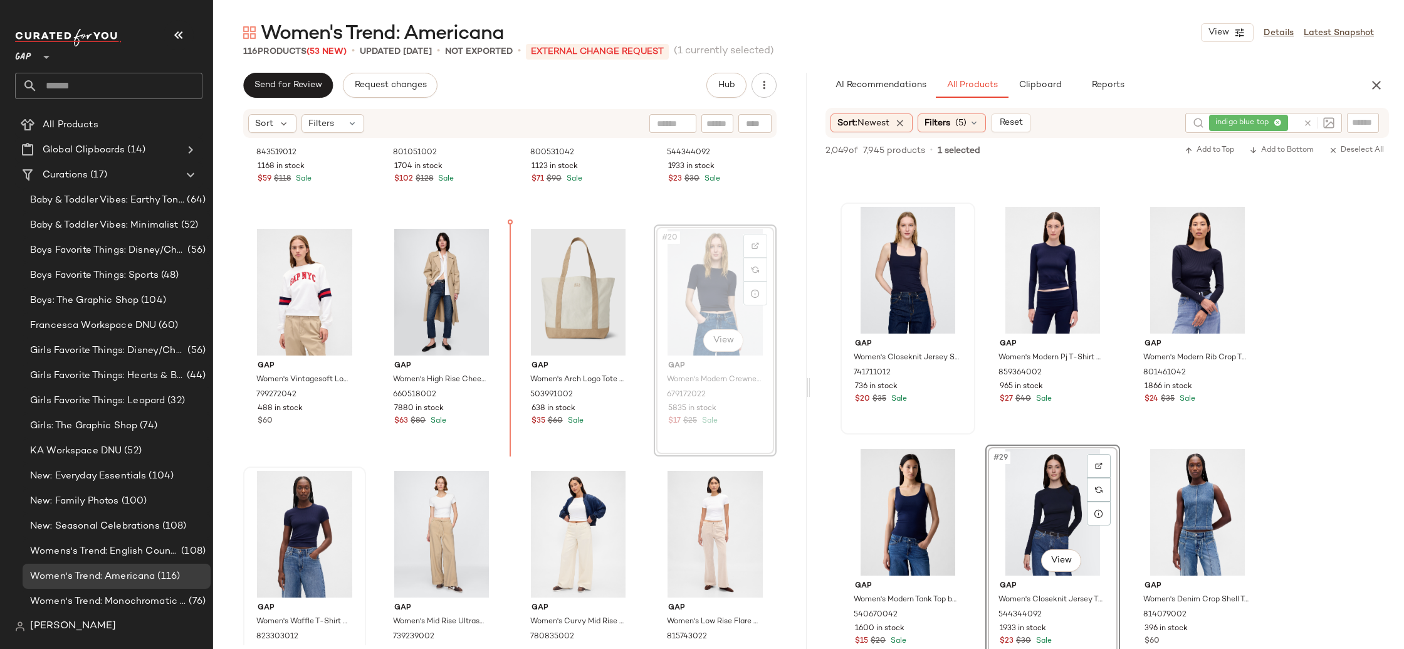
drag, startPoint x: 708, startPoint y: 298, endPoint x: 701, endPoint y: 302, distance: 7.9
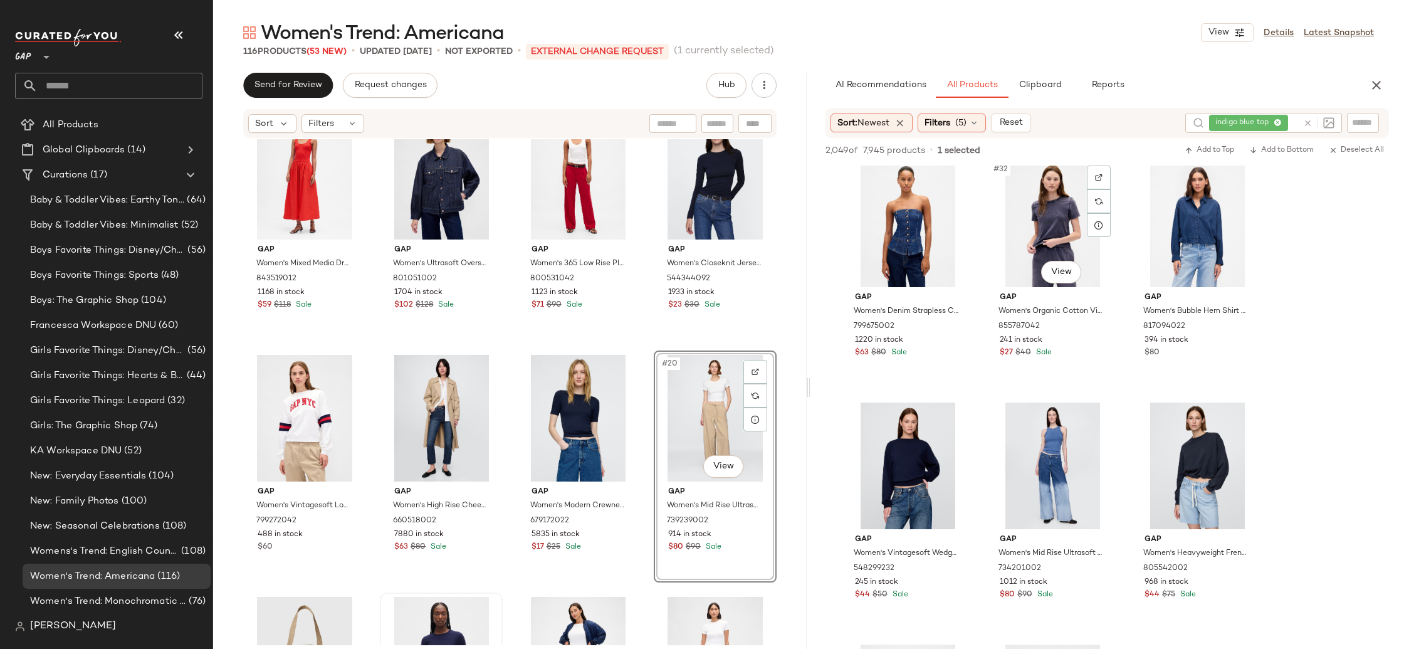
scroll to position [2507, 0]
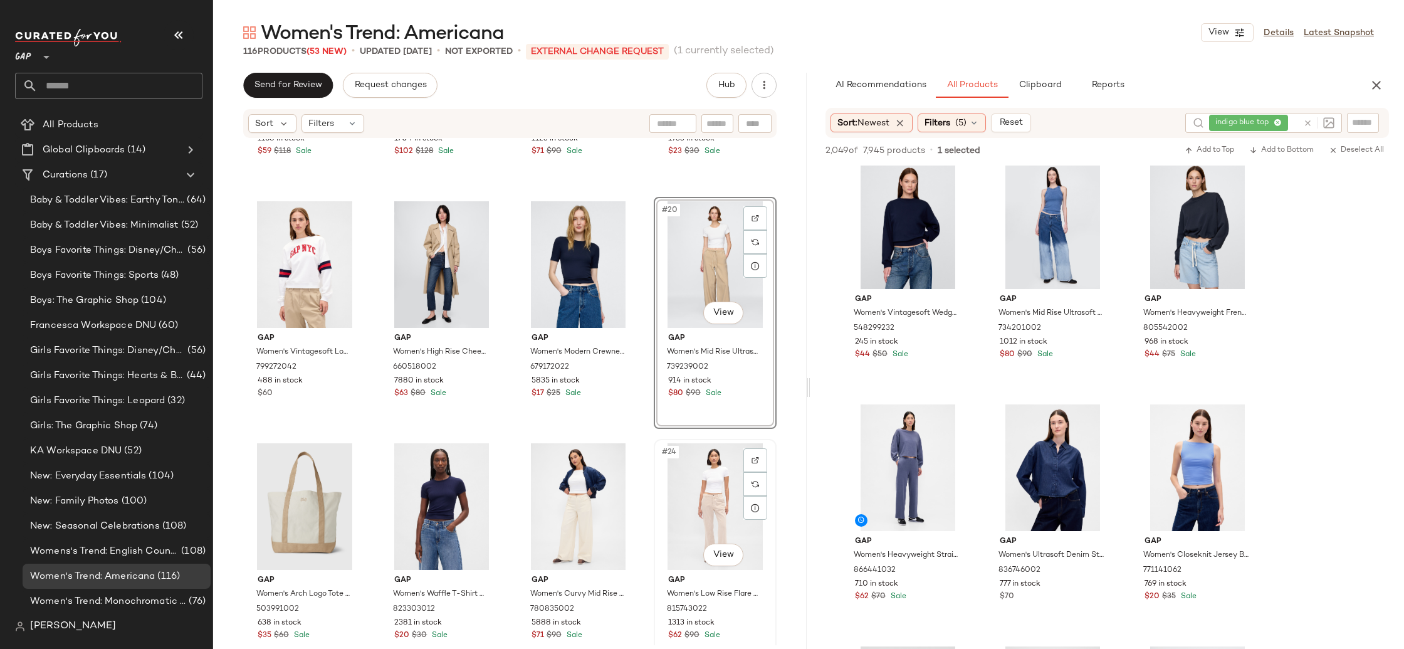
scroll to position [953, 0]
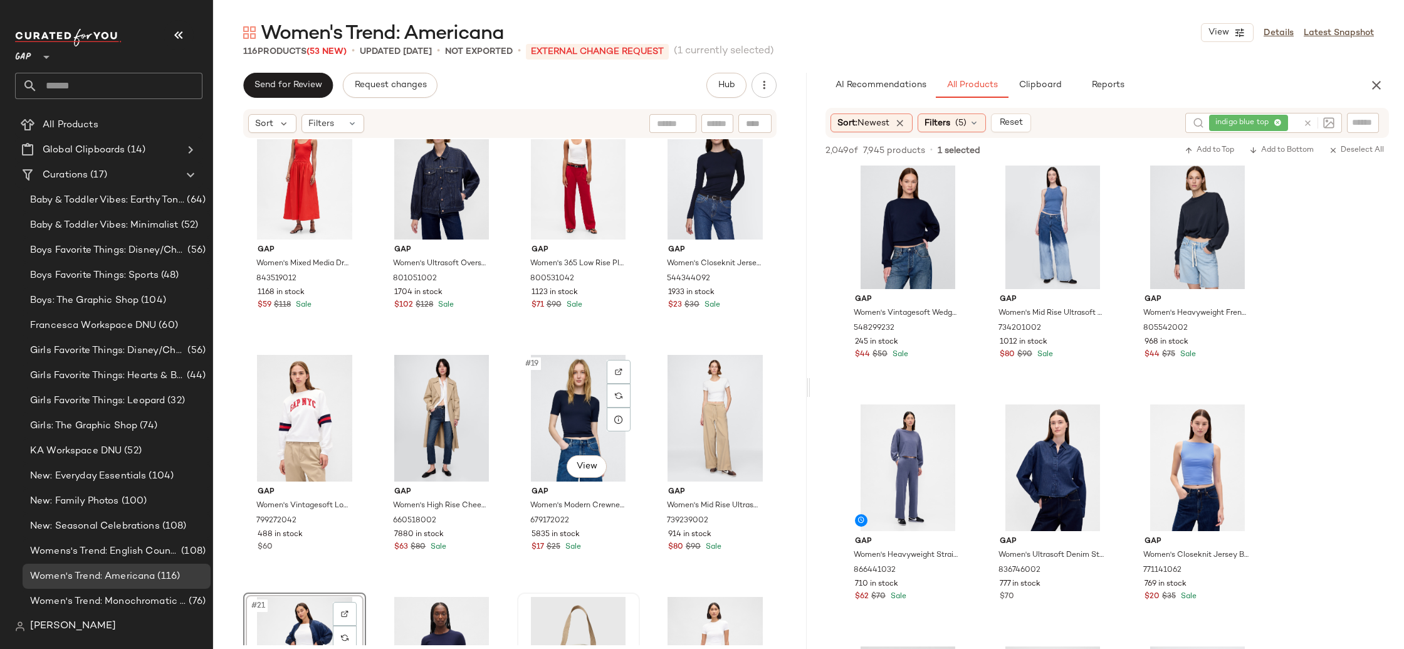
scroll to position [768, 0]
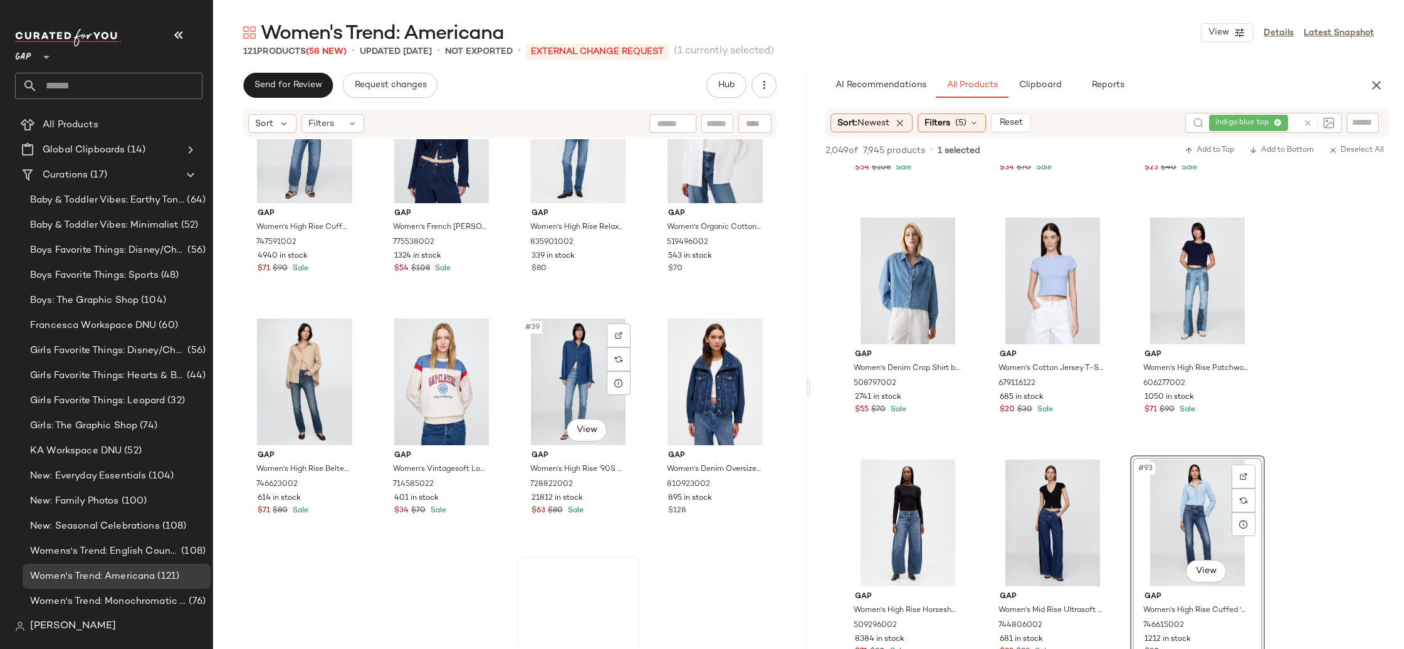
scroll to position [2060, 0]
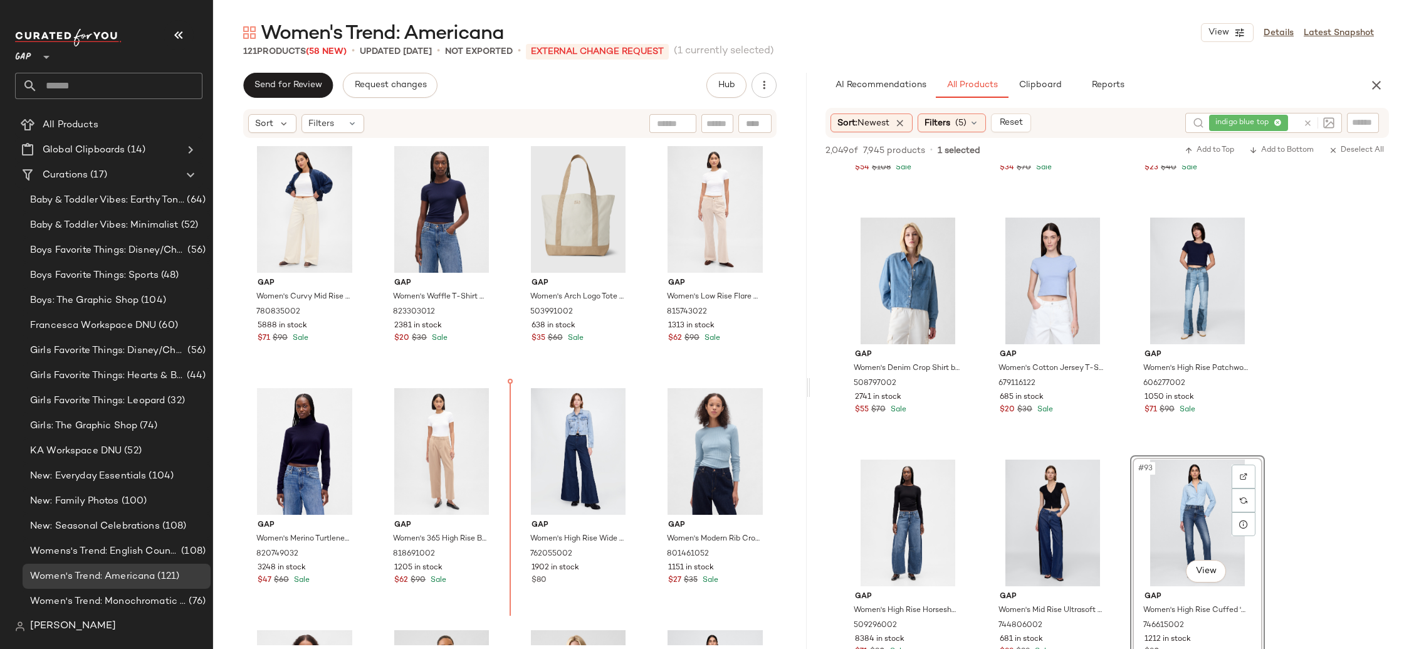
scroll to position [1220, 0]
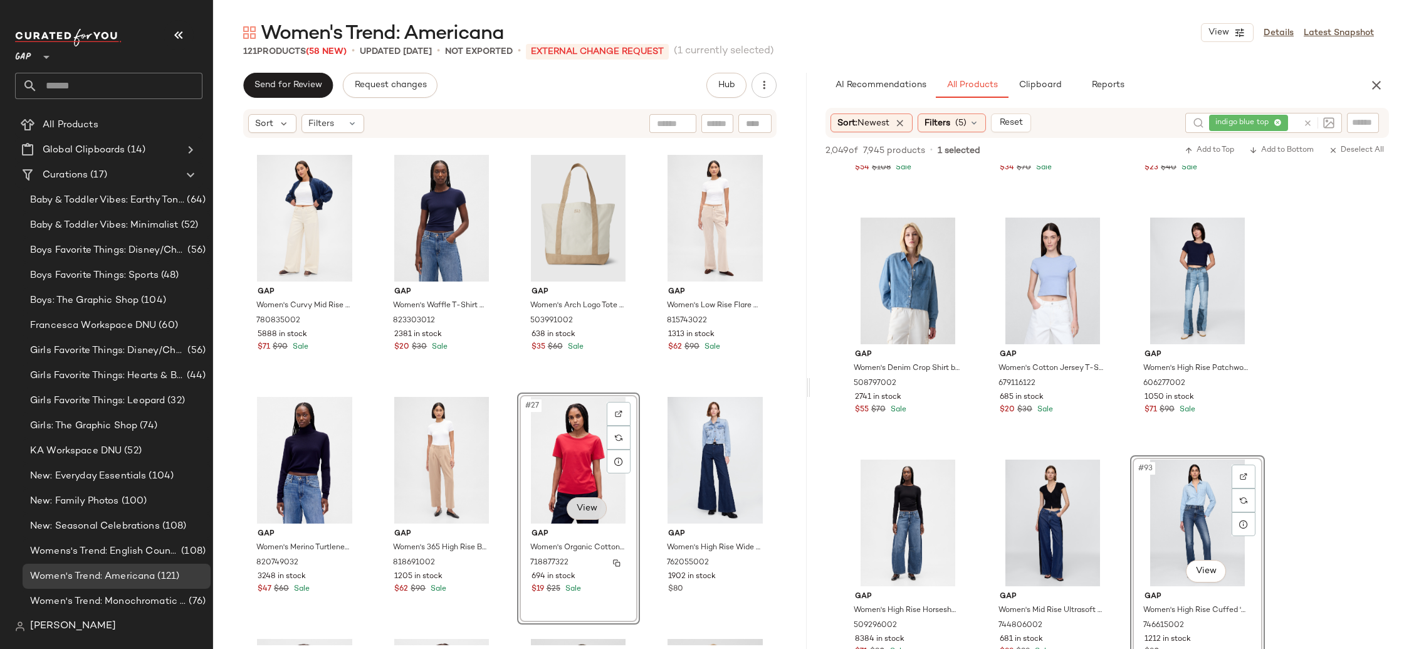
scroll to position [1207, 0]
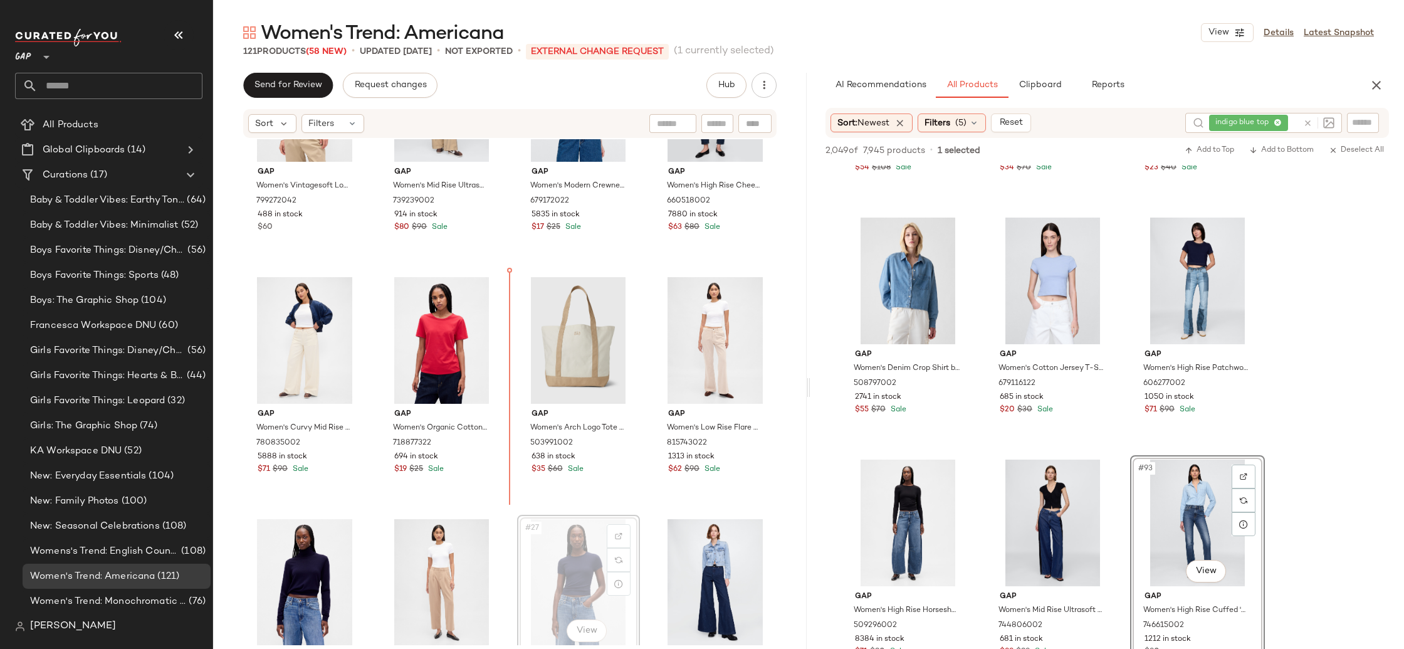
scroll to position [1090, 0]
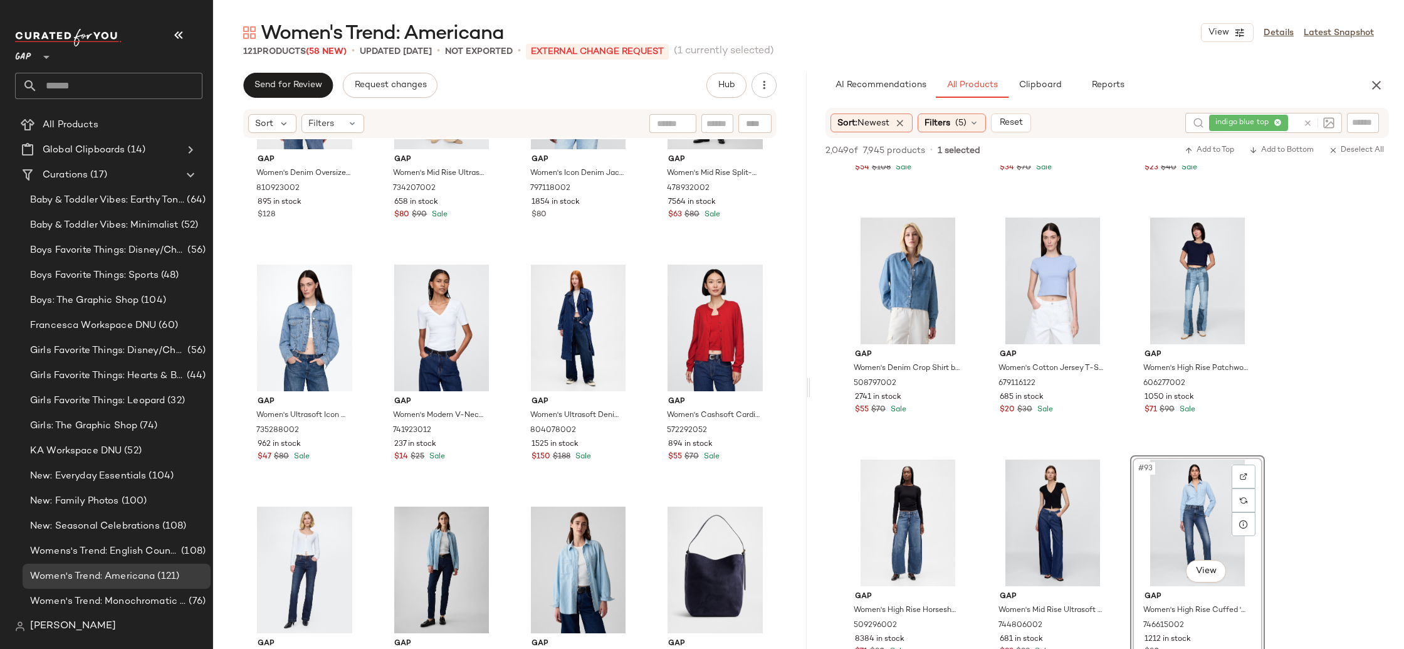
scroll to position [2556, 0]
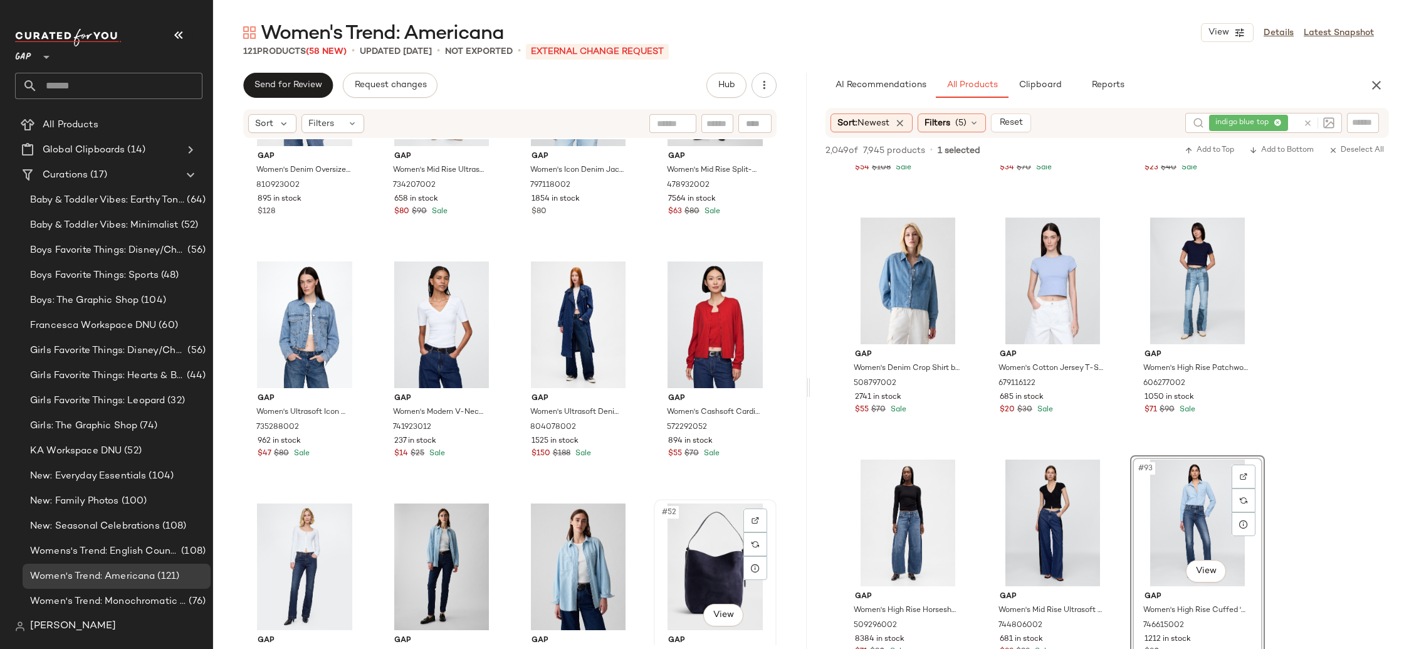
click at [684, 542] on div "#52 View" at bounding box center [715, 566] width 114 height 127
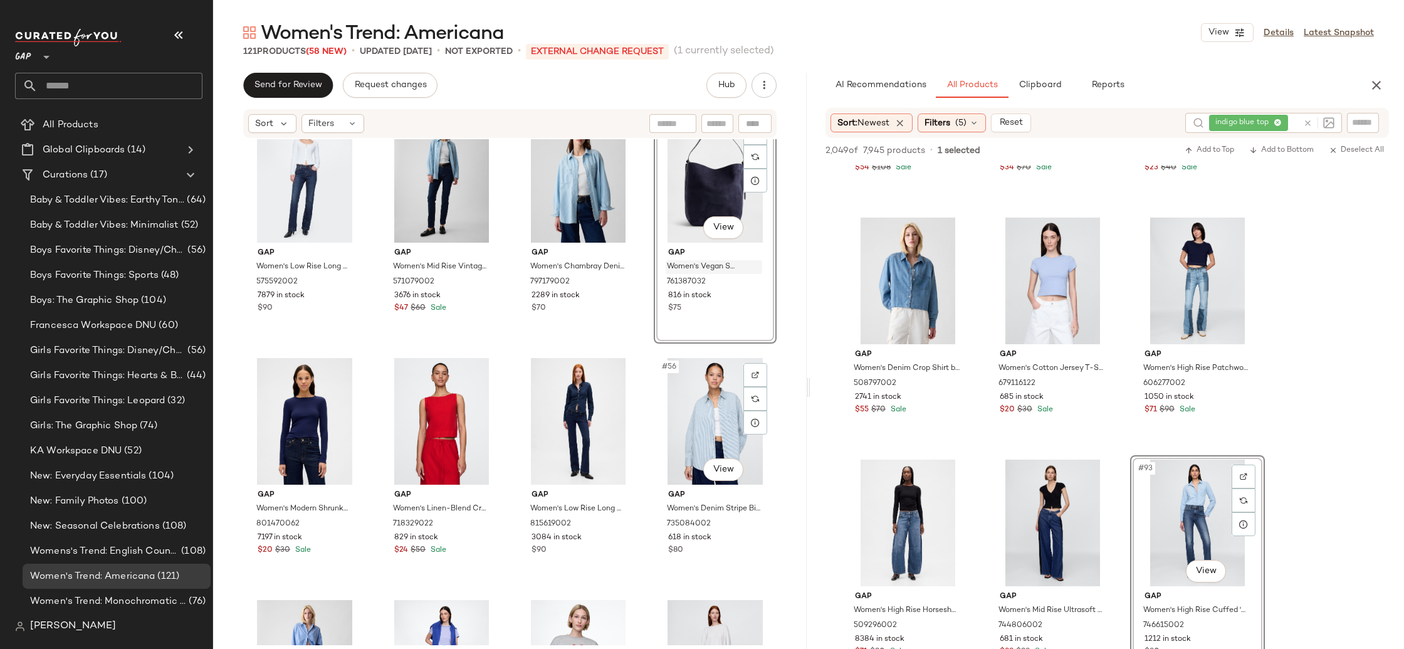
scroll to position [3023, 0]
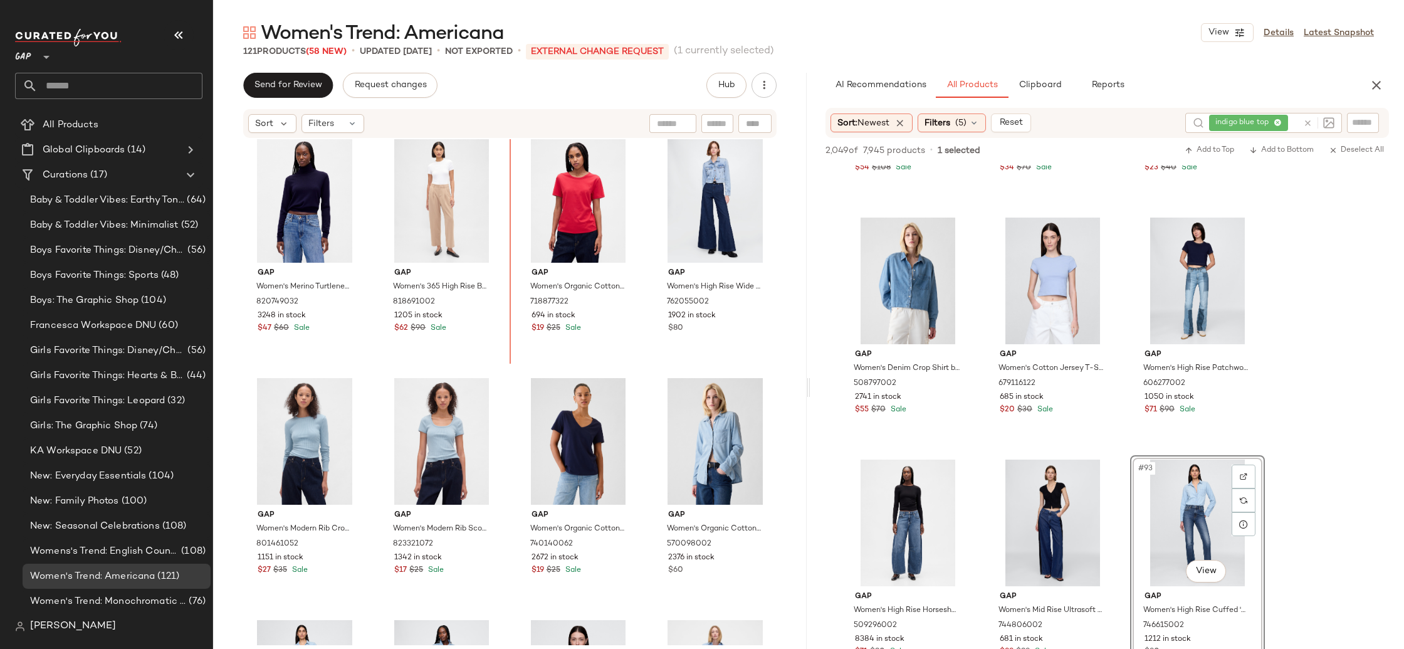
scroll to position [1459, 0]
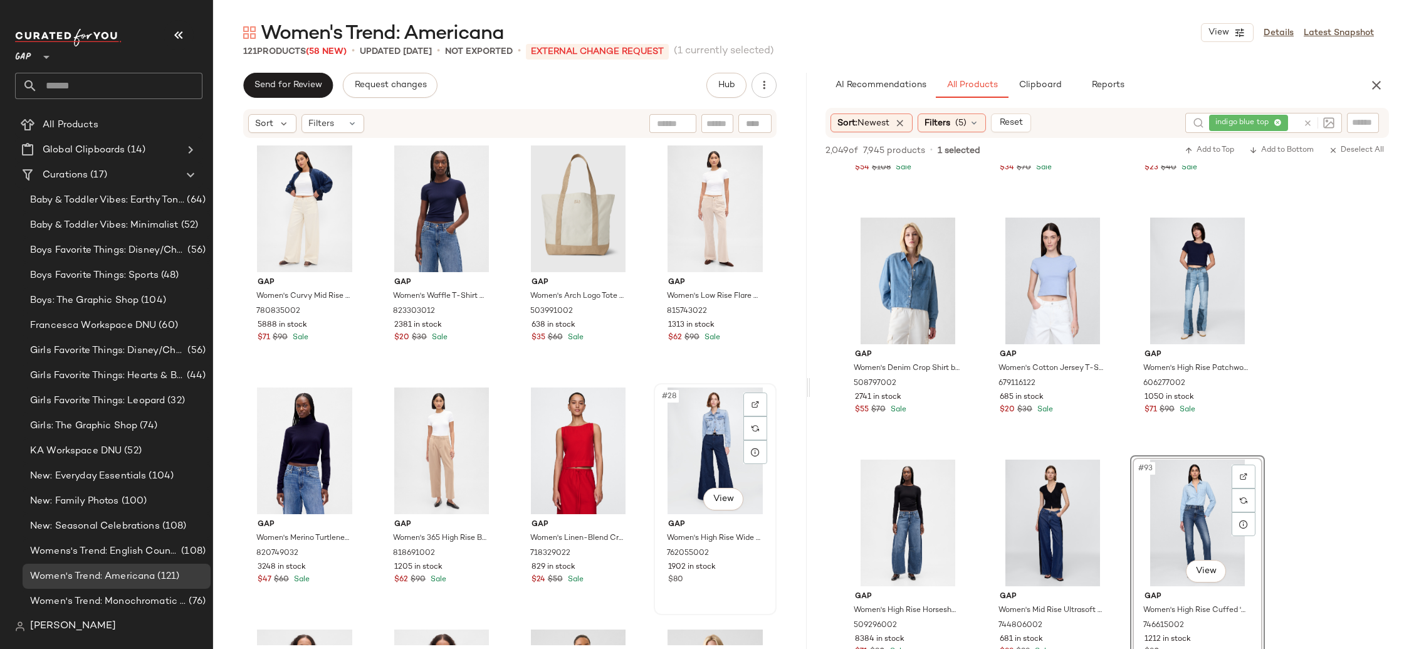
scroll to position [1213, 0]
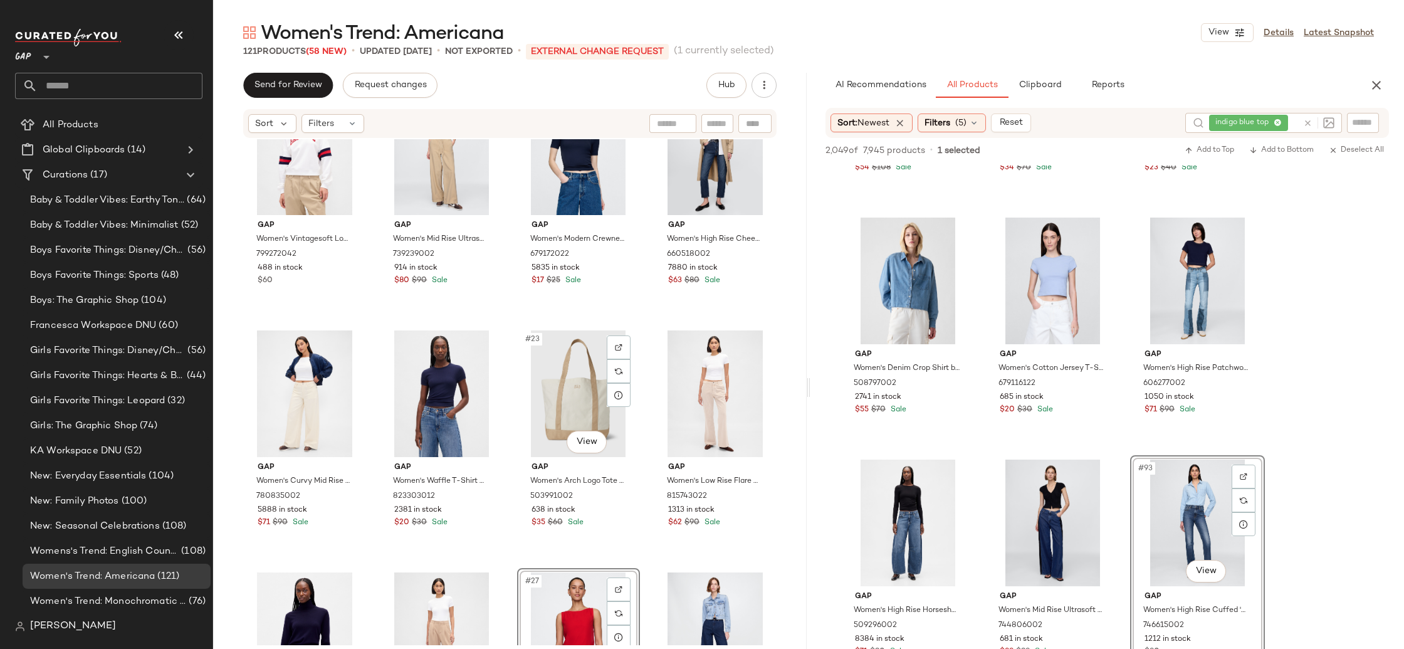
scroll to position [1014, 0]
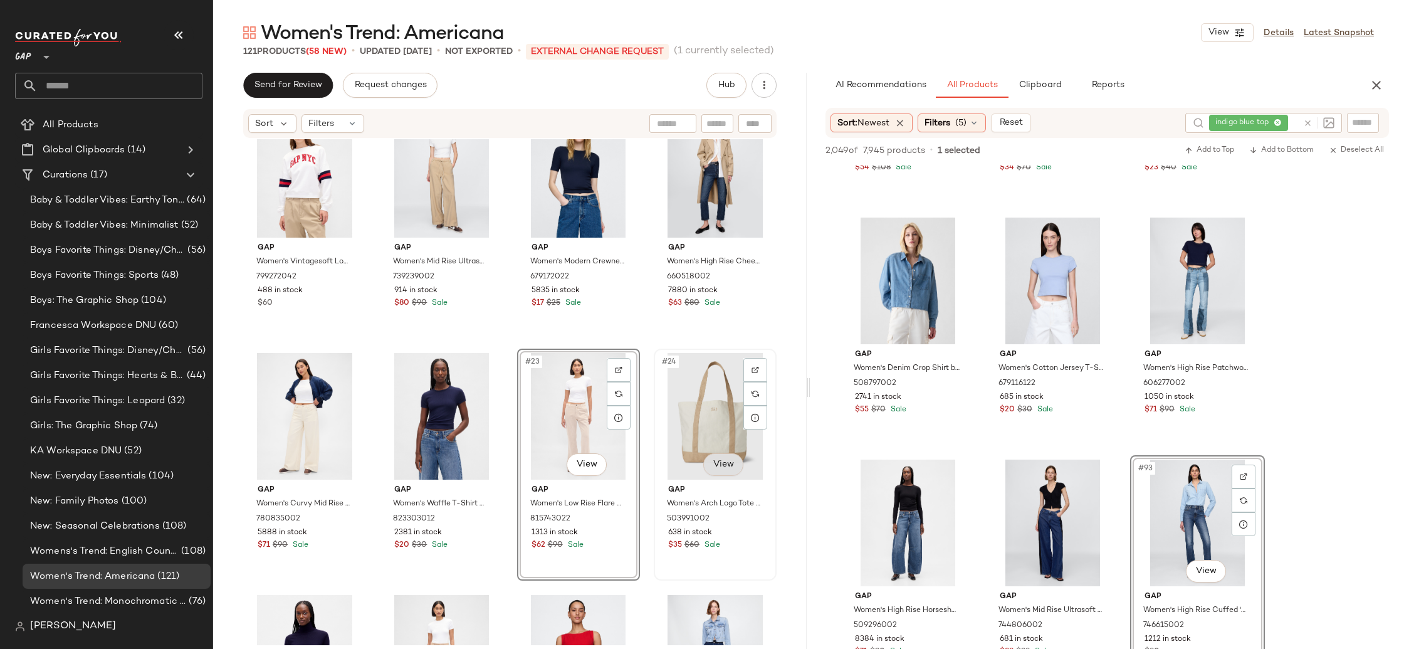
scroll to position [964, 0]
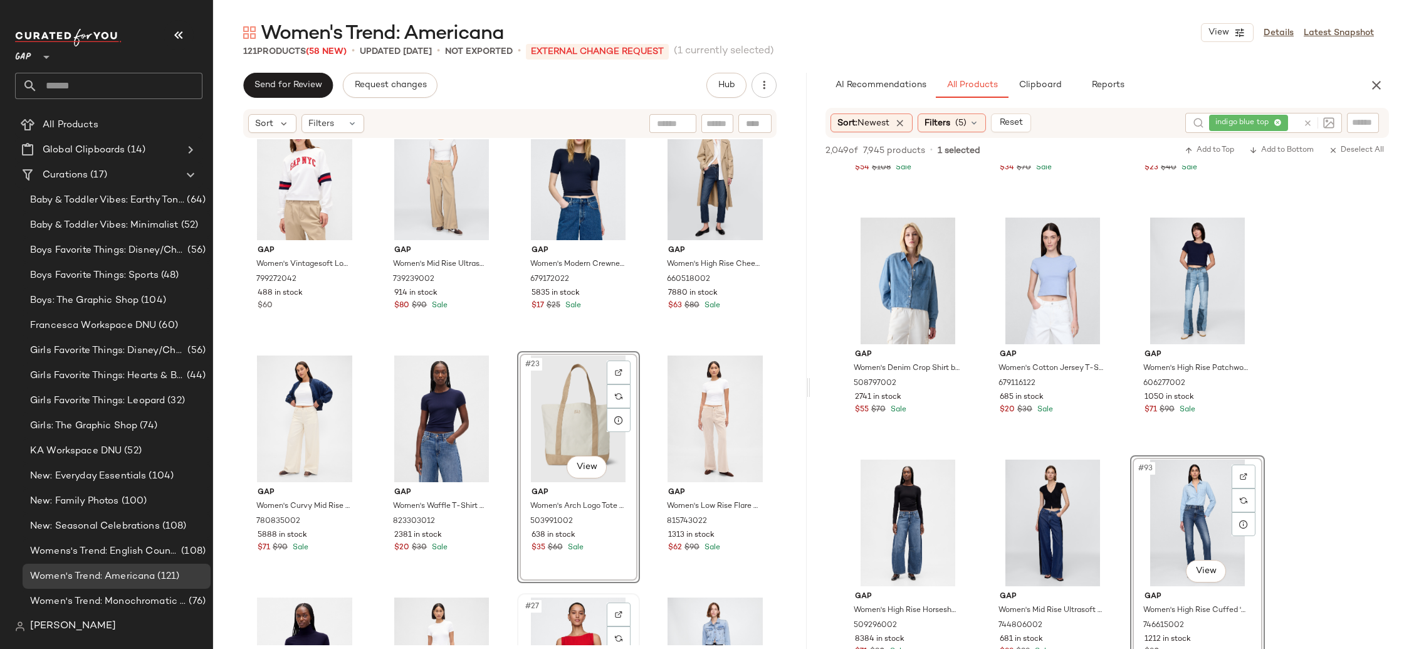
scroll to position [1015, 0]
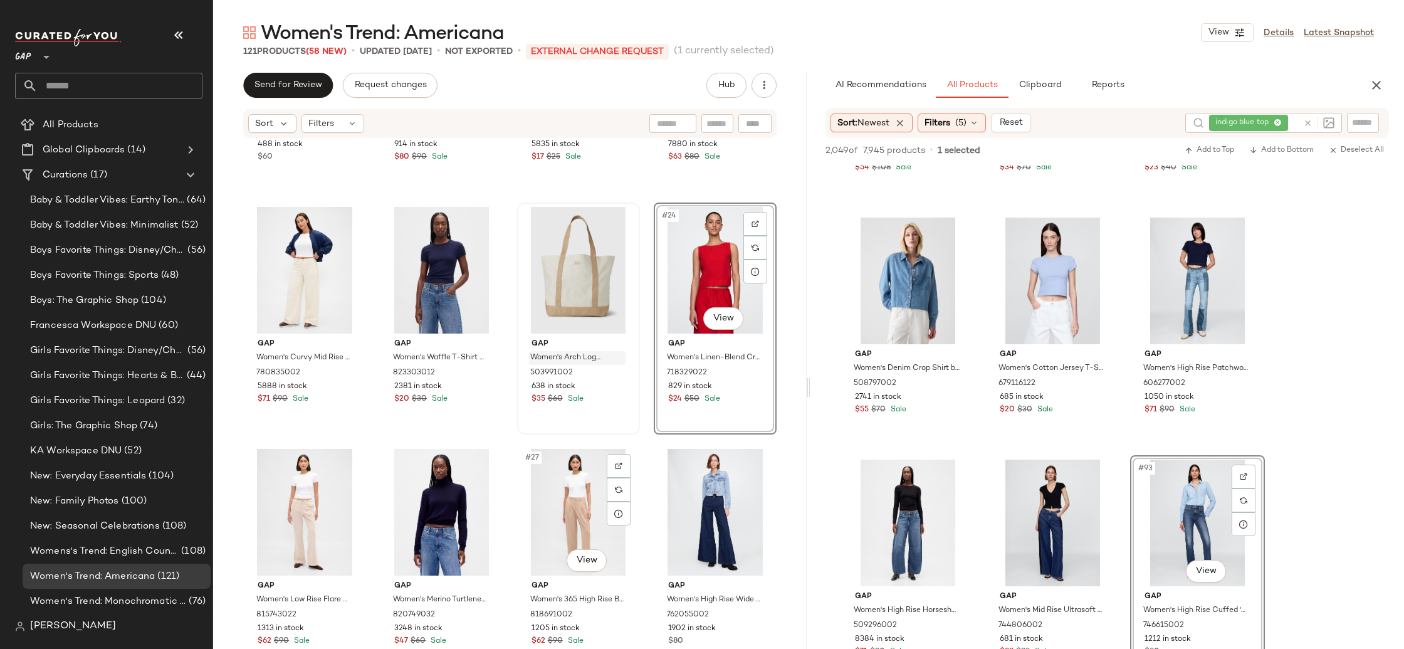
scroll to position [1180, 0]
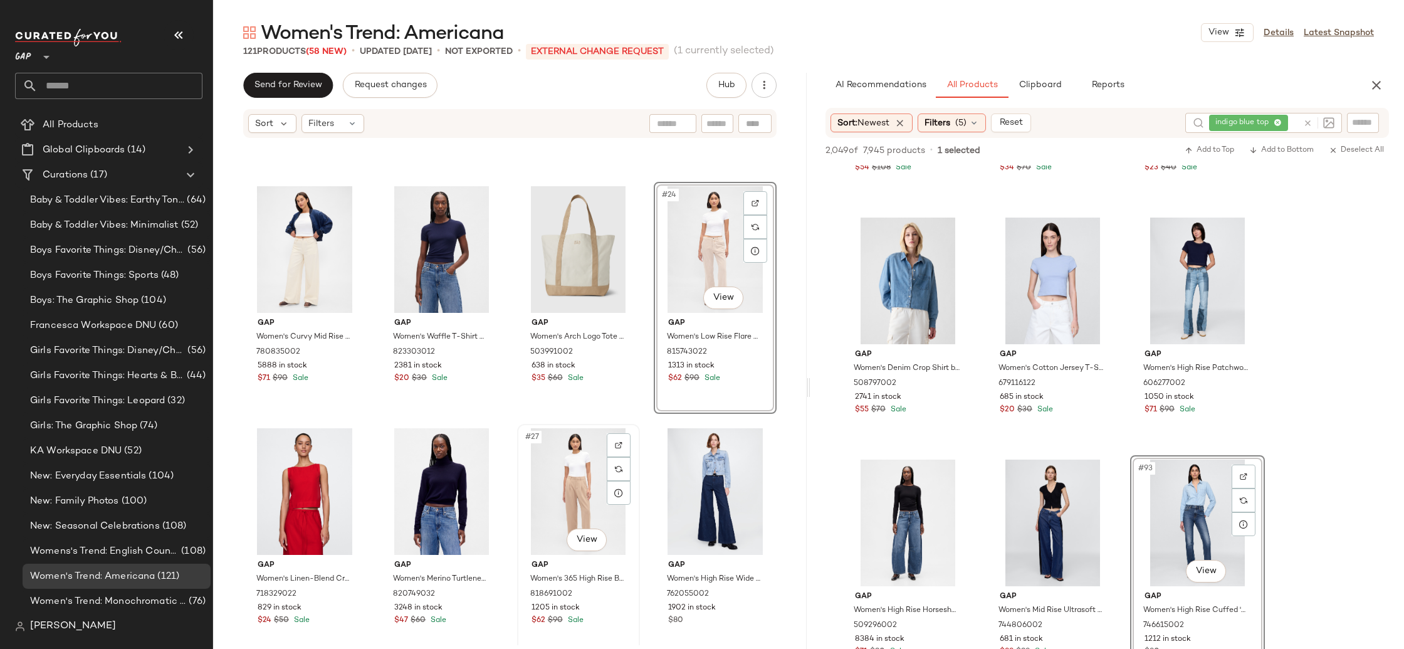
scroll to position [1302, 0]
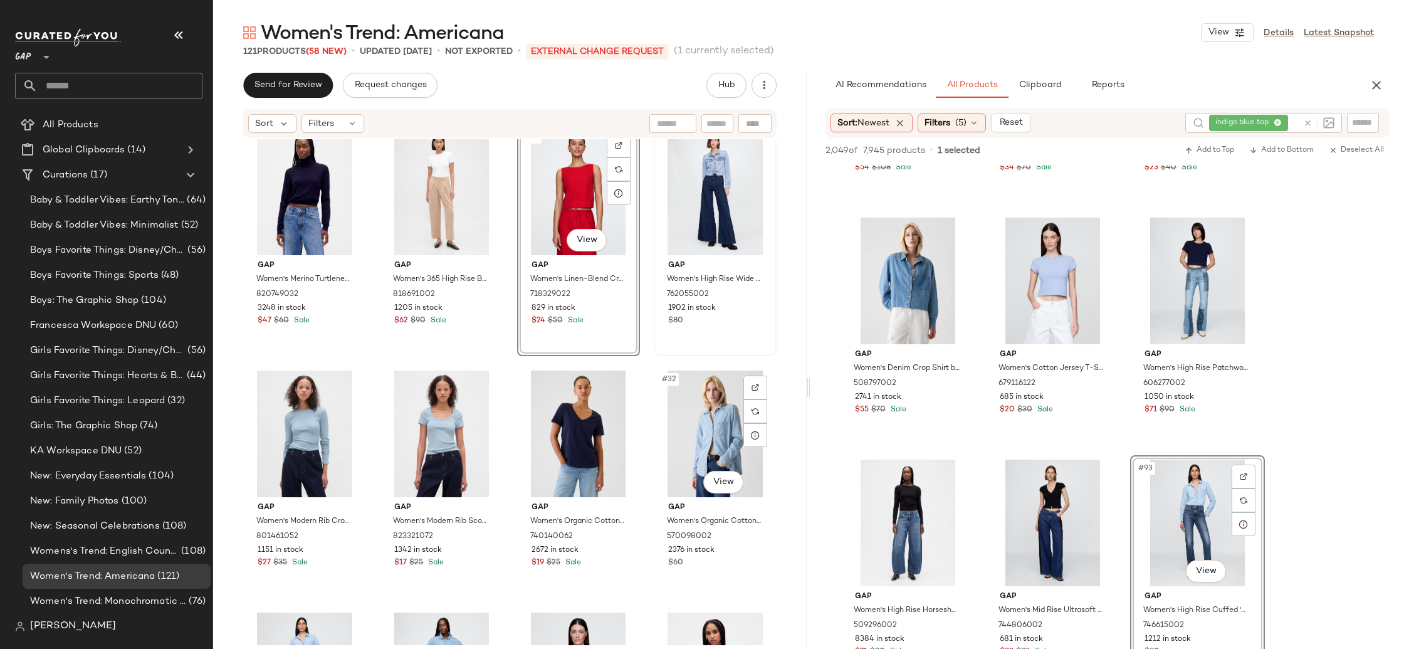
scroll to position [1479, 0]
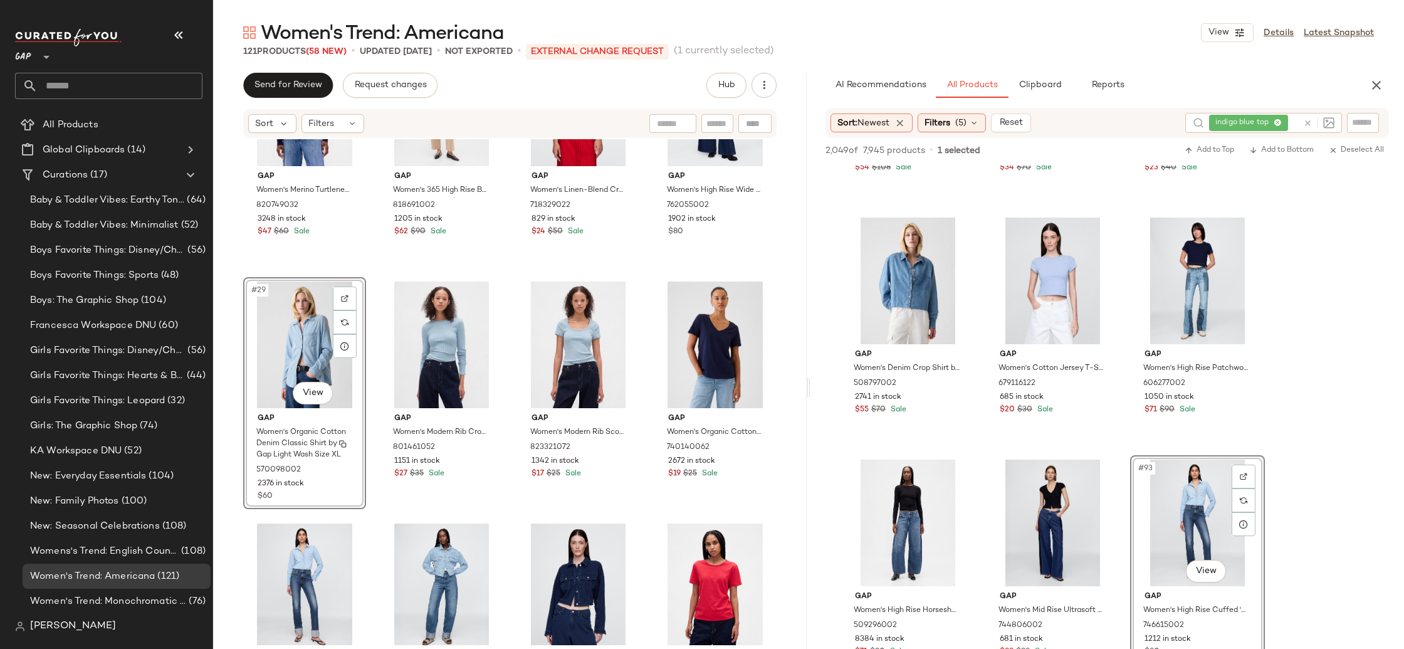
scroll to position [1569, 0]
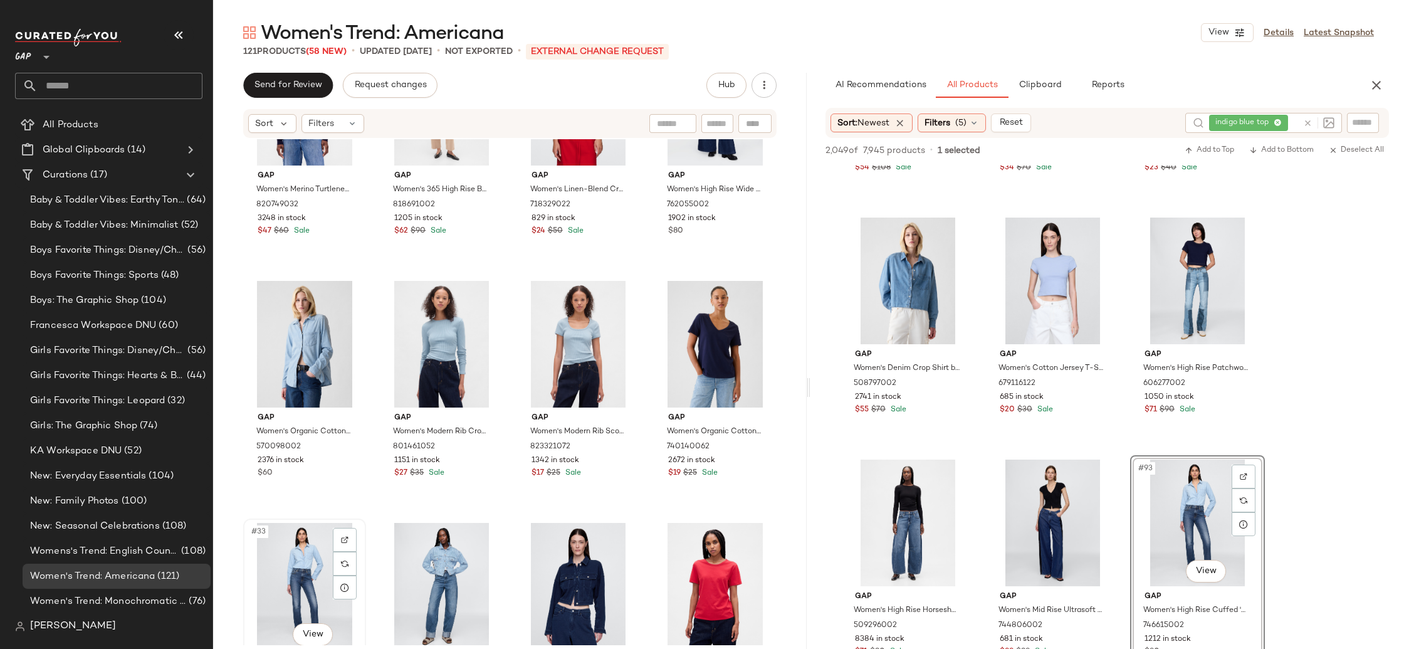
scroll to position [1572, 0]
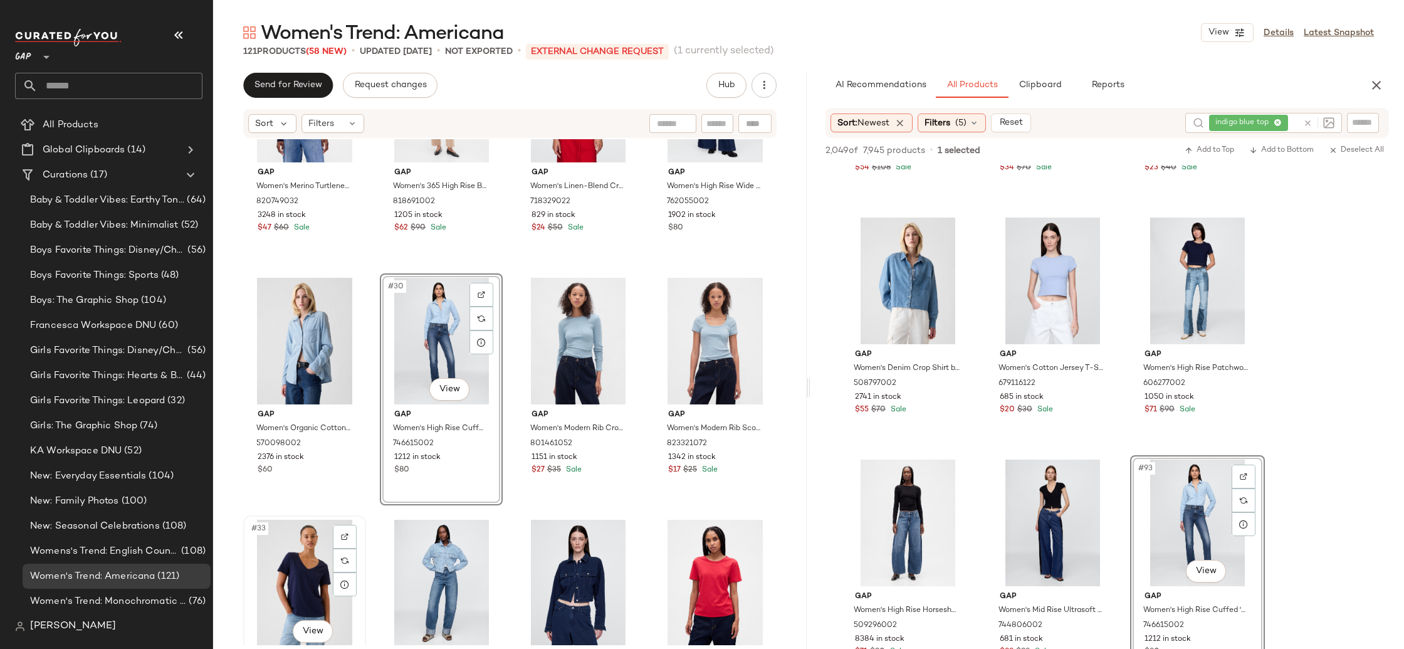
scroll to position [1576, 0]
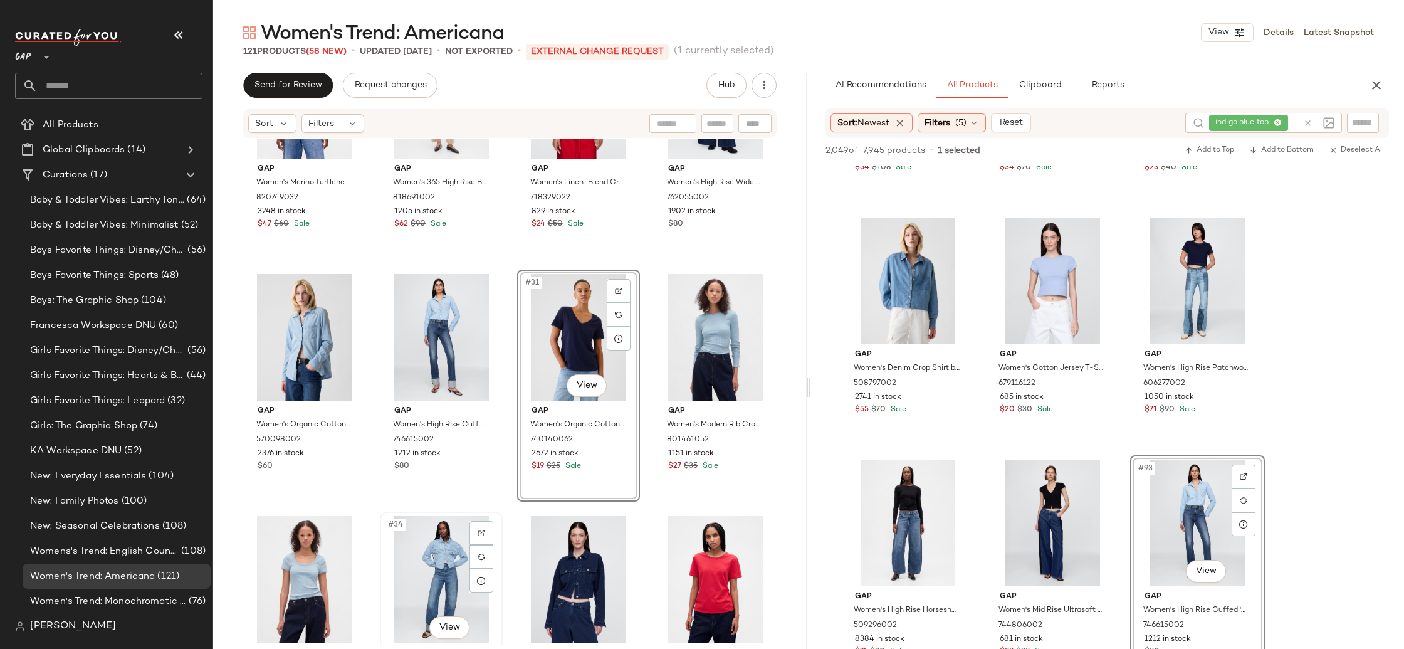
scroll to position [1578, 0]
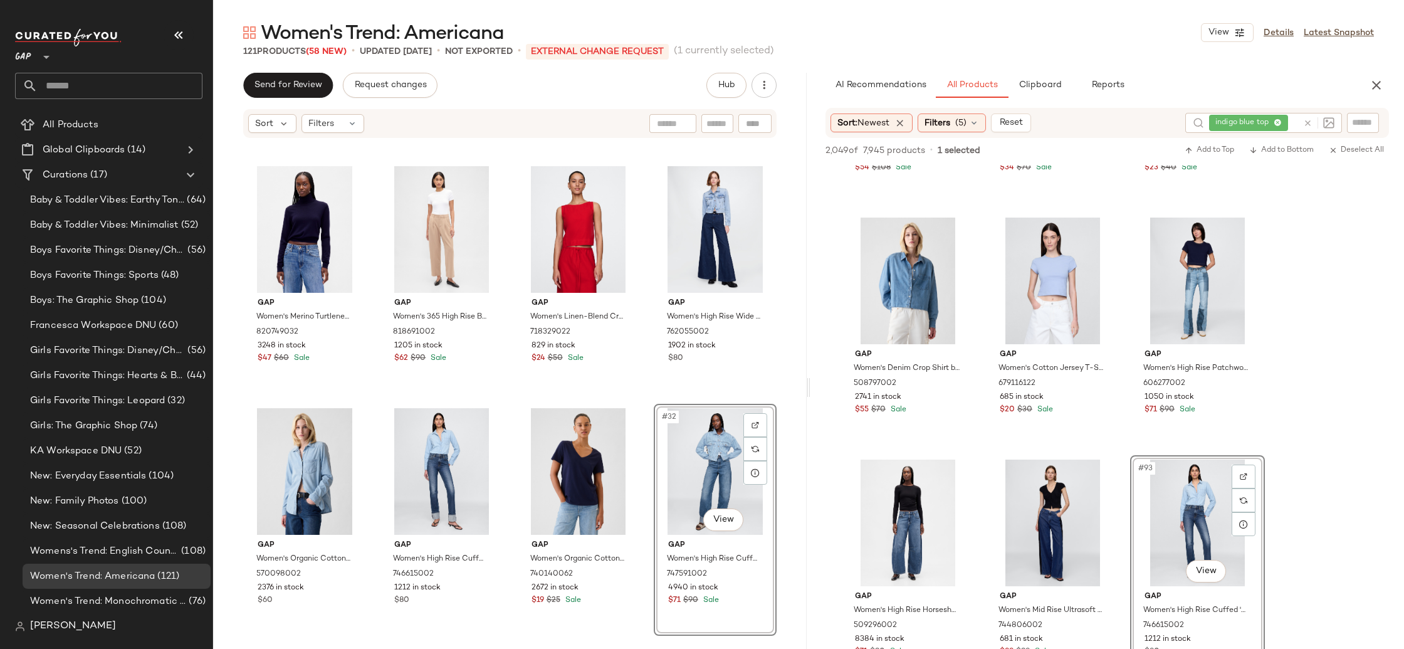
scroll to position [1439, 0]
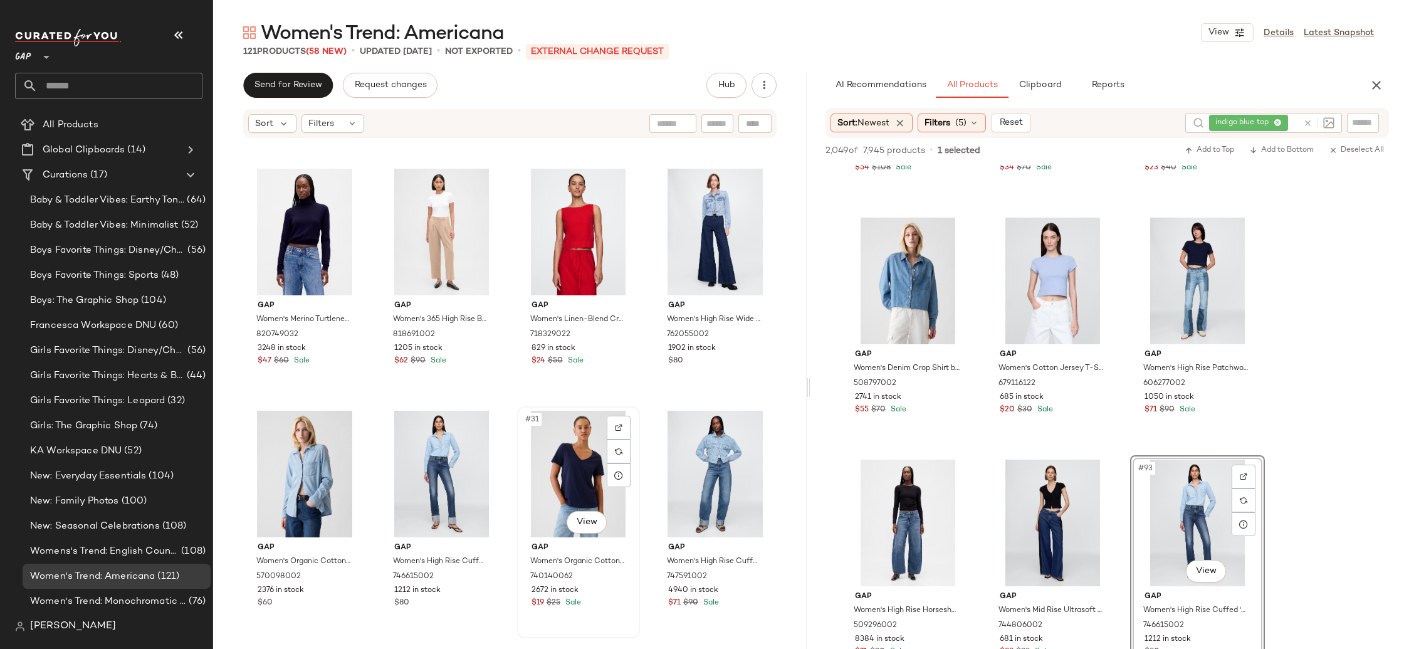
click at [634, 536] on div "#31 View Gap Women's Organic Cotton Vintagesoft V-Neck T-Shirt by Gap Navy Blue…" at bounding box center [578, 522] width 123 height 232
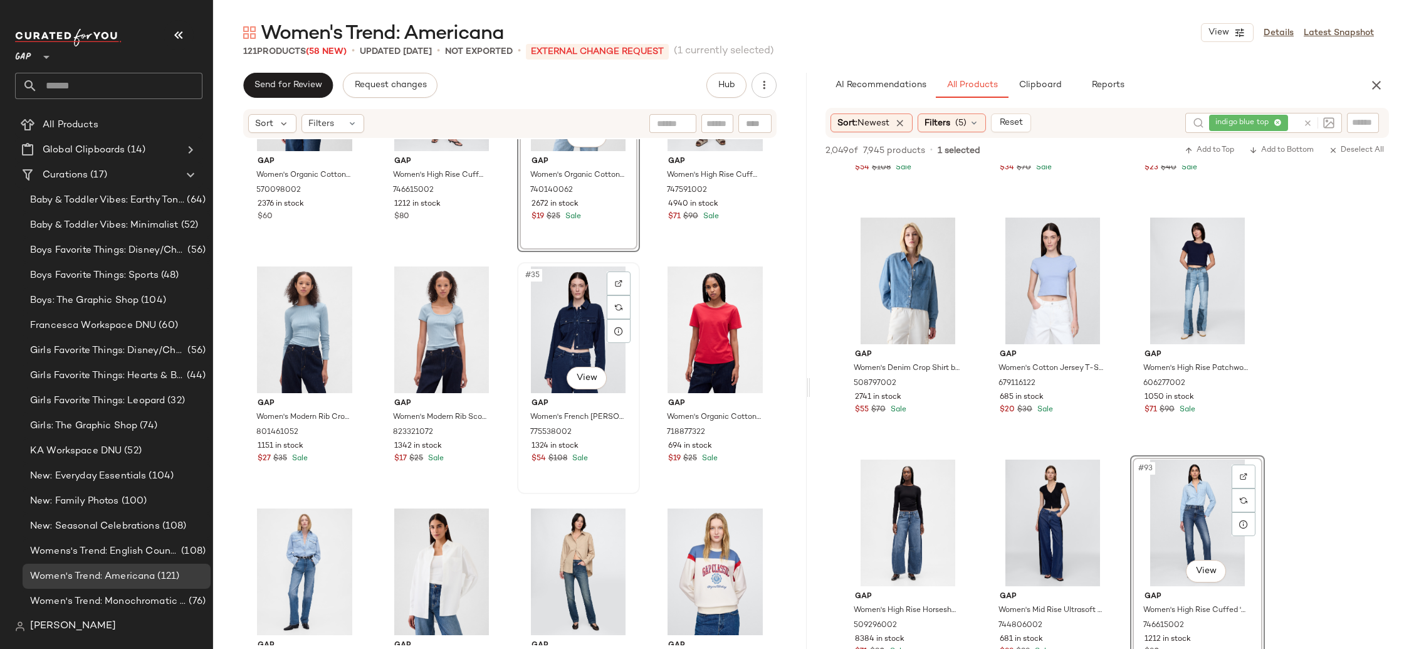
scroll to position [1849, 0]
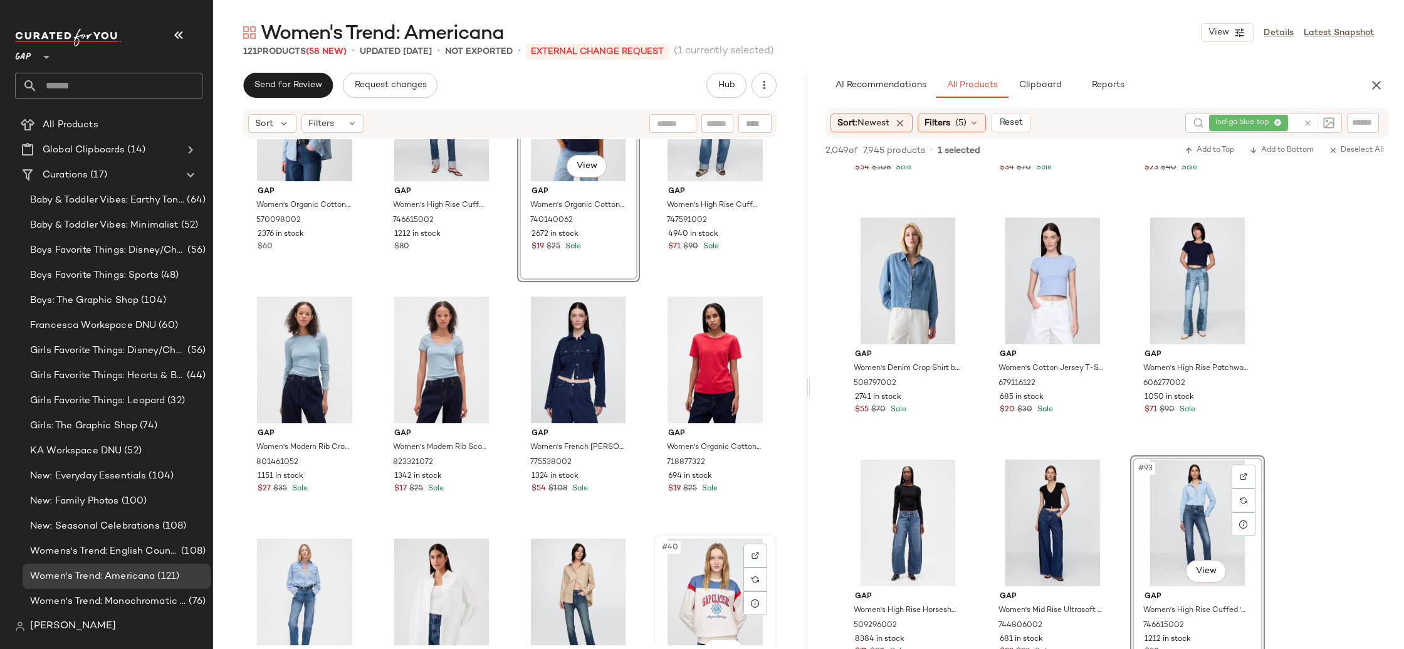
scroll to position [1799, 0]
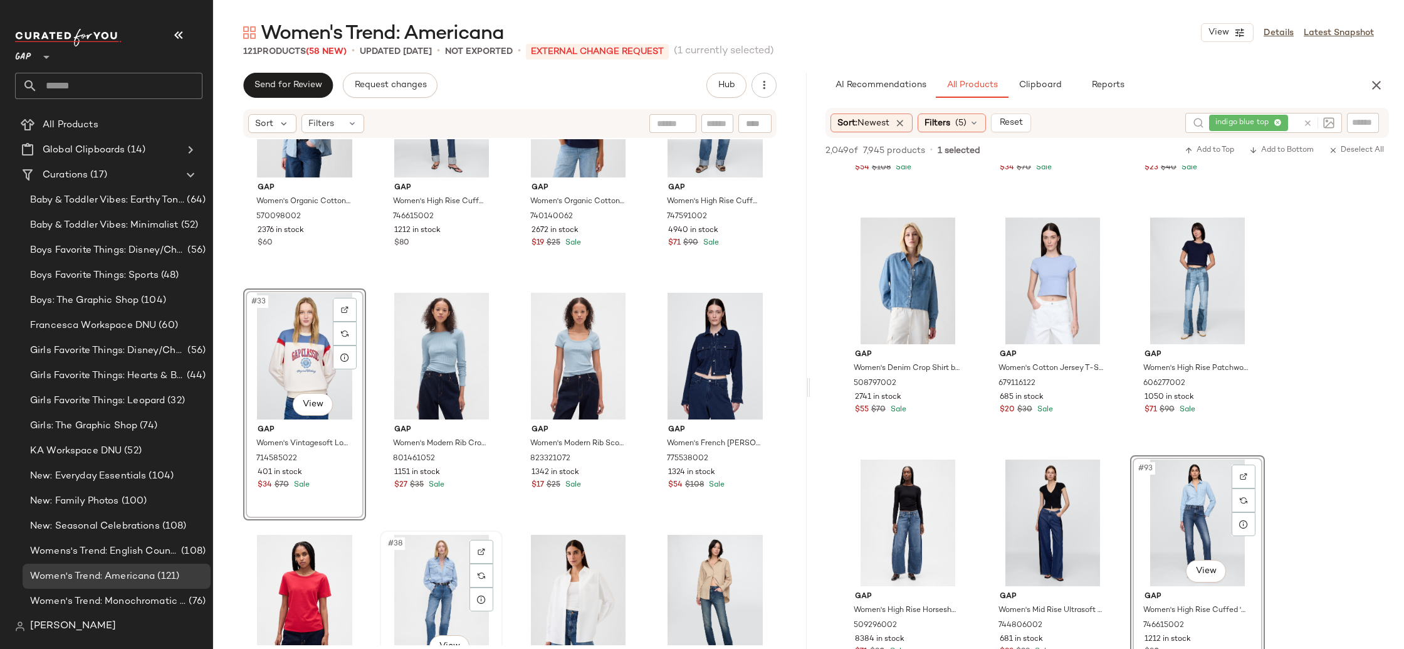
scroll to position [1800, 0]
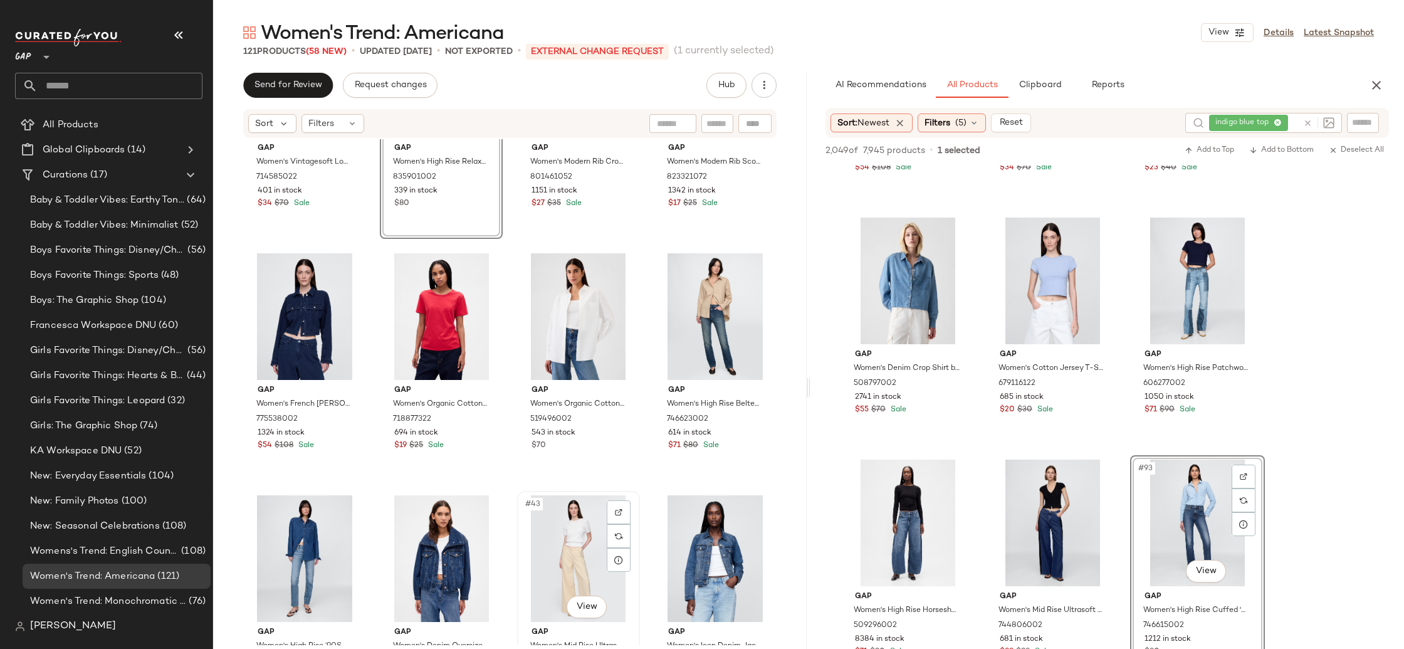
scroll to position [2082, 0]
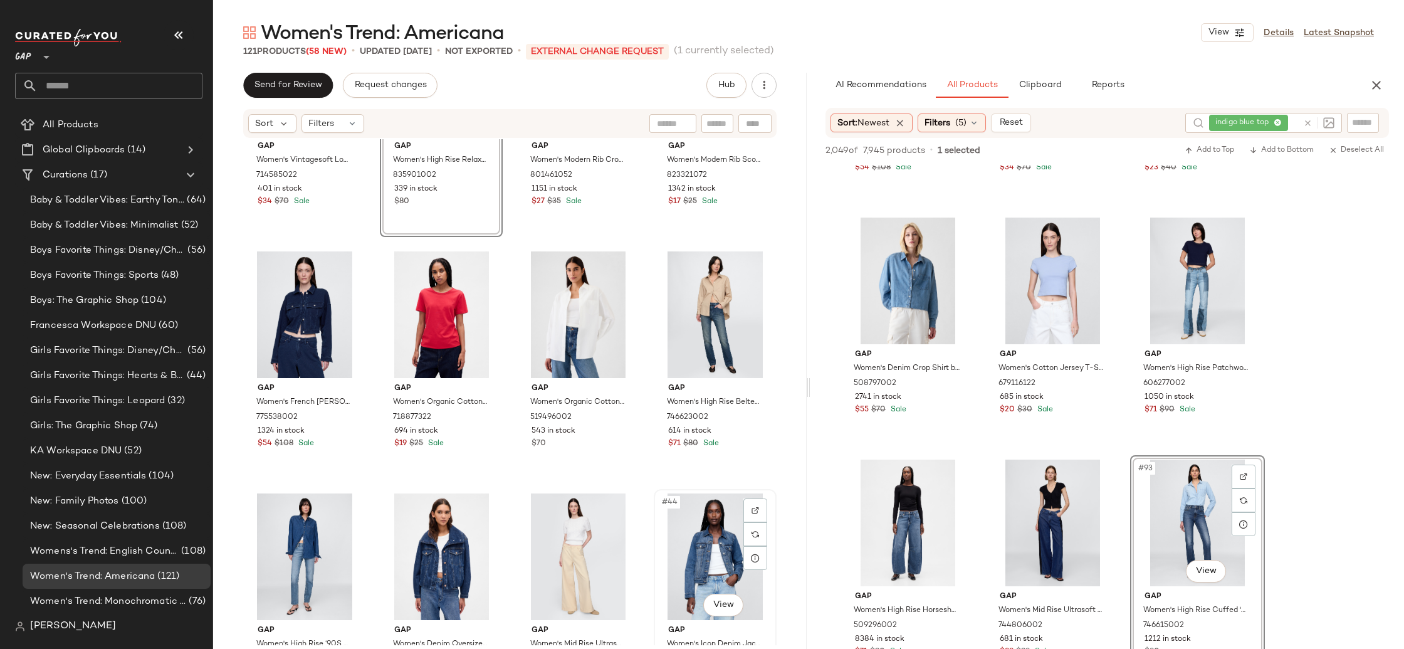
click at [677, 546] on div "#44 View" at bounding box center [715, 556] width 114 height 127
click at [312, 543] on div "#41 View" at bounding box center [305, 556] width 114 height 127
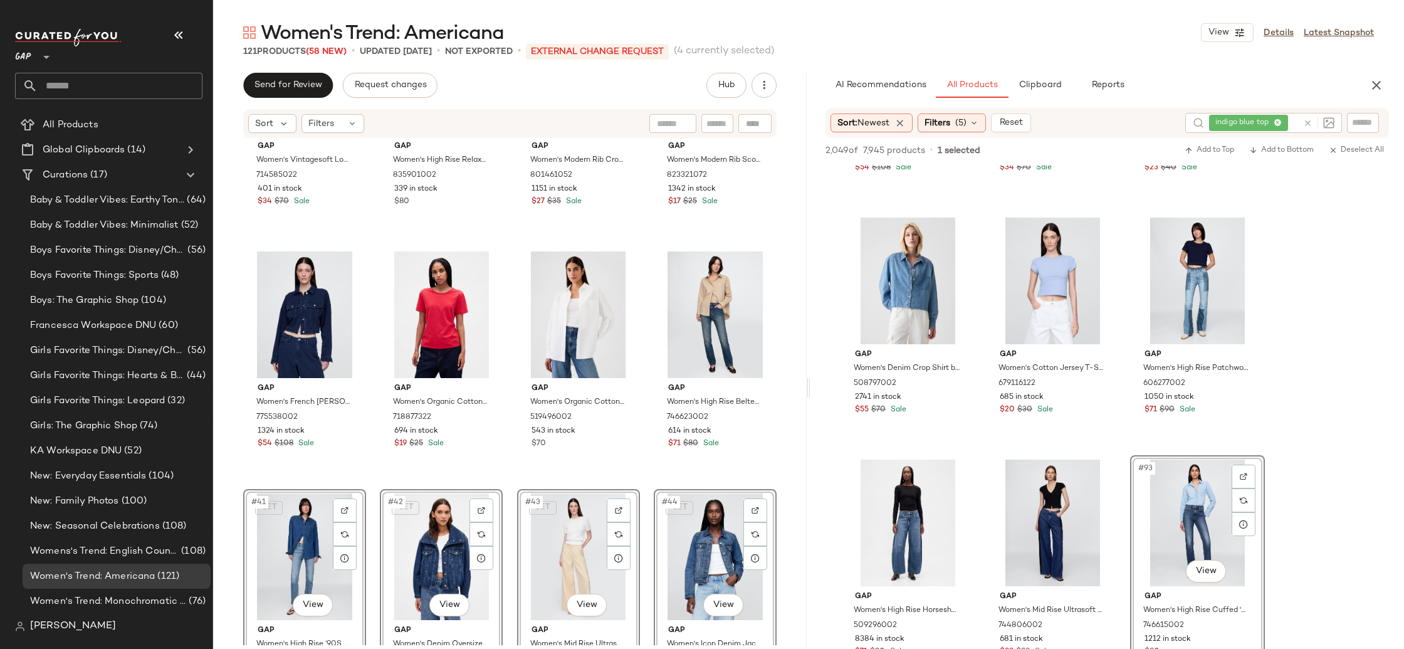
scroll to position [2085, 0]
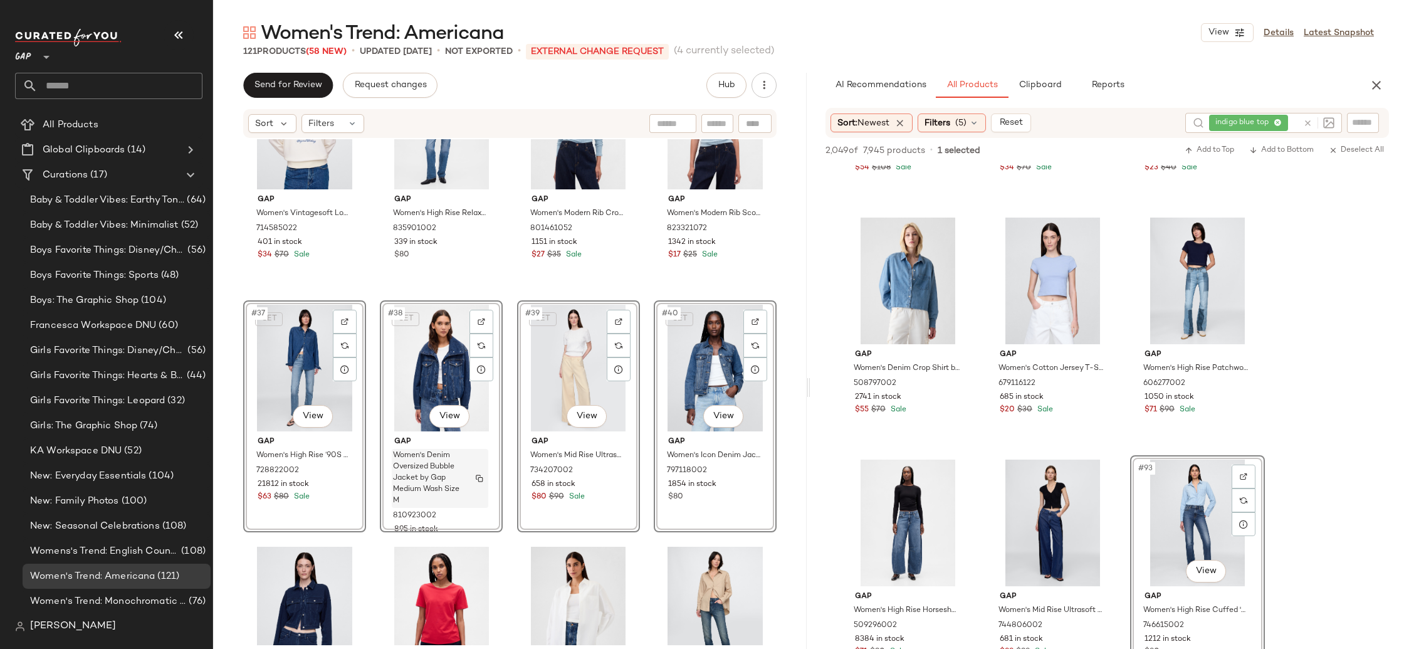
scroll to position [2026, 0]
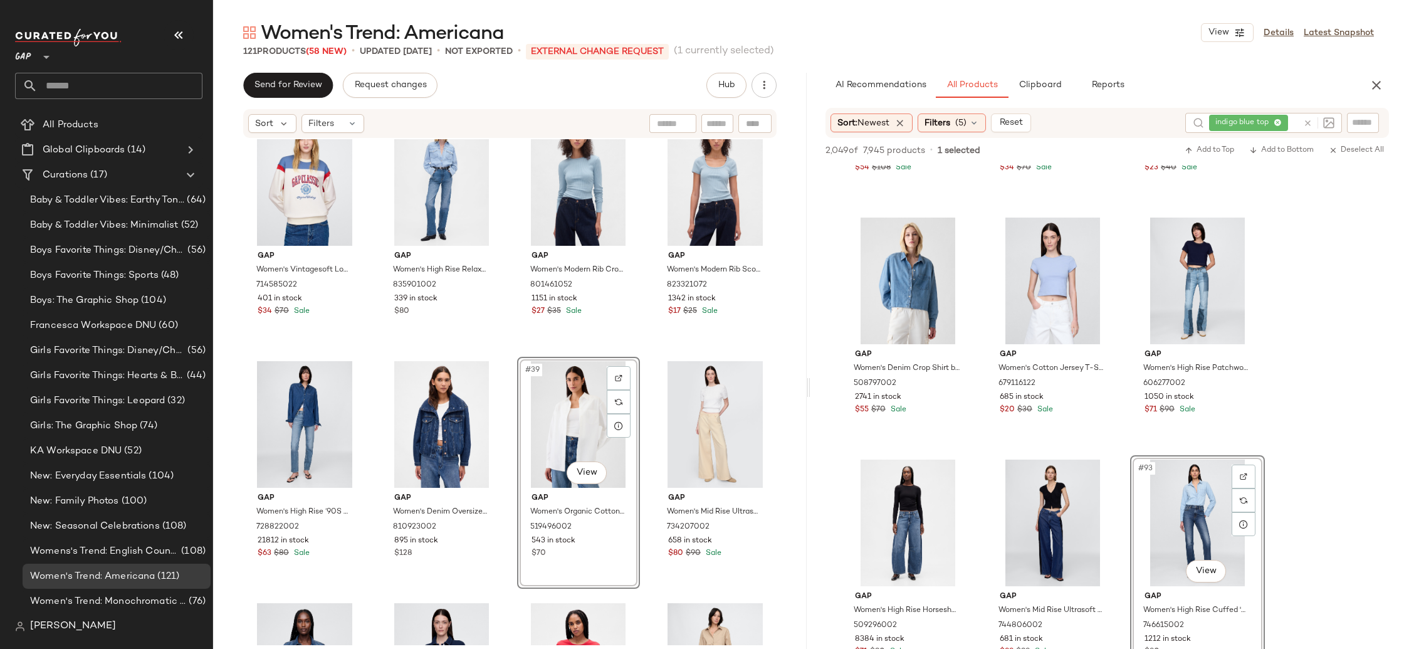
scroll to position [1960, 0]
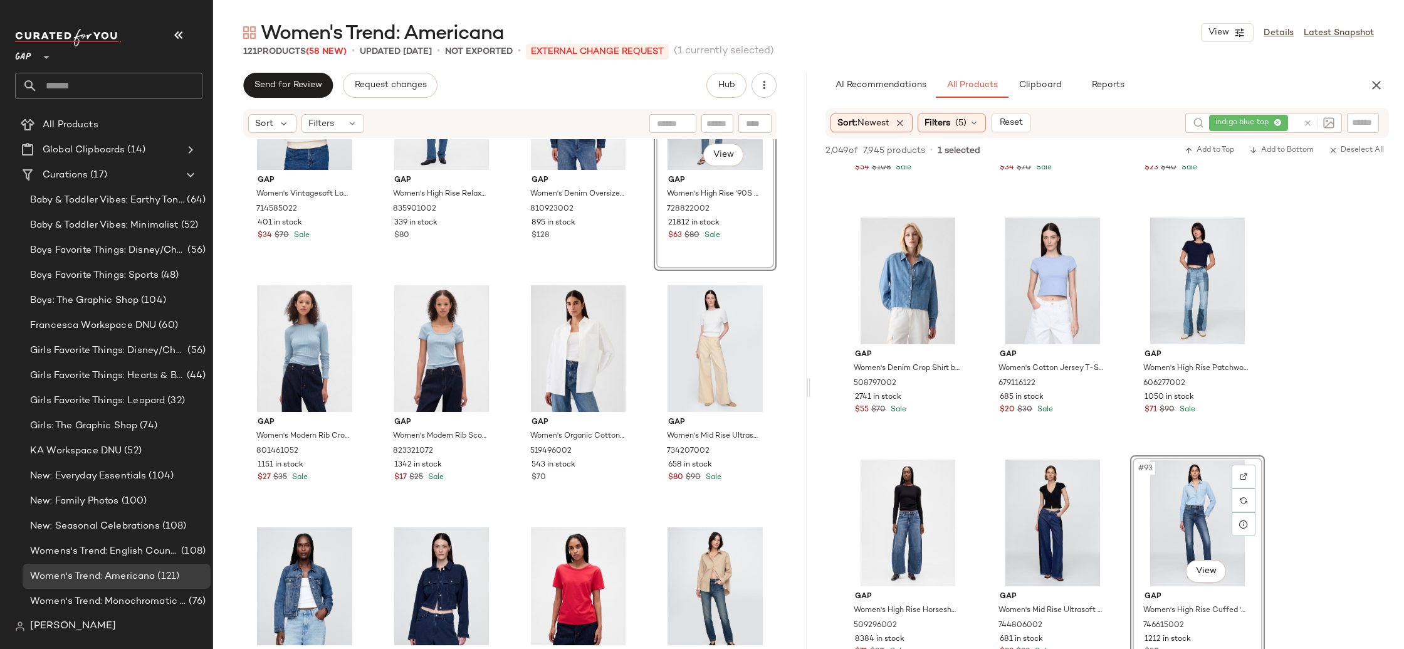
scroll to position [2059, 0]
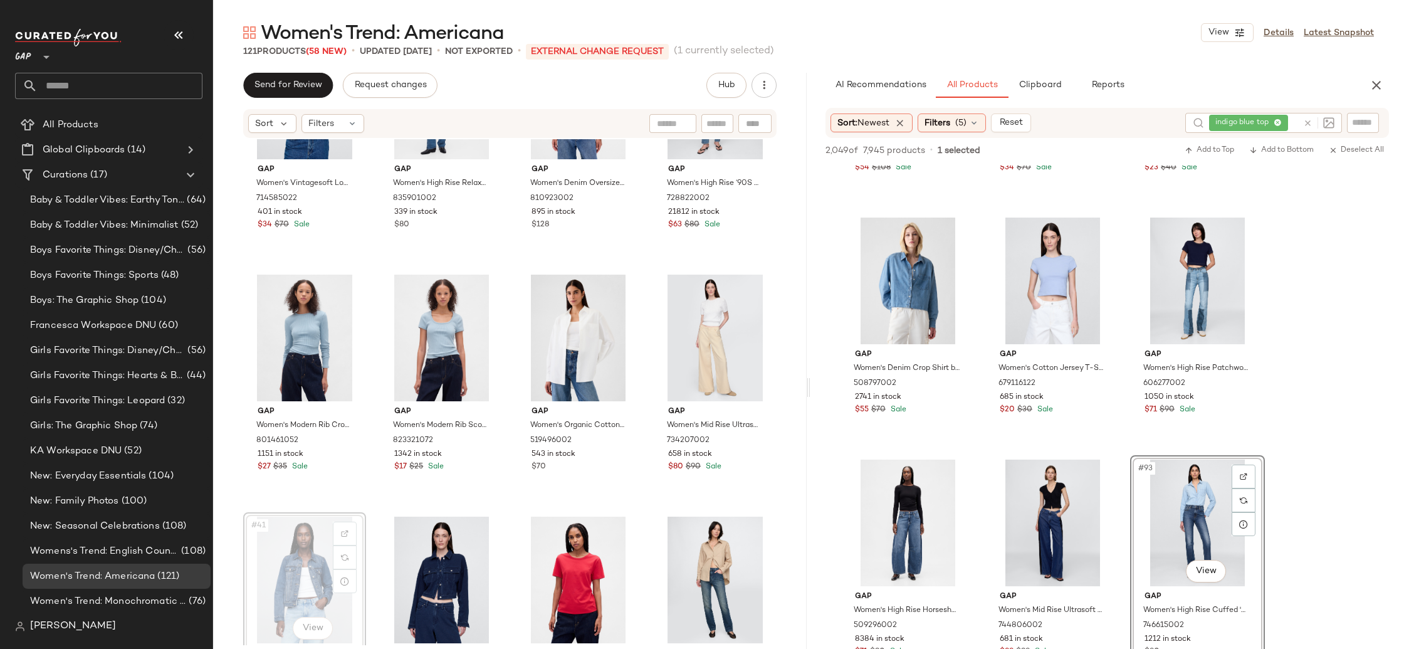
scroll to position [2062, 0]
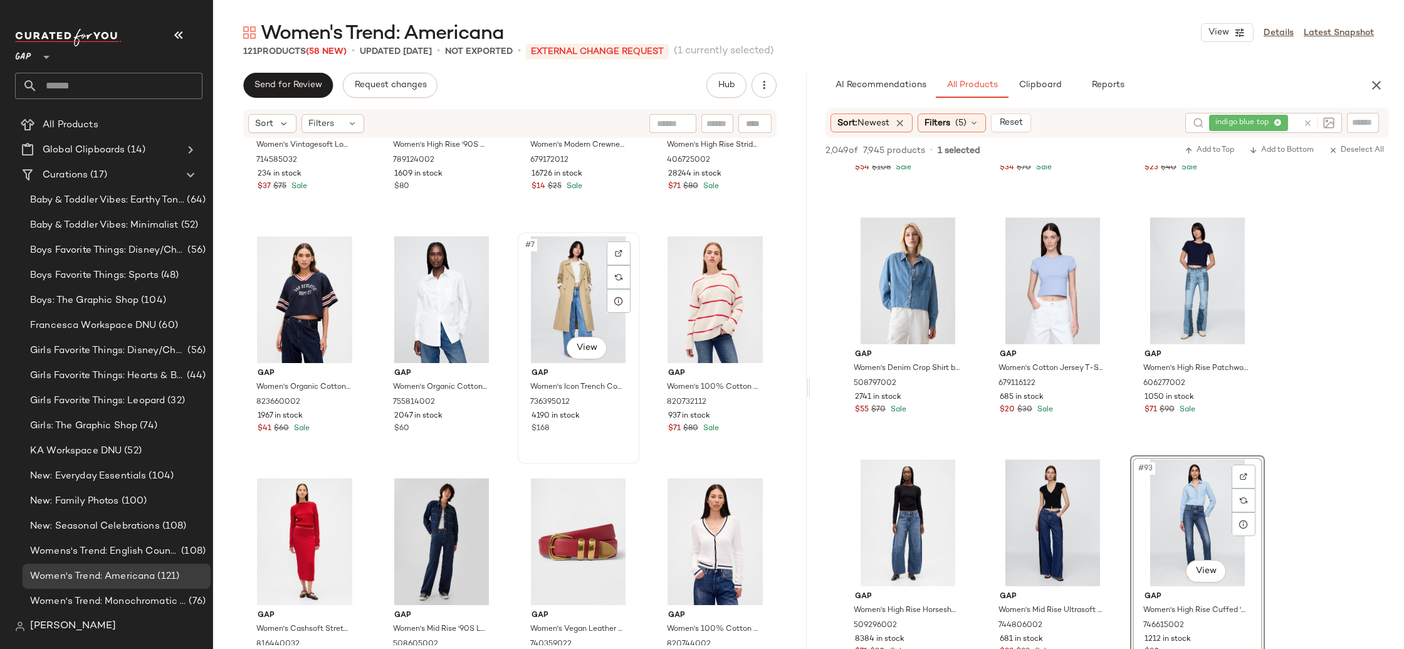
scroll to position [154, 0]
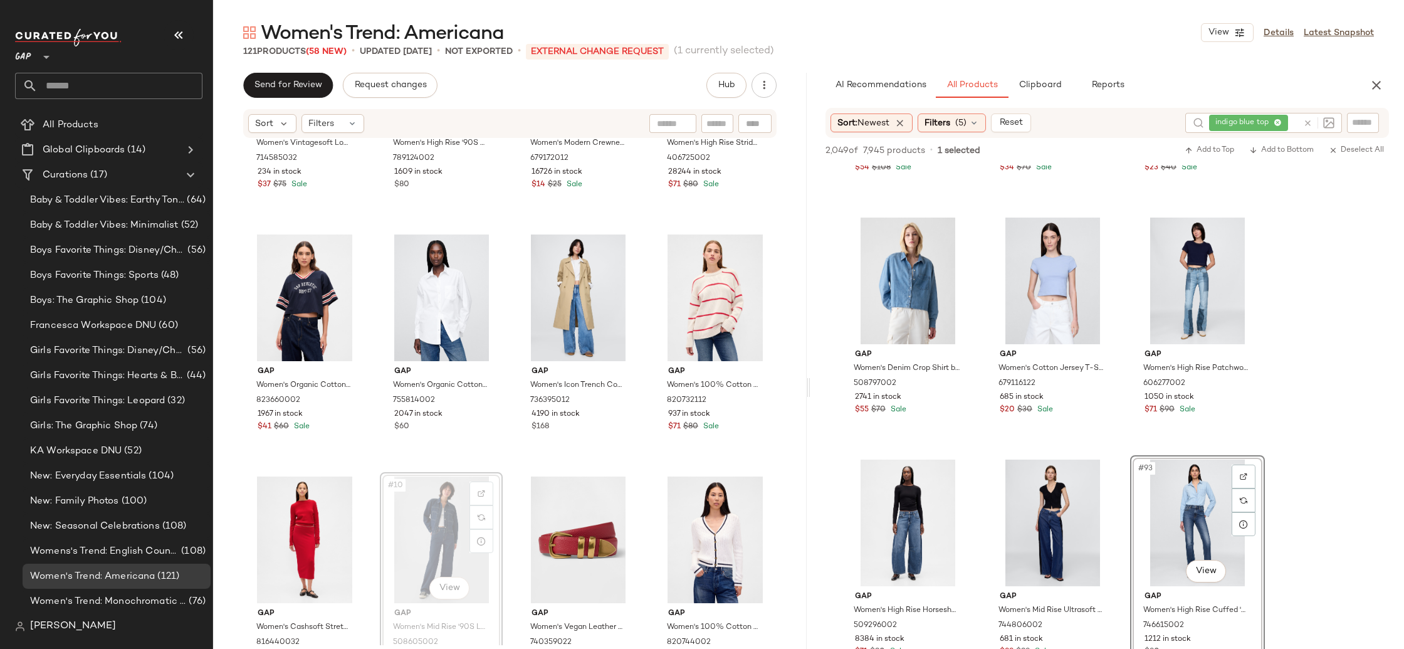
scroll to position [157, 0]
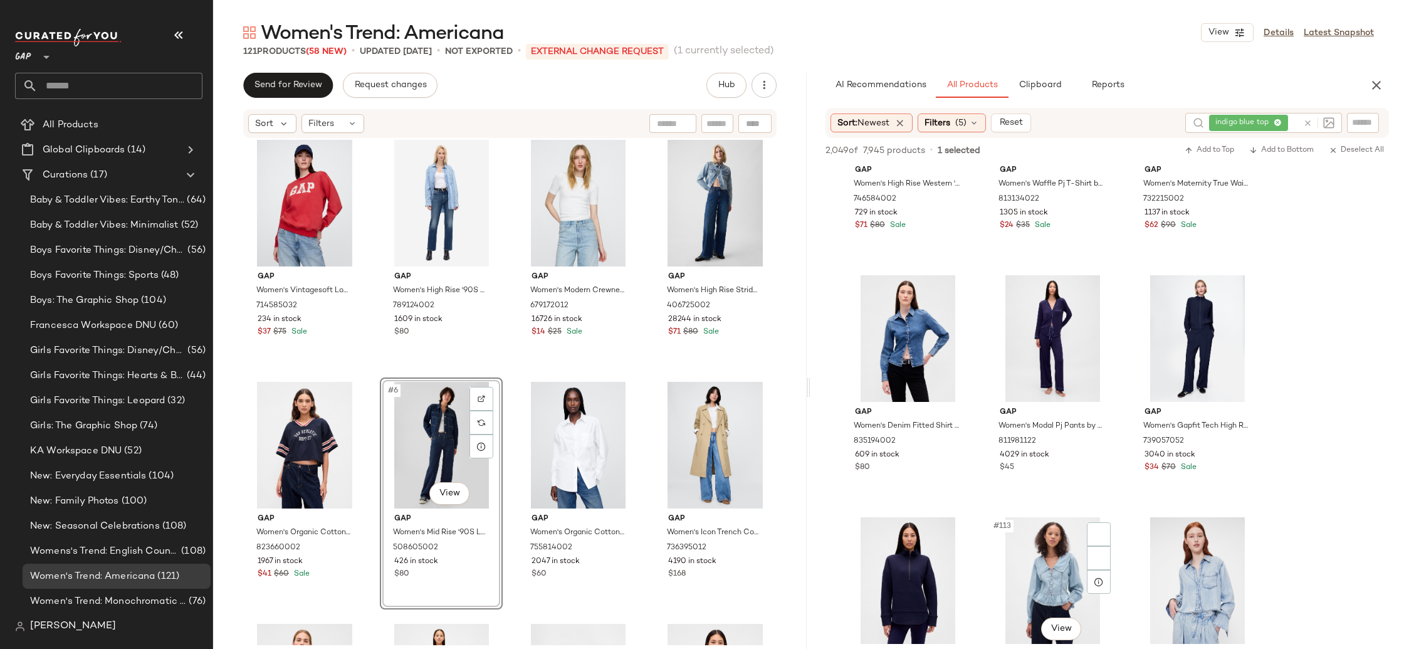
scroll to position [8655, 0]
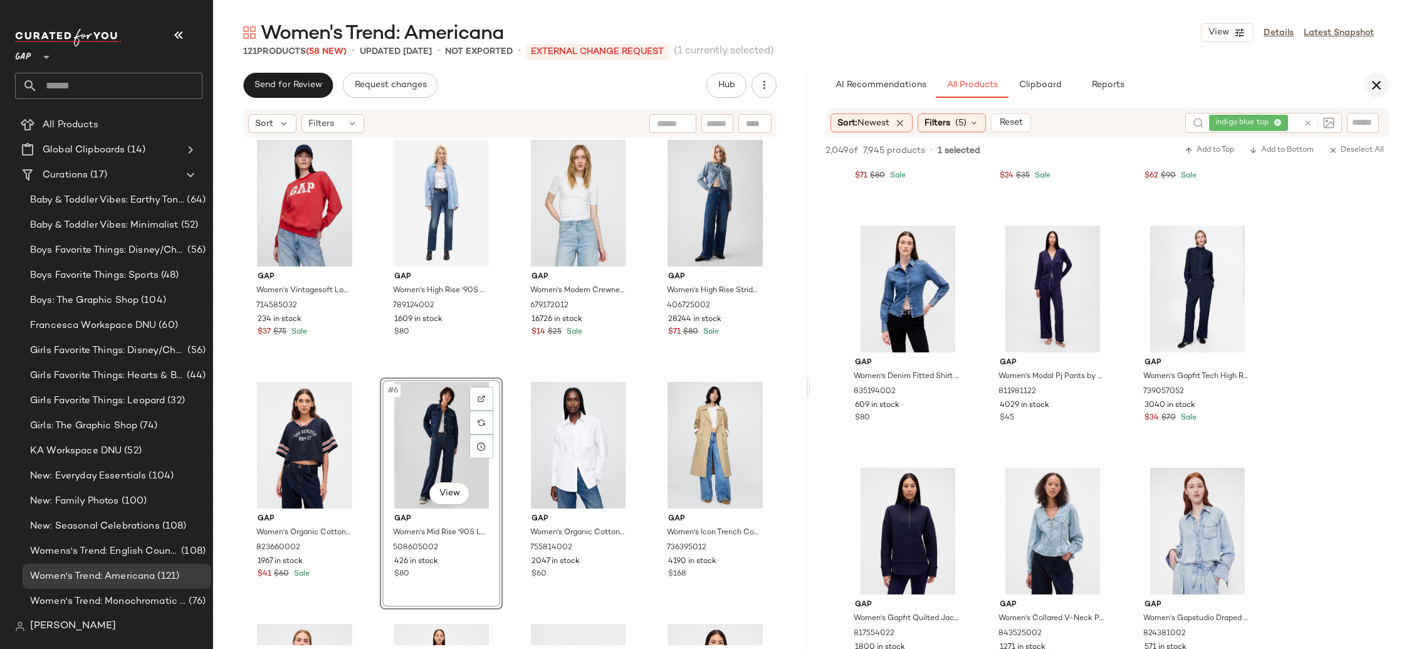
drag, startPoint x: 1386, startPoint y: 72, endPoint x: 1371, endPoint y: 87, distance: 20.8
click at [1385, 72] on div "Women's Trend: Americana View Details Latest Snapshot 121 Products (58 New) • u…" at bounding box center [808, 334] width 1191 height 629
click at [1371, 88] on icon "button" at bounding box center [1376, 85] width 15 height 15
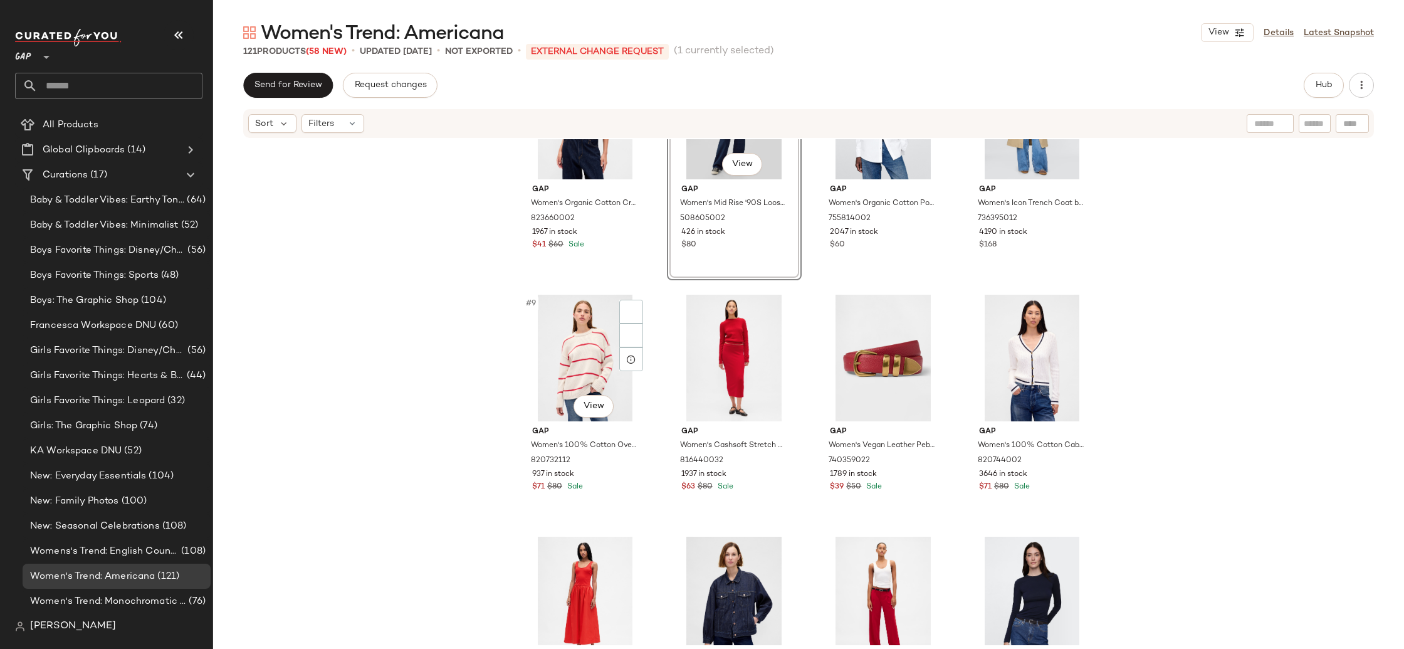
scroll to position [0, 0]
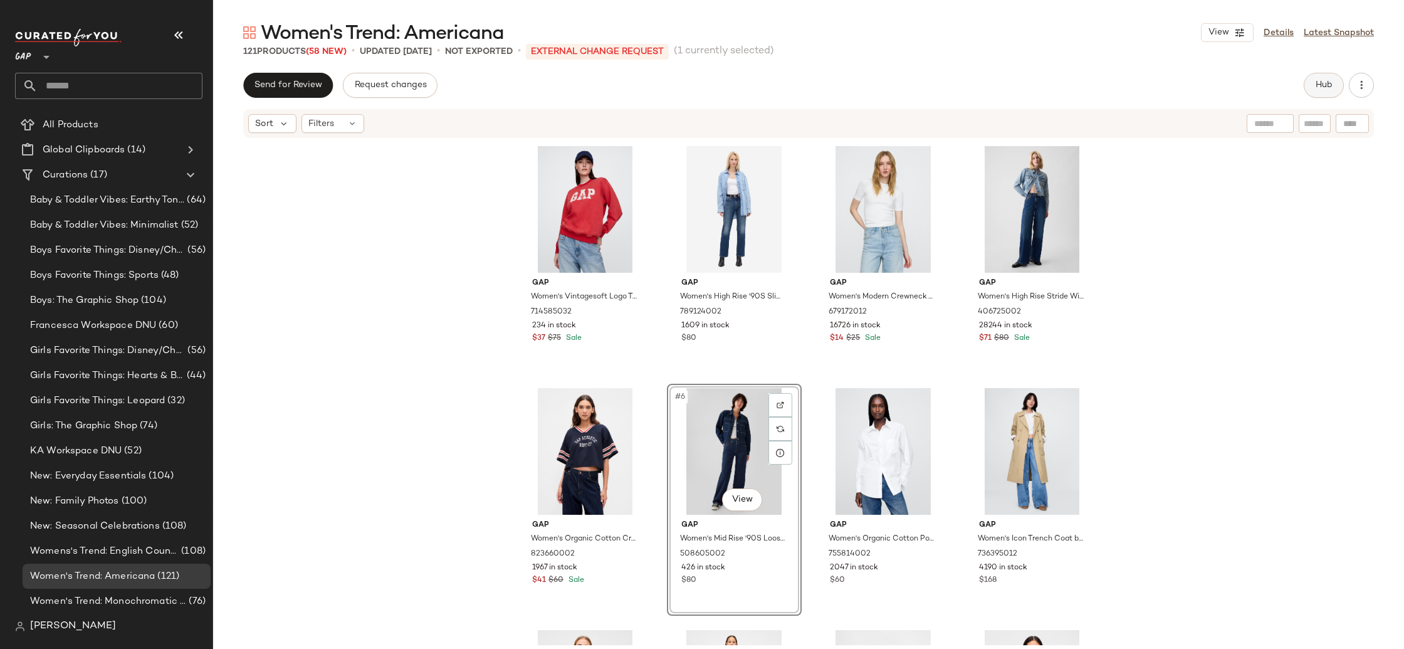
click at [1319, 83] on span "Hub" at bounding box center [1324, 85] width 18 height 10
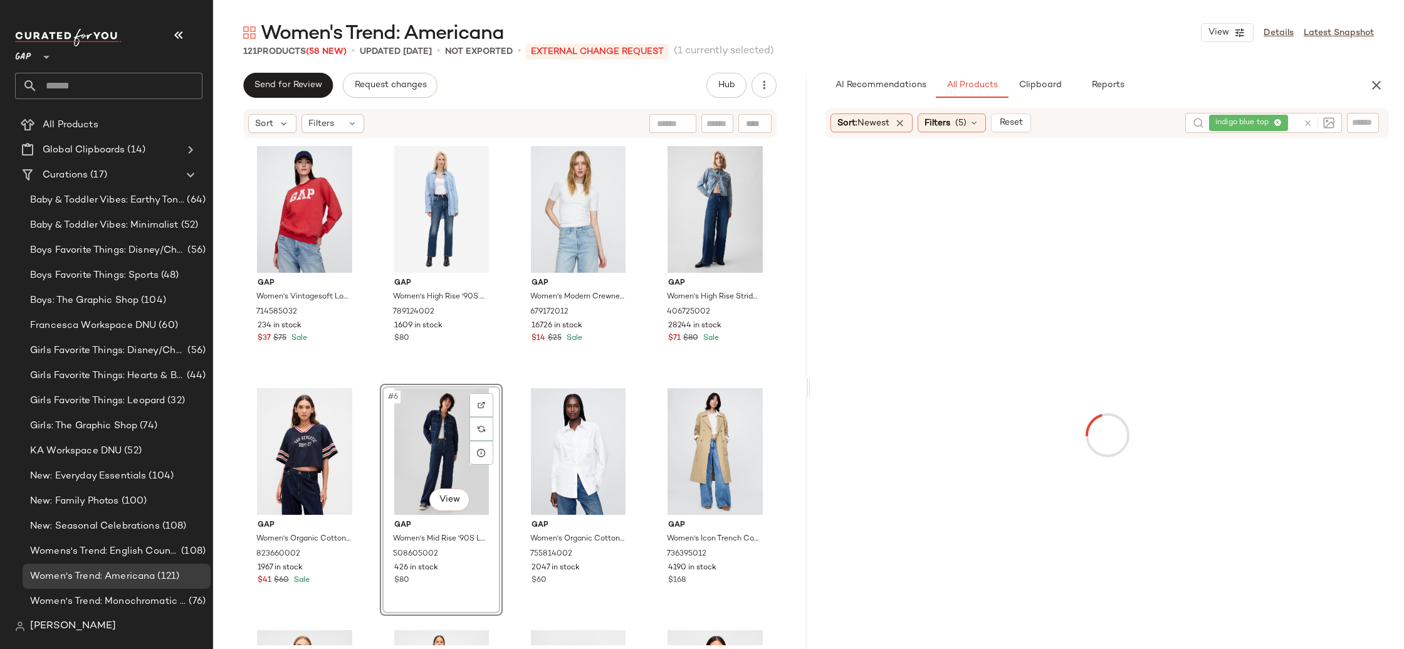
click at [1278, 120] on div "indigo blue top" at bounding box center [1253, 123] width 89 height 20
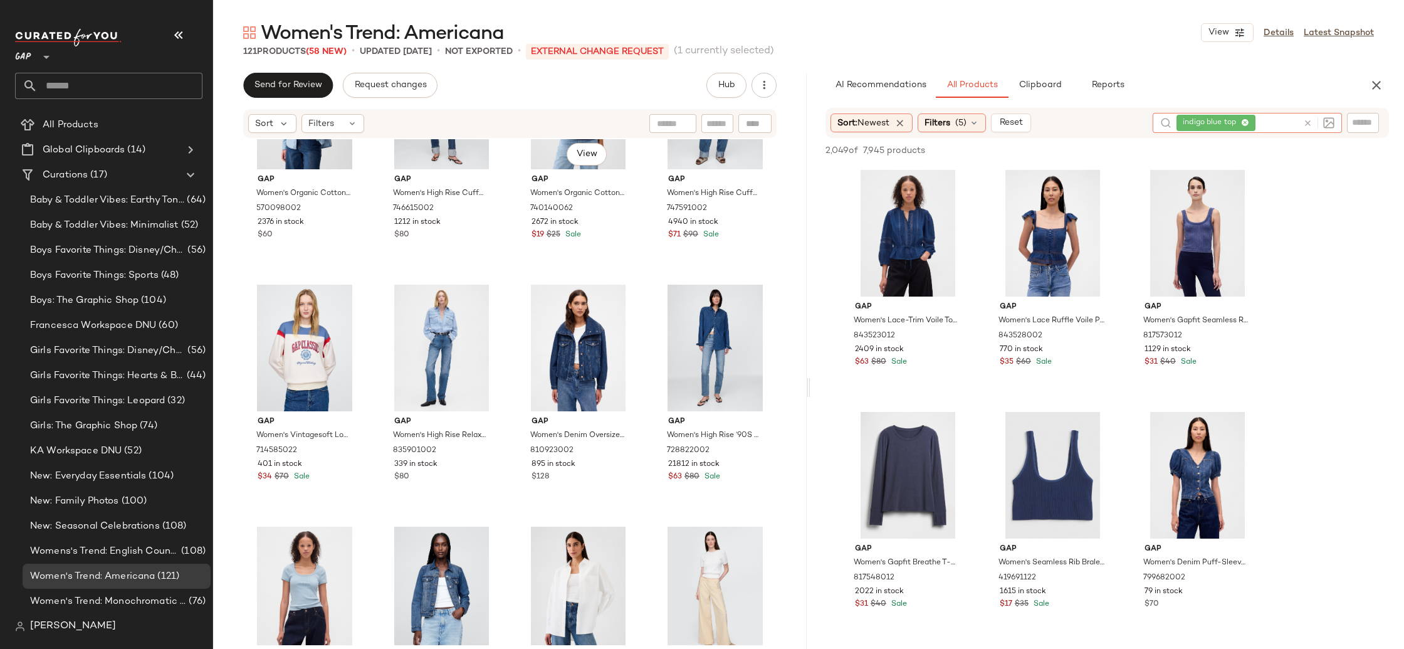
scroll to position [1941, 0]
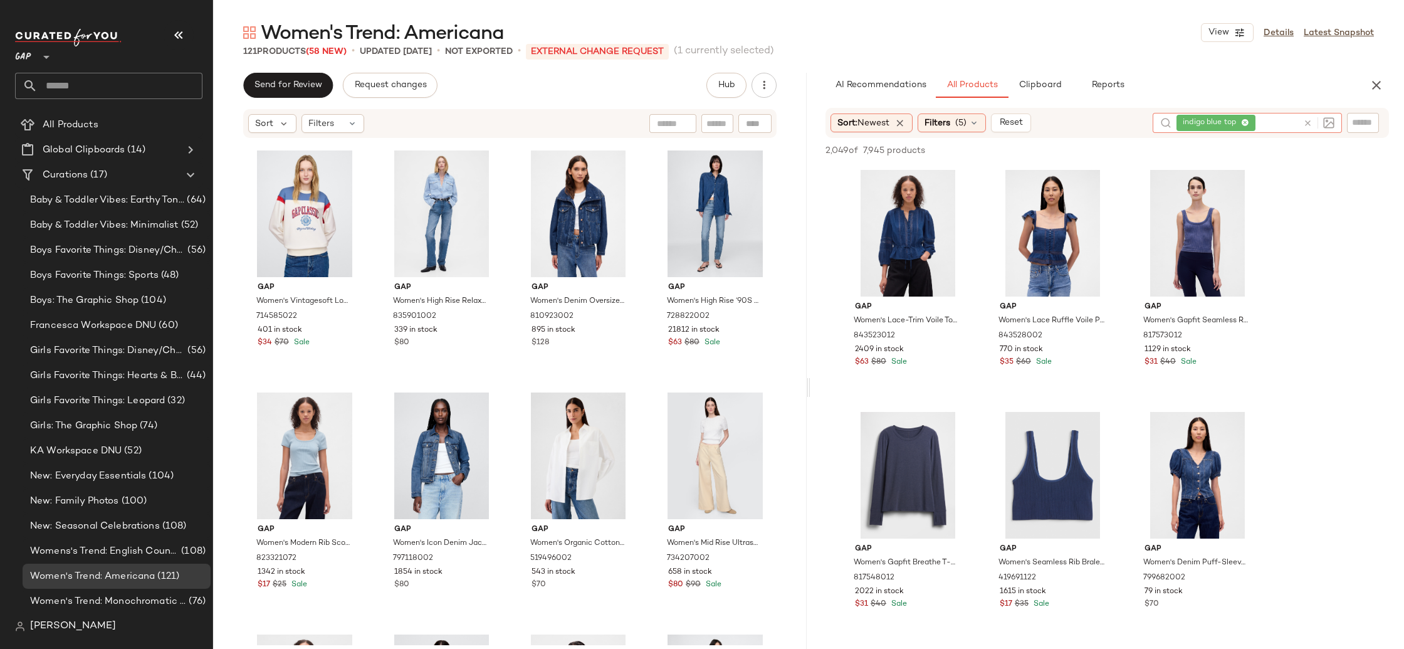
click at [1246, 123] on icon at bounding box center [1245, 123] width 8 height 8
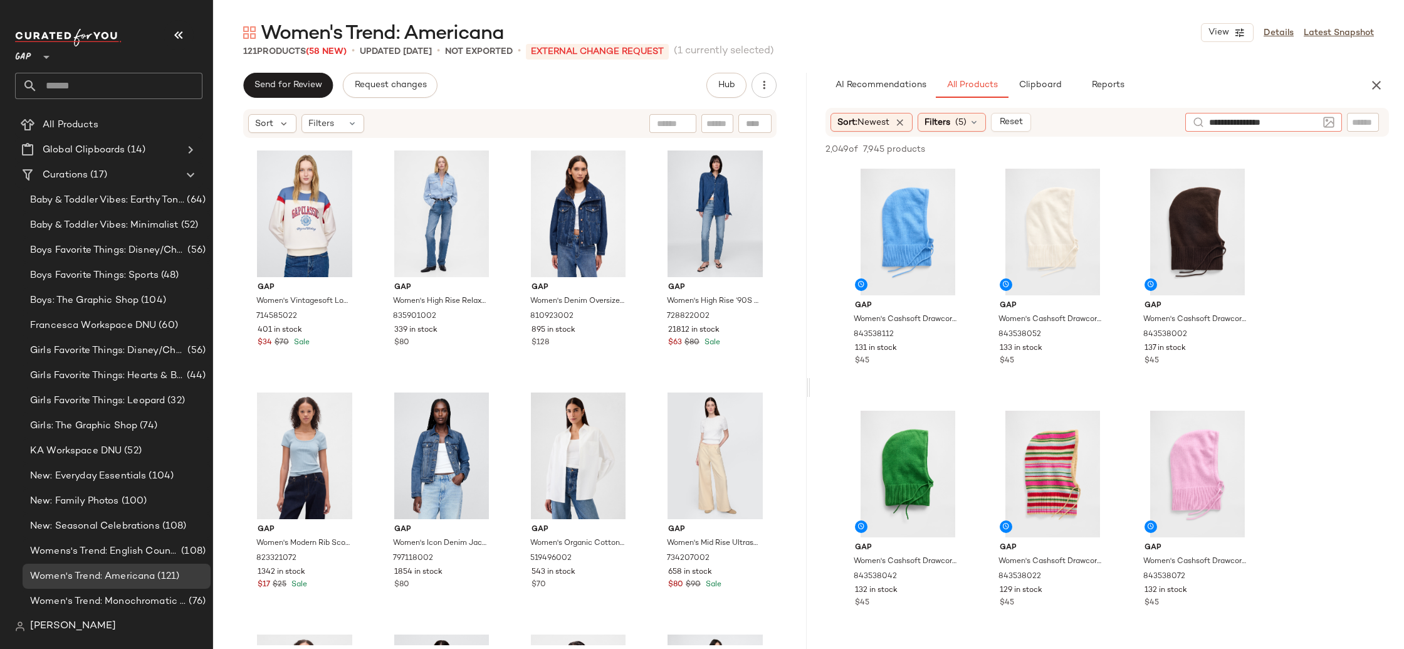
type input "**********"
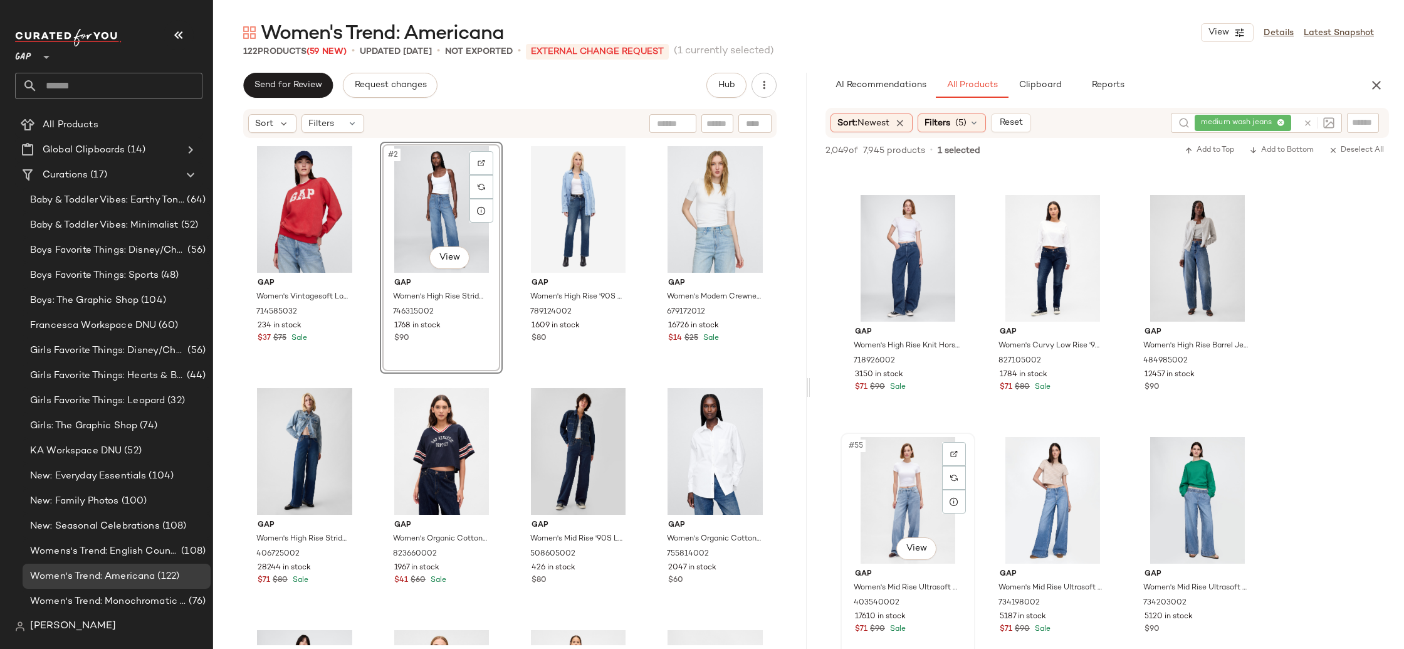
scroll to position [4084, 0]
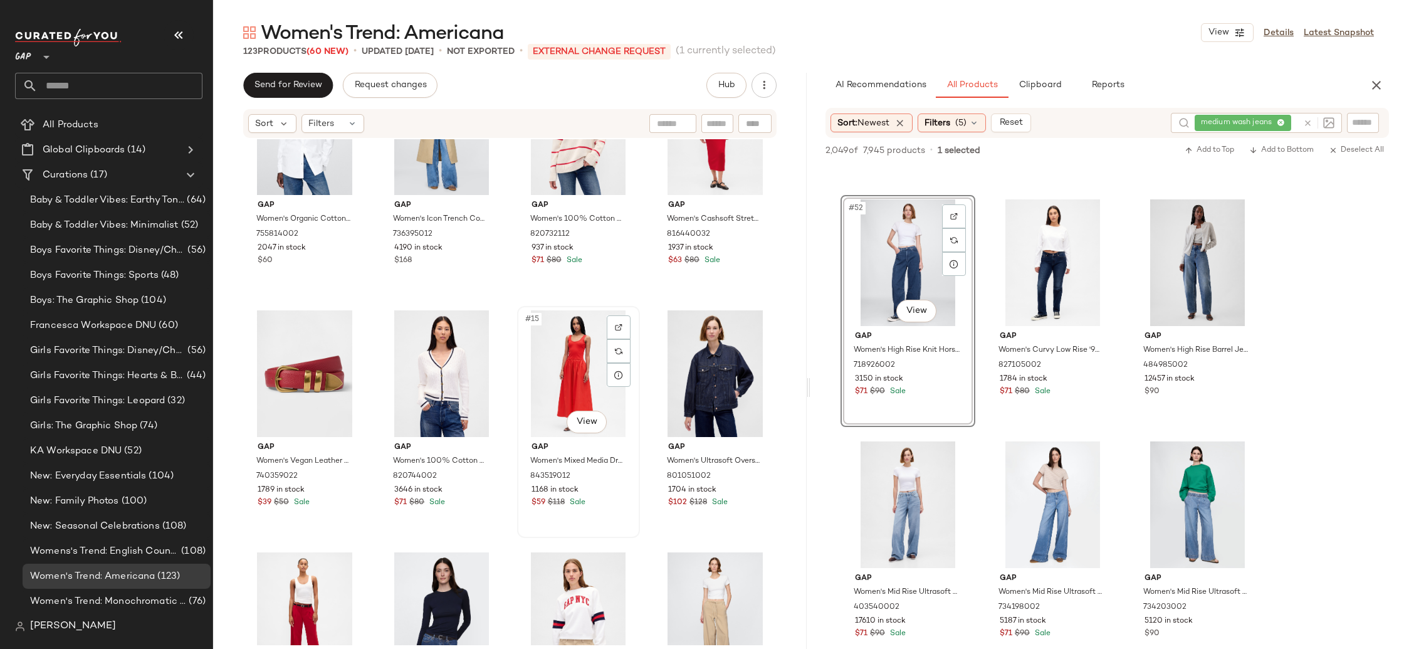
scroll to position [580, 0]
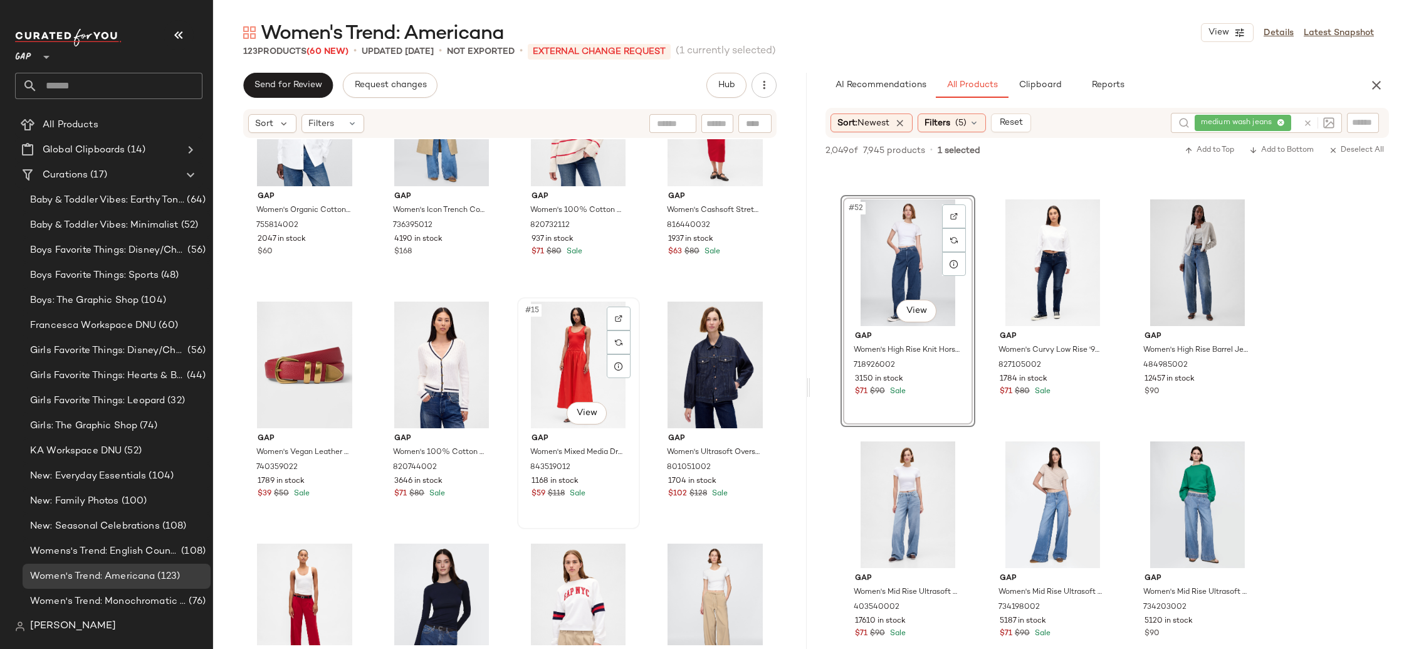
click at [574, 367] on div "#15 View" at bounding box center [579, 365] width 114 height 127
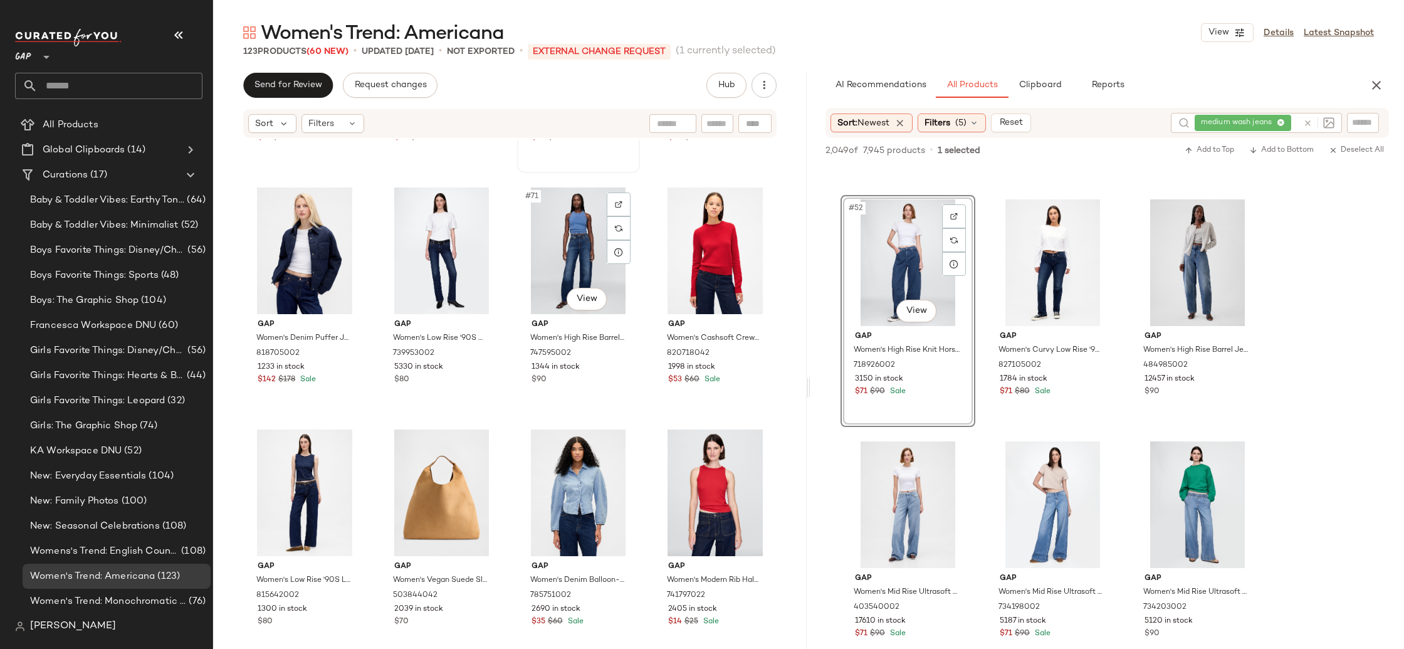
scroll to position [4085, 0]
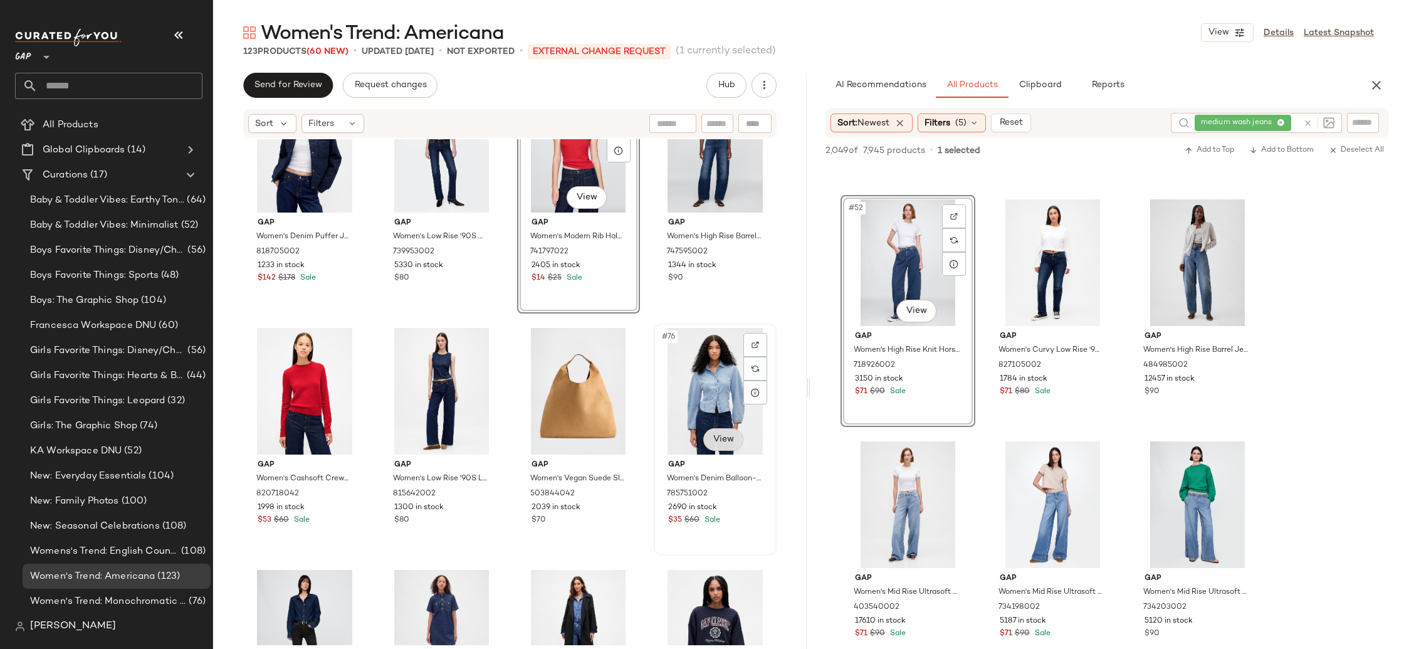
scroll to position [4185, 0]
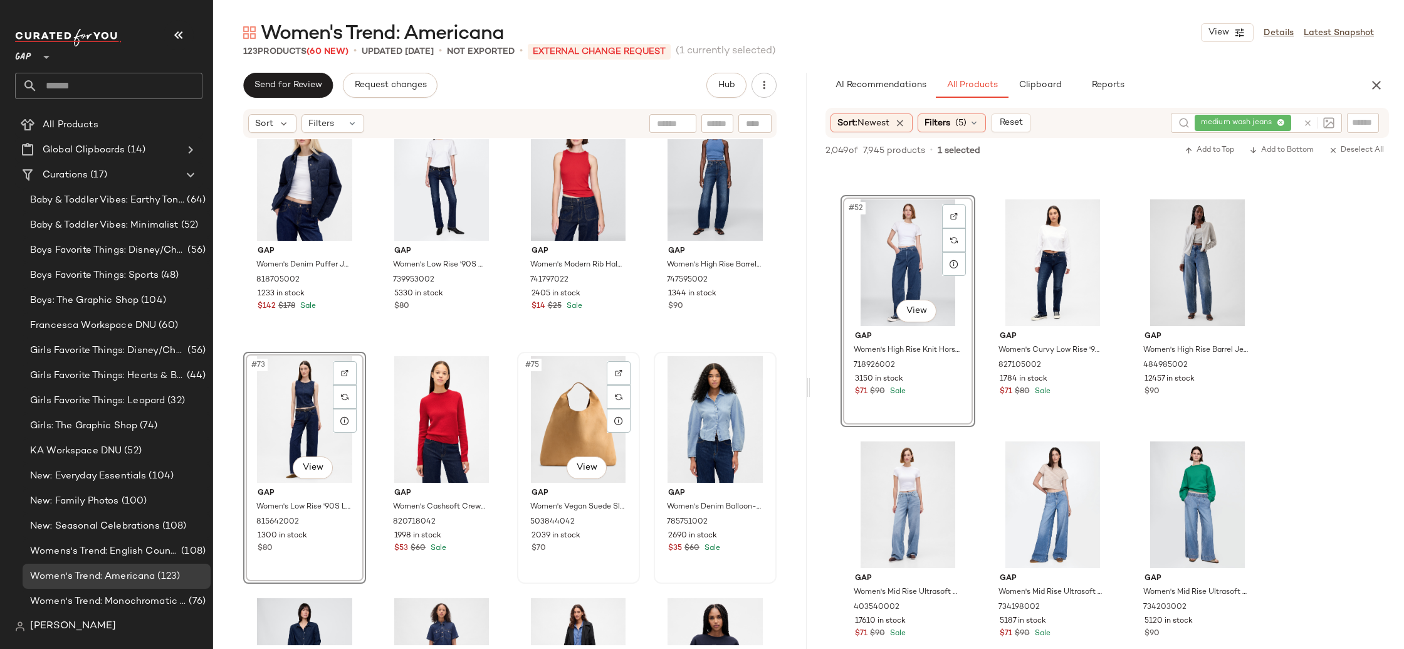
scroll to position [4088, 0]
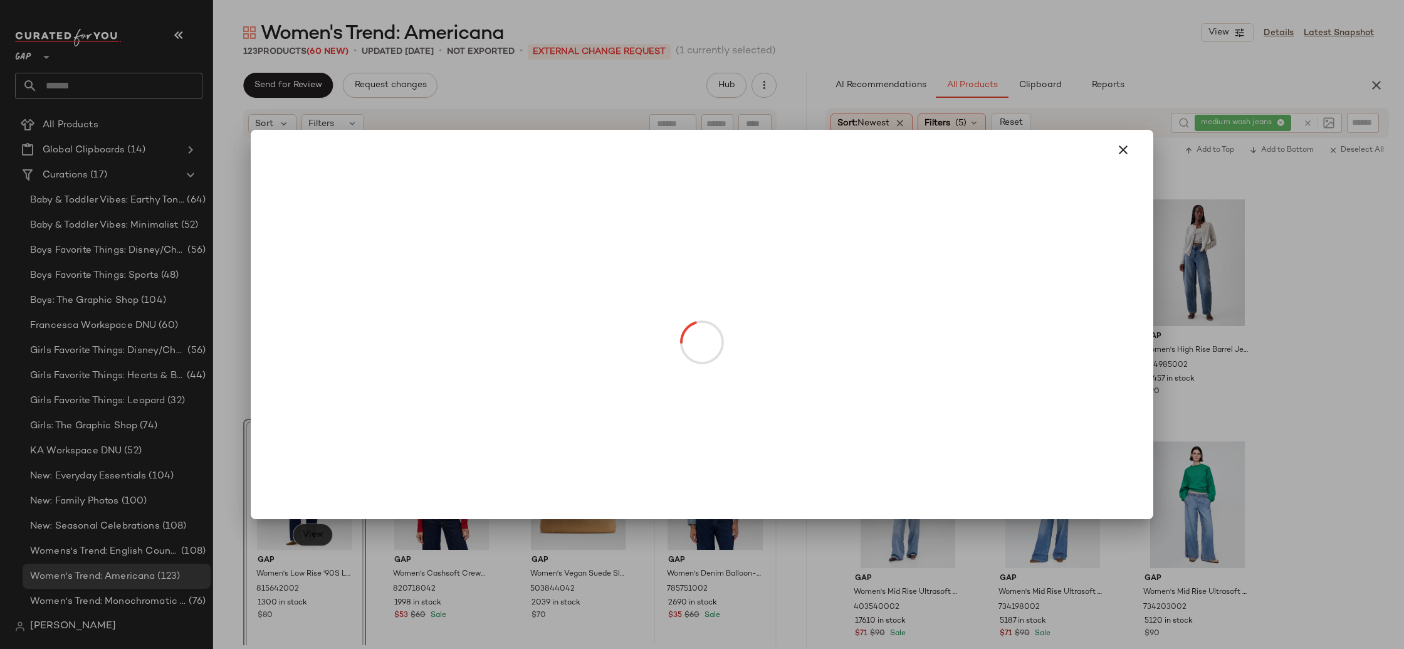
click at [317, 527] on body "GAP ** Dashboard All Products Global Clipboards (14) Curations (17) Baby & Todd…" at bounding box center [702, 324] width 1404 height 649
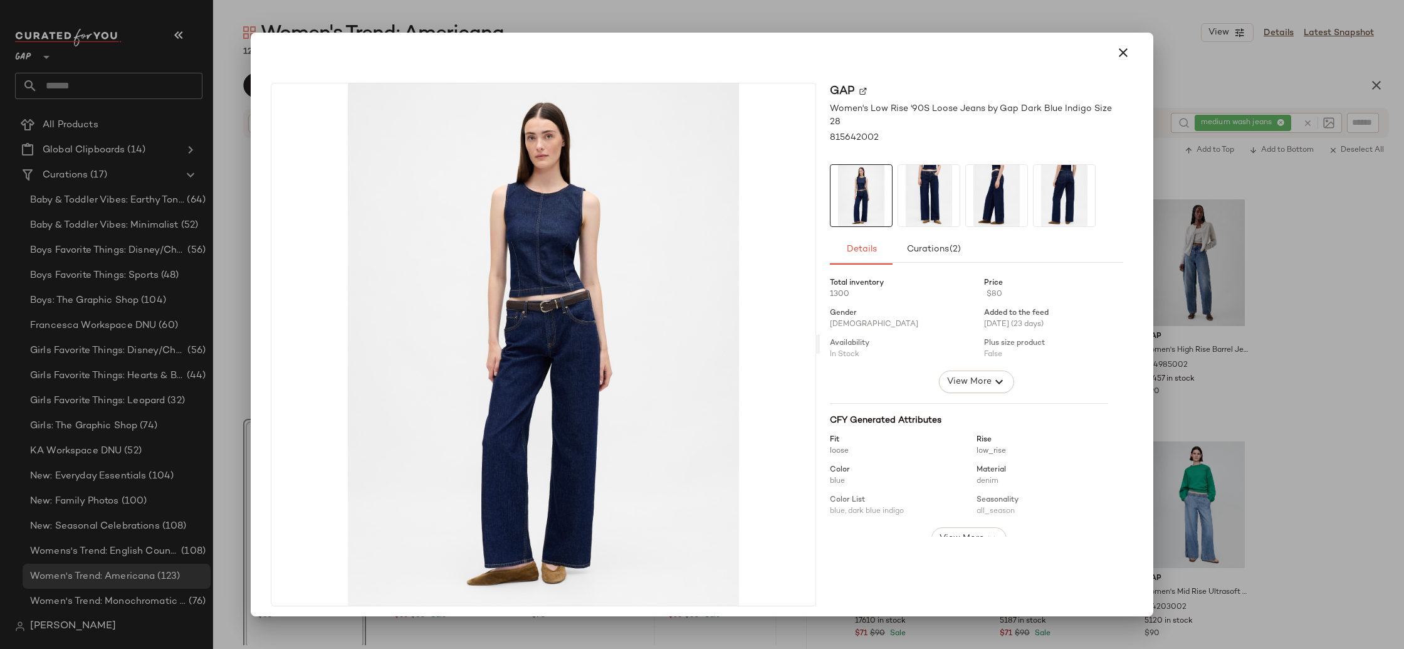
drag, startPoint x: 1120, startPoint y: 57, endPoint x: 1178, endPoint y: 92, distance: 67.7
click at [1121, 58] on icon "button" at bounding box center [1123, 52] width 15 height 15
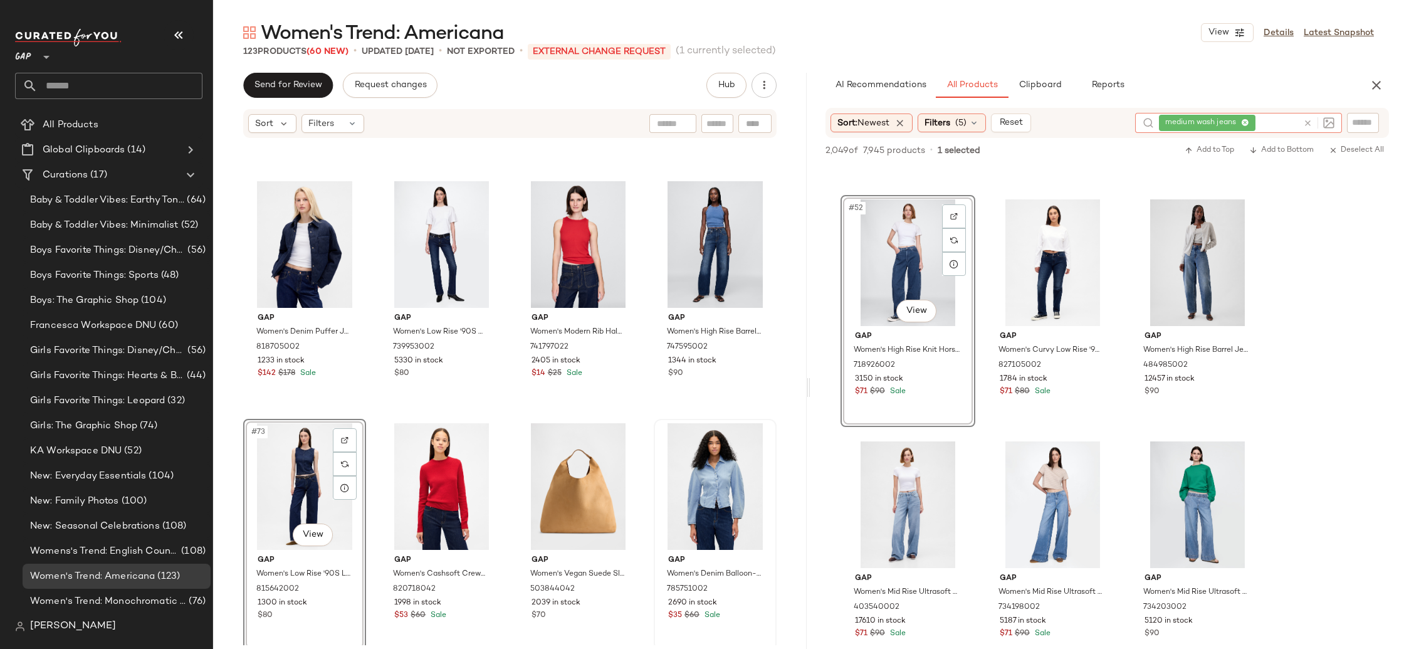
click at [1282, 123] on div "medium wash jeans" at bounding box center [1228, 123] width 139 height 20
click at [1247, 122] on icon at bounding box center [1245, 123] width 8 height 8
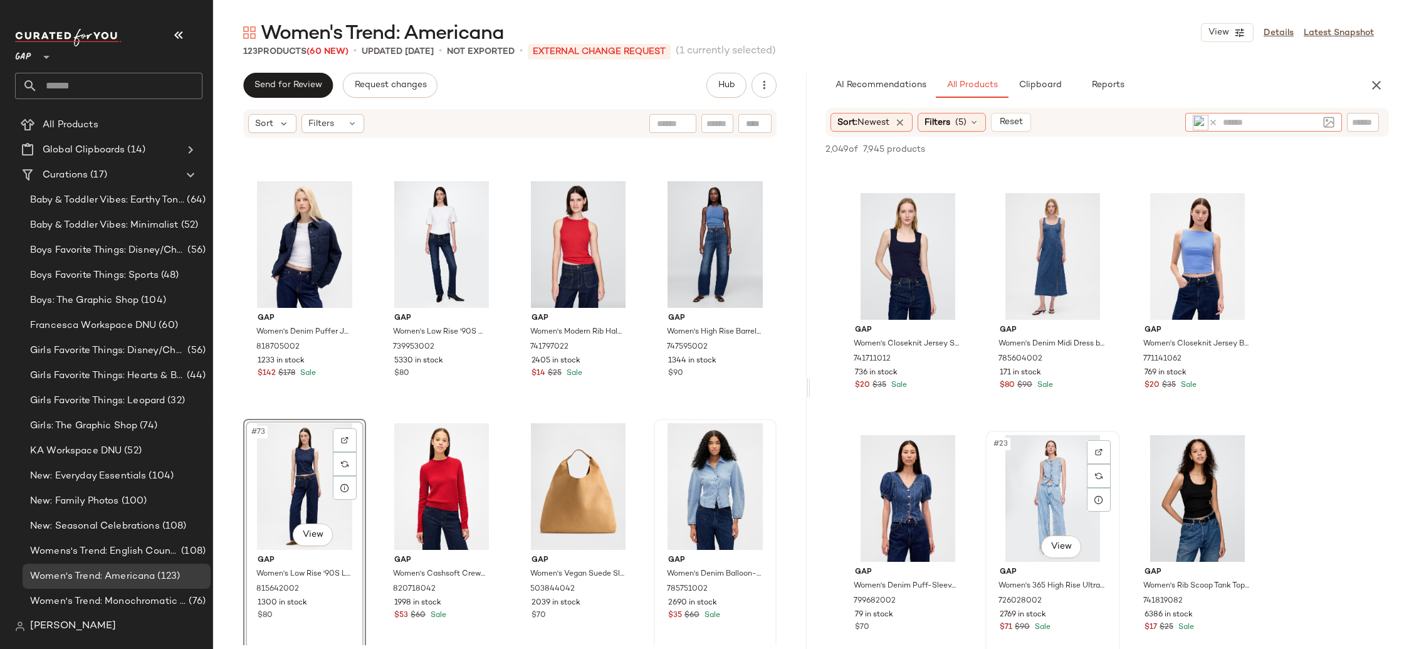
scroll to position [1372, 0]
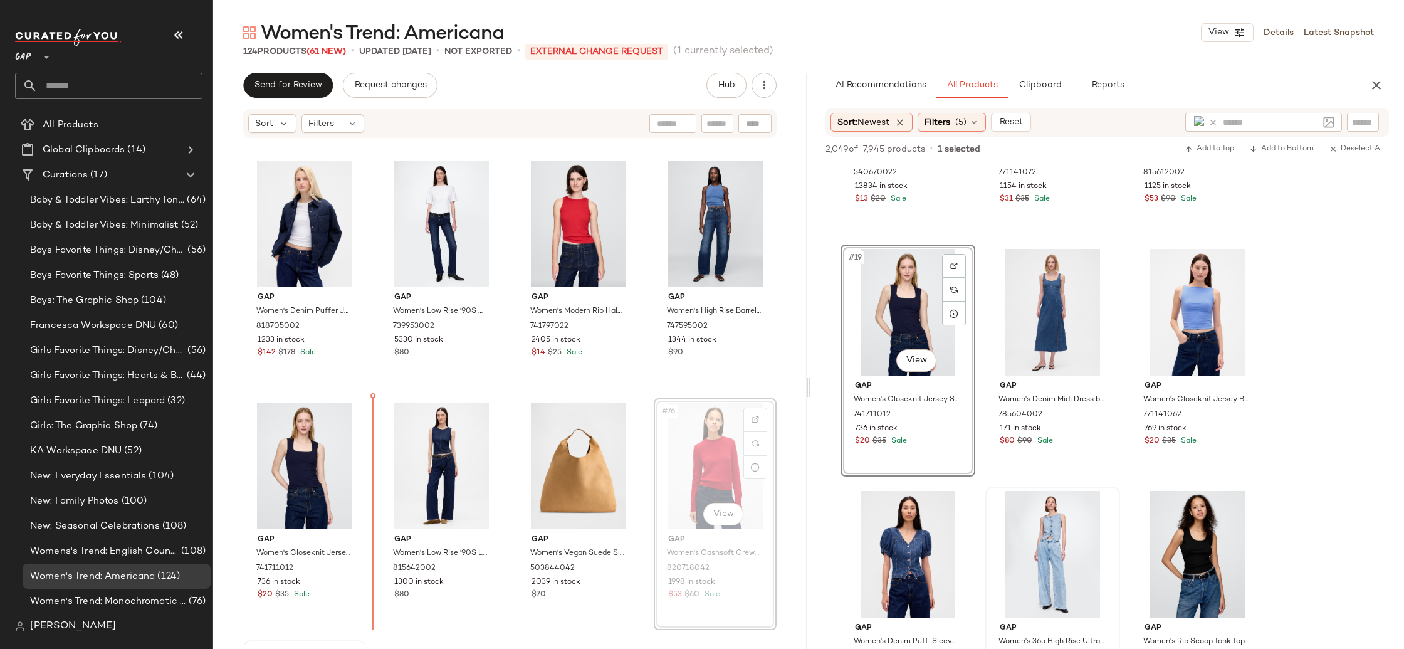
scroll to position [4110, 0]
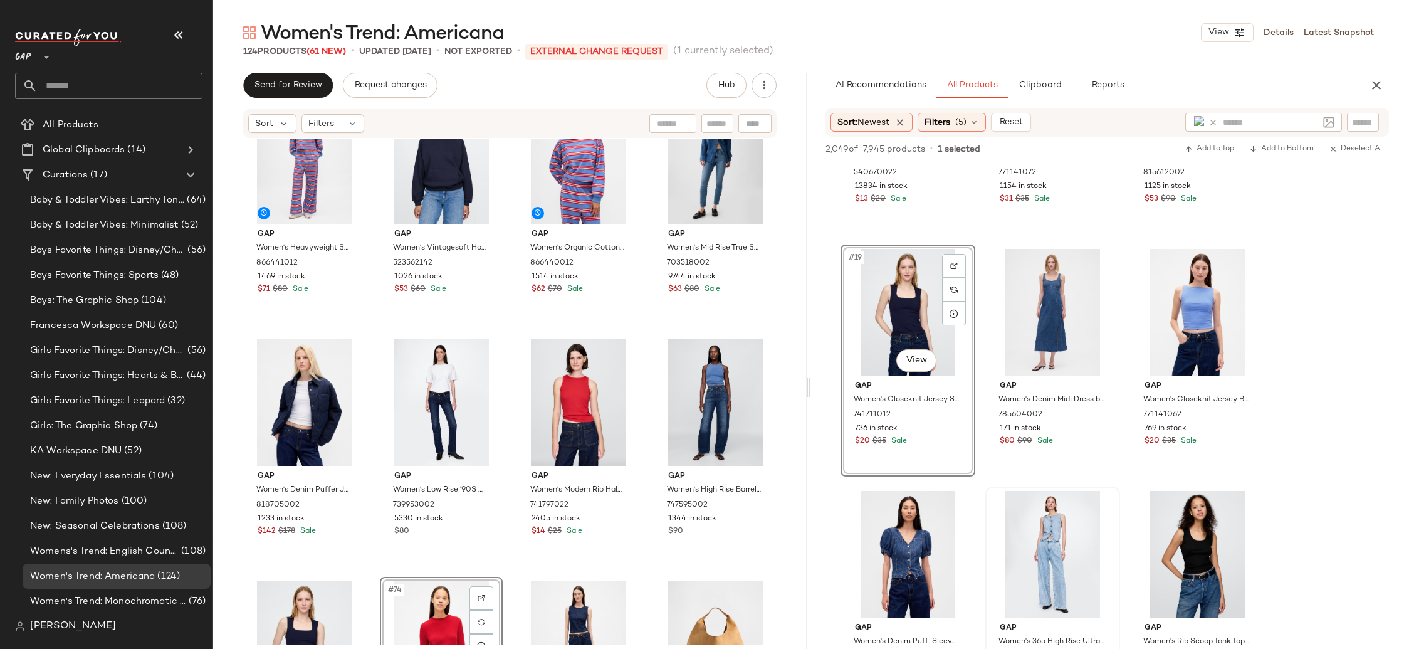
scroll to position [3918, 0]
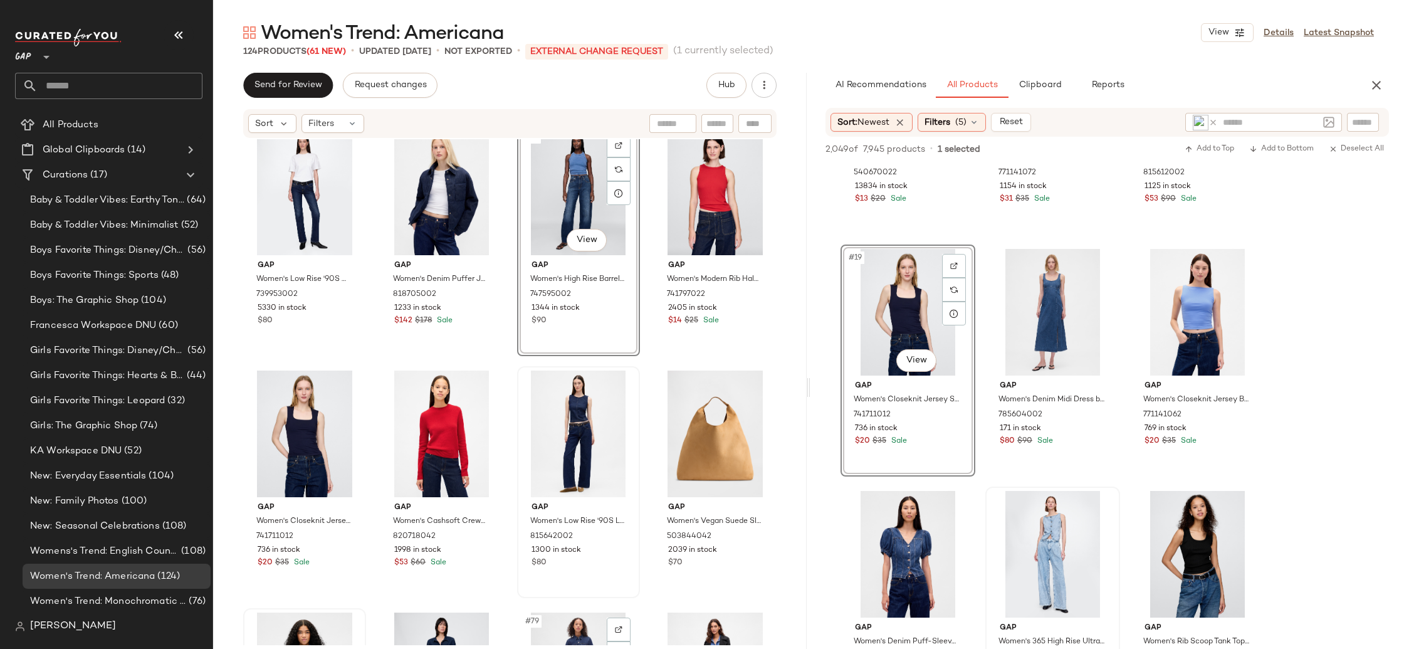
scroll to position [4357, 0]
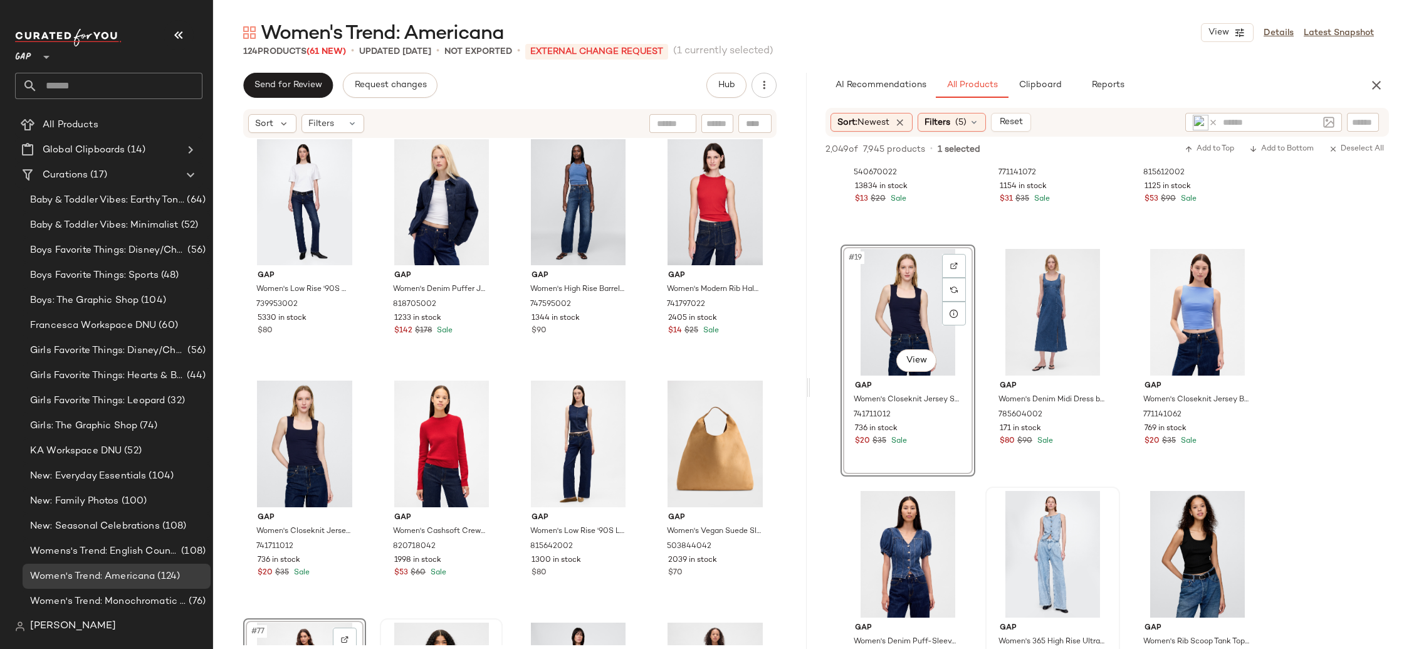
scroll to position [4082, 0]
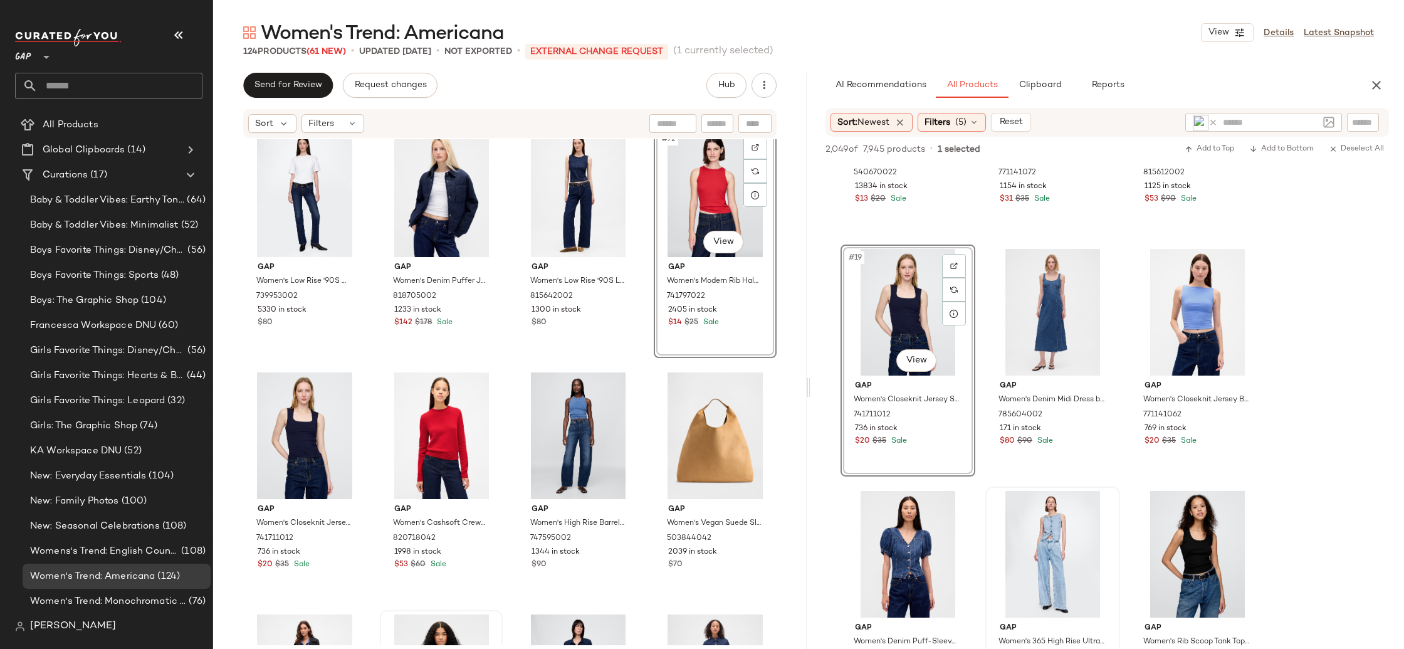
scroll to position [4221, 0]
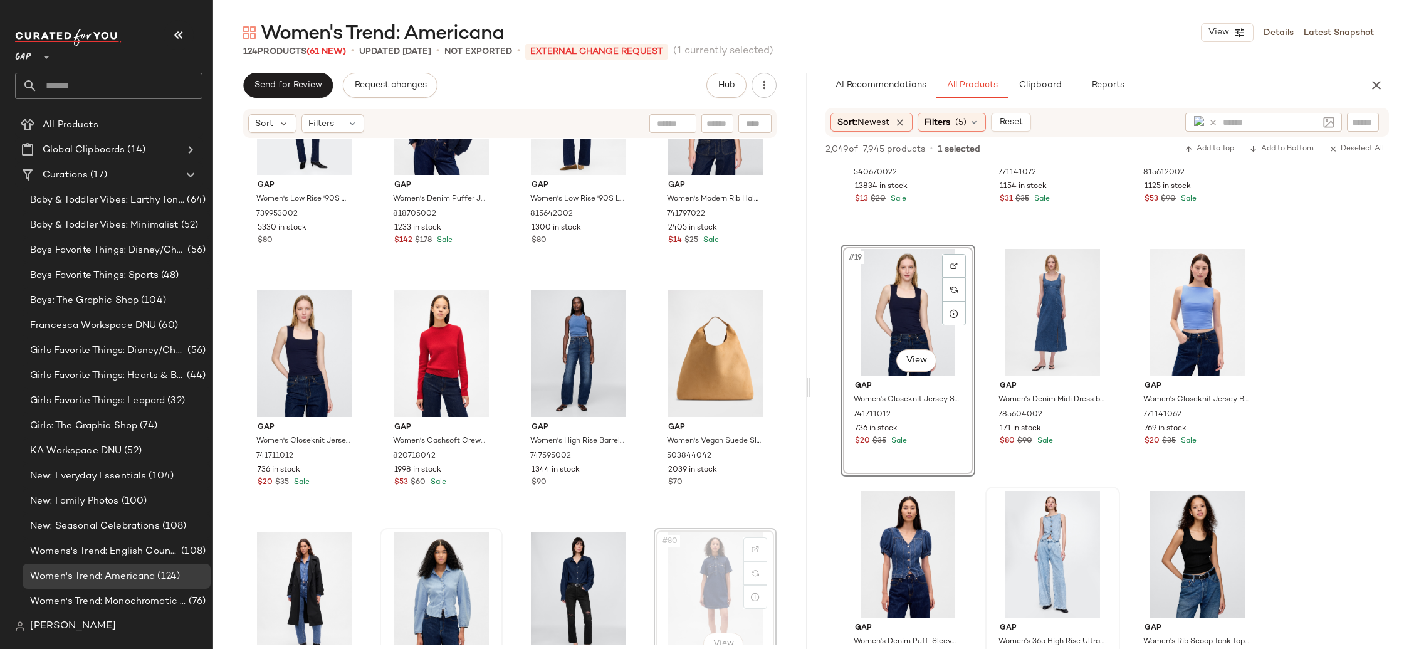
scroll to position [4223, 0]
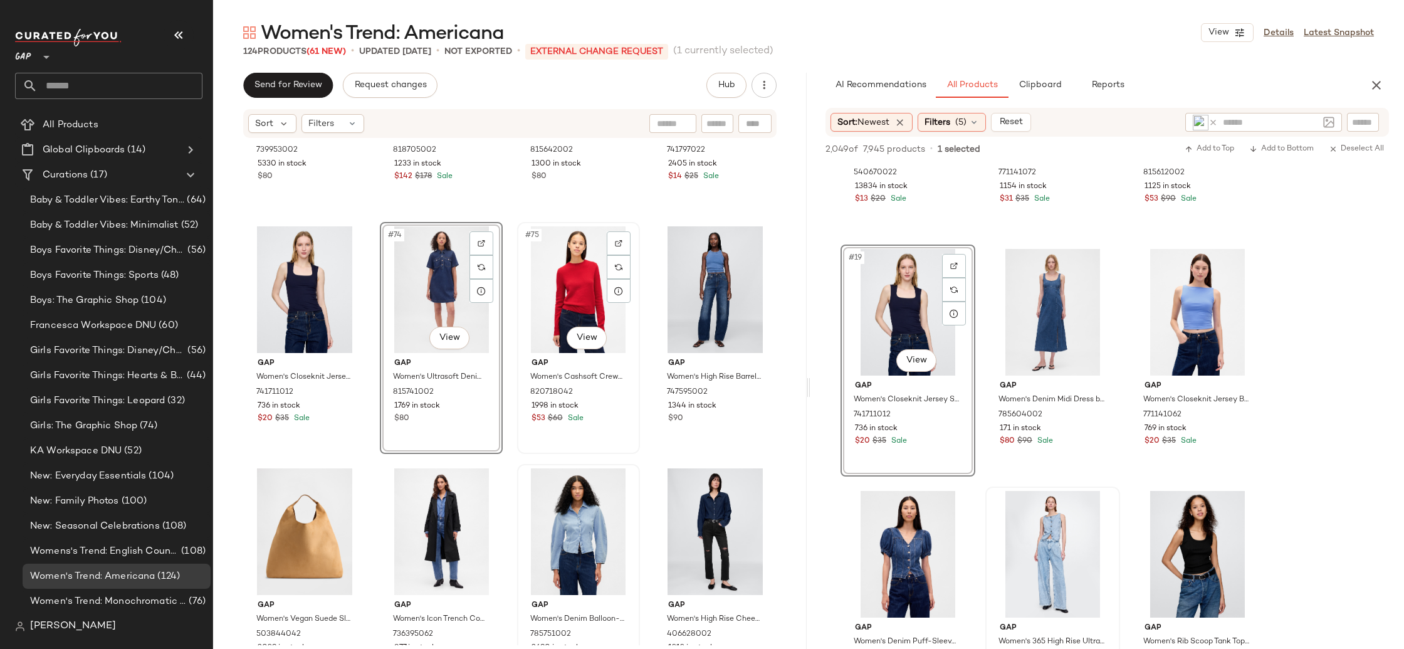
scroll to position [4352, 0]
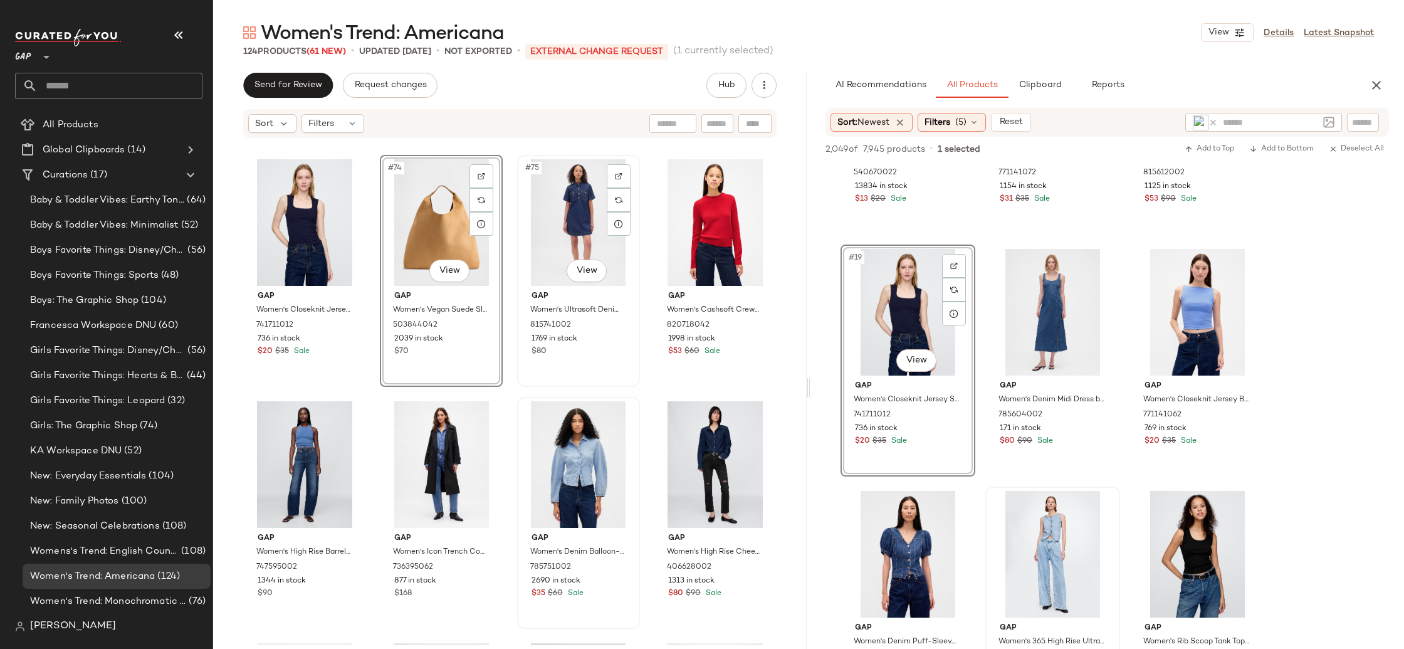
scroll to position [4350, 0]
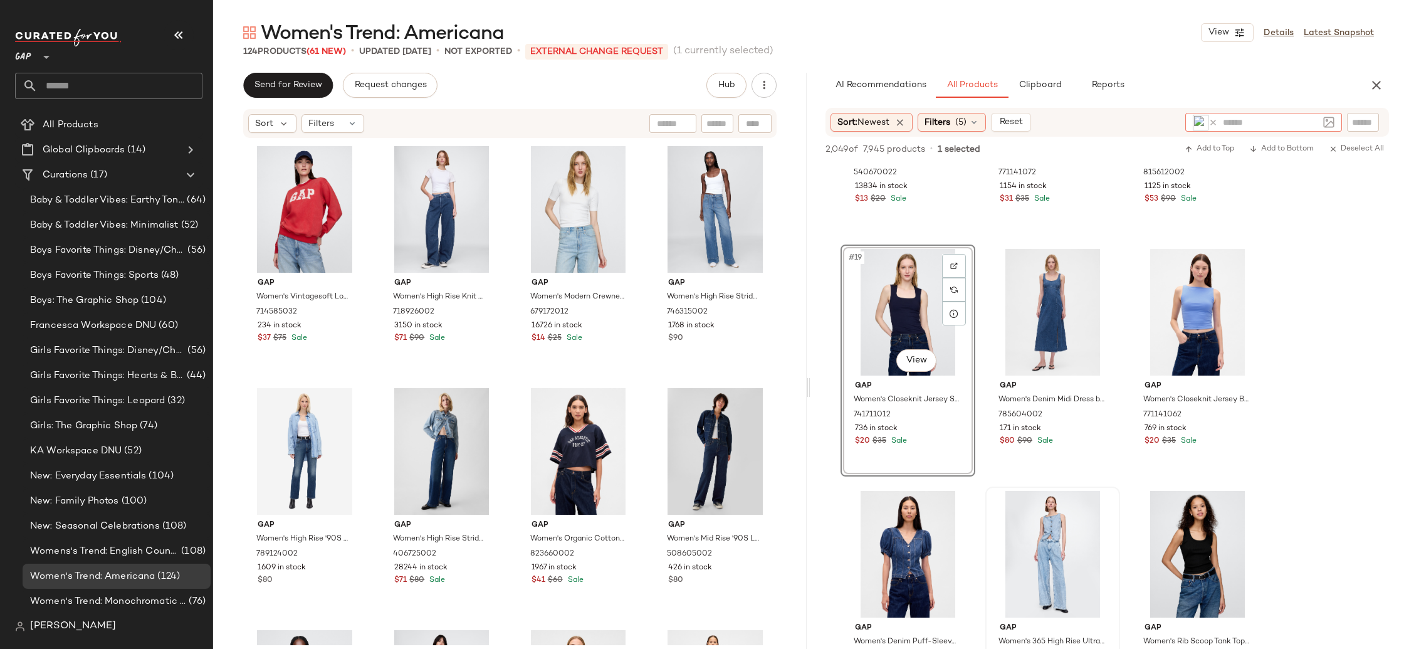
click at [1212, 123] on icon at bounding box center [1213, 122] width 9 height 9
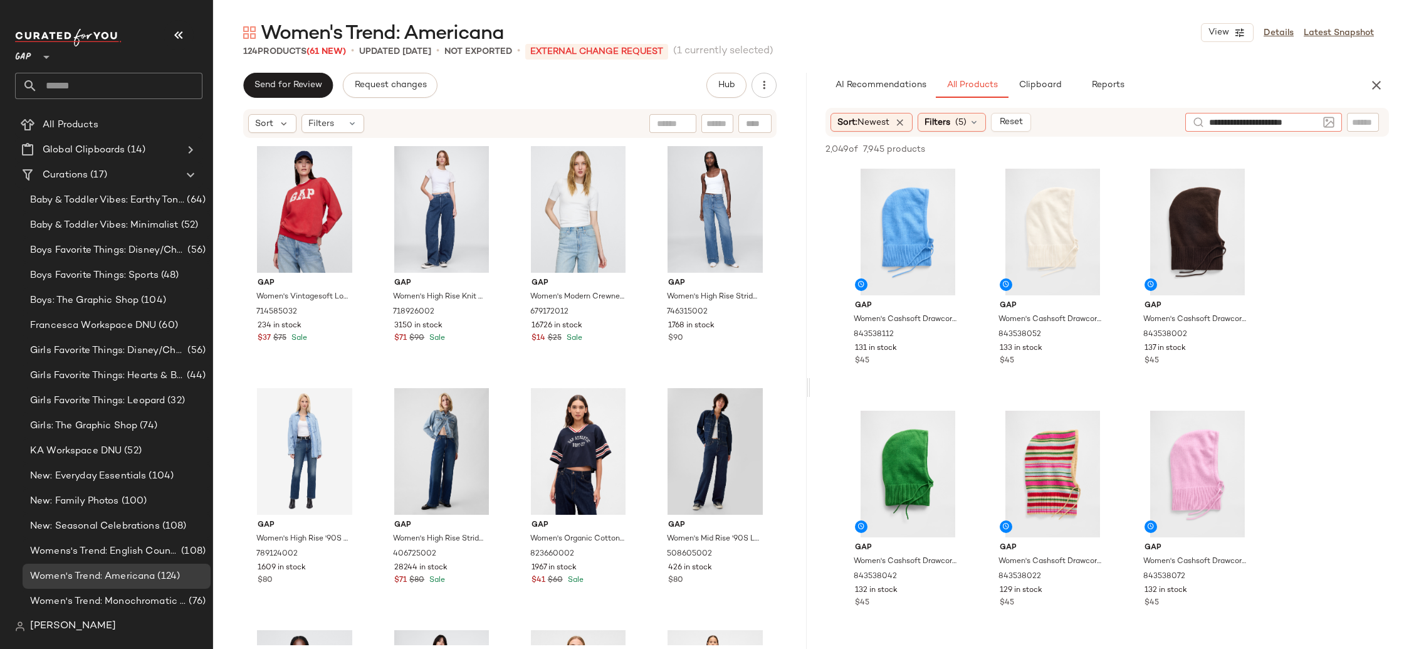
type input "**********"
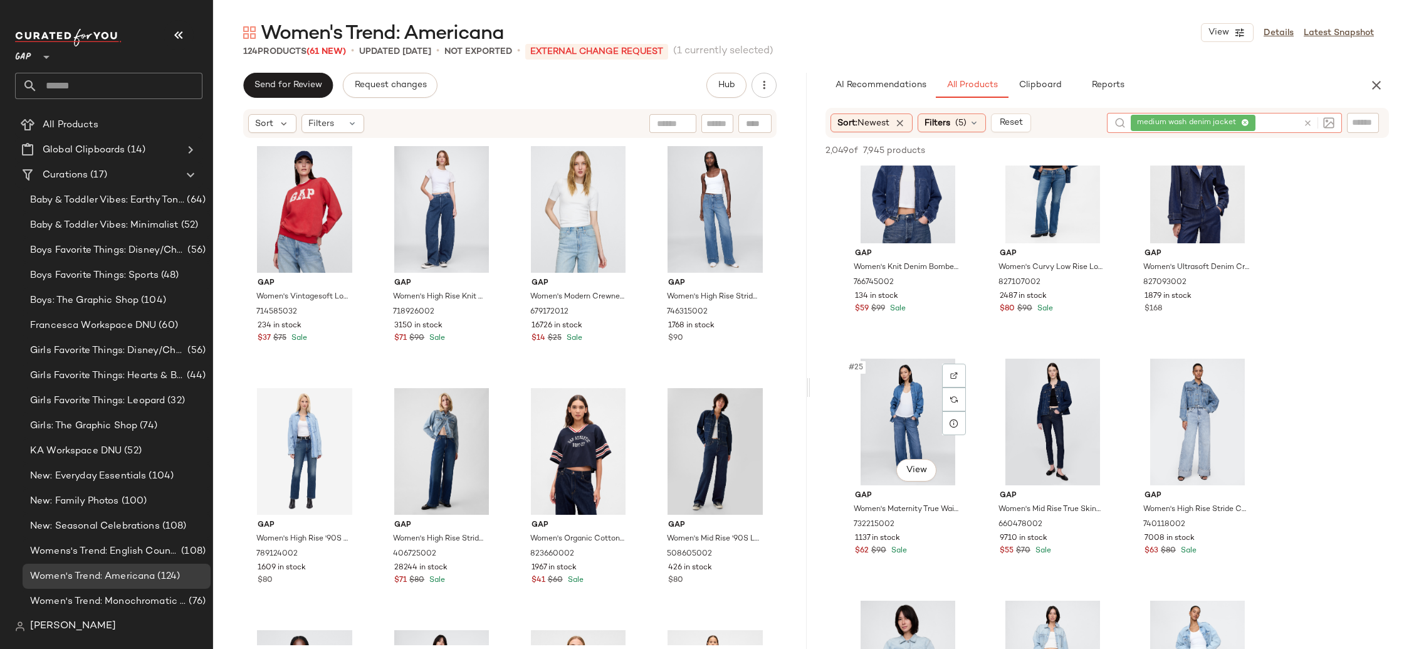
scroll to position [1908, 0]
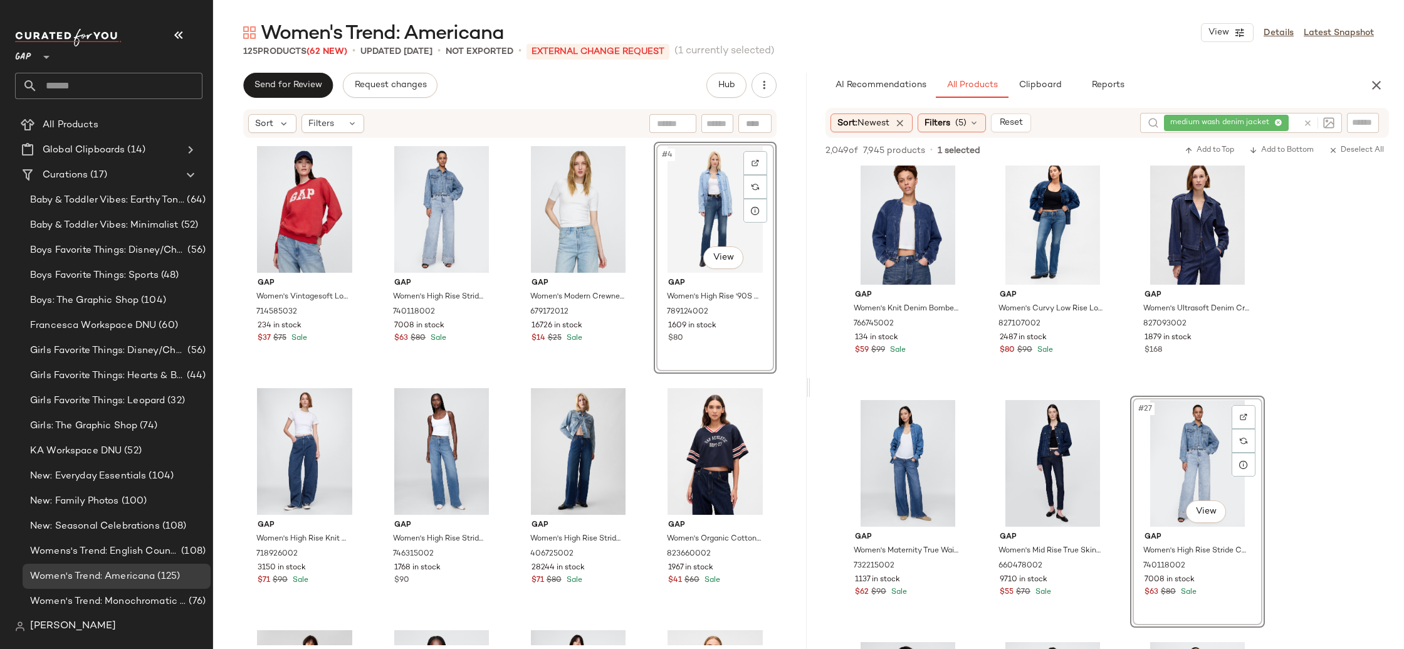
scroll to position [1678, 0]
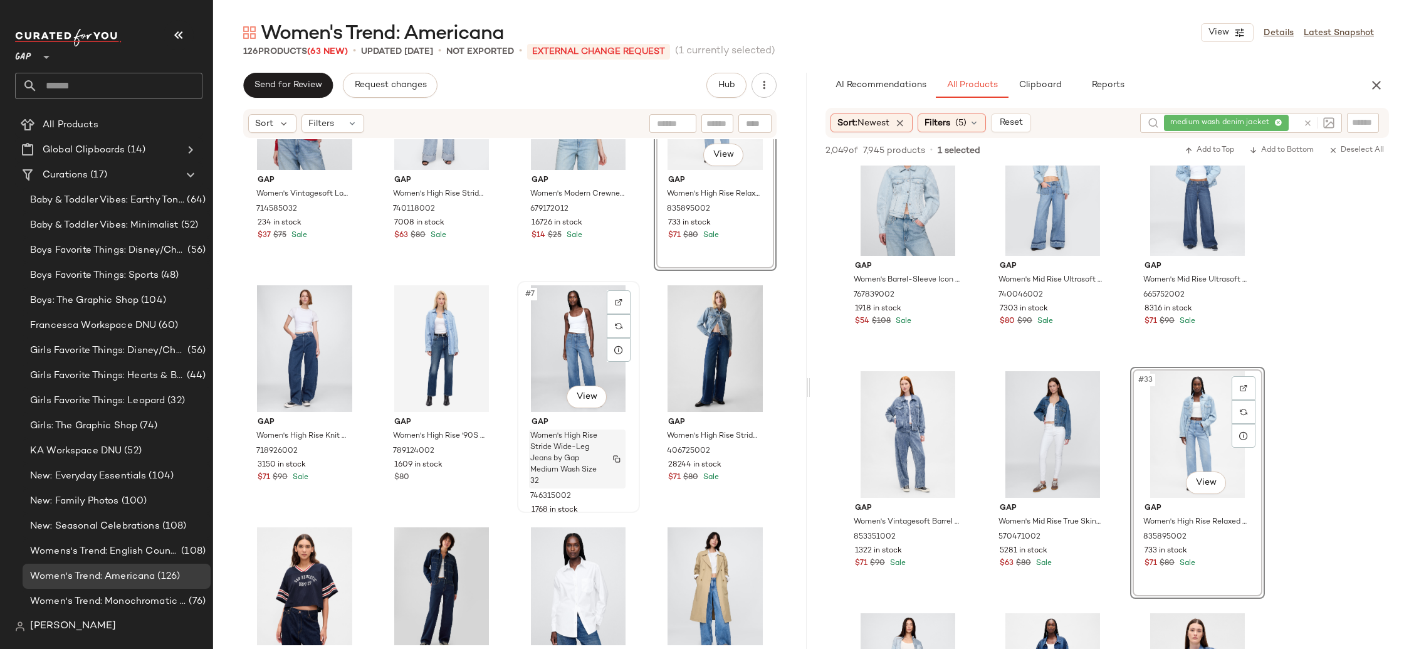
scroll to position [113, 0]
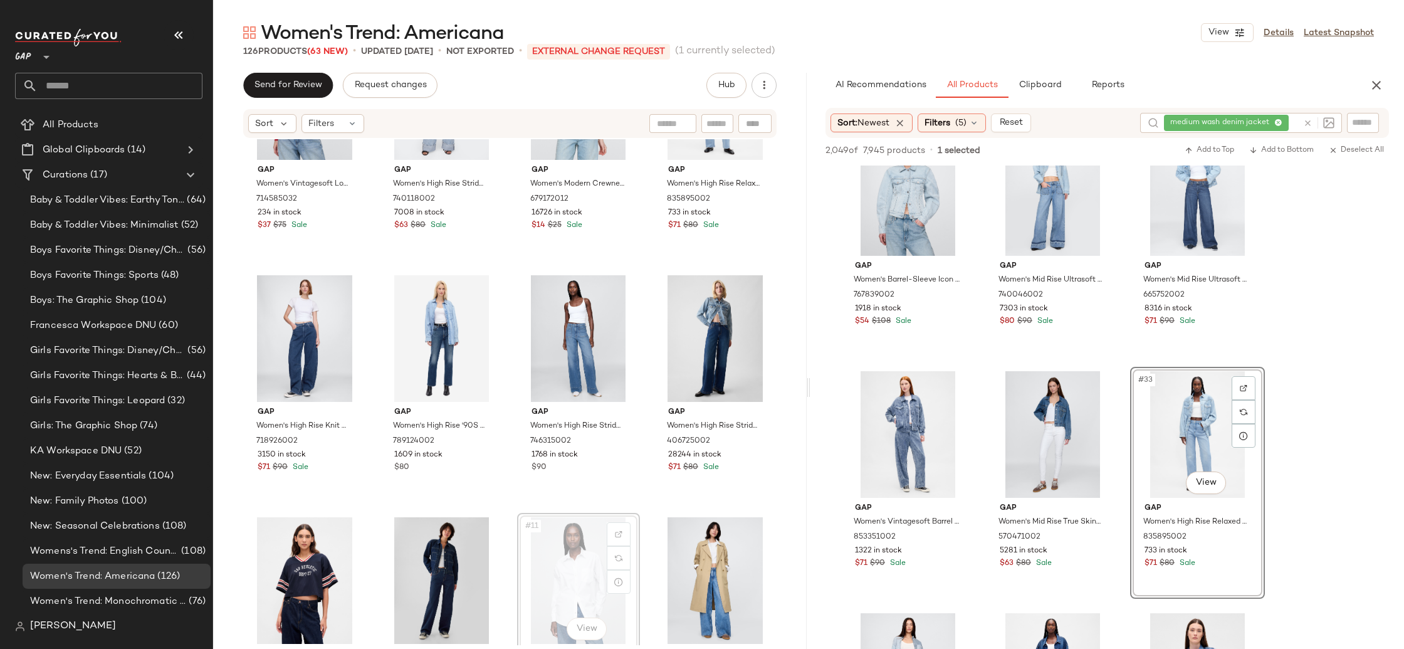
scroll to position [115, 0]
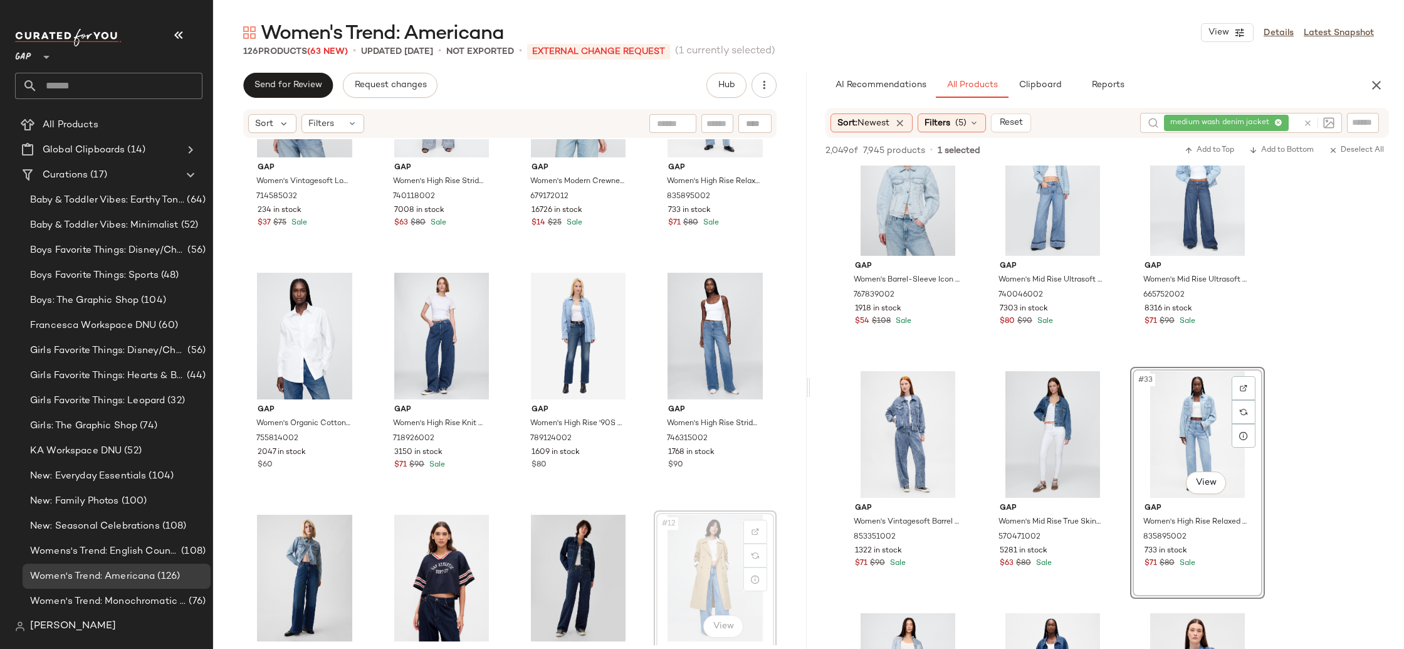
scroll to position [118, 0]
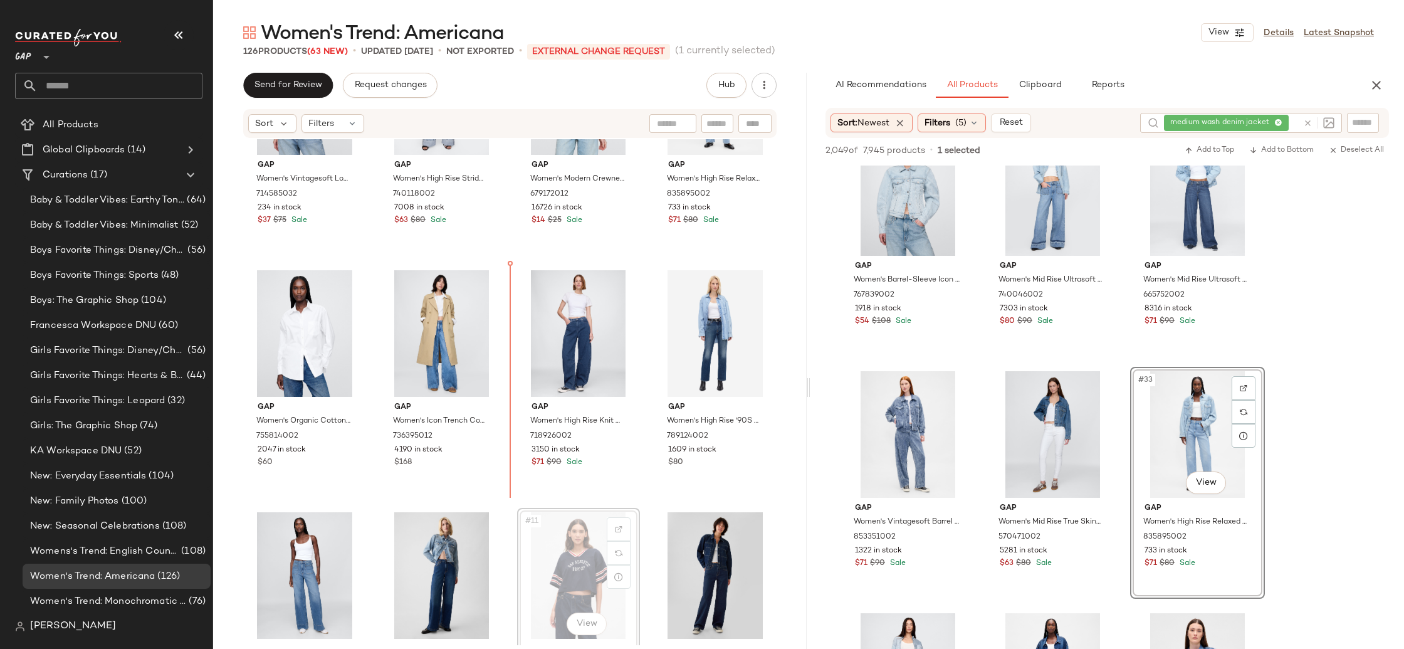
scroll to position [118, 0]
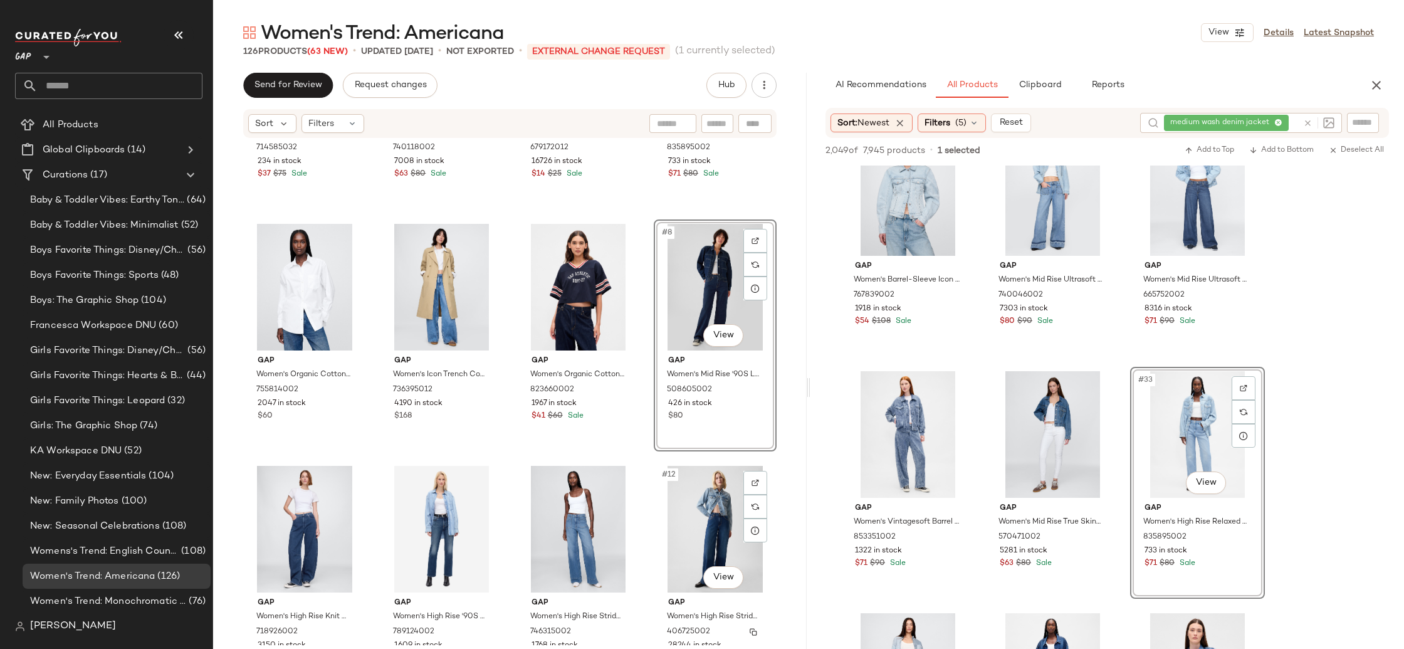
scroll to position [163, 0]
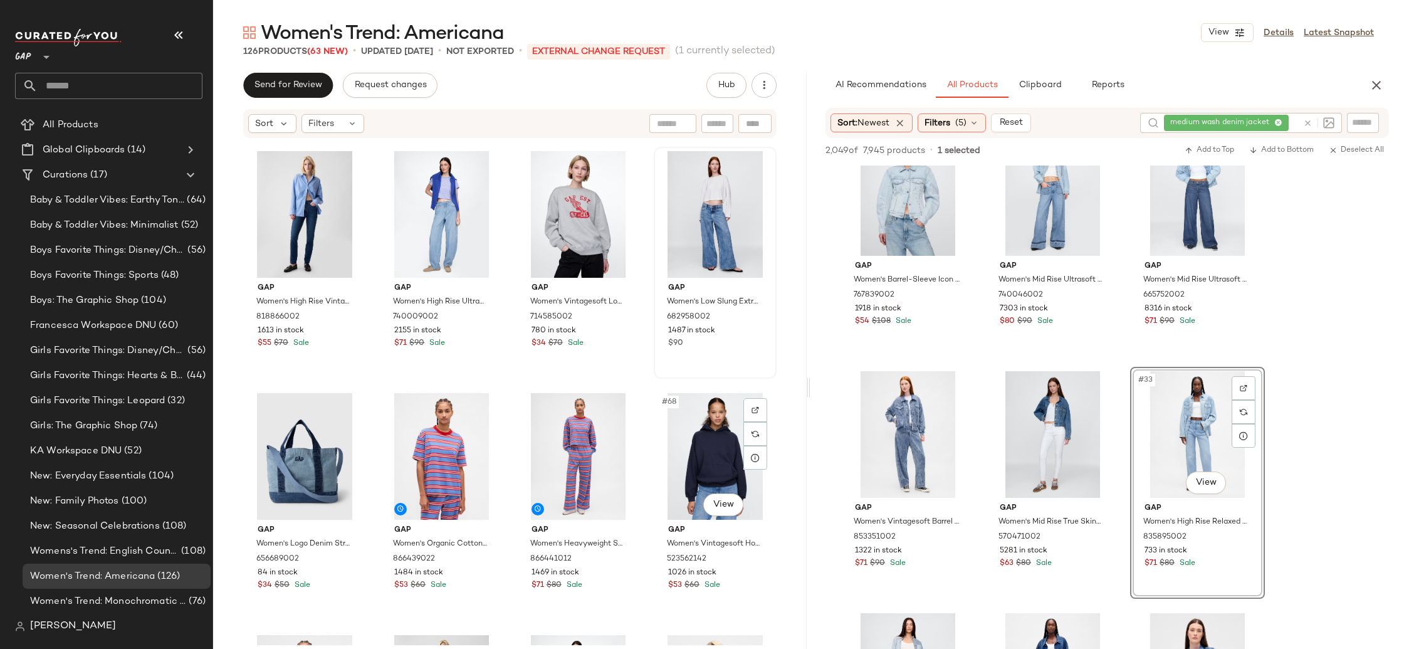
scroll to position [3633, 0]
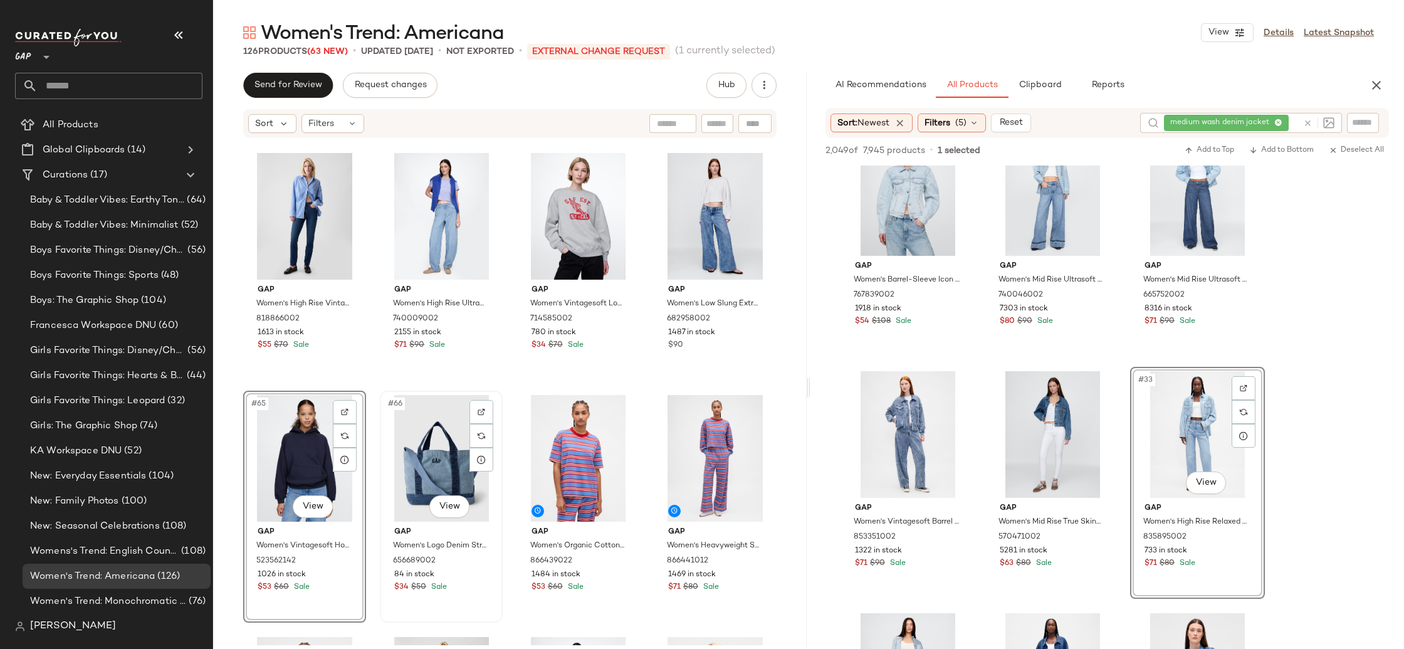
click at [442, 474] on div "#66 View" at bounding box center [441, 458] width 114 height 127
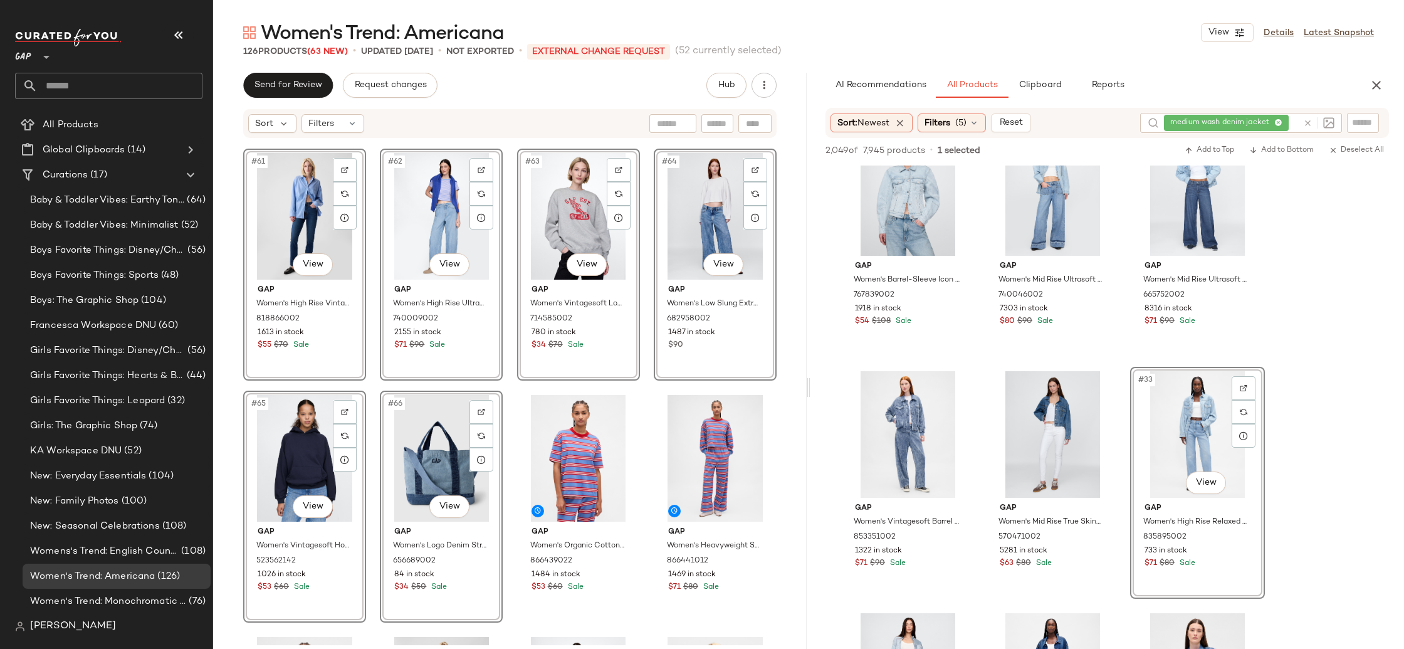
click at [231, 483] on div "#61 View Gap Women's High Rise Vintage Slim Jeans by Gap Dark Indigo Size 26 81…" at bounding box center [510, 392] width 594 height 506
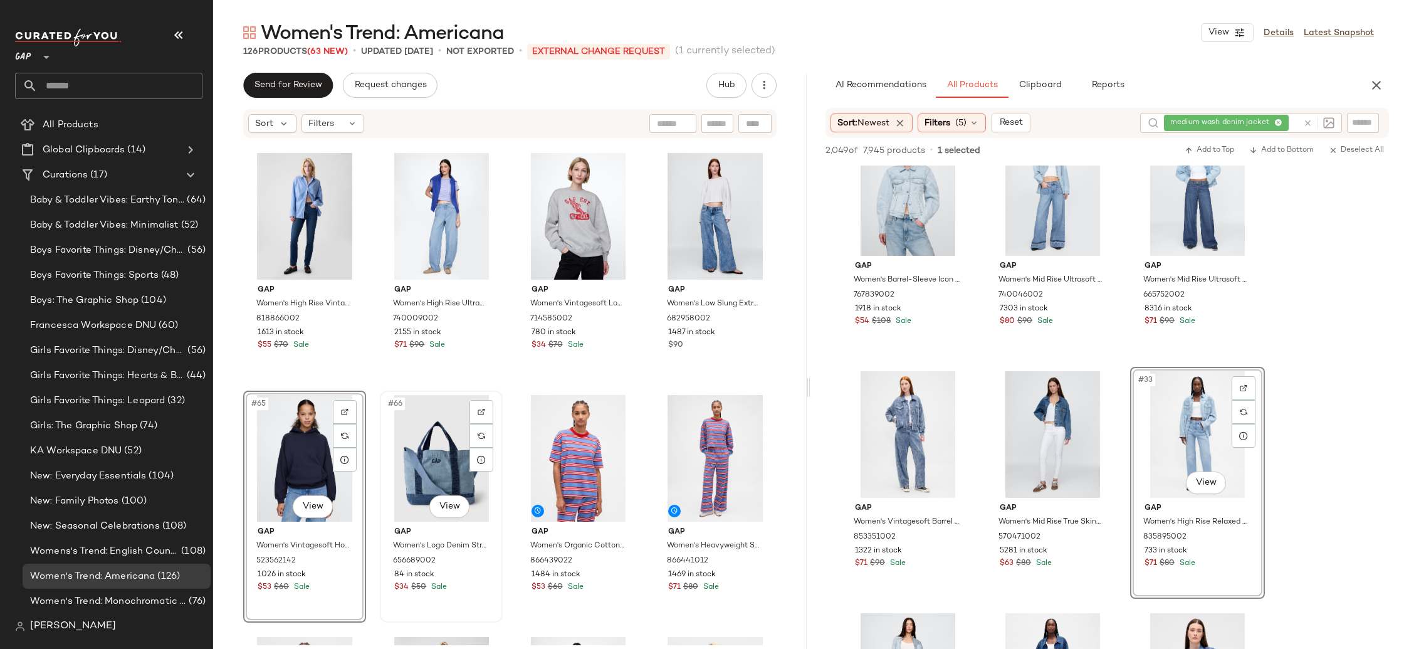
click at [441, 473] on div "#66 View" at bounding box center [441, 458] width 114 height 127
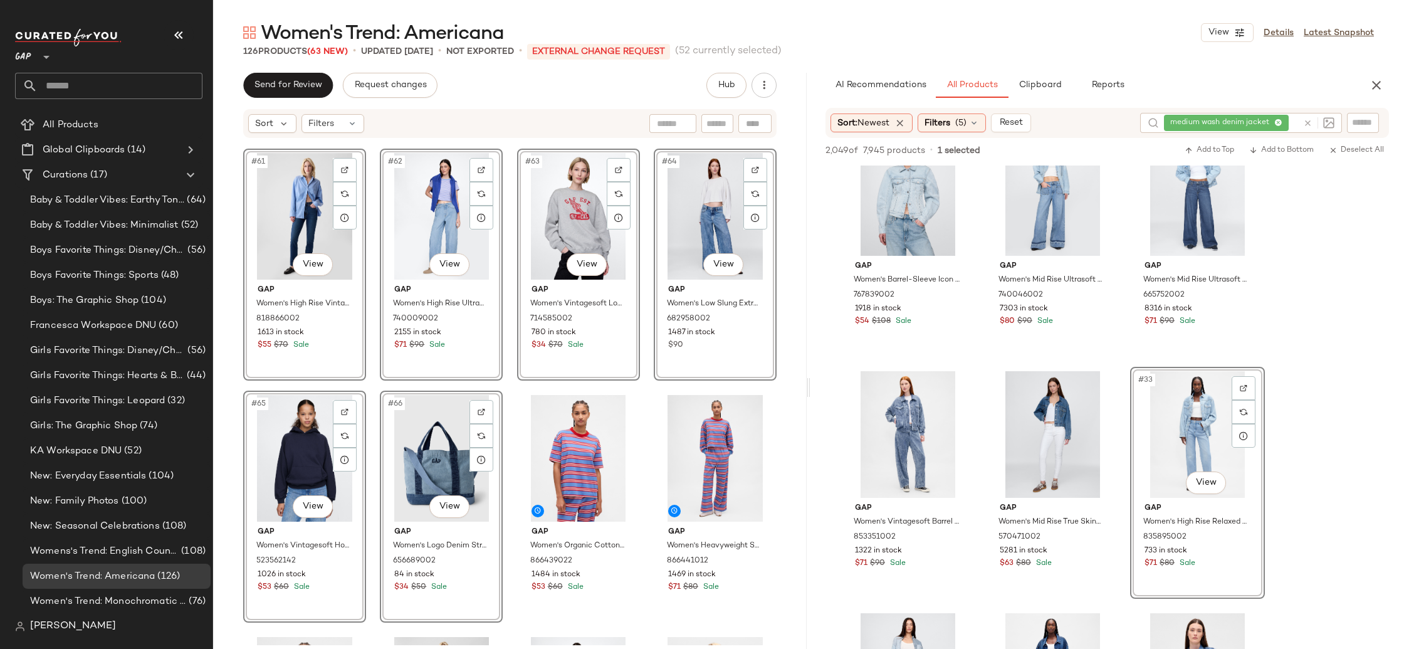
drag, startPoint x: 224, startPoint y: 473, endPoint x: 237, endPoint y: 473, distance: 13.2
click at [223, 473] on div "#61 View Gap Women's High Rise Vintage Slim Jeans by Gap Dark Indigo Size 26 81…" at bounding box center [510, 392] width 594 height 506
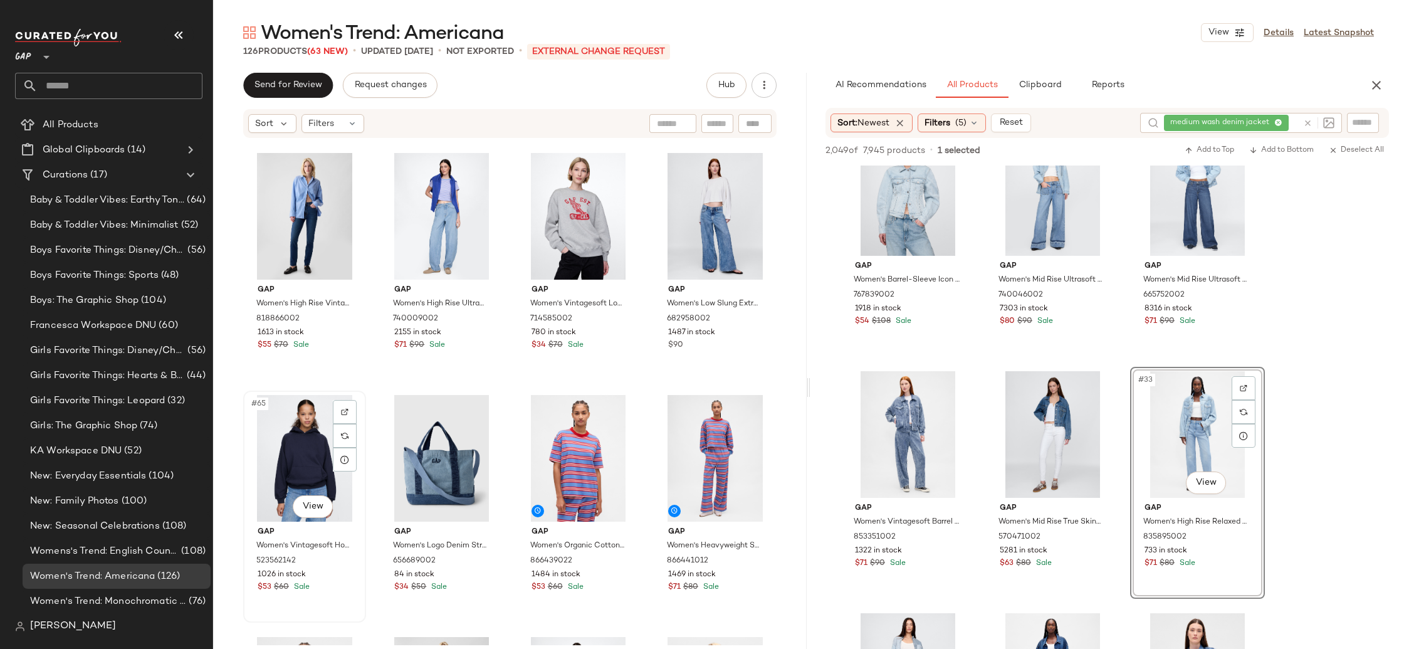
drag, startPoint x: 295, startPoint y: 474, endPoint x: 302, endPoint y: 473, distance: 6.9
click at [295, 474] on div "#65 View" at bounding box center [305, 458] width 114 height 127
drag, startPoint x: 444, startPoint y: 462, endPoint x: 429, endPoint y: 463, distance: 15.1
click at [444, 462] on div "#66 View" at bounding box center [441, 458] width 114 height 127
click at [289, 470] on div "#65 View" at bounding box center [305, 458] width 114 height 127
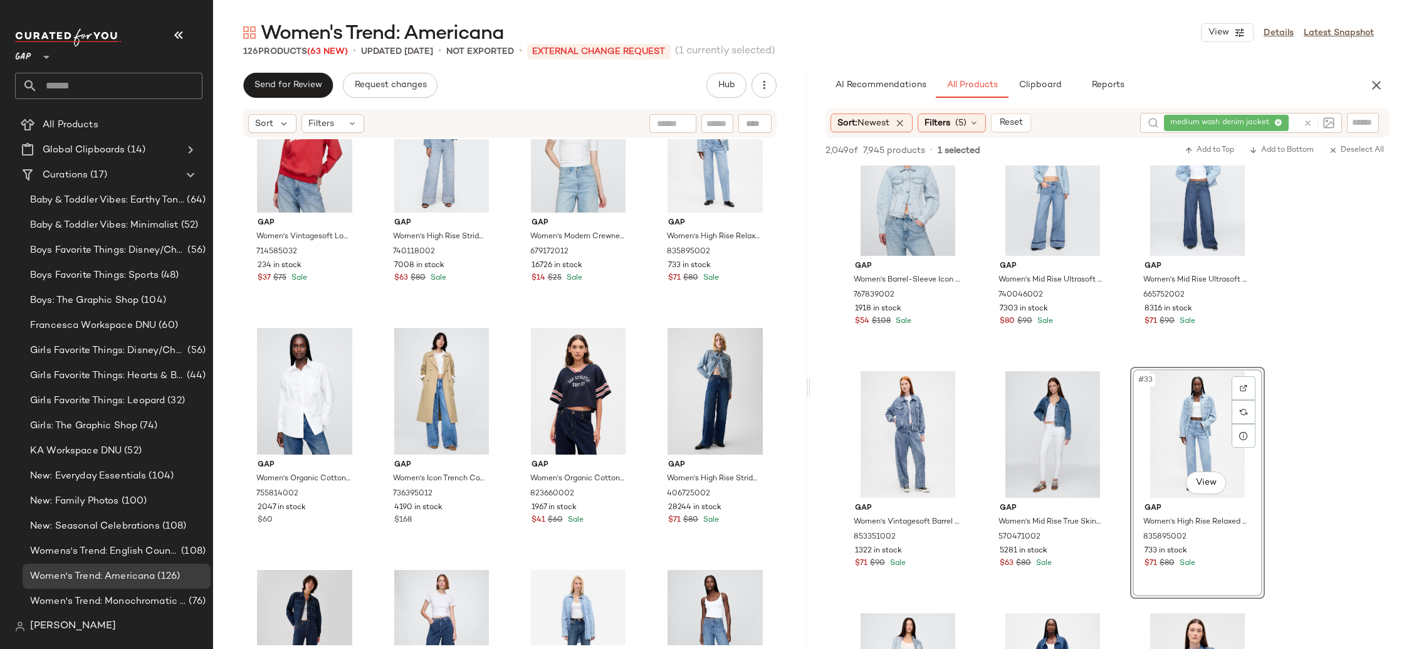
scroll to position [60, 0]
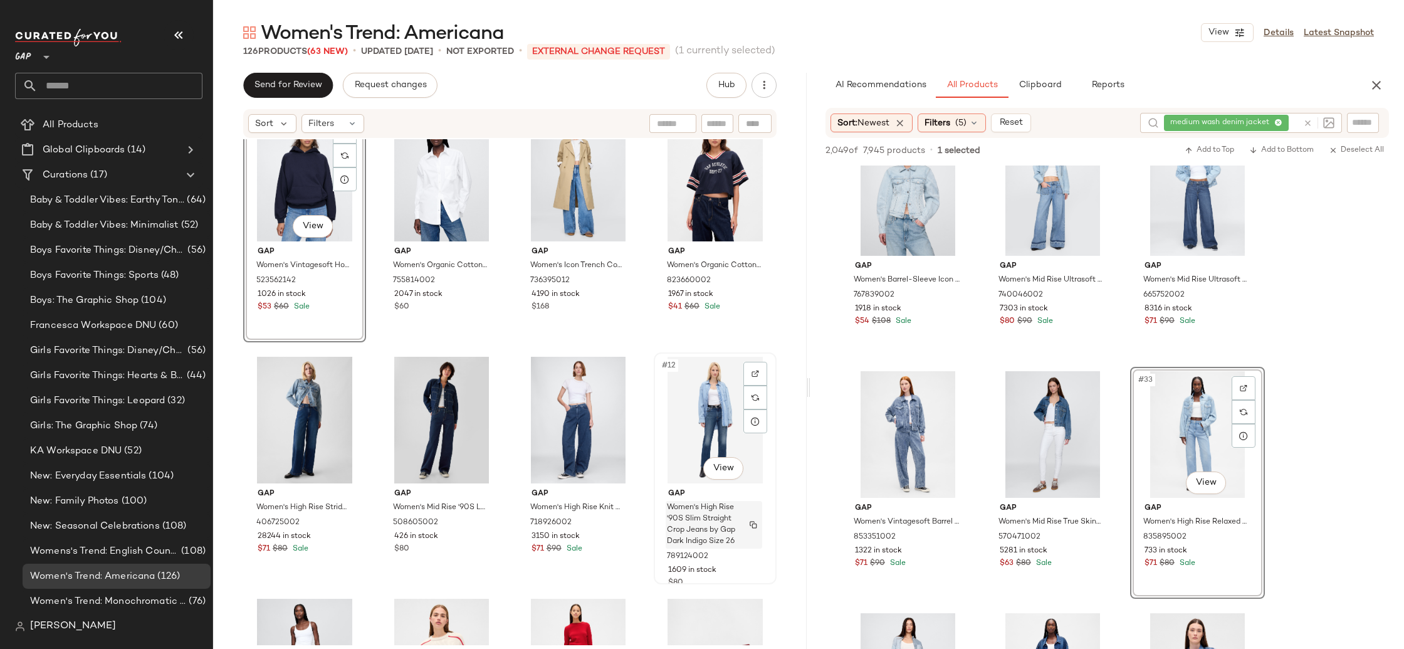
scroll to position [393, 0]
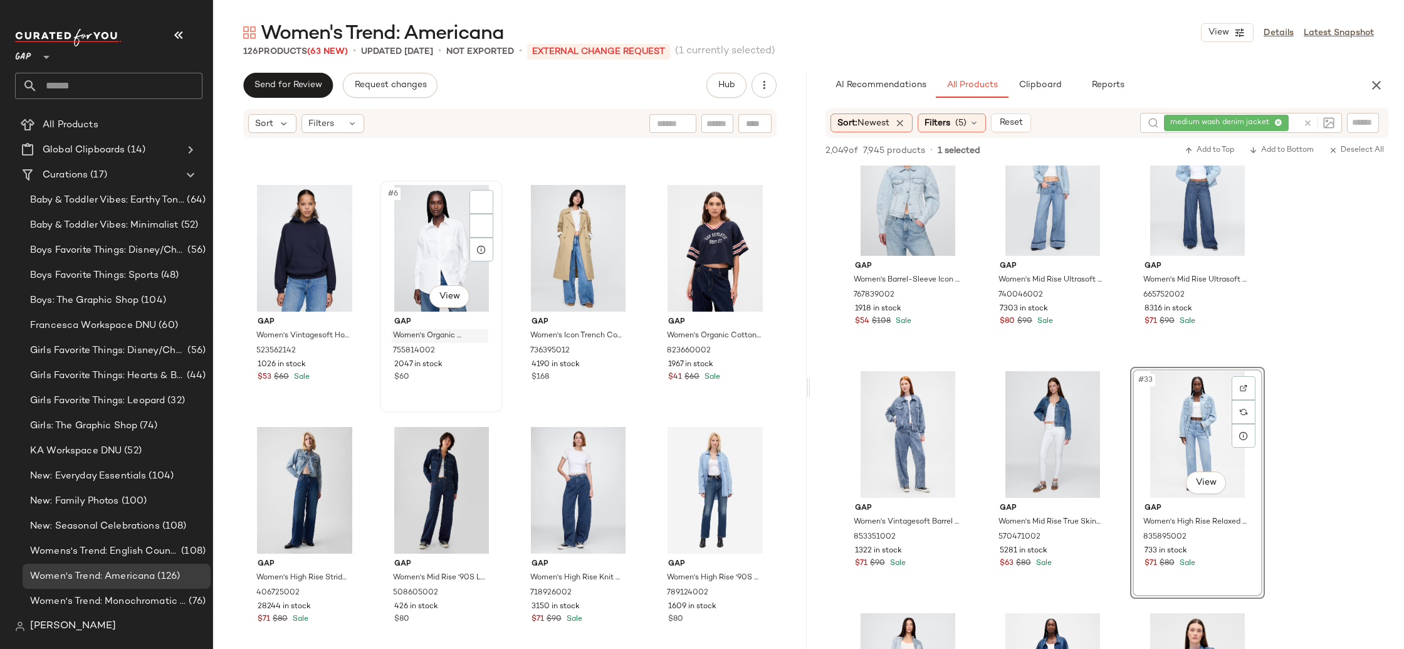
scroll to position [209, 0]
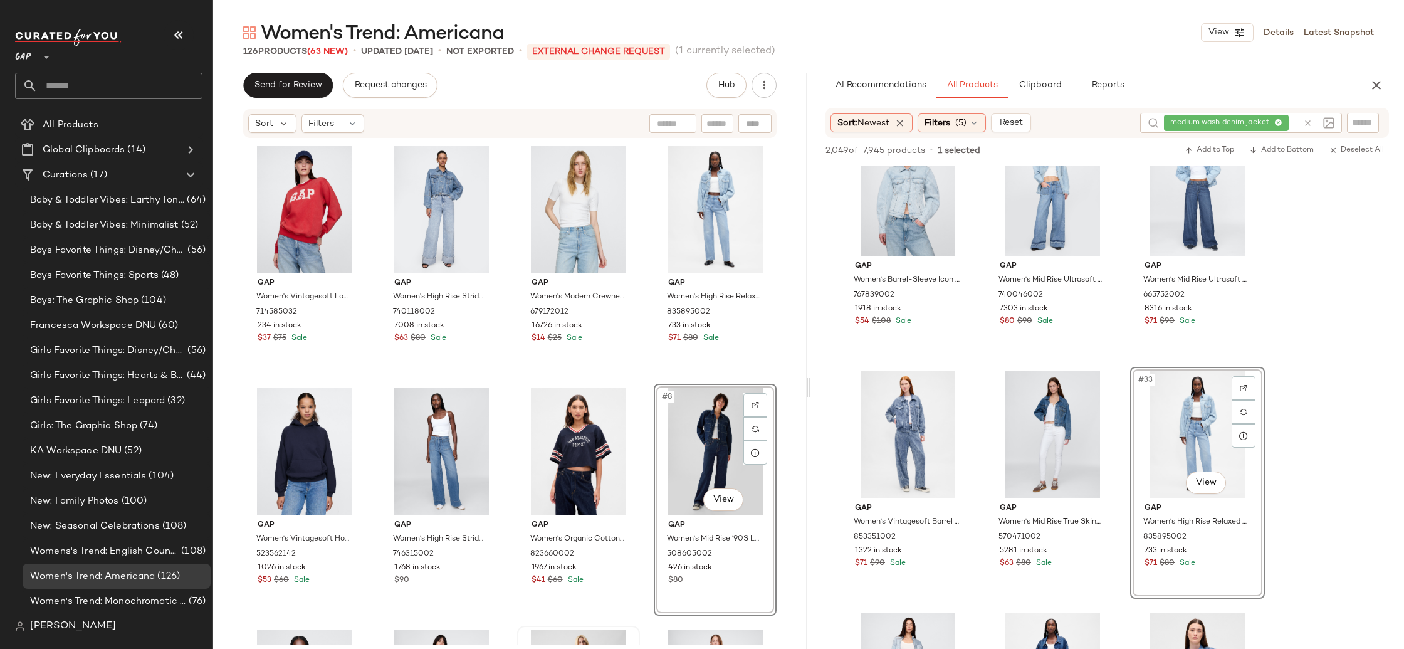
click at [642, 491] on div "Gap Women's Vintagesoft Logo Tunic Sweatshirt by Gap Modern Red Size S 71458503…" at bounding box center [509, 393] width 533 height 503
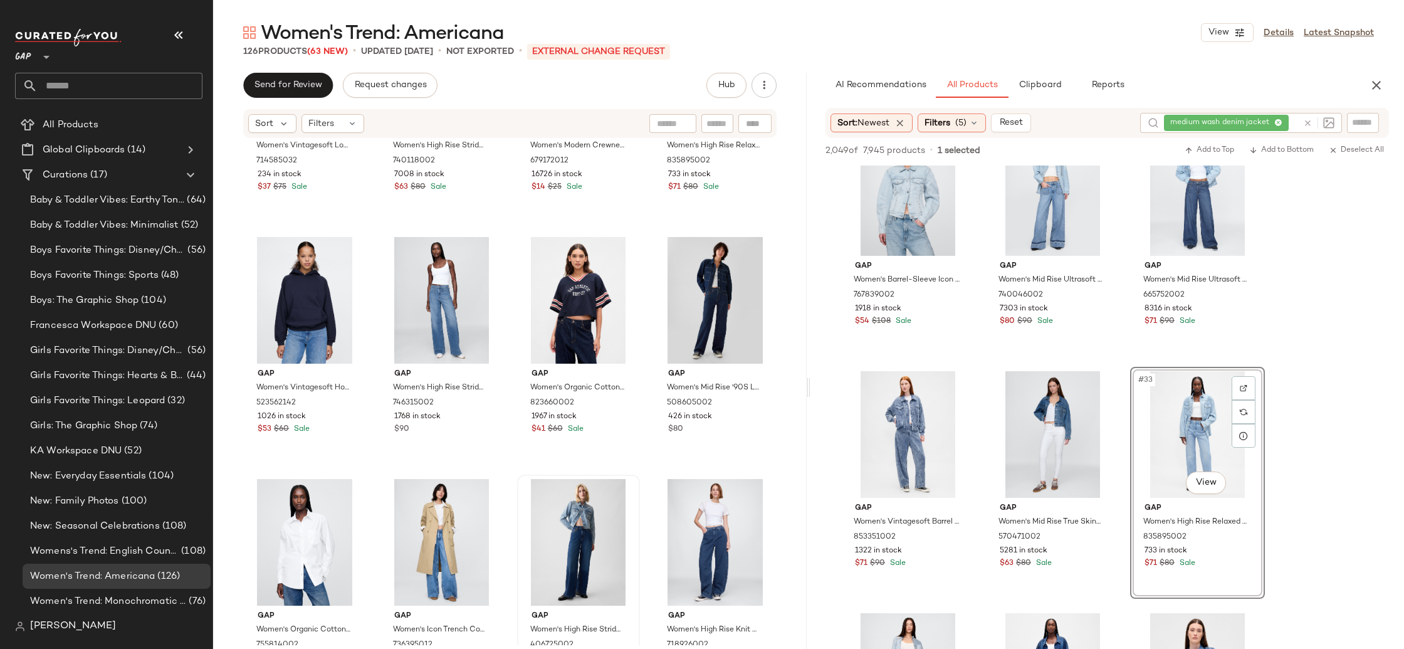
scroll to position [148, 0]
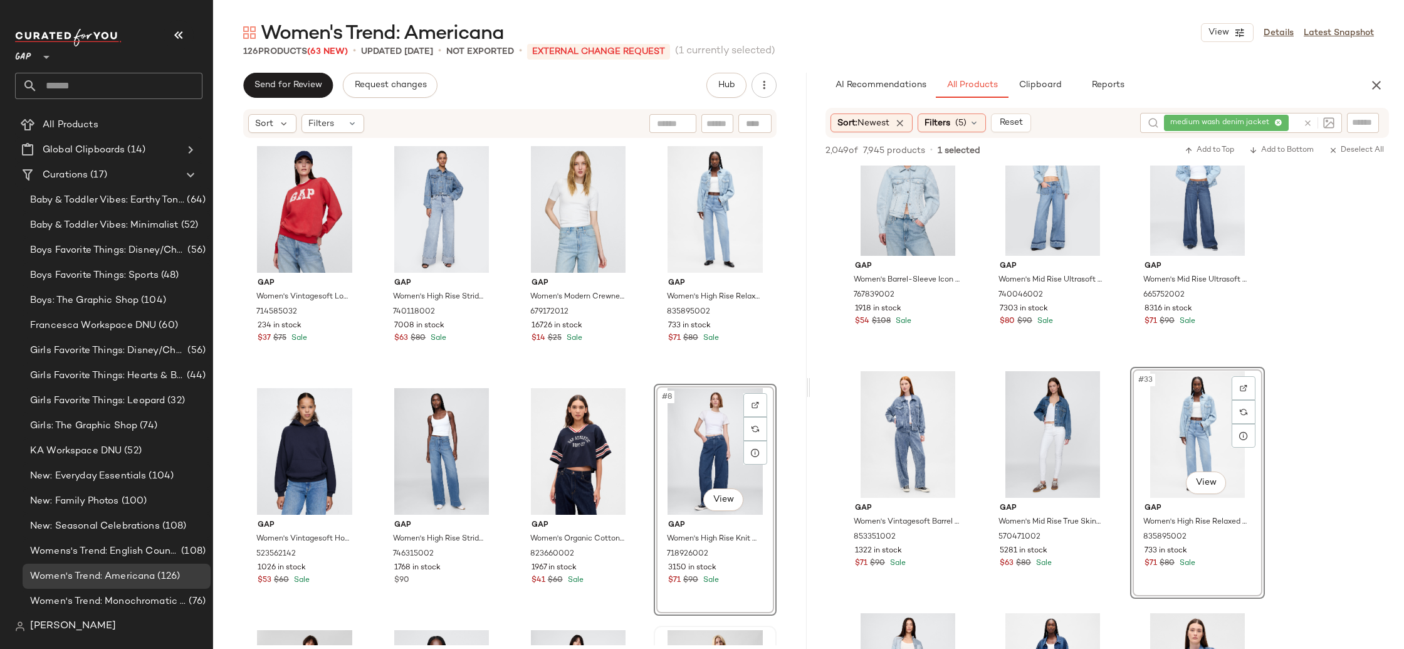
click at [636, 421] on div "Gap Women's Vintagesoft Logo Tunic Sweatshirt by Gap Modern Red Size S 71458503…" at bounding box center [509, 393] width 533 height 503
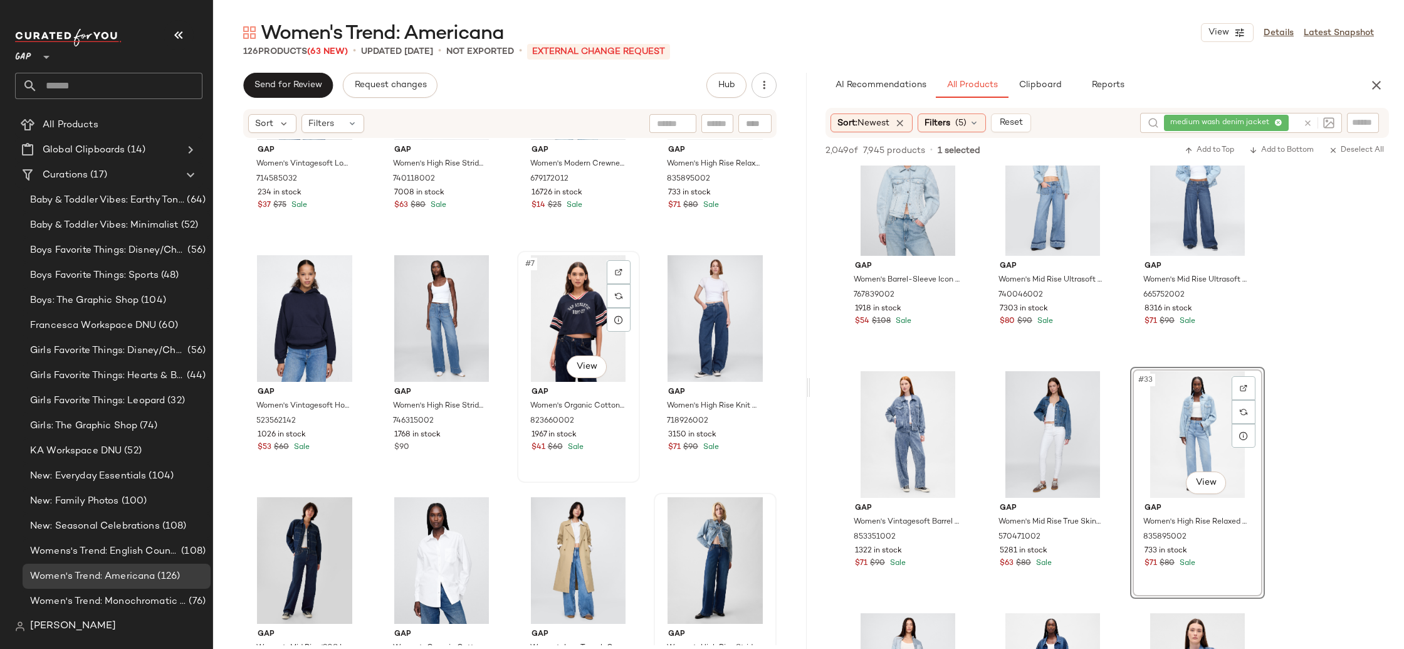
scroll to position [220, 0]
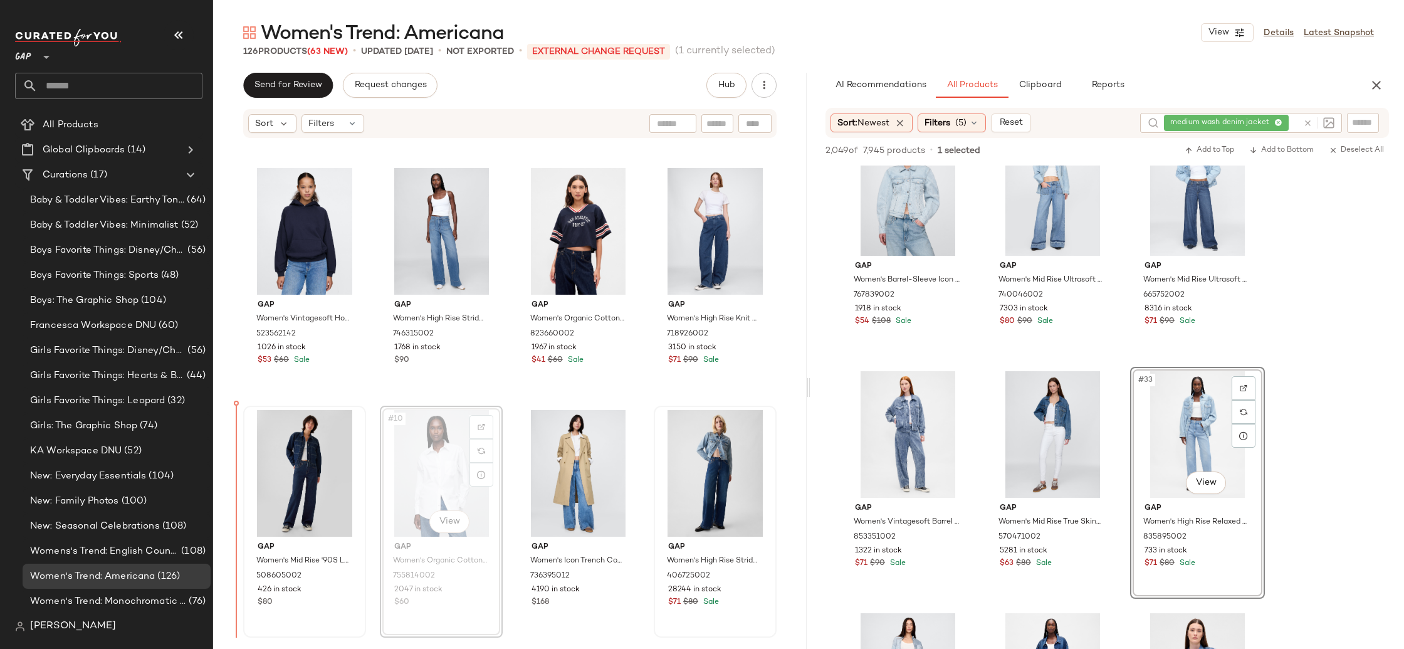
scroll to position [217, 0]
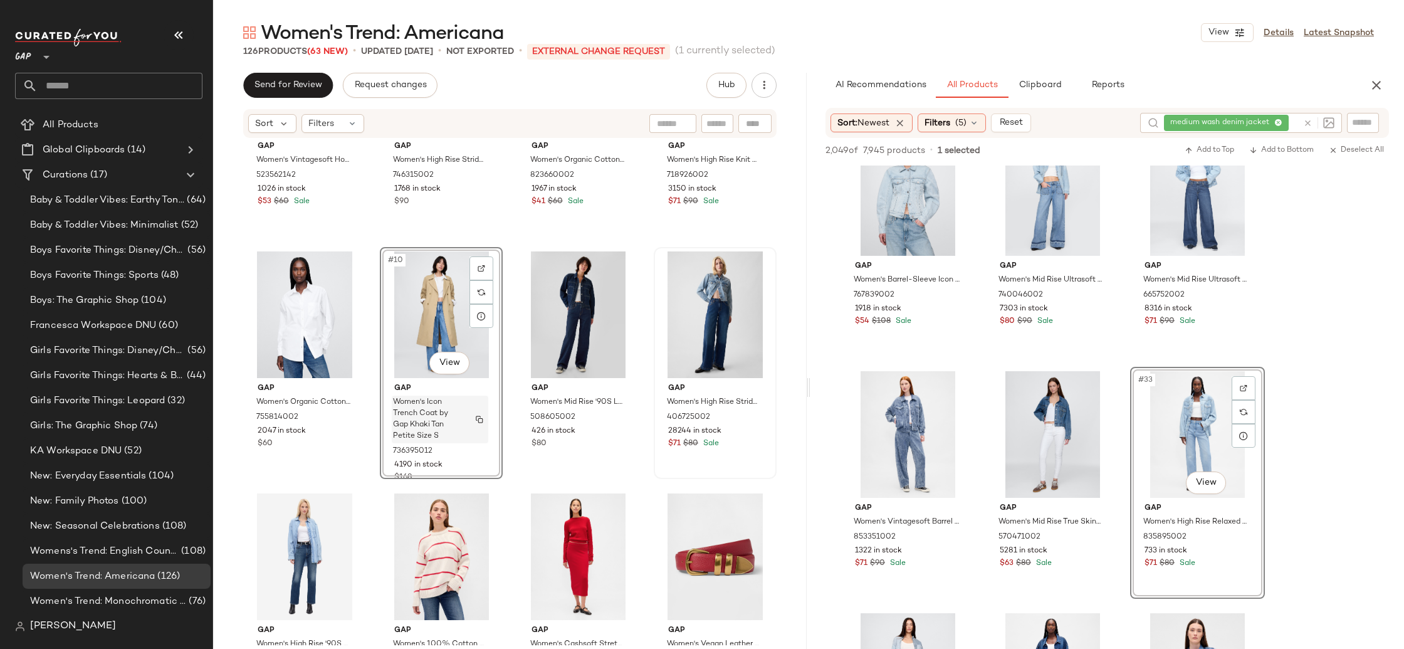
scroll to position [391, 0]
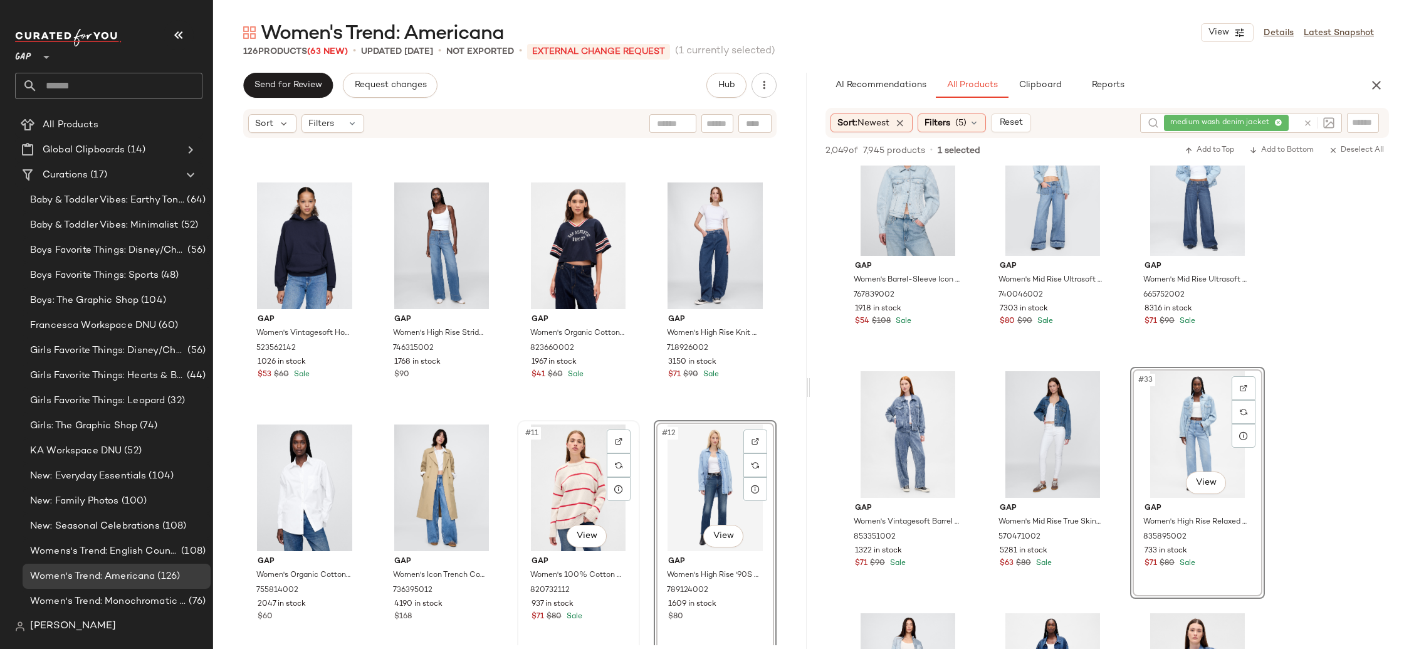
scroll to position [169, 0]
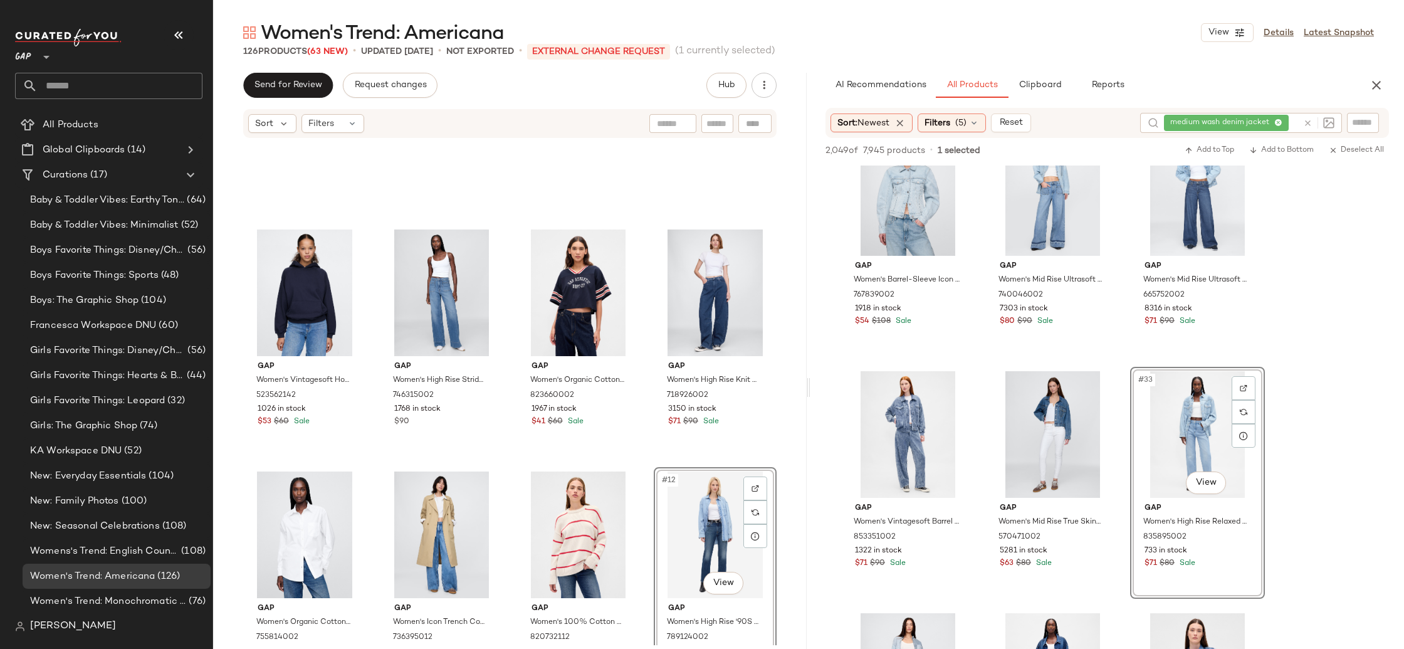
click at [635, 533] on div "Gap Women's Vintagesoft Hoodie by Gap Navy Blue Size L 523562142 1026 in stock …" at bounding box center [510, 392] width 594 height 506
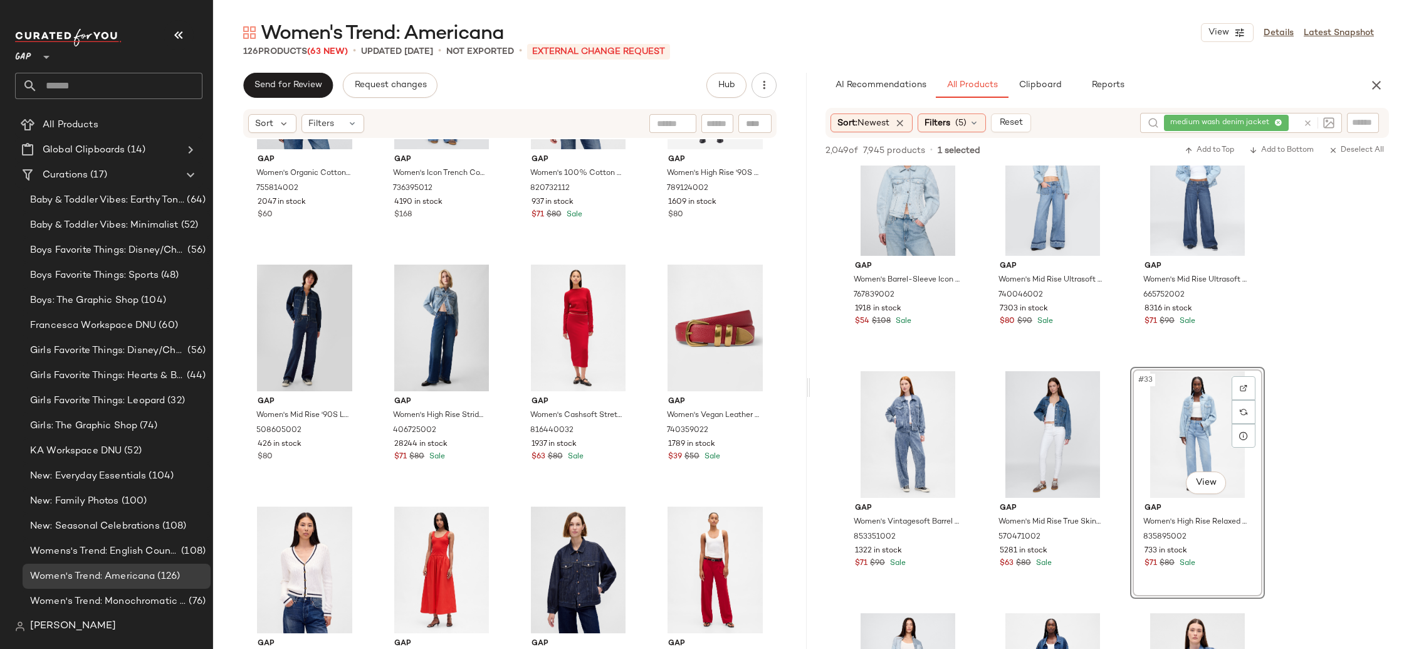
scroll to position [619, 0]
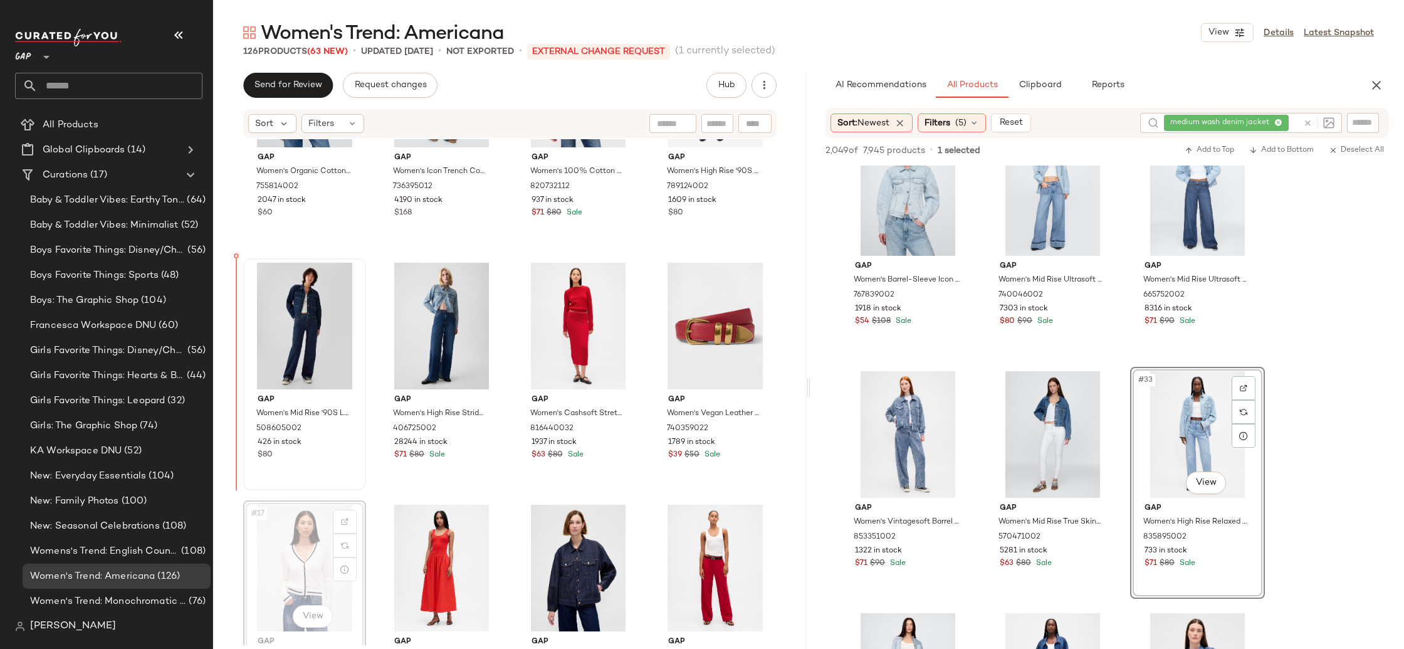
scroll to position [620, 0]
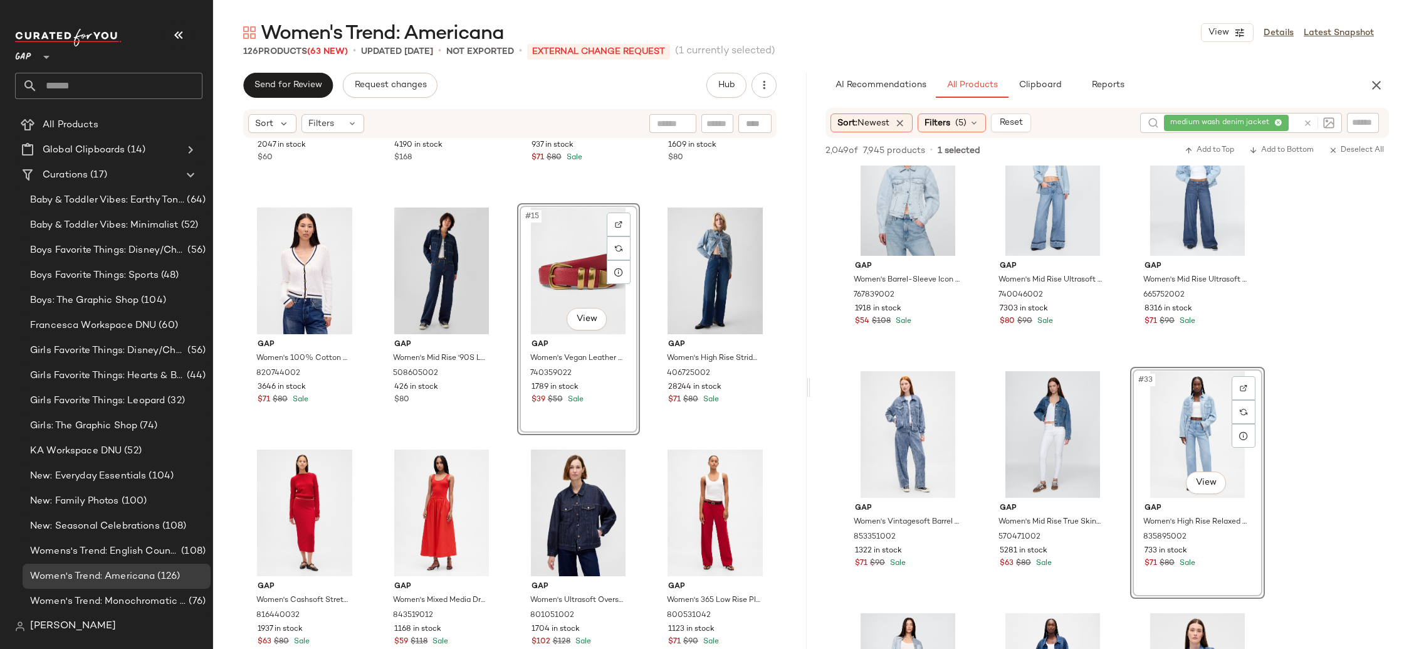
scroll to position [681, 0]
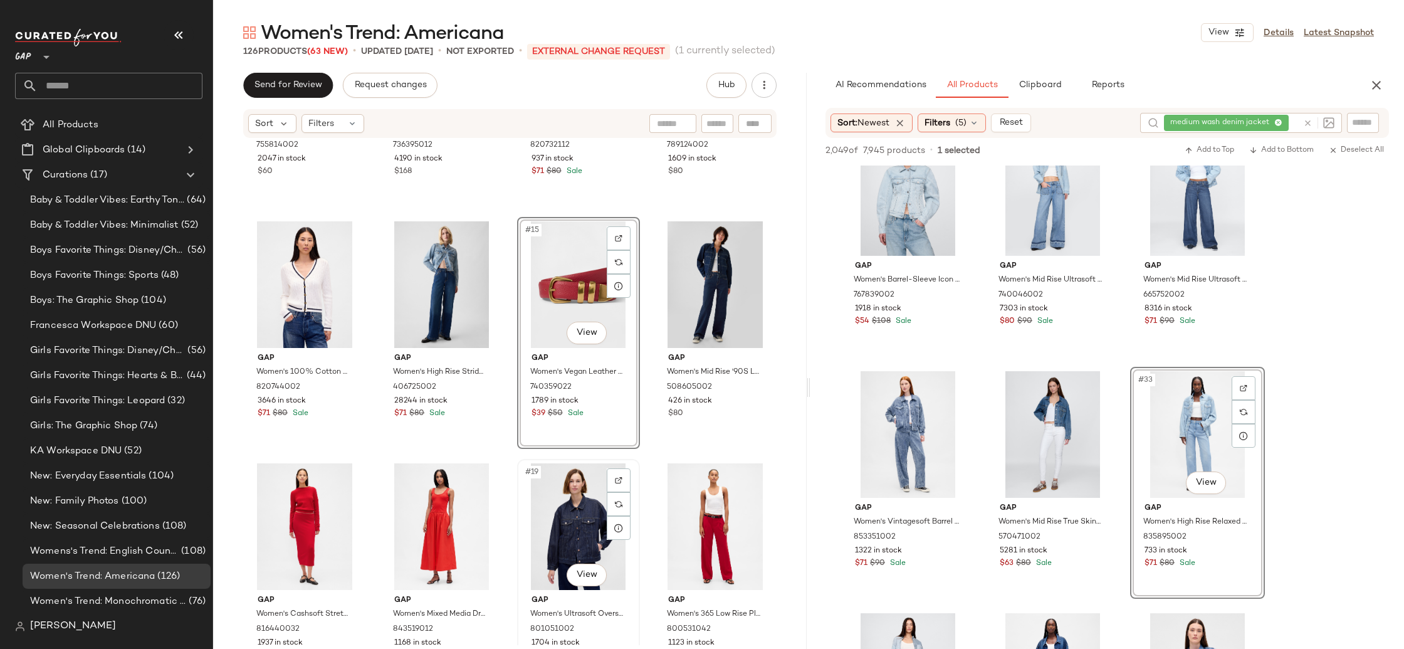
scroll to position [665, 0]
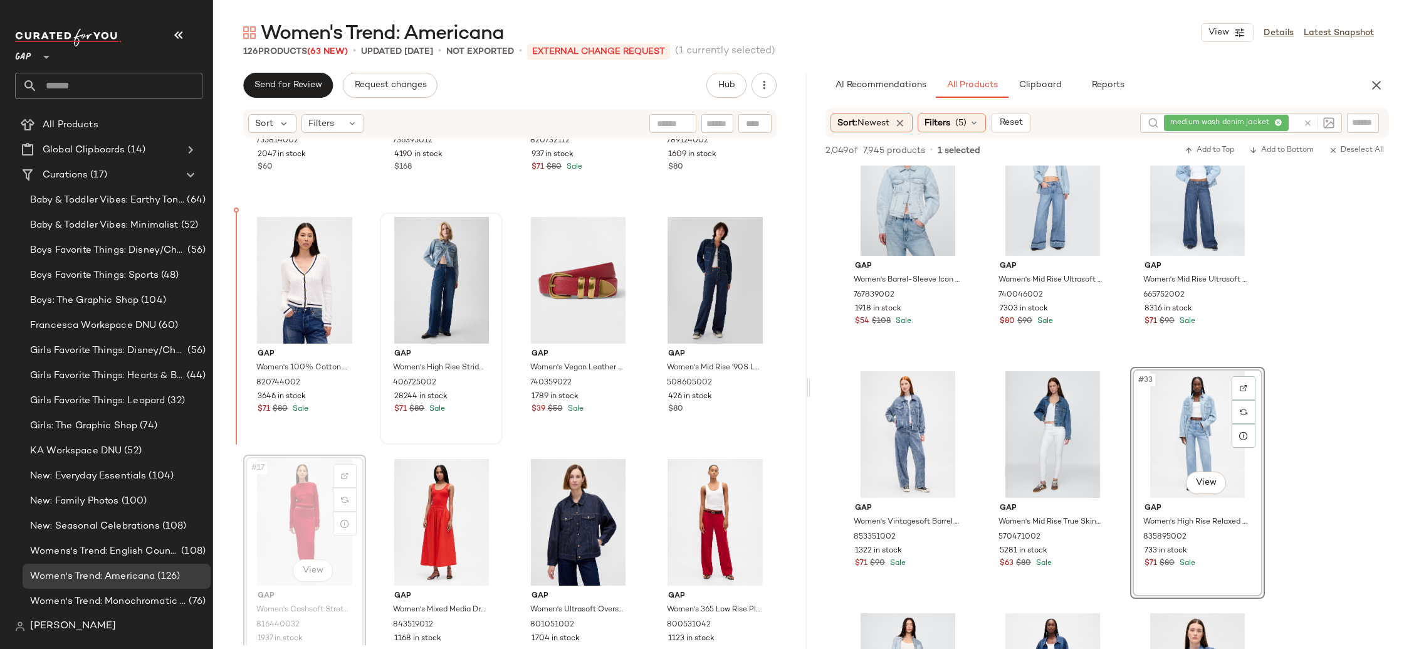
drag, startPoint x: 297, startPoint y: 493, endPoint x: 438, endPoint y: 443, distance: 148.9
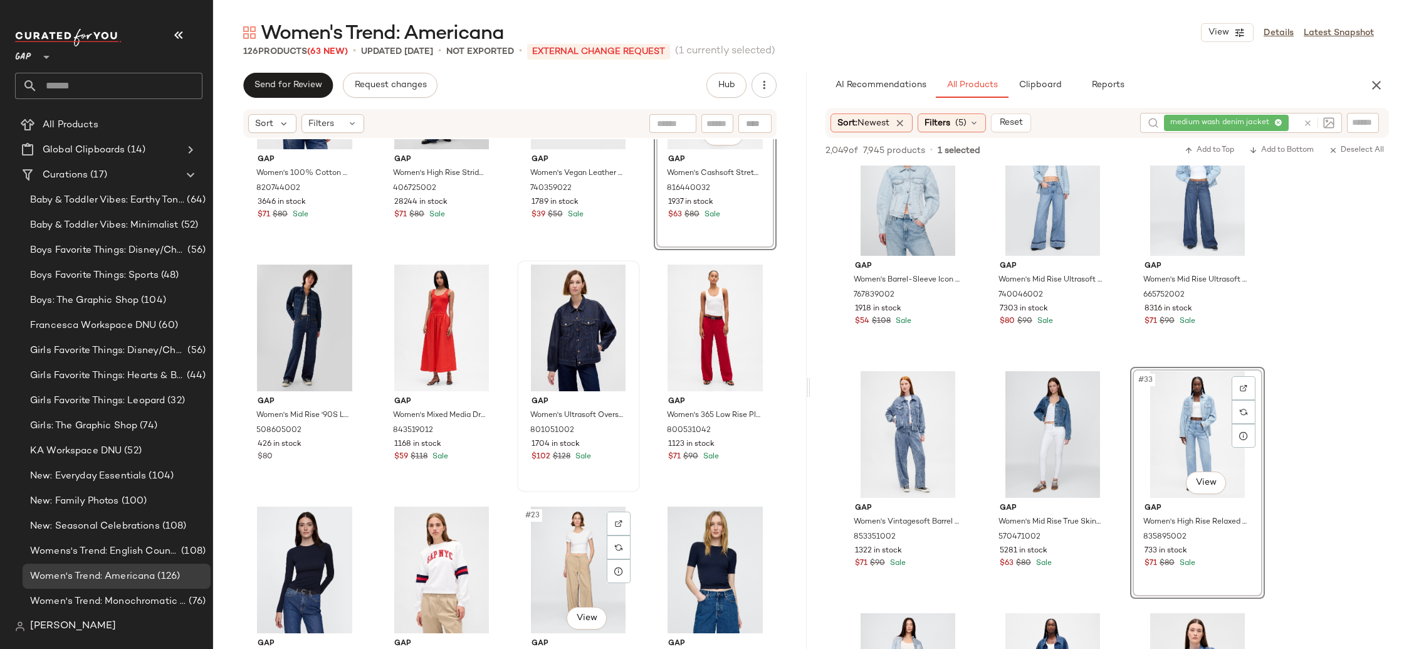
scroll to position [881, 0]
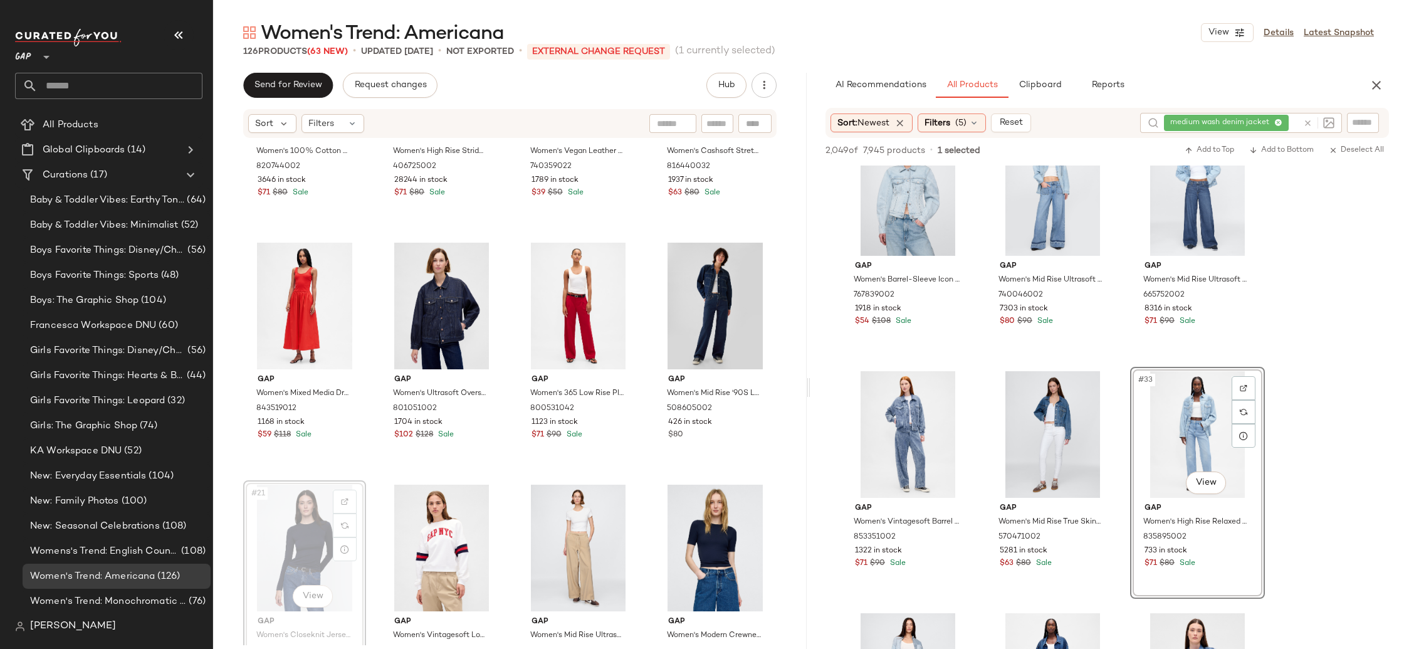
scroll to position [882, 0]
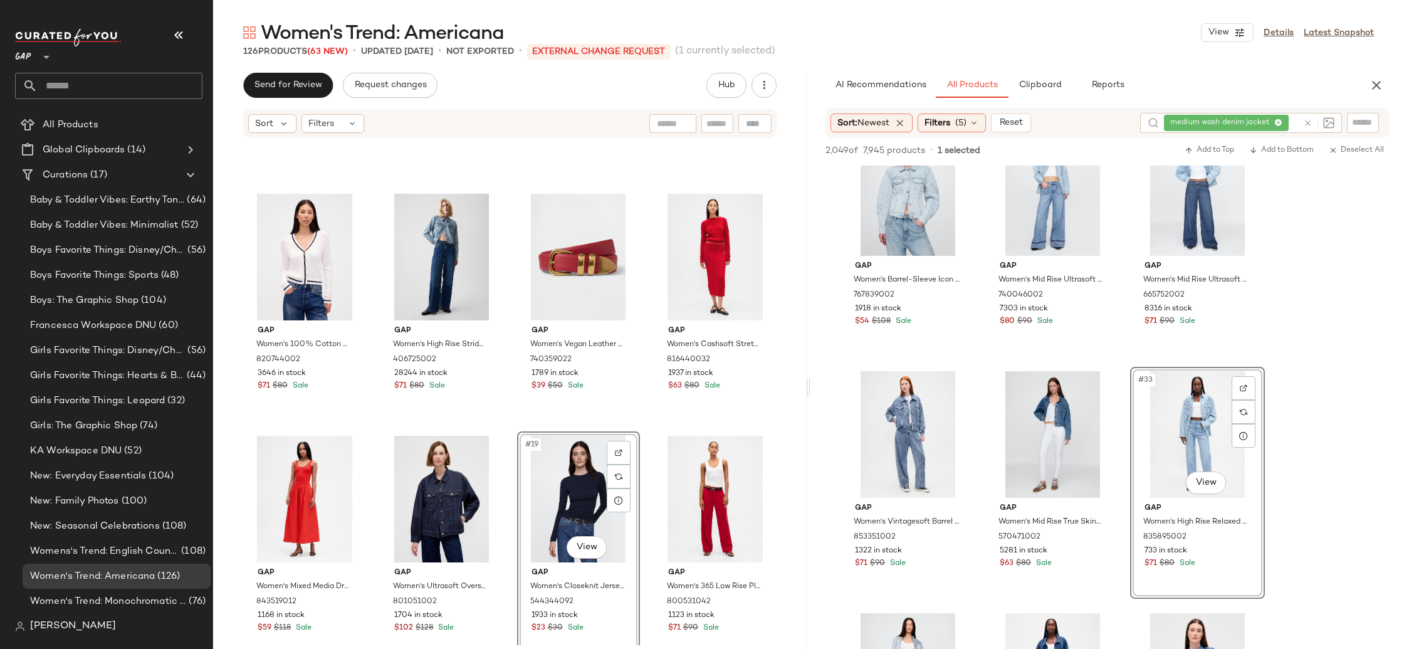
scroll to position [676, 0]
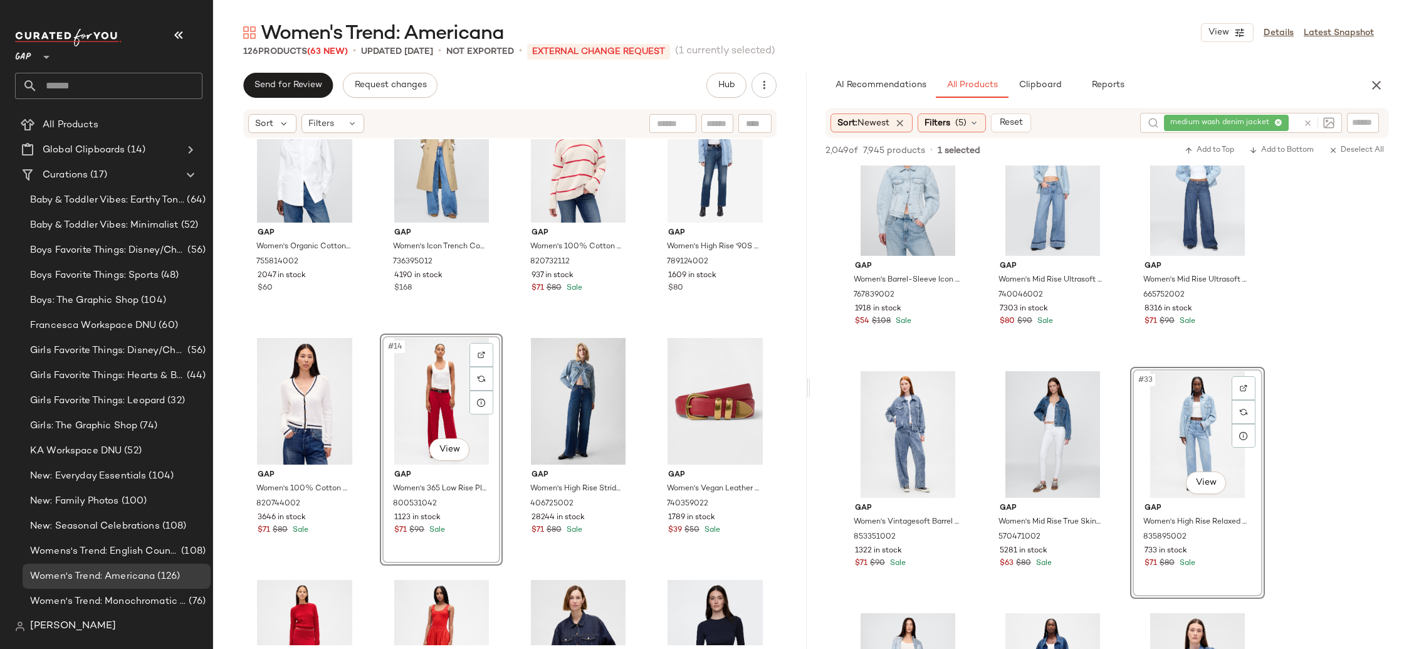
scroll to position [527, 0]
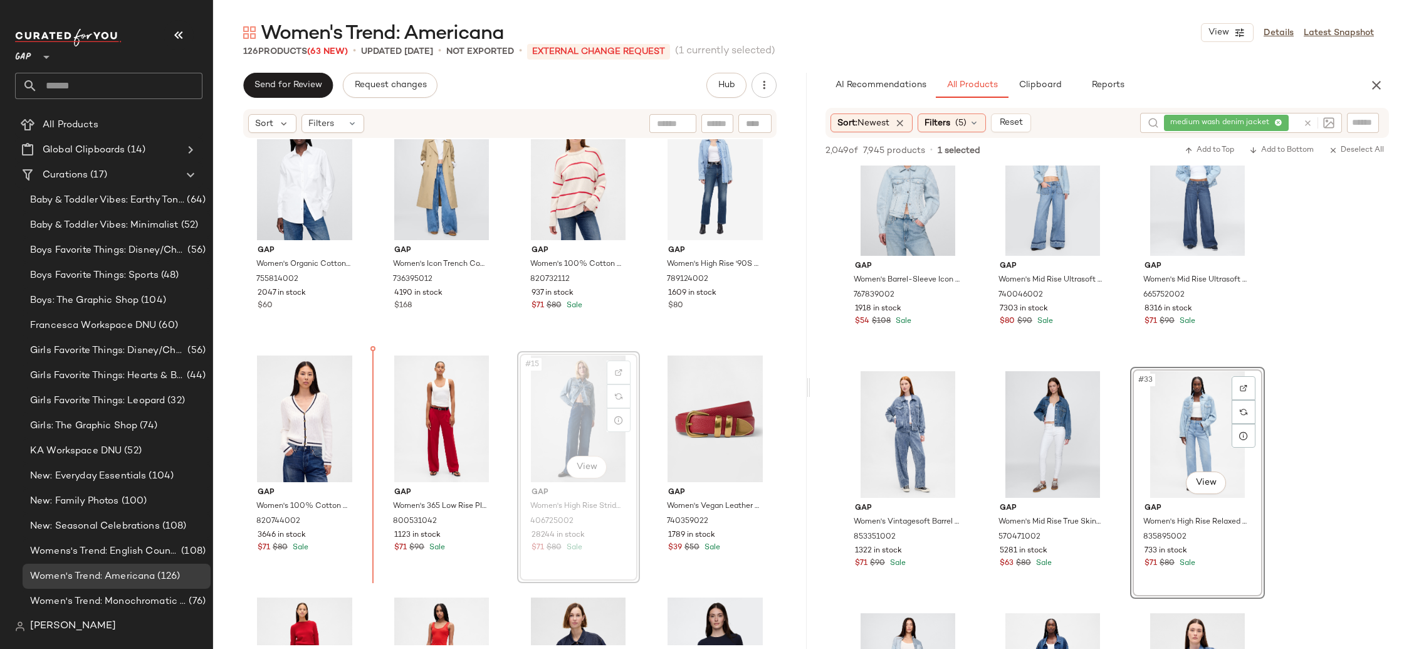
drag, startPoint x: 564, startPoint y: 406, endPoint x: 558, endPoint y: 406, distance: 6.3
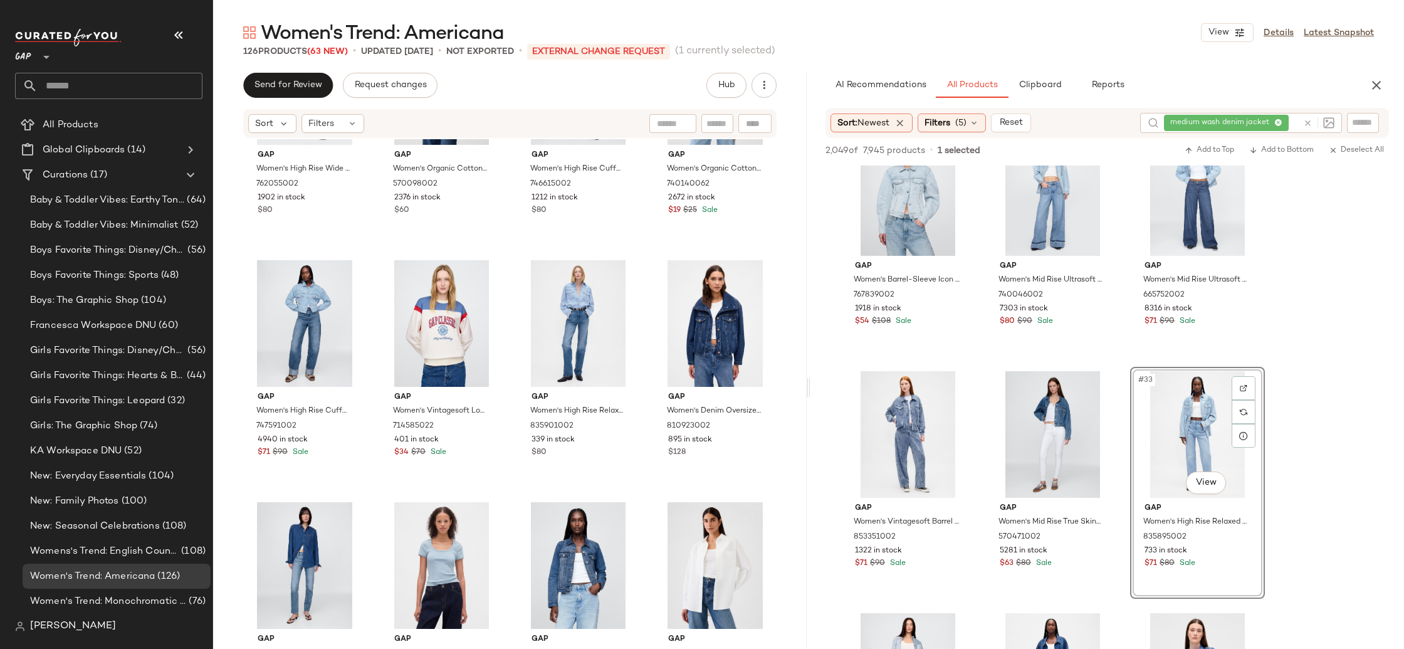
scroll to position [2090, 0]
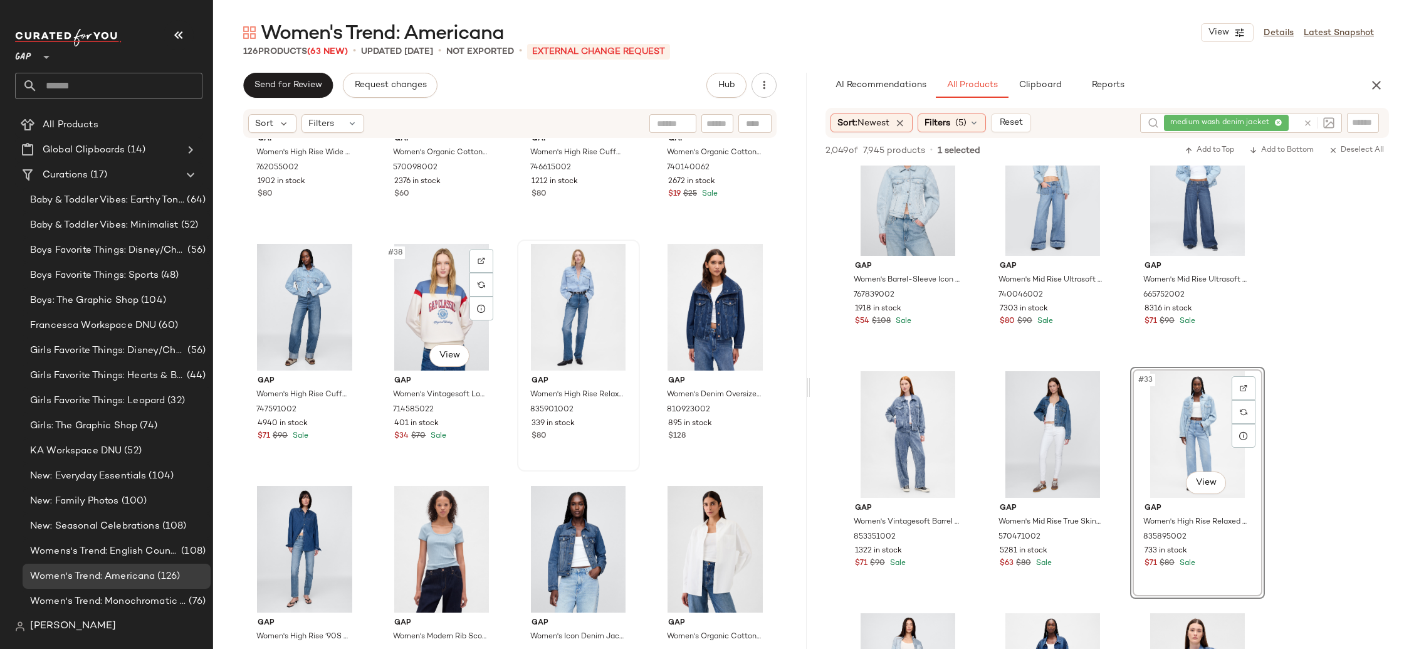
drag, startPoint x: 421, startPoint y: 290, endPoint x: 512, endPoint y: 369, distance: 120.4
click at [421, 290] on div "#38 View" at bounding box center [441, 307] width 114 height 127
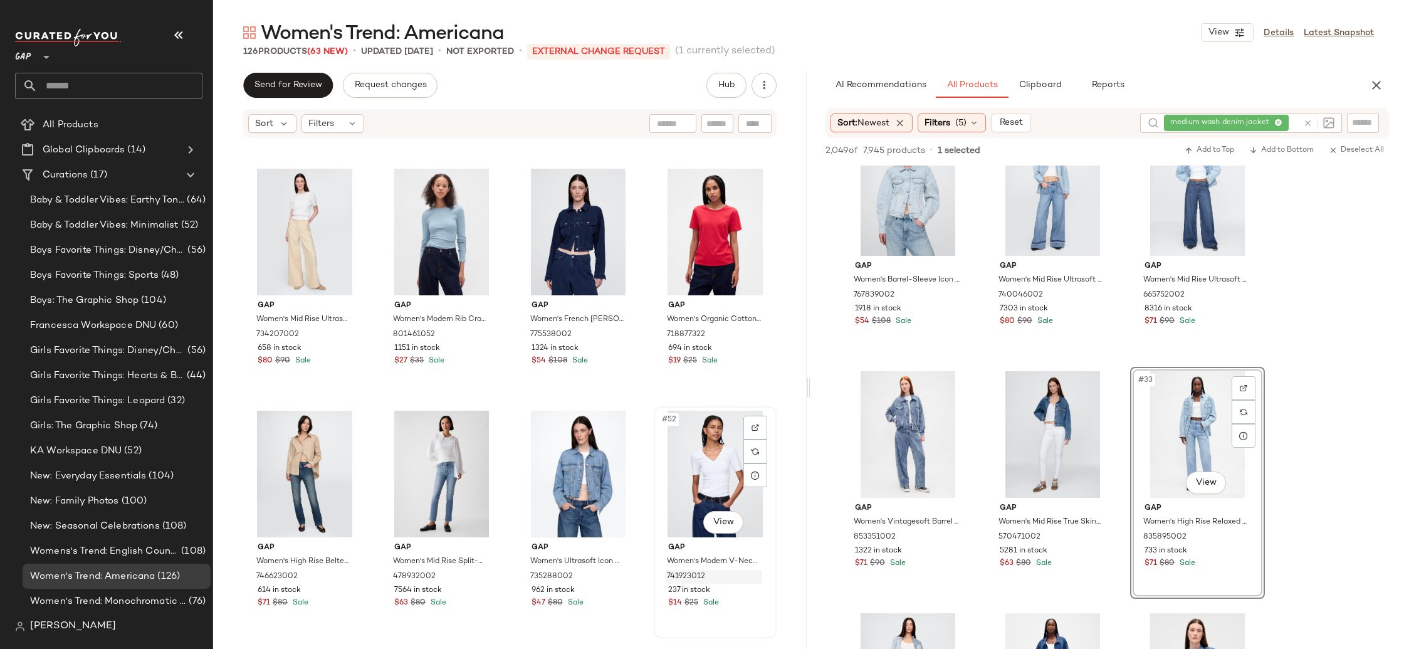
scroll to position [2735, 0]
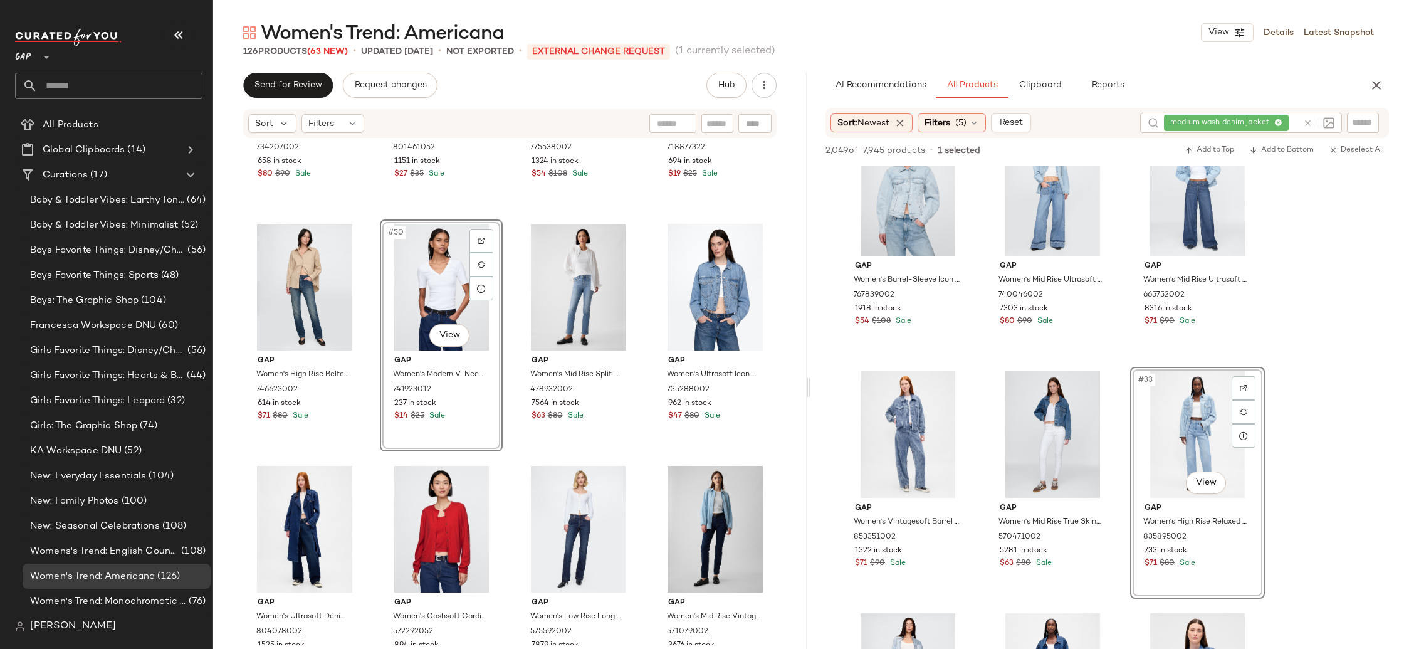
scroll to position [2837, 0]
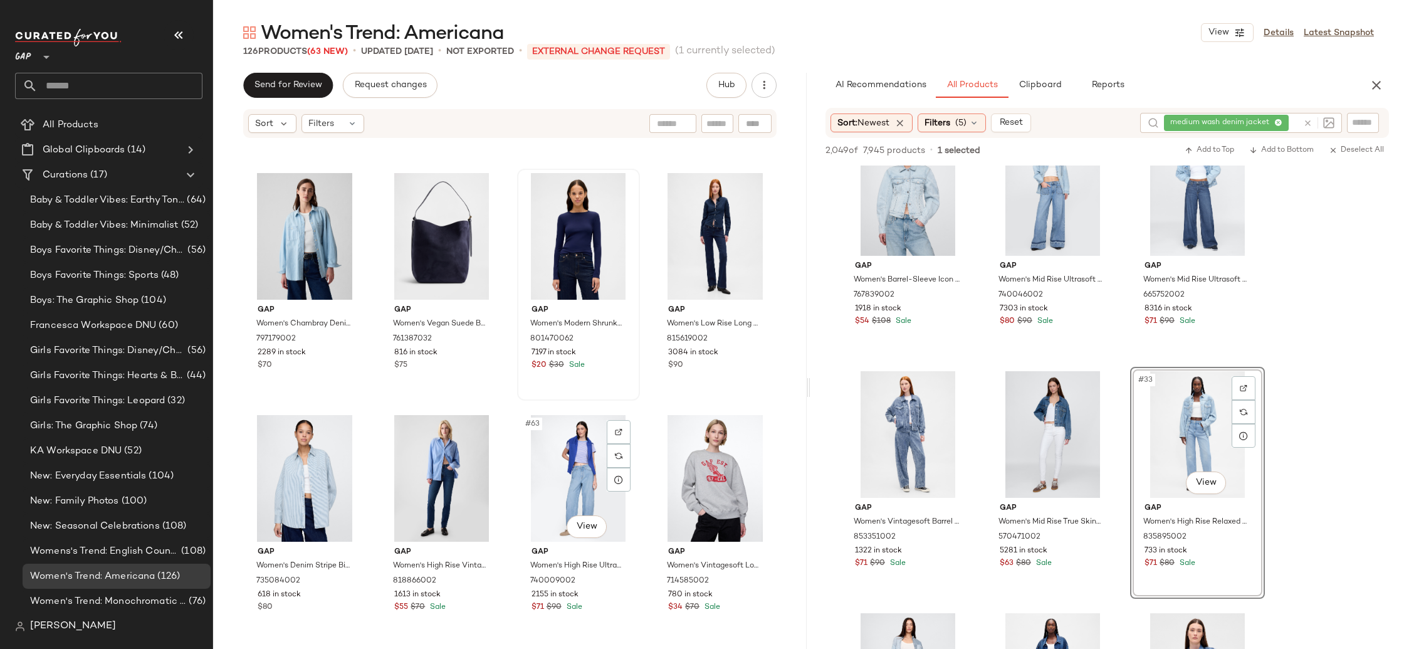
scroll to position [3324, 0]
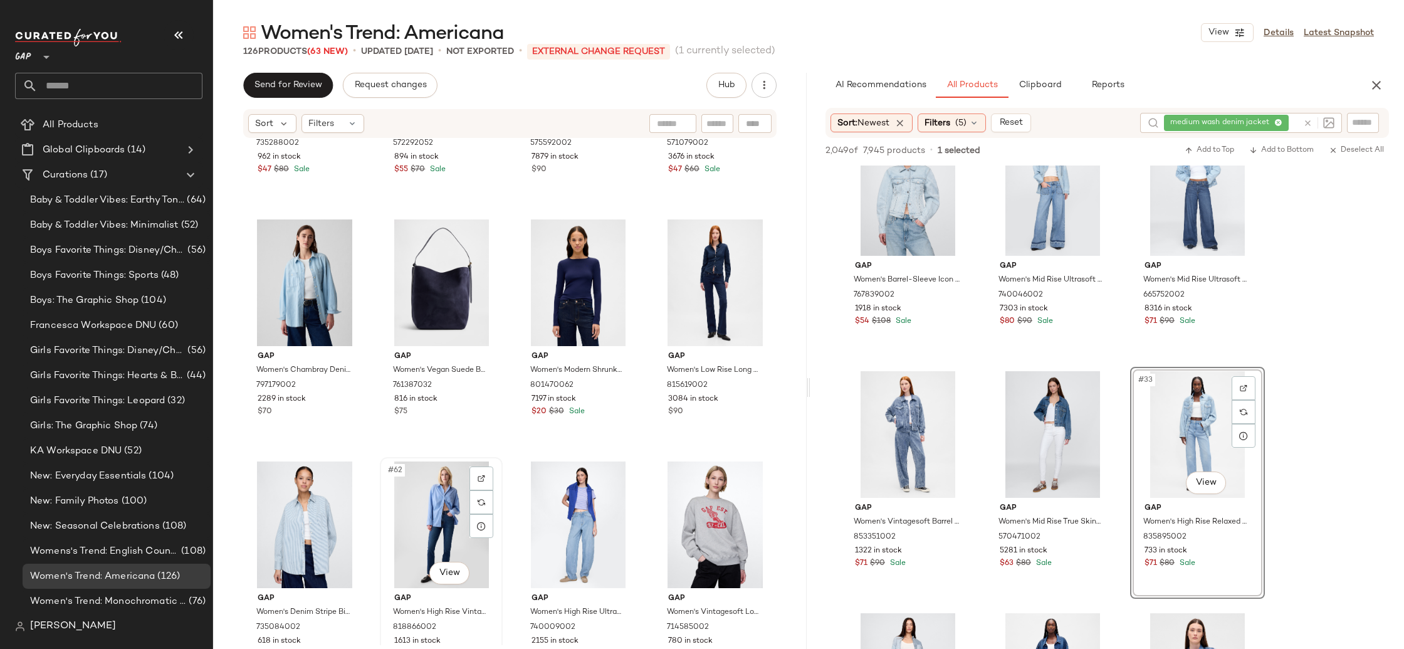
click at [407, 512] on div "#62 View" at bounding box center [441, 524] width 114 height 127
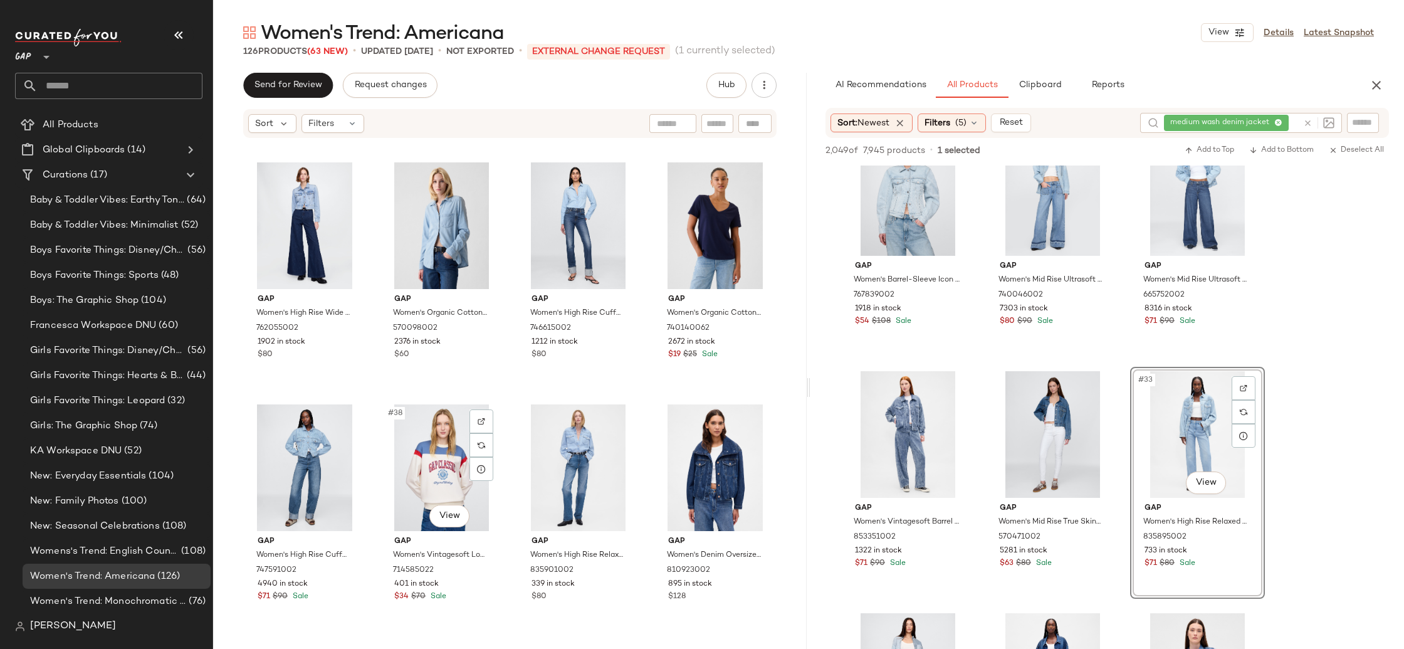
scroll to position [1817, 0]
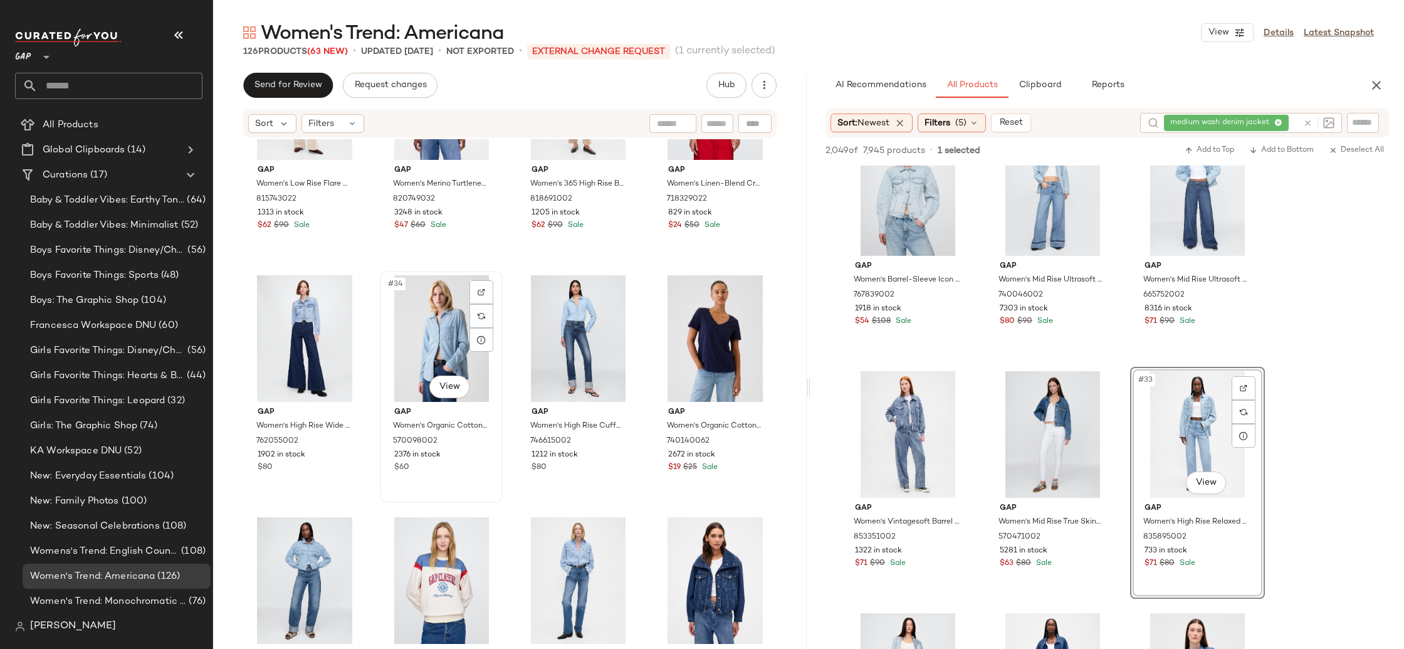
click at [446, 351] on div "#34 View" at bounding box center [441, 338] width 114 height 127
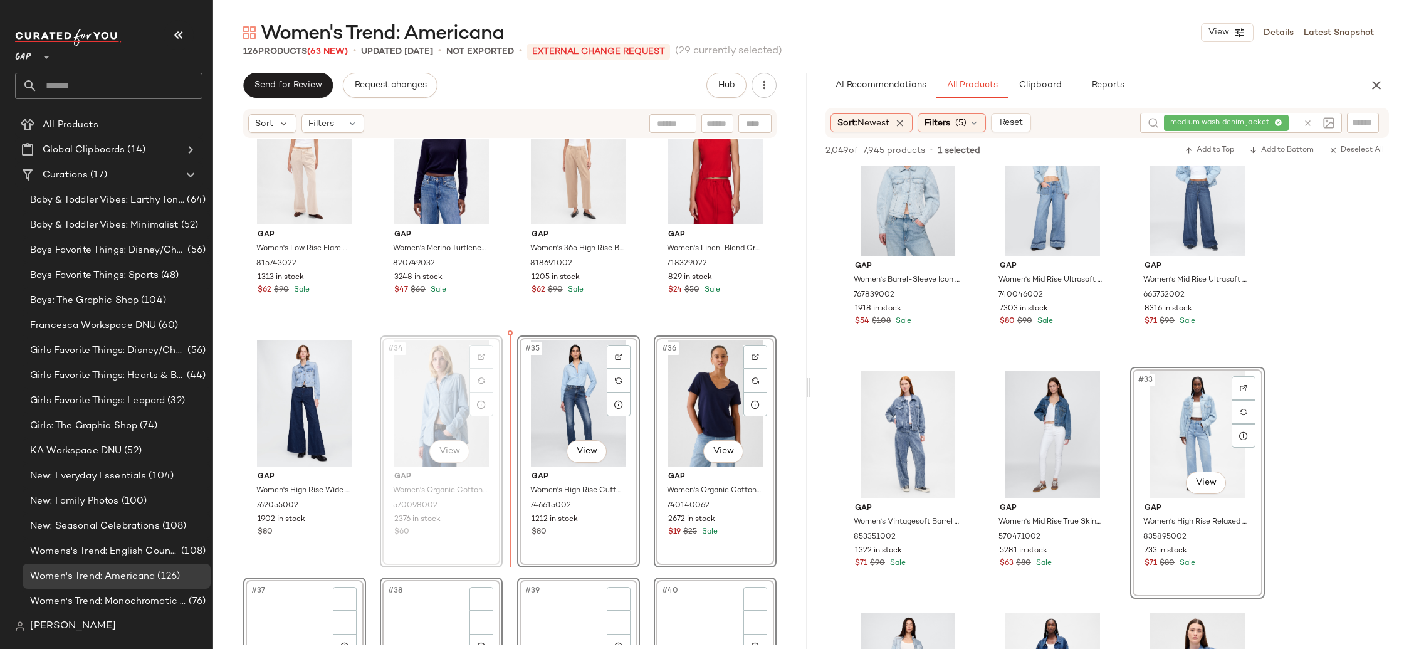
scroll to position [1775, 0]
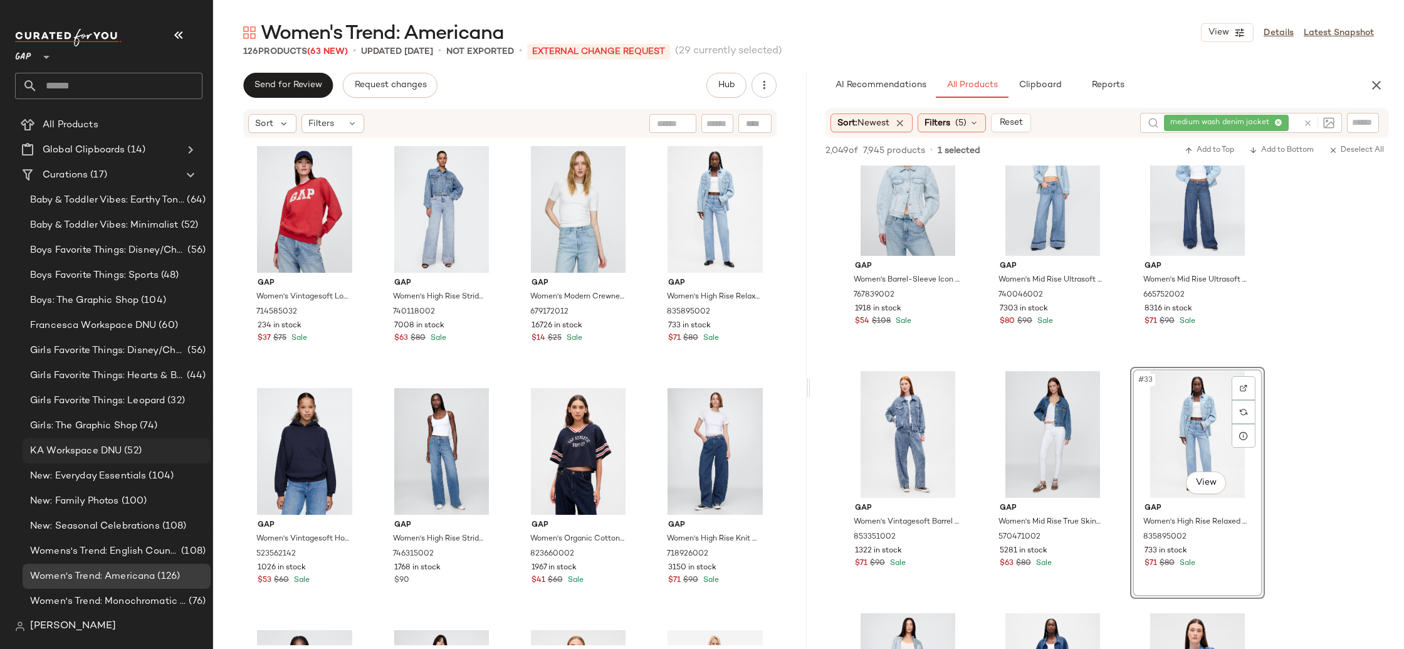
drag, startPoint x: 104, startPoint y: 434, endPoint x: 123, endPoint y: 456, distance: 28.9
click at [104, 434] on div "Girls: The Graphic Shop (74)" at bounding box center [117, 425] width 188 height 25
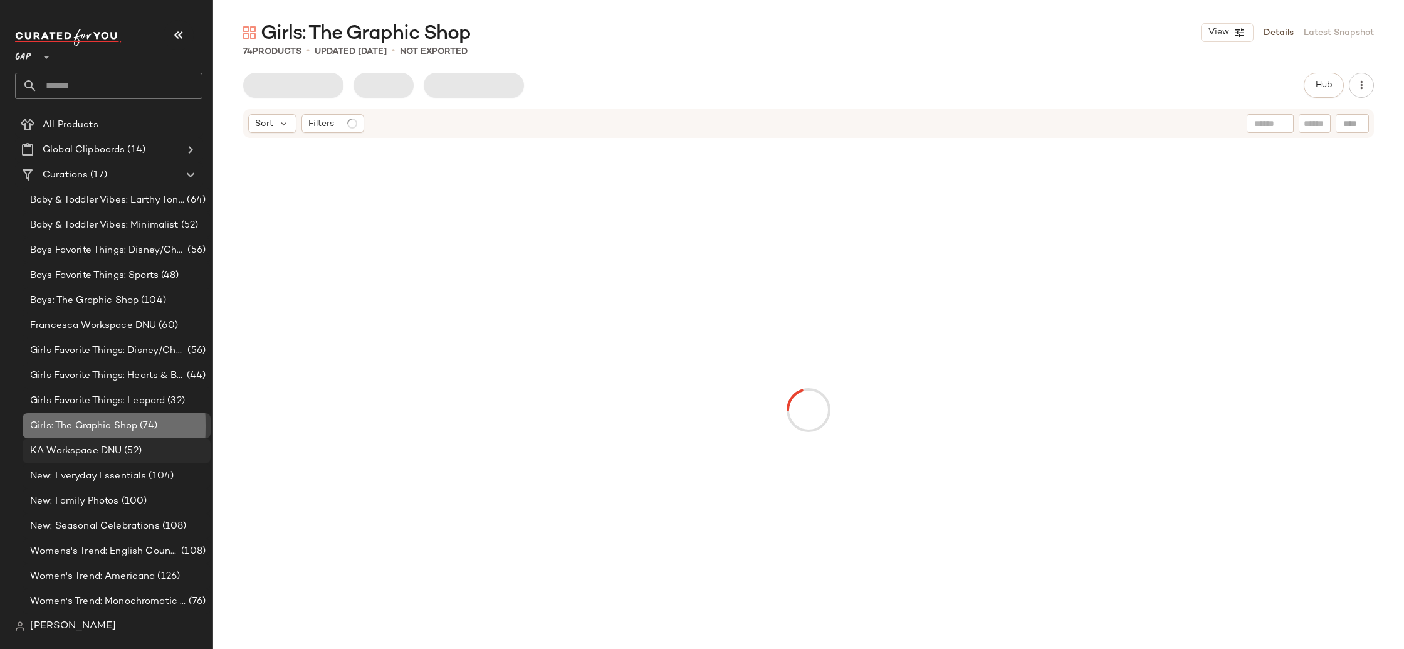
click at [123, 456] on span "(52)" at bounding box center [132, 451] width 20 height 14
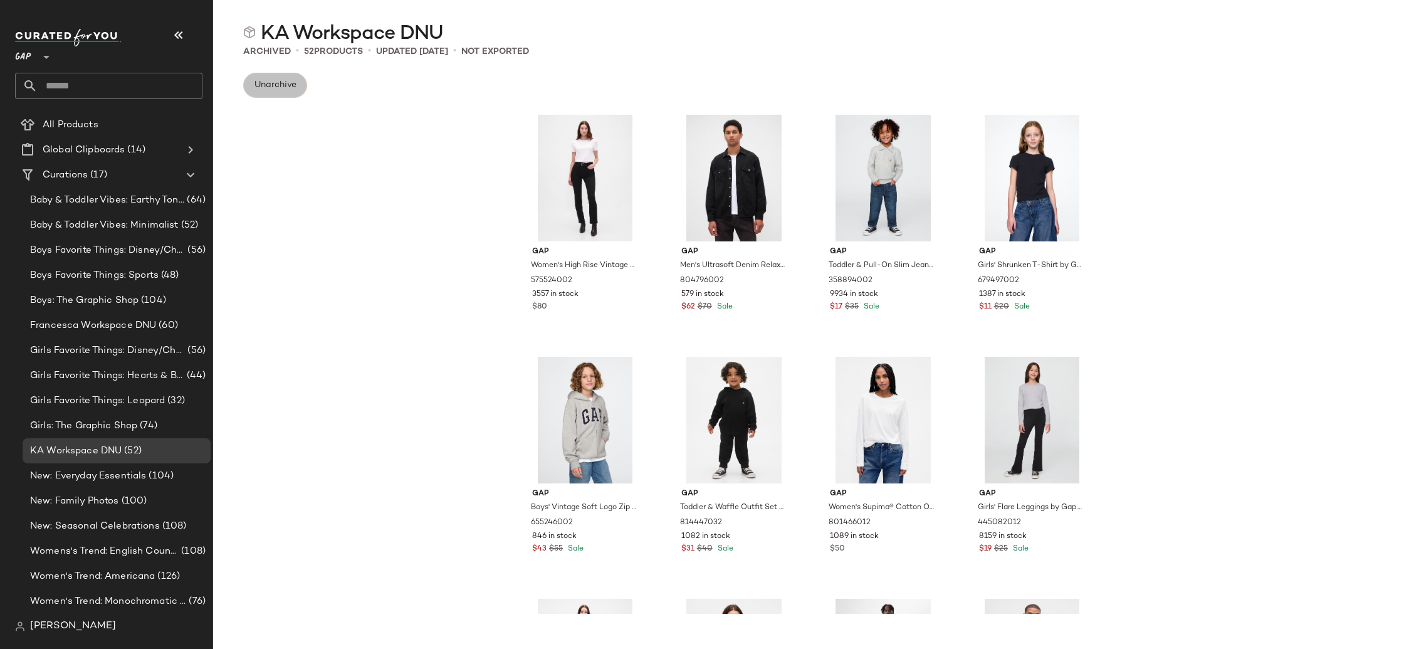
click at [268, 81] on span "Unarchive" at bounding box center [275, 85] width 43 height 10
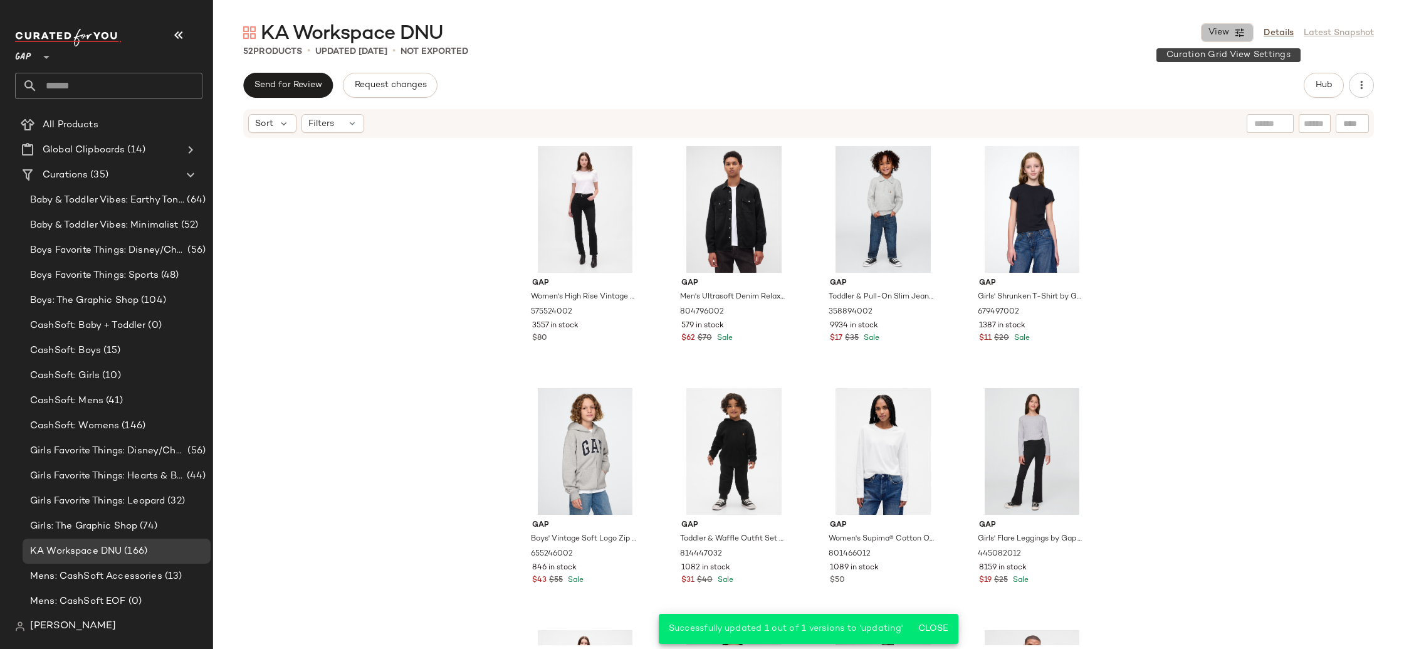
click at [1222, 32] on span "View" at bounding box center [1218, 33] width 21 height 10
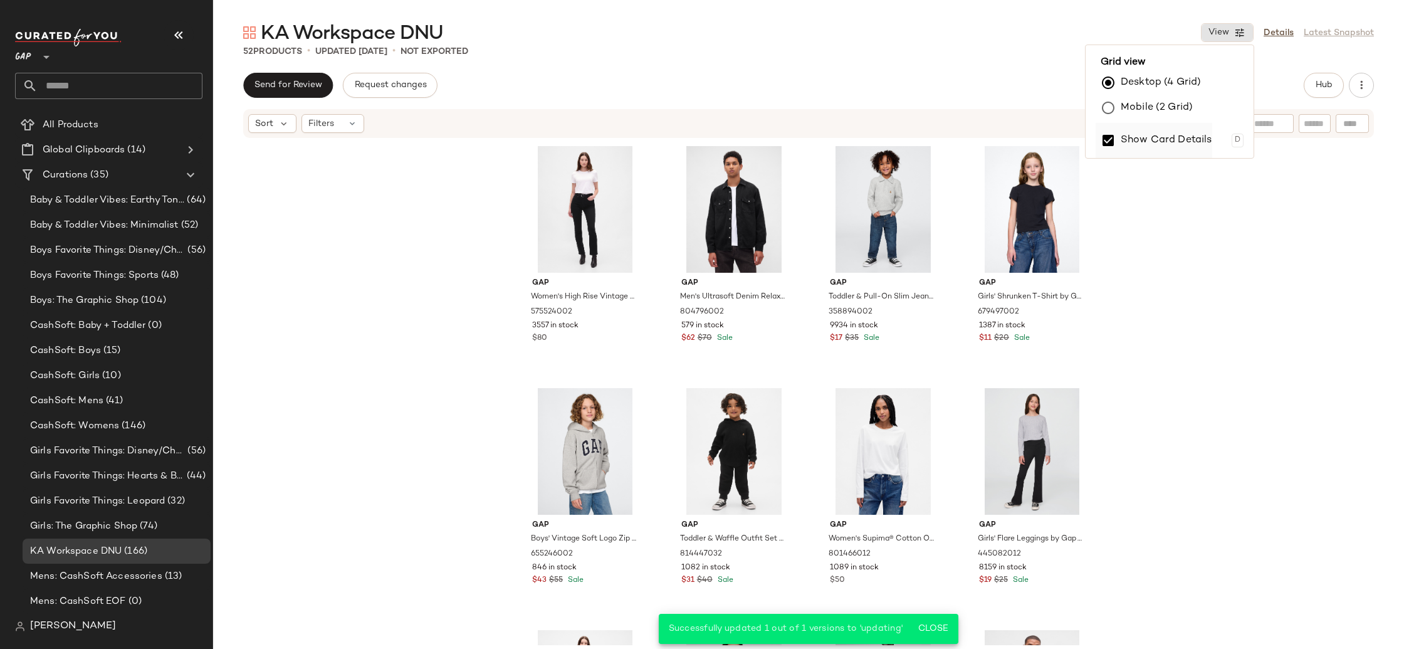
click at [1145, 142] on label "Show Card Details" at bounding box center [1167, 140] width 92 height 35
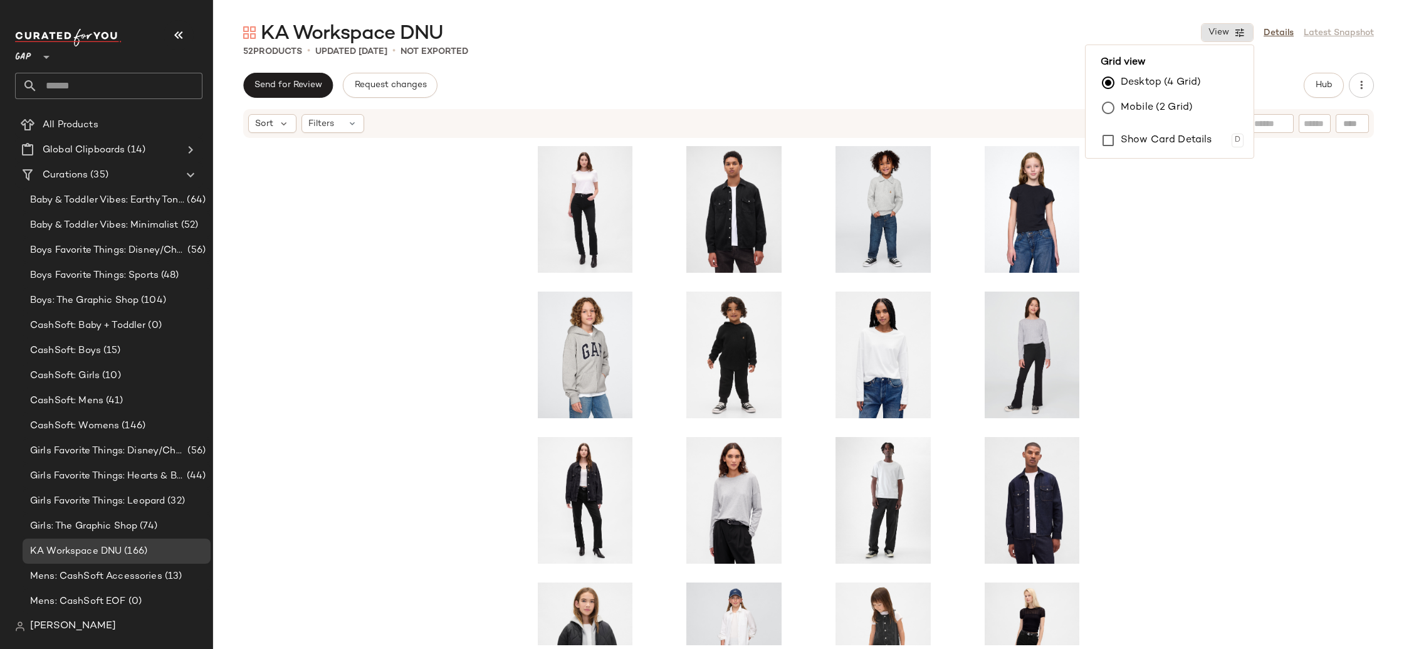
click at [1175, 451] on div at bounding box center [808, 392] width 1191 height 506
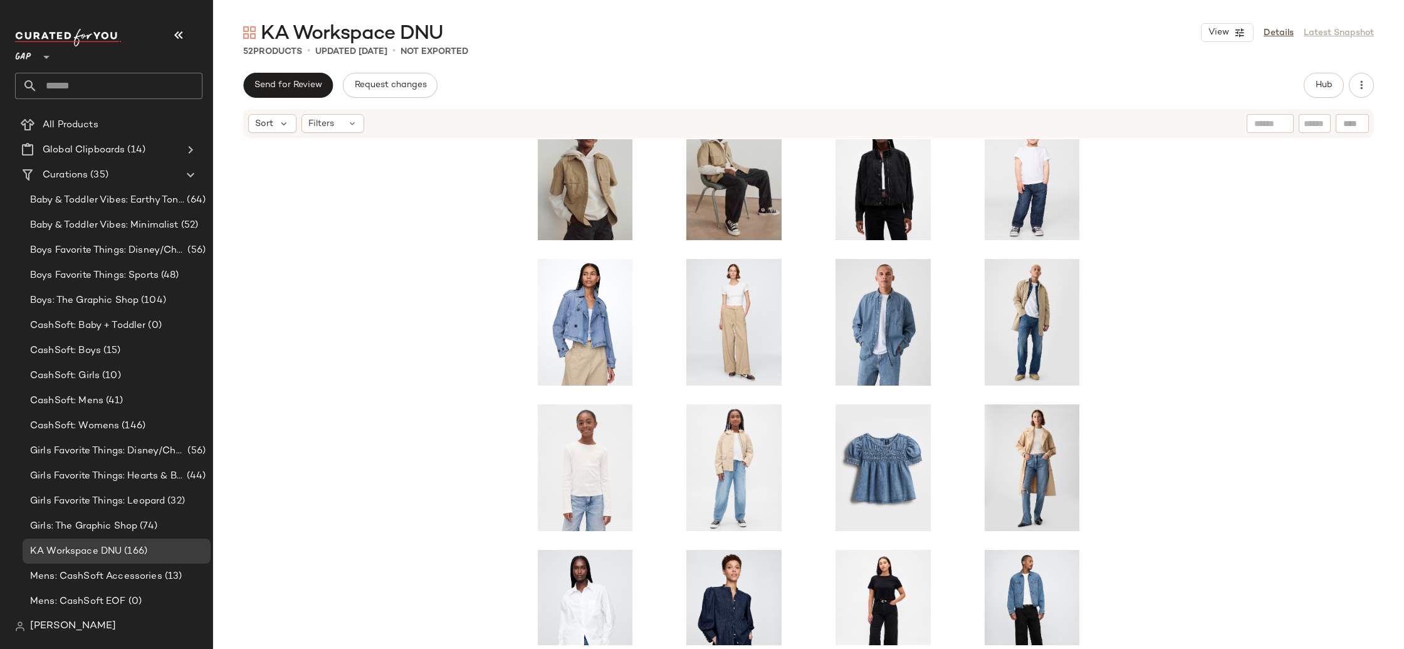
scroll to position [1496, 0]
